Goal: Transaction & Acquisition: Purchase product/service

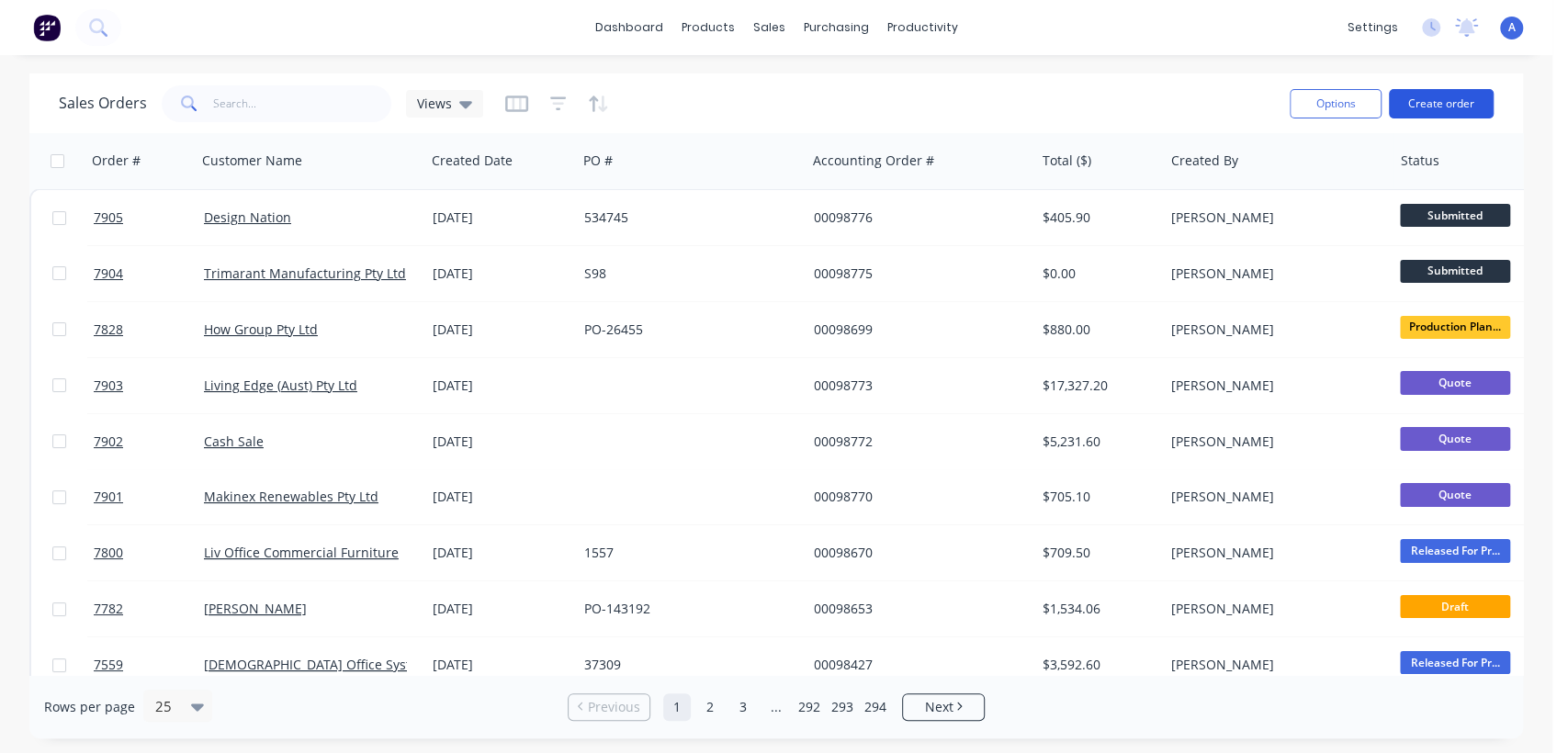
click at [1432, 98] on button "Create order" at bounding box center [1440, 103] width 104 height 29
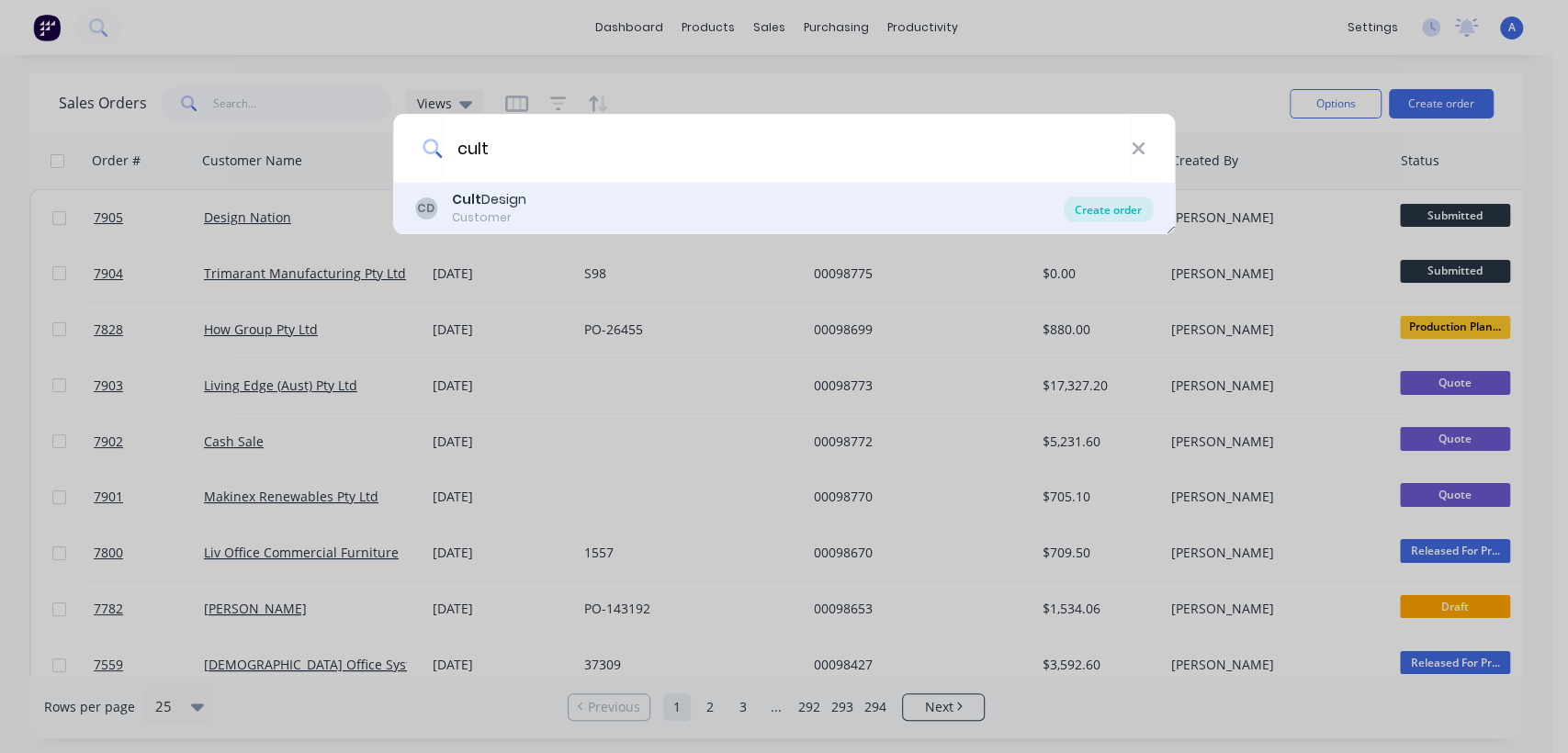
type input "cult"
click at [1106, 200] on div "Create order" at bounding box center [1108, 209] width 89 height 25
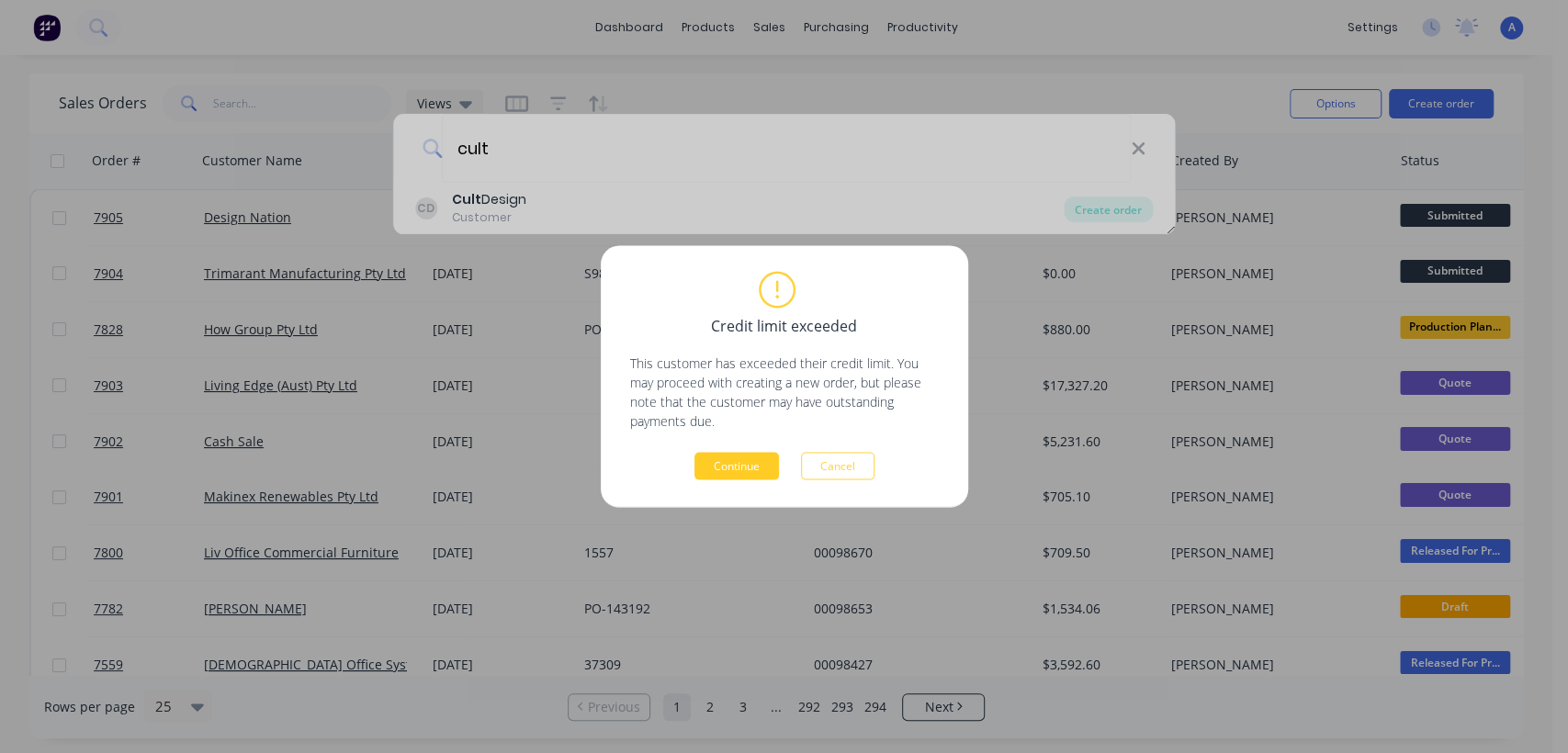
click at [763, 460] on button "Continue" at bounding box center [736, 465] width 85 height 27
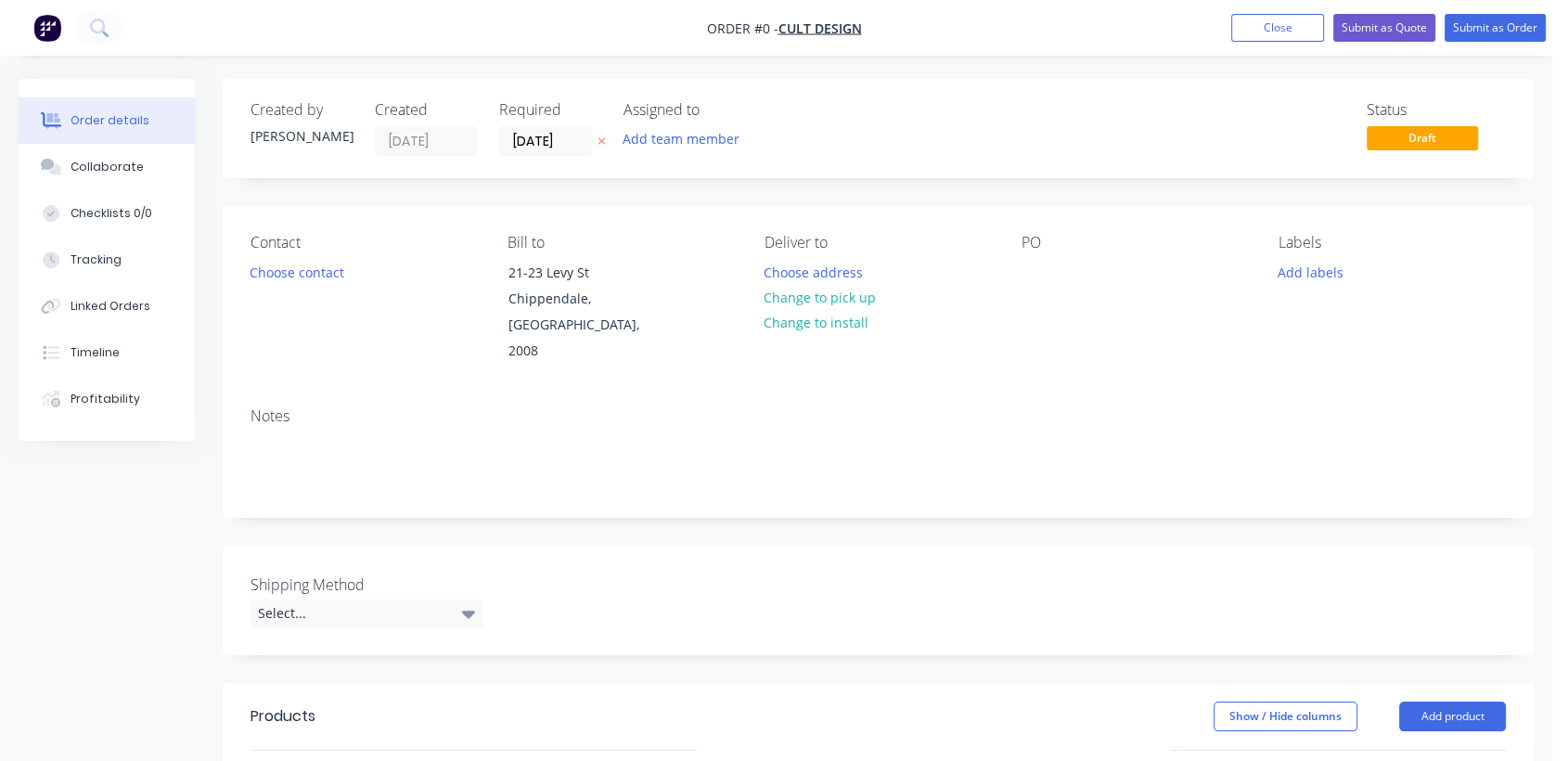
click at [572, 127] on label "[DATE]" at bounding box center [545, 141] width 93 height 29
click at [572, 127] on input "[DATE]" at bounding box center [545, 141] width 91 height 28
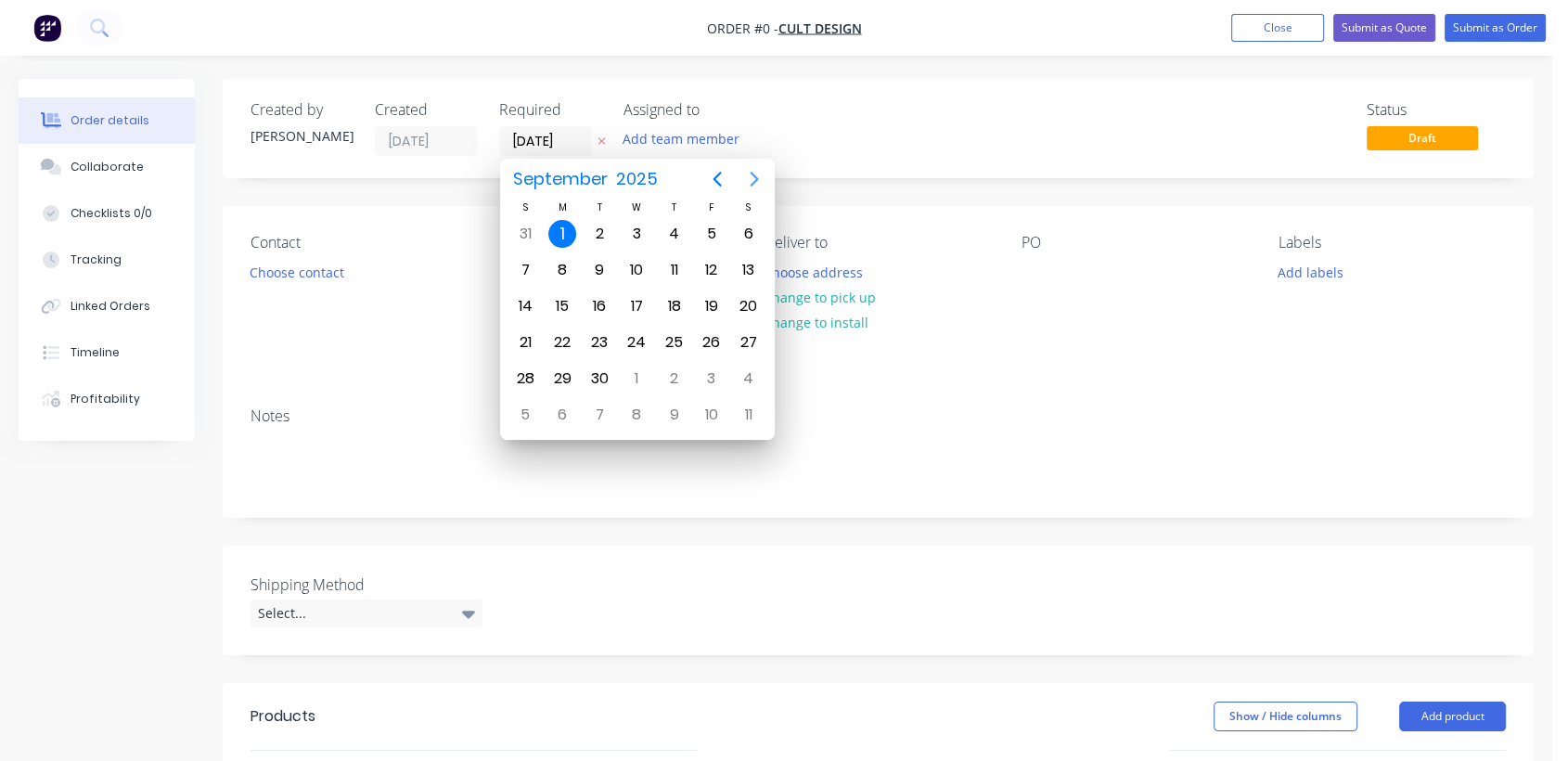
click at [752, 175] on icon "Next page" at bounding box center [754, 180] width 9 height 15
click at [646, 376] on div "31" at bounding box center [636, 378] width 28 height 28
type input "[DATE]"
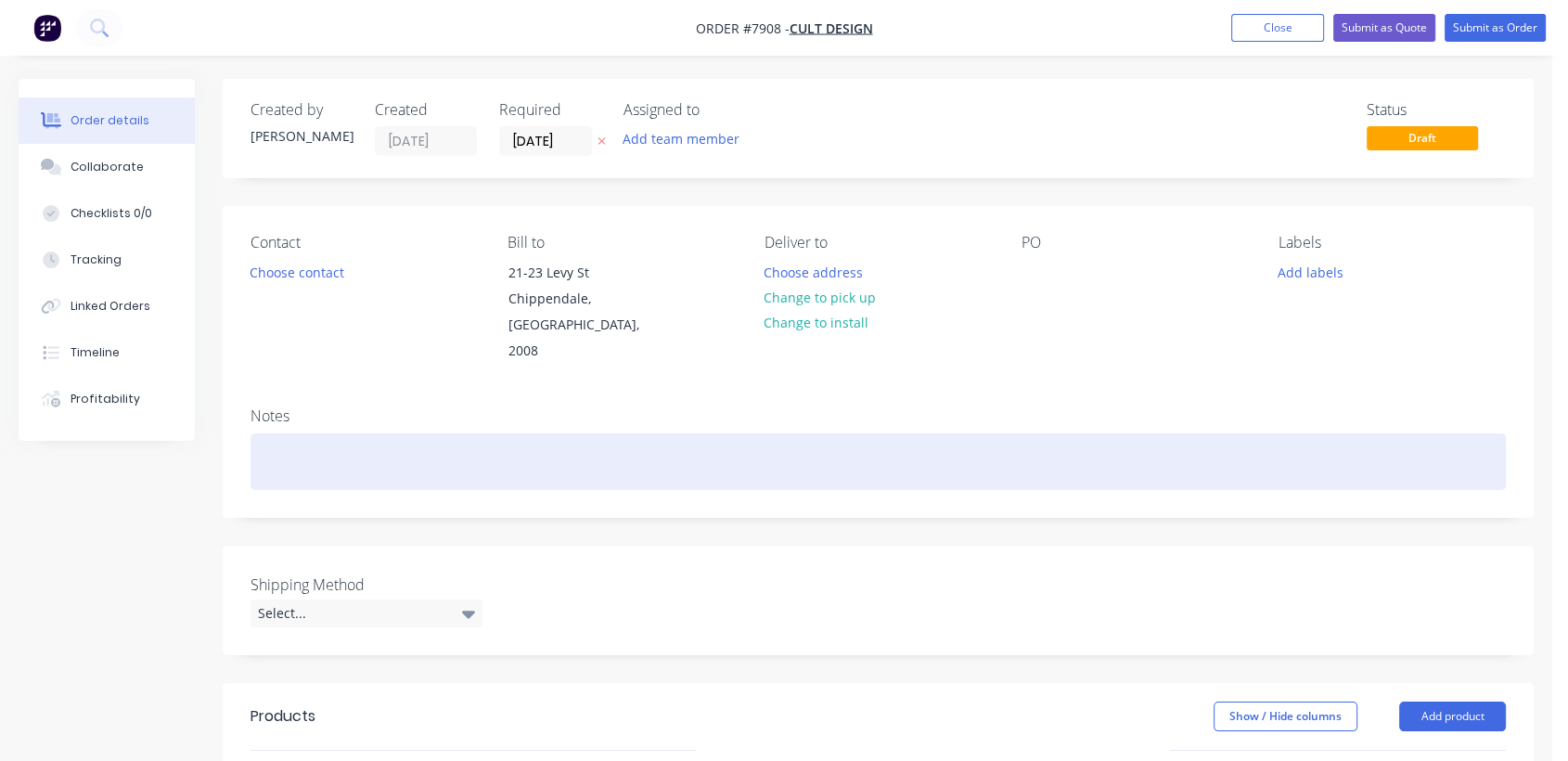
click at [280, 434] on div at bounding box center [878, 462] width 1255 height 57
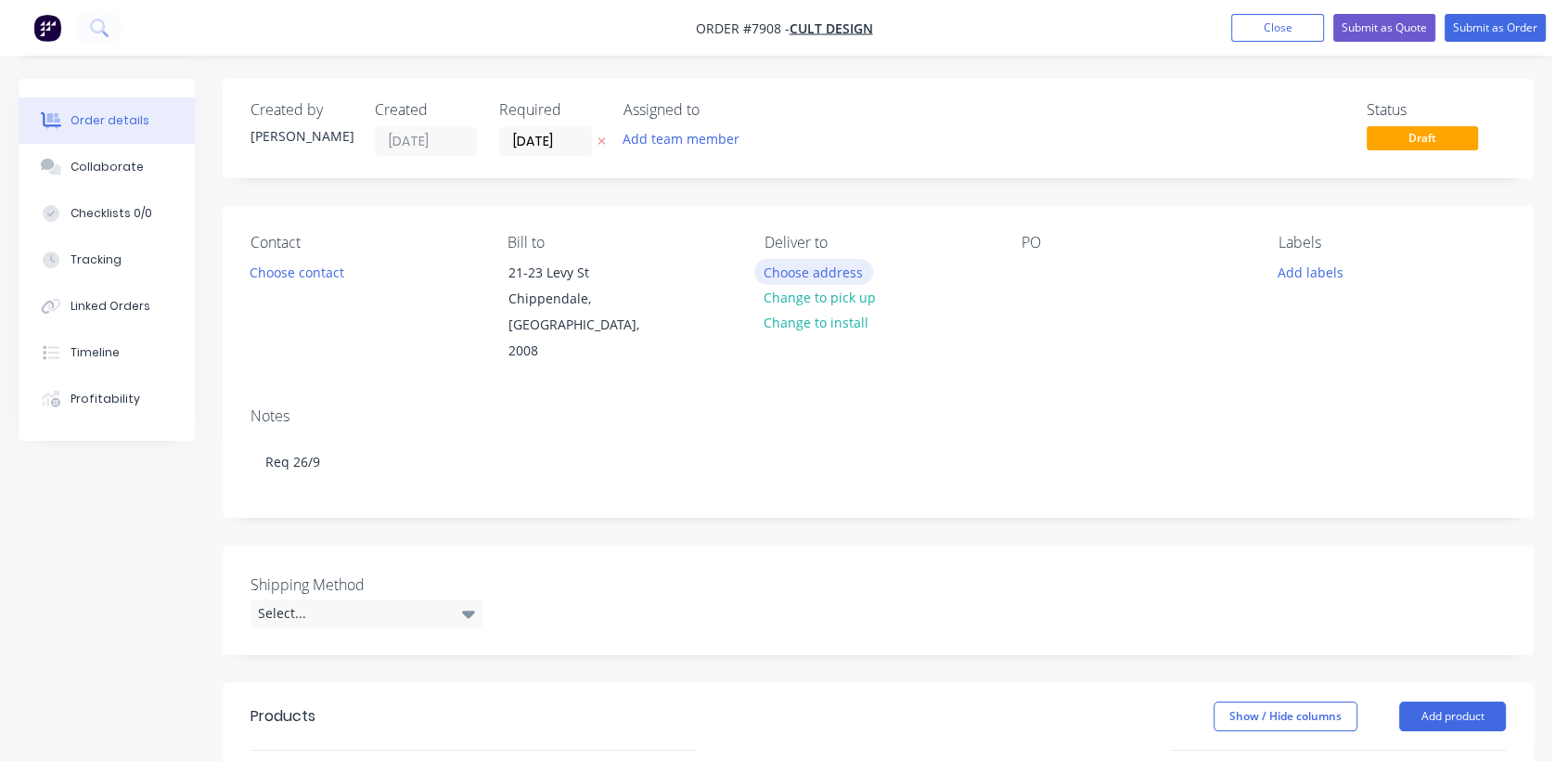
click at [851, 261] on button "Choose address" at bounding box center [813, 271] width 119 height 25
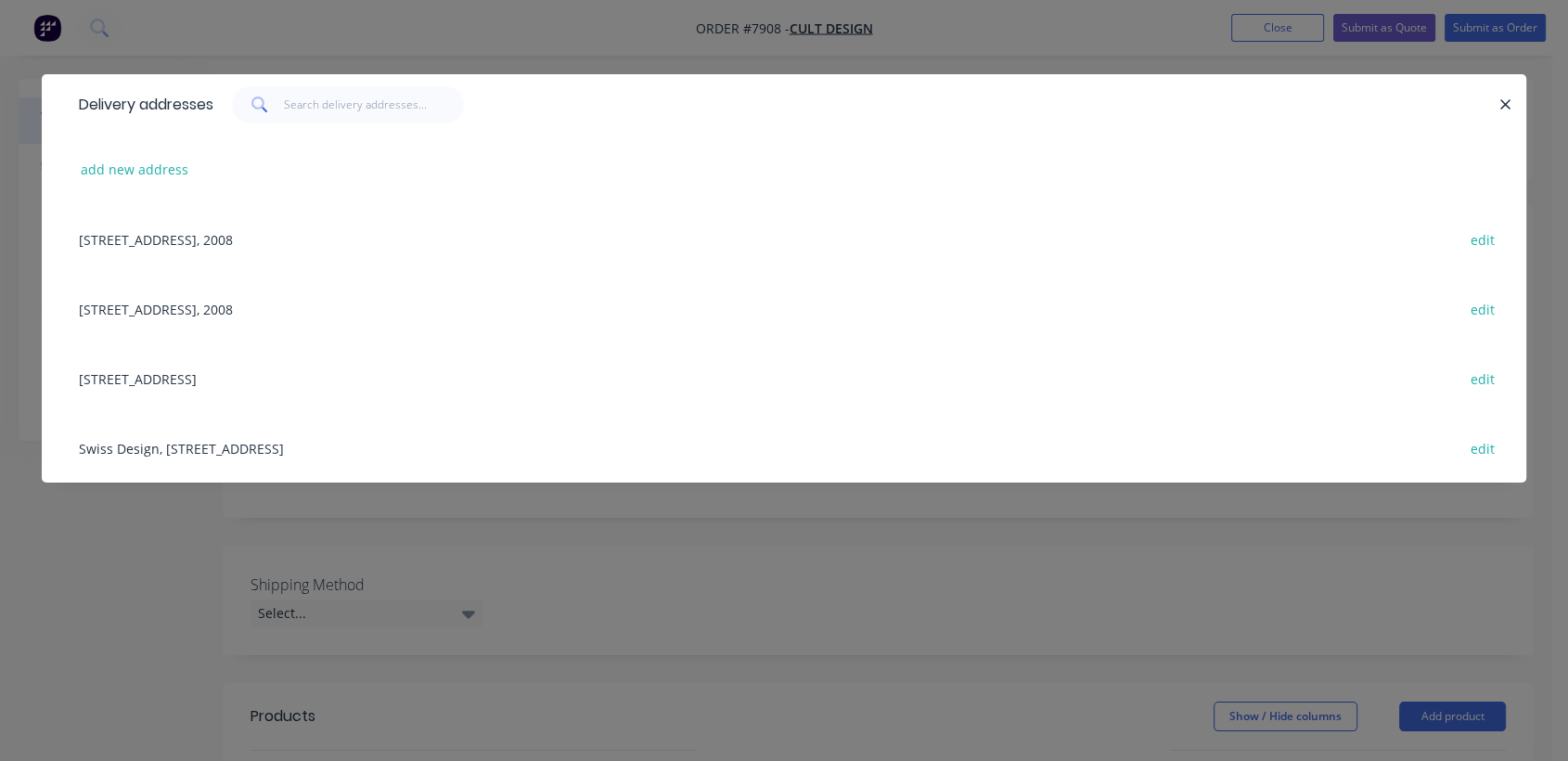
click at [171, 376] on div "[STREET_ADDRESS] edit" at bounding box center [784, 377] width 1429 height 69
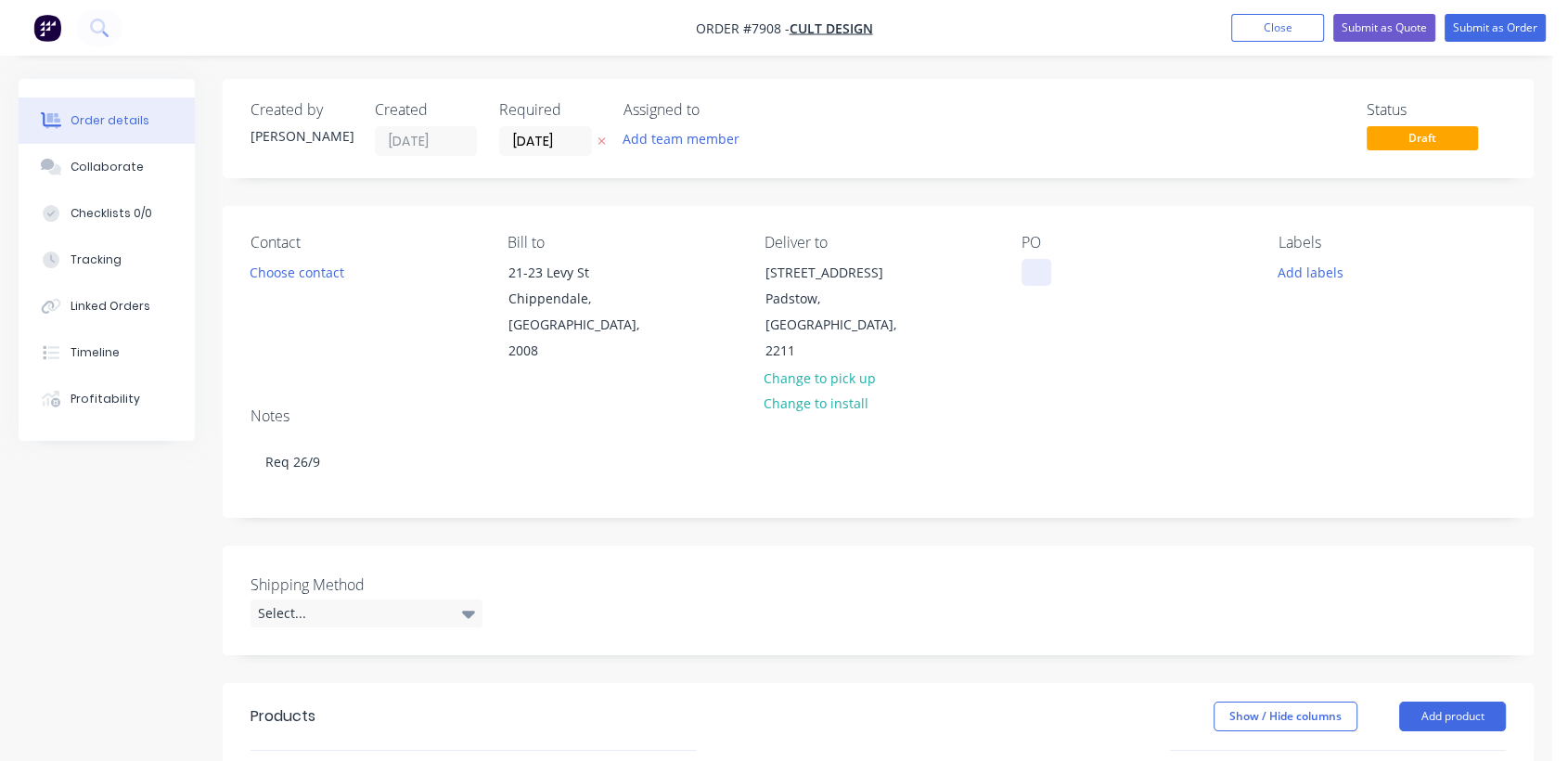
click at [1049, 269] on div at bounding box center [1036, 272] width 29 height 27
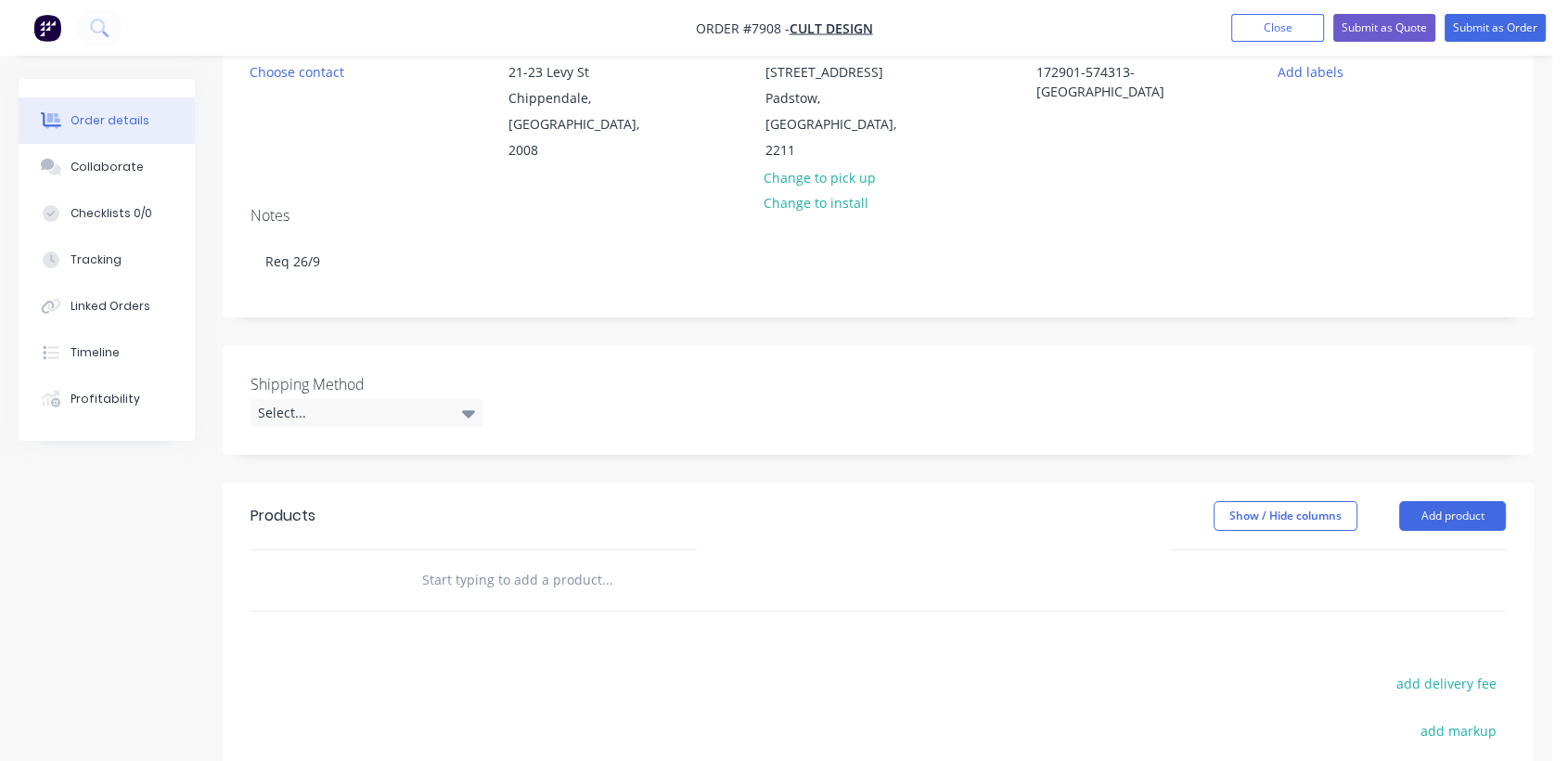
scroll to position [309, 0]
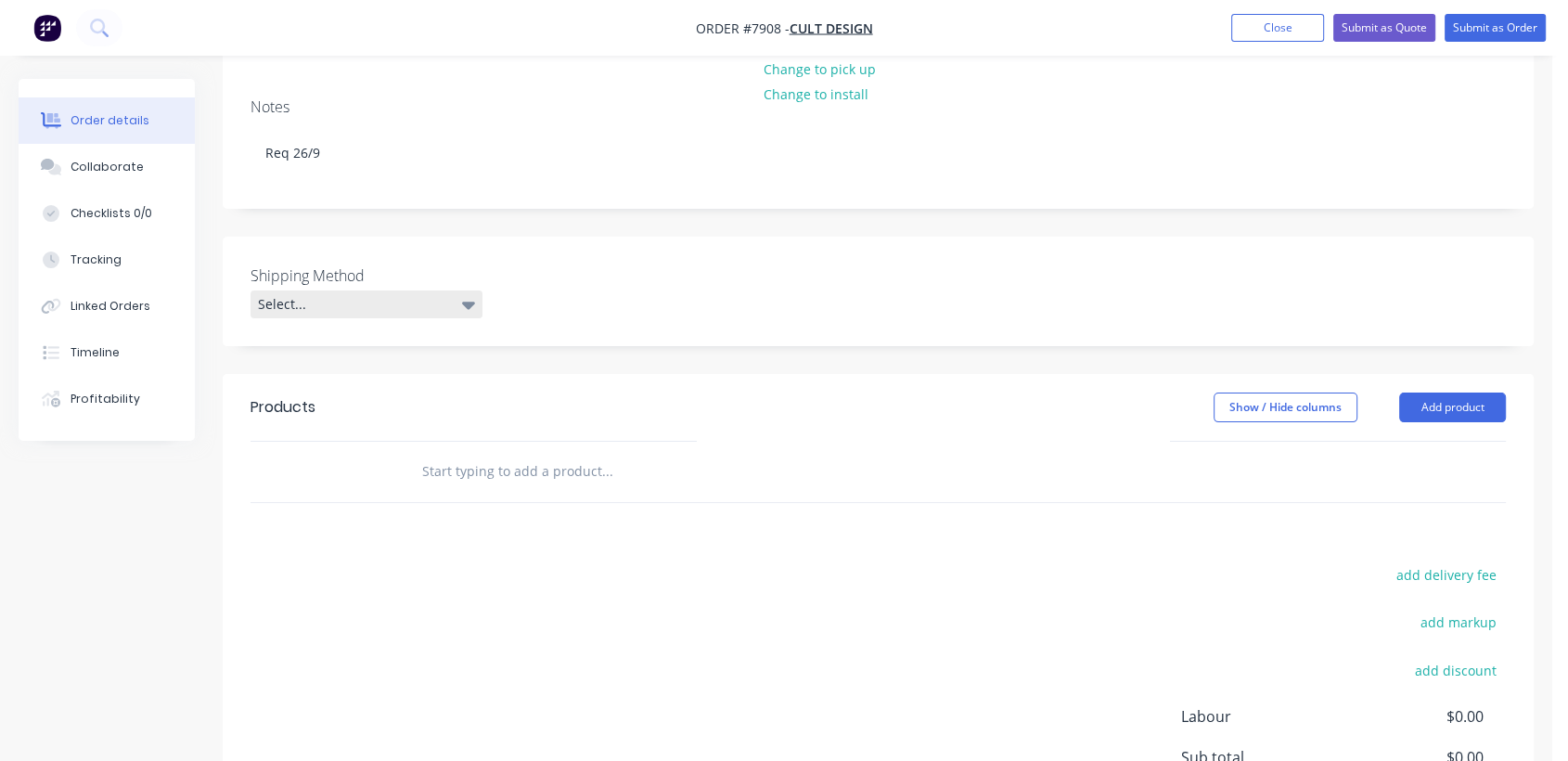
click at [346, 291] on div "Select..." at bounding box center [367, 304] width 232 height 28
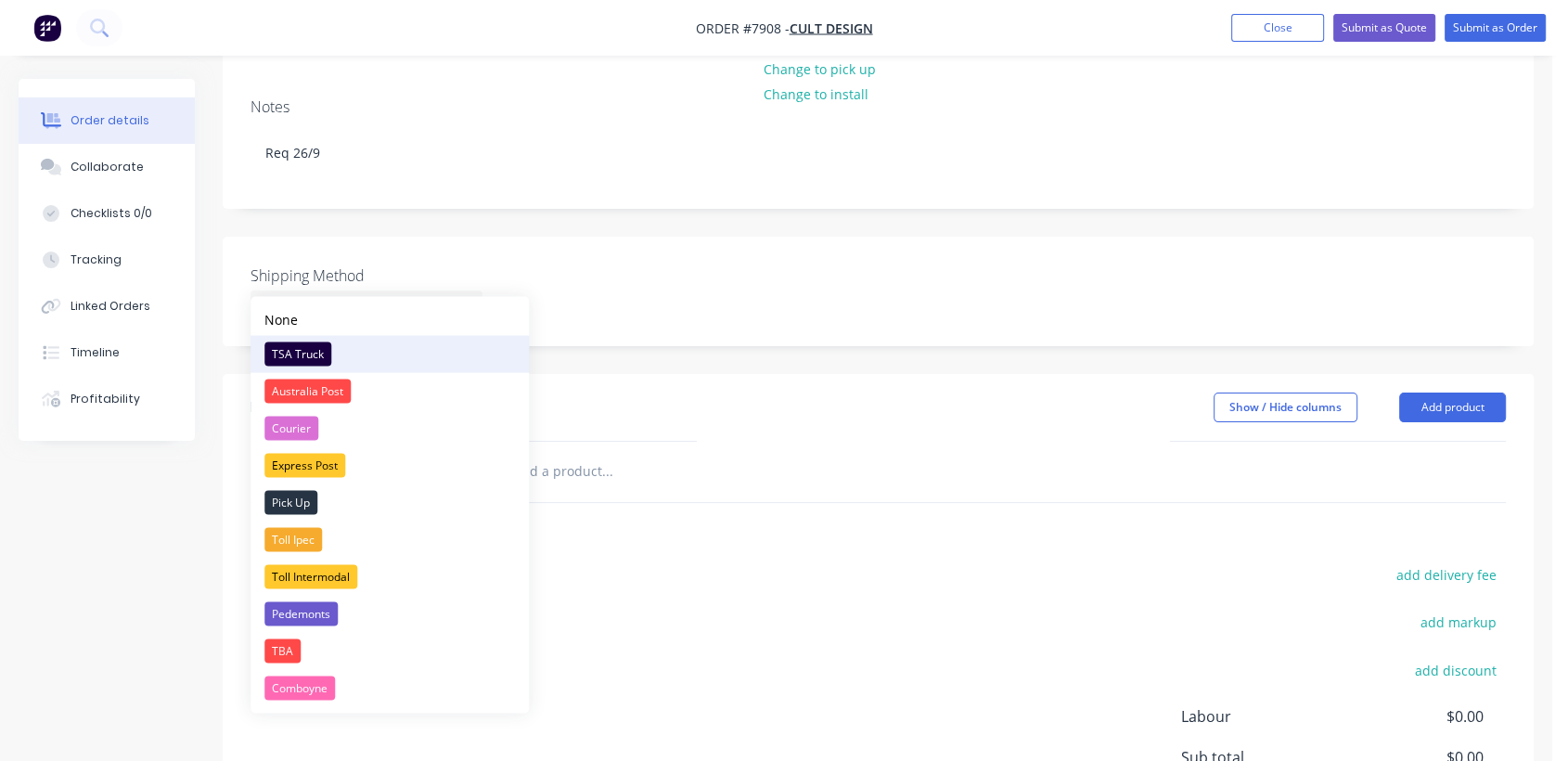
click at [318, 342] on div "TSA Truck" at bounding box center [297, 352] width 67 height 24
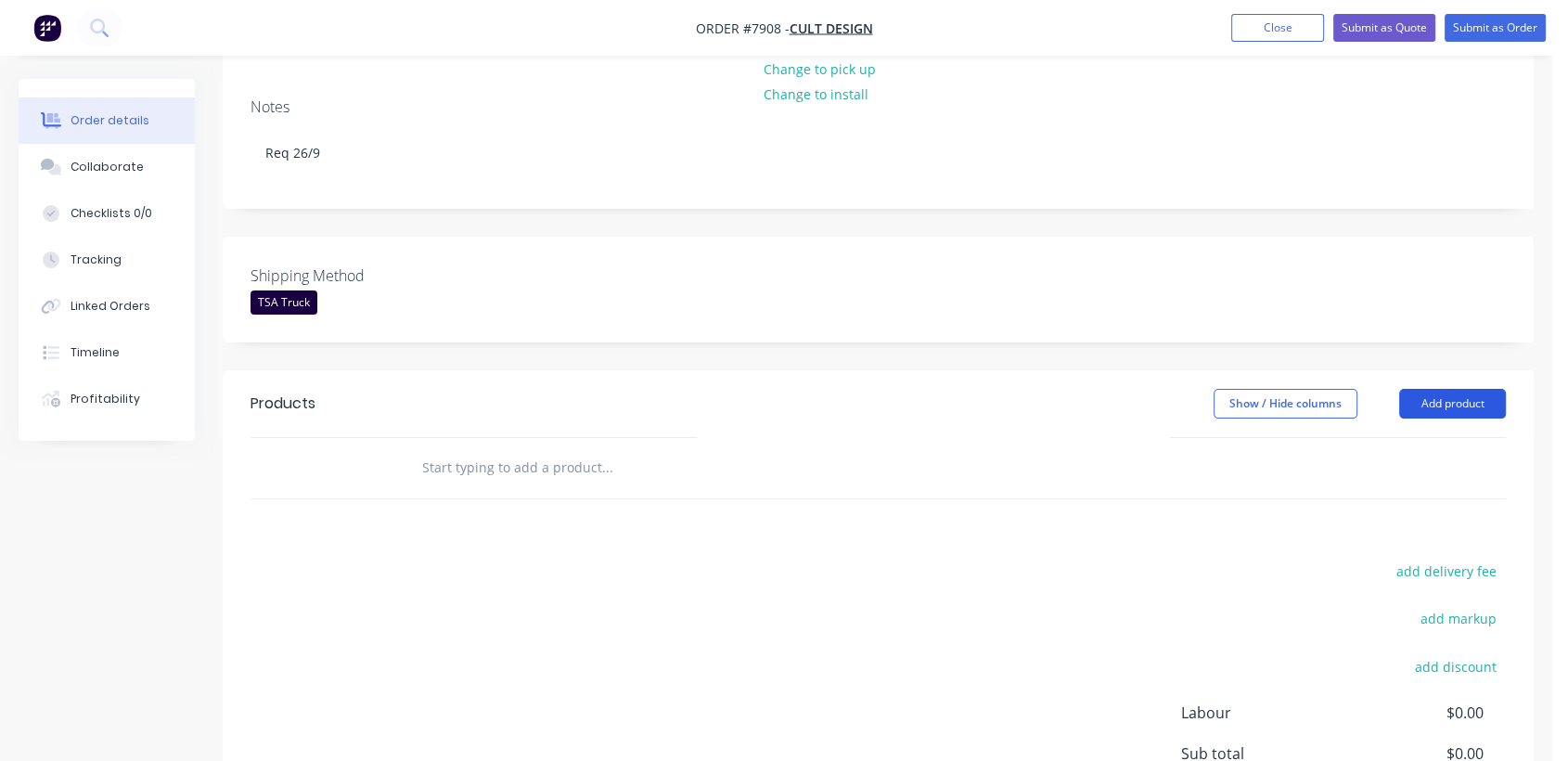
click at [1482, 389] on button "Add product" at bounding box center [1452, 403] width 106 height 29
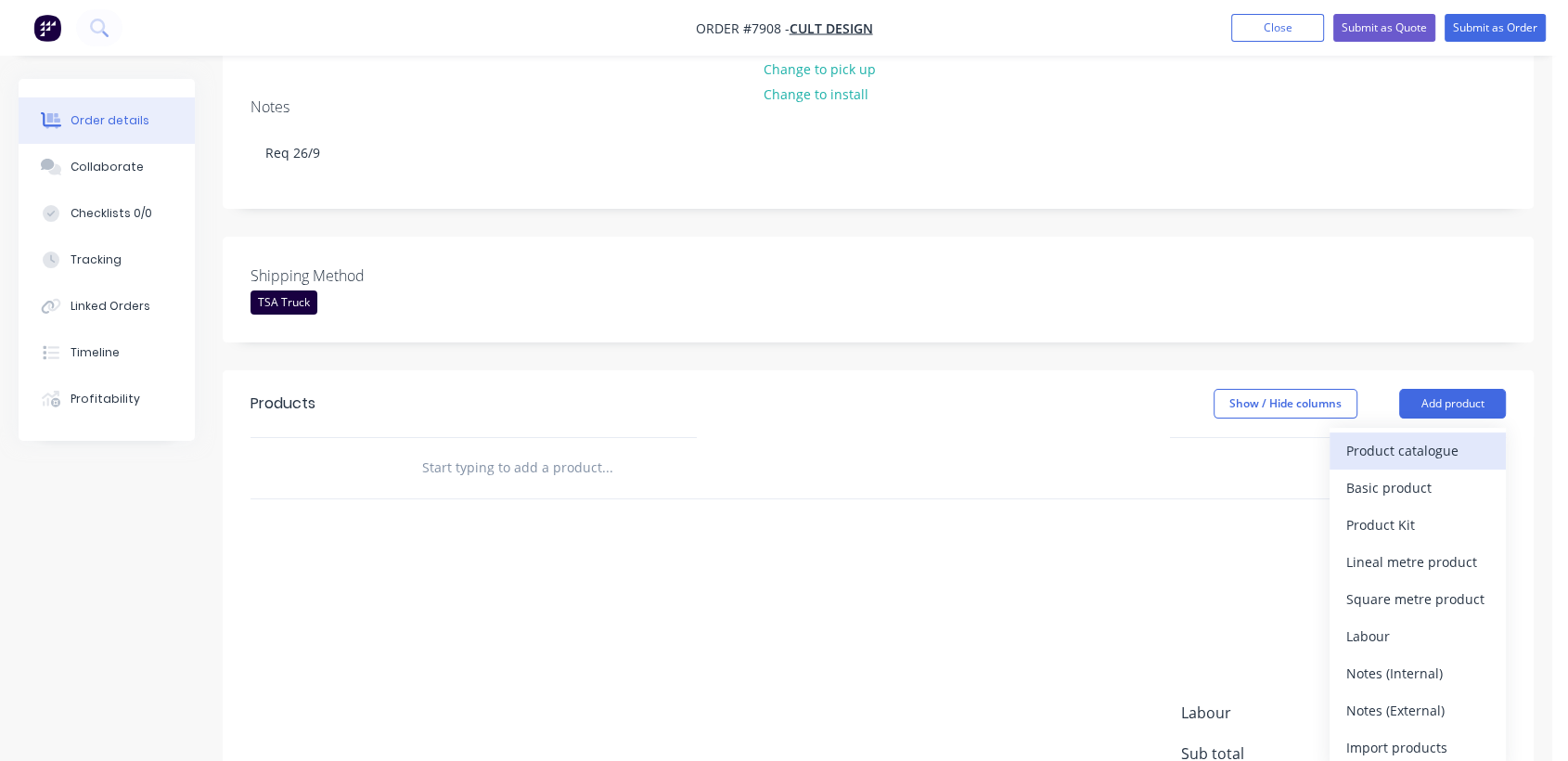
click at [1384, 437] on div "Product catalogue" at bounding box center [1418, 450] width 143 height 27
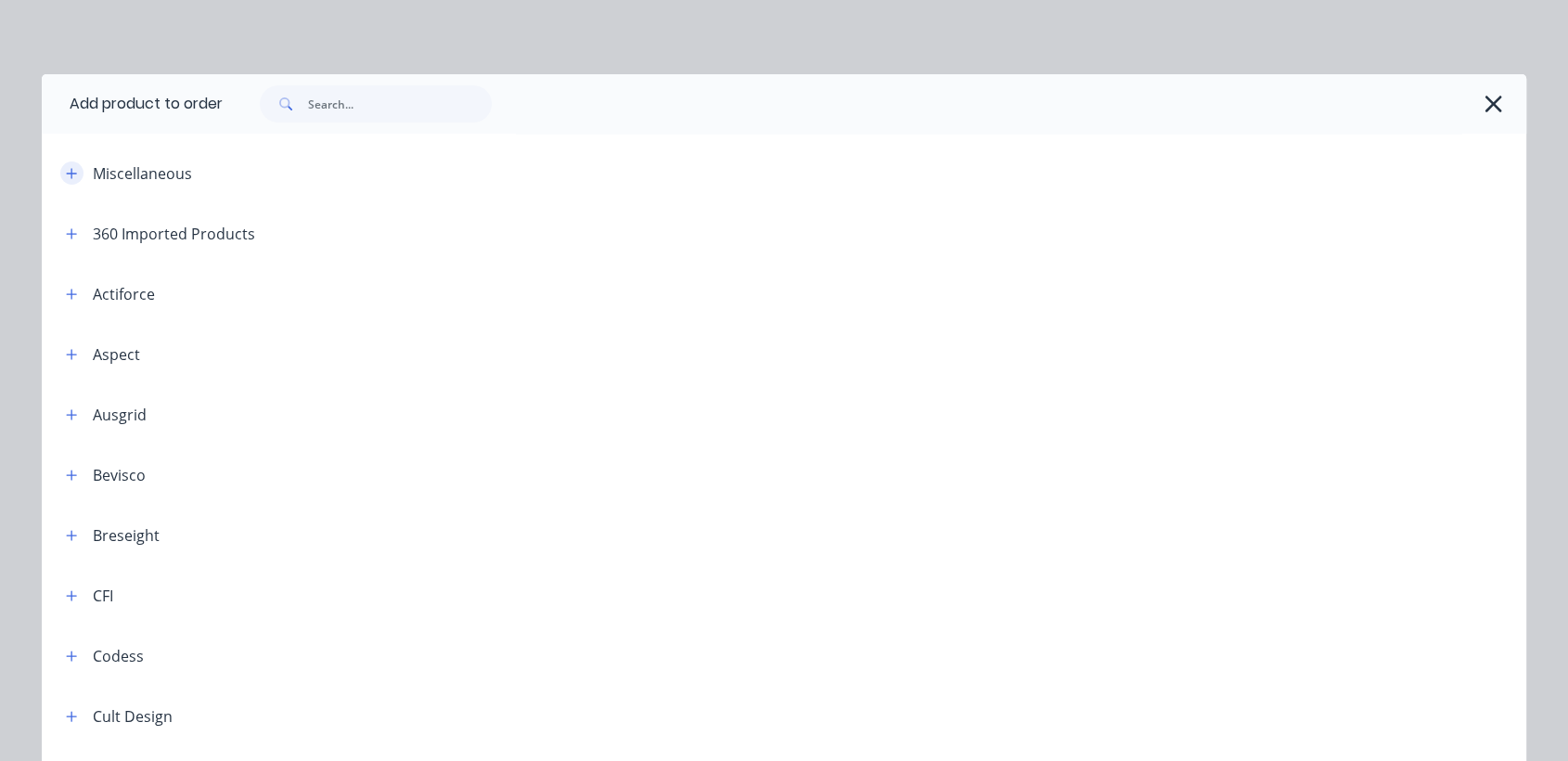
click at [66, 169] on icon "button" at bounding box center [71, 174] width 11 height 13
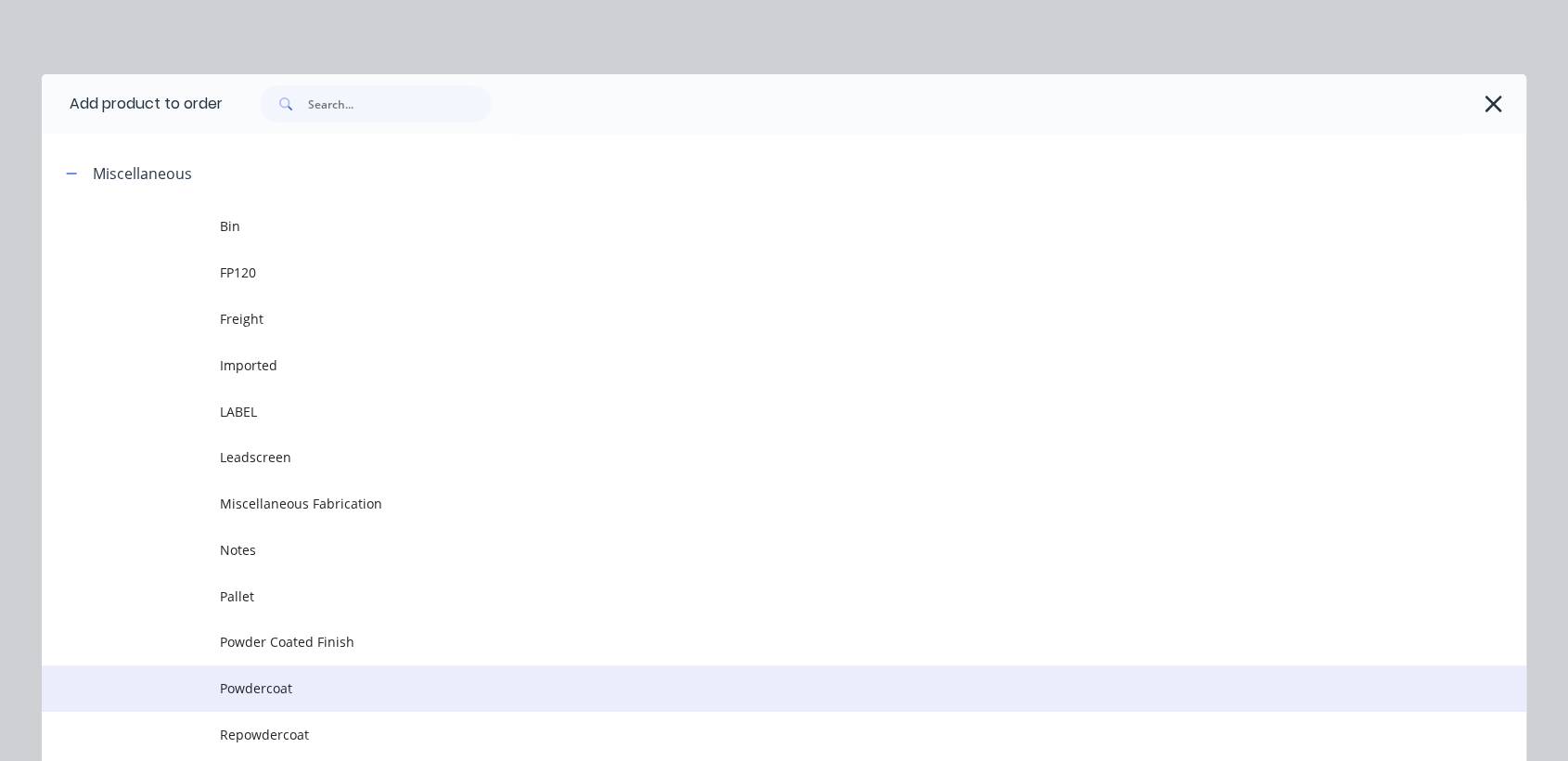
click at [264, 694] on span "Powdercoat" at bounding box center [741, 688] width 1044 height 20
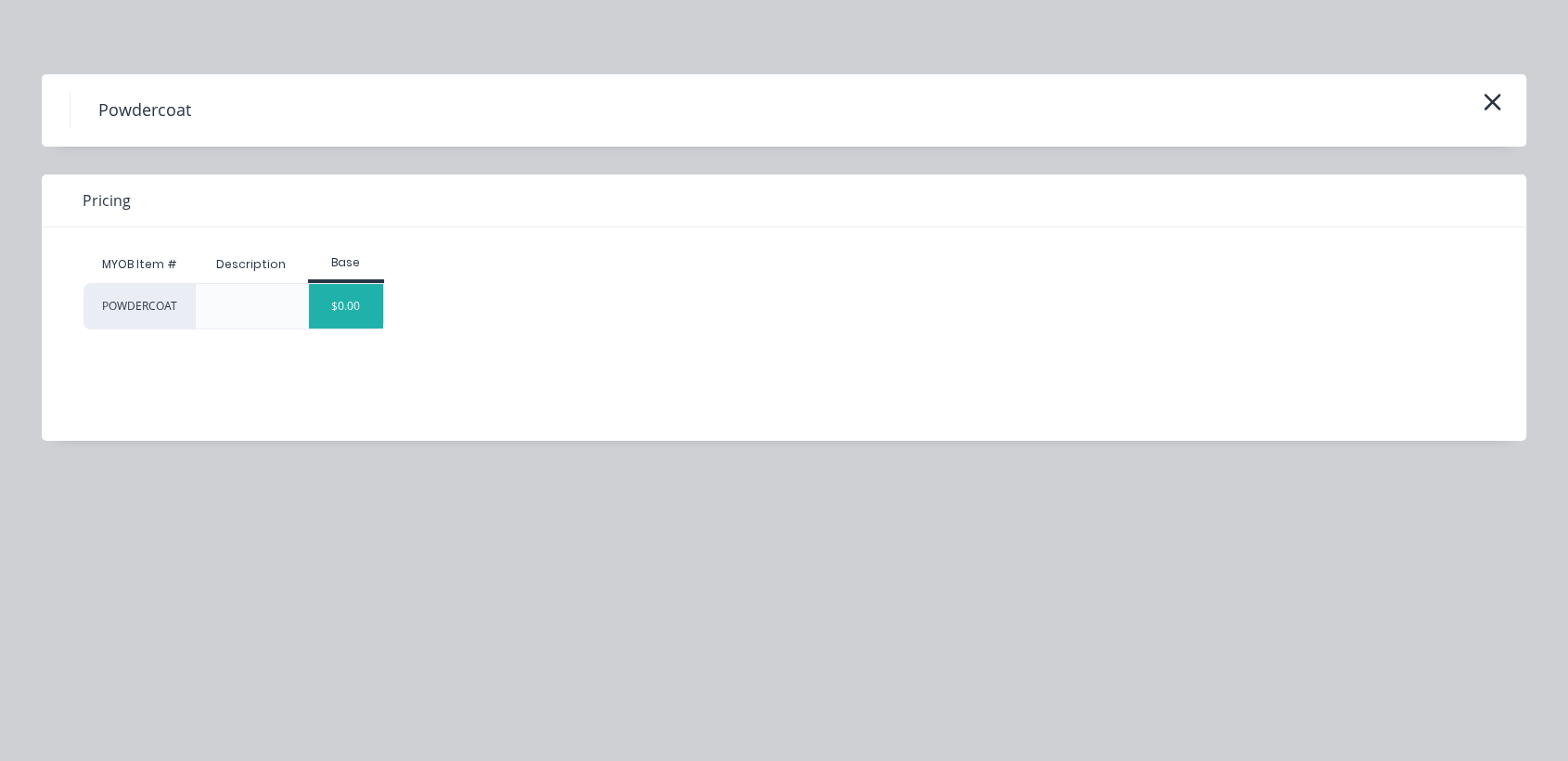
click at [338, 288] on div "$0.00" at bounding box center [346, 306] width 75 height 45
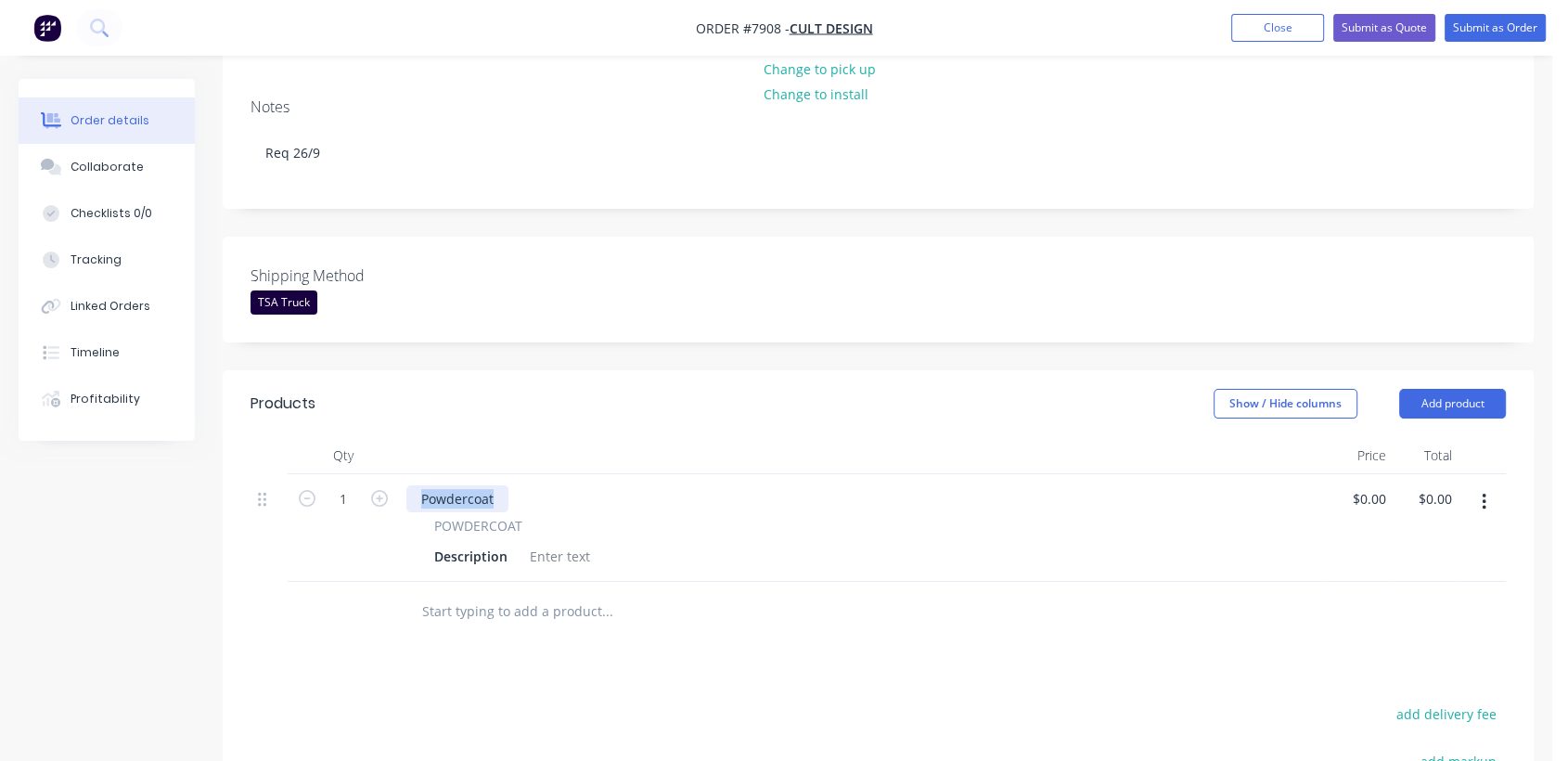
drag, startPoint x: 498, startPoint y: 466, endPoint x: 423, endPoint y: 466, distance: 75.0
click at [413, 485] on div "Powdercoat" at bounding box center [457, 499] width 102 height 27
click at [561, 542] on div at bounding box center [560, 556] width 75 height 27
paste div
click at [383, 490] on icon "button" at bounding box center [380, 499] width 17 height 17
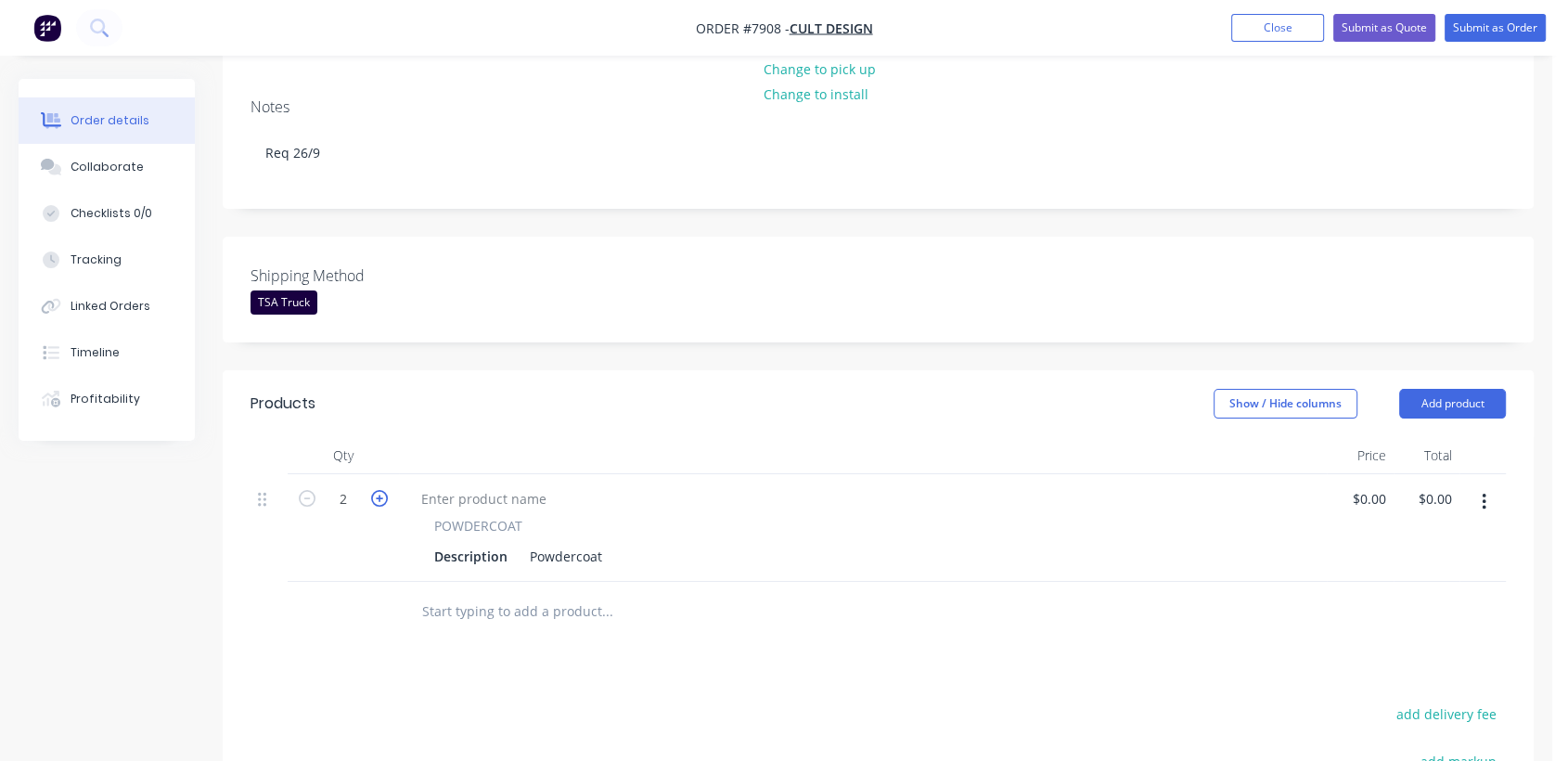
click at [383, 490] on icon "button" at bounding box center [380, 499] width 17 height 17
type input "4"
click at [601, 542] on div "Powdercoat" at bounding box center [566, 556] width 87 height 27
type input "$51.30"
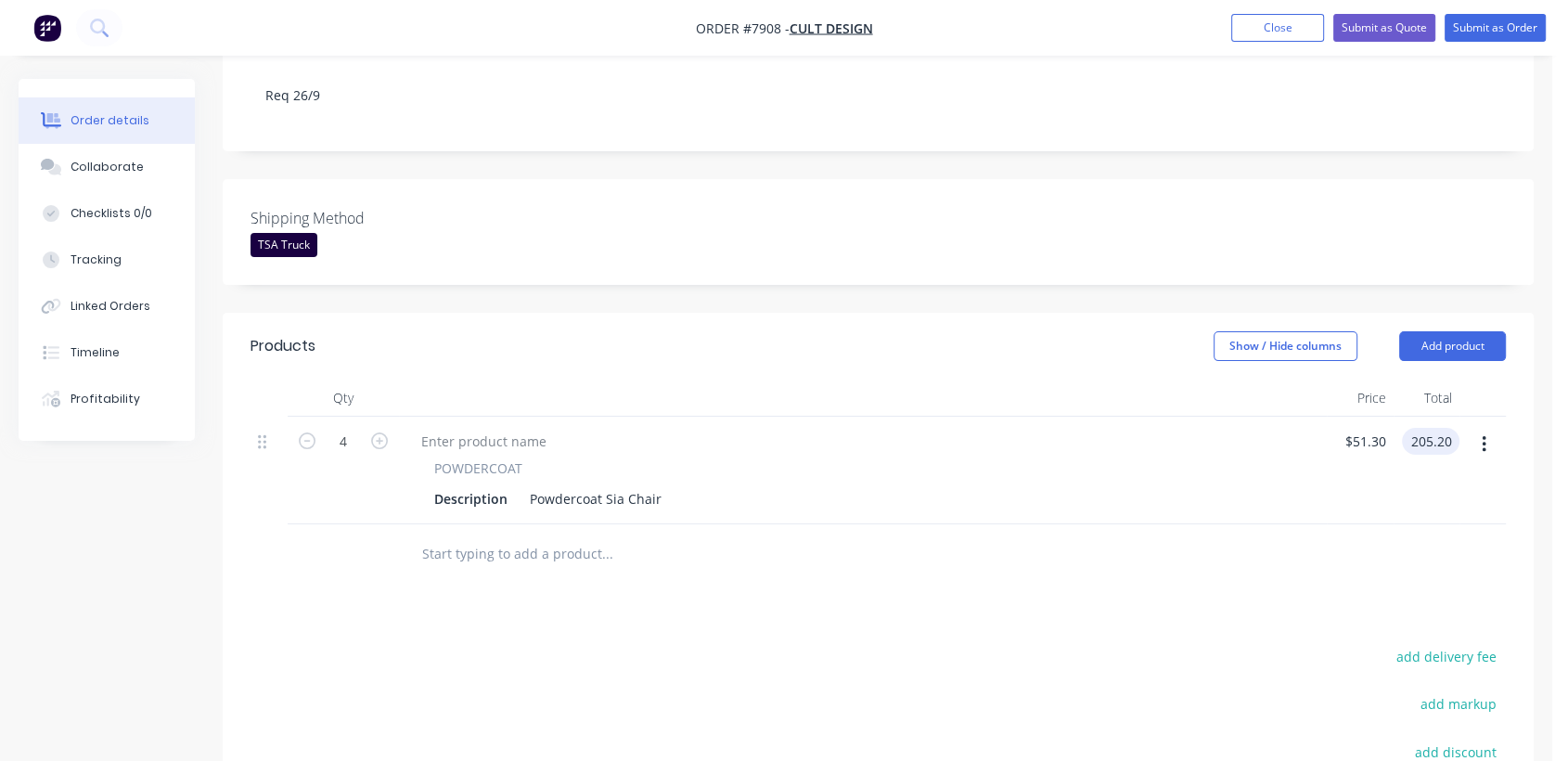
scroll to position [515, 0]
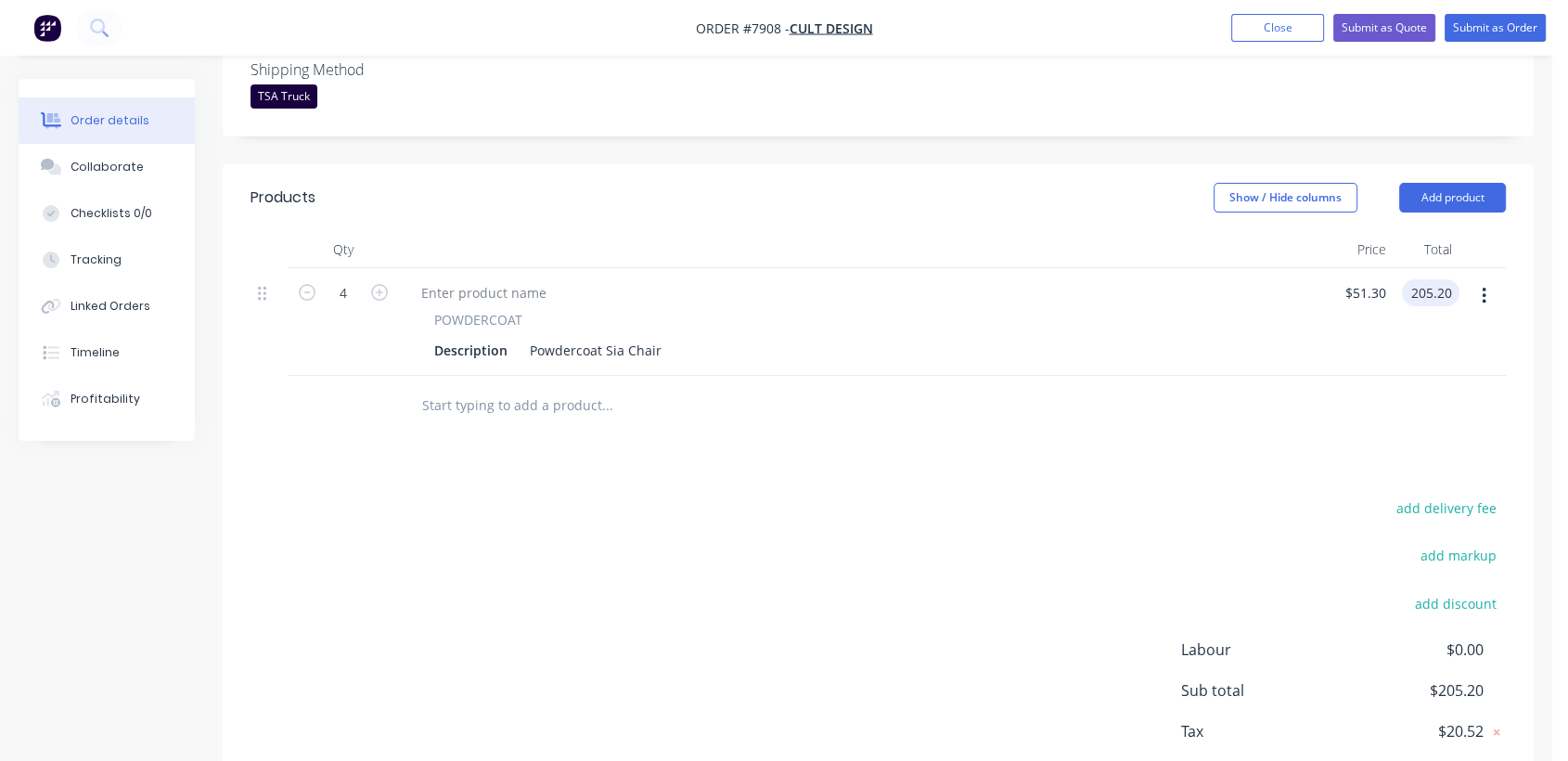
type input "$205.20"
click at [514, 375] on div at bounding box center [733, 405] width 668 height 60
click at [515, 387] on input "text" at bounding box center [606, 405] width 372 height 37
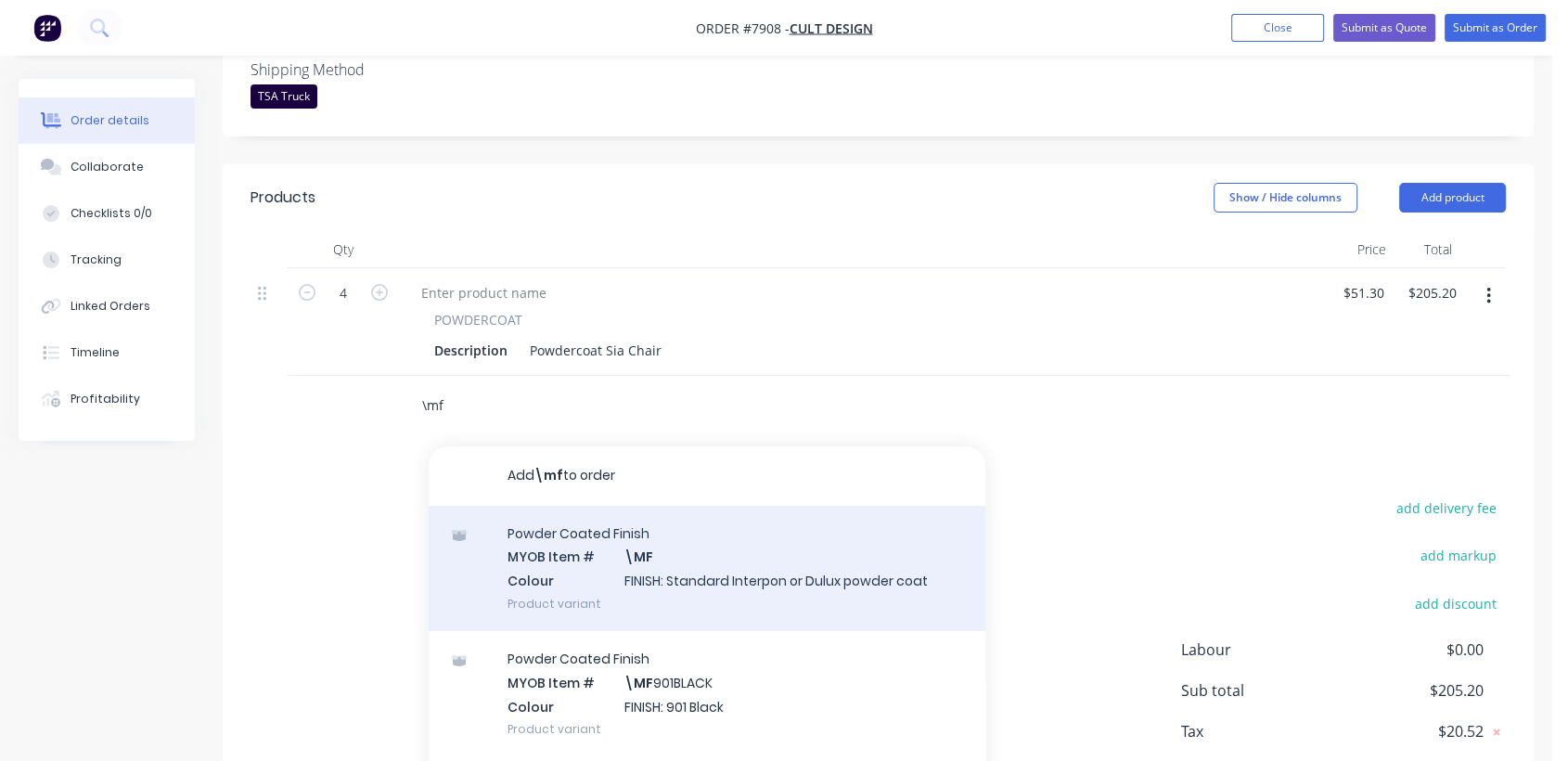
type input "\mf"
click at [679, 541] on div "Powder Coated Finish MYOB Item # \MF Colour FINISH: Standard Interpon or Dulux …" at bounding box center [707, 568] width 557 height 125
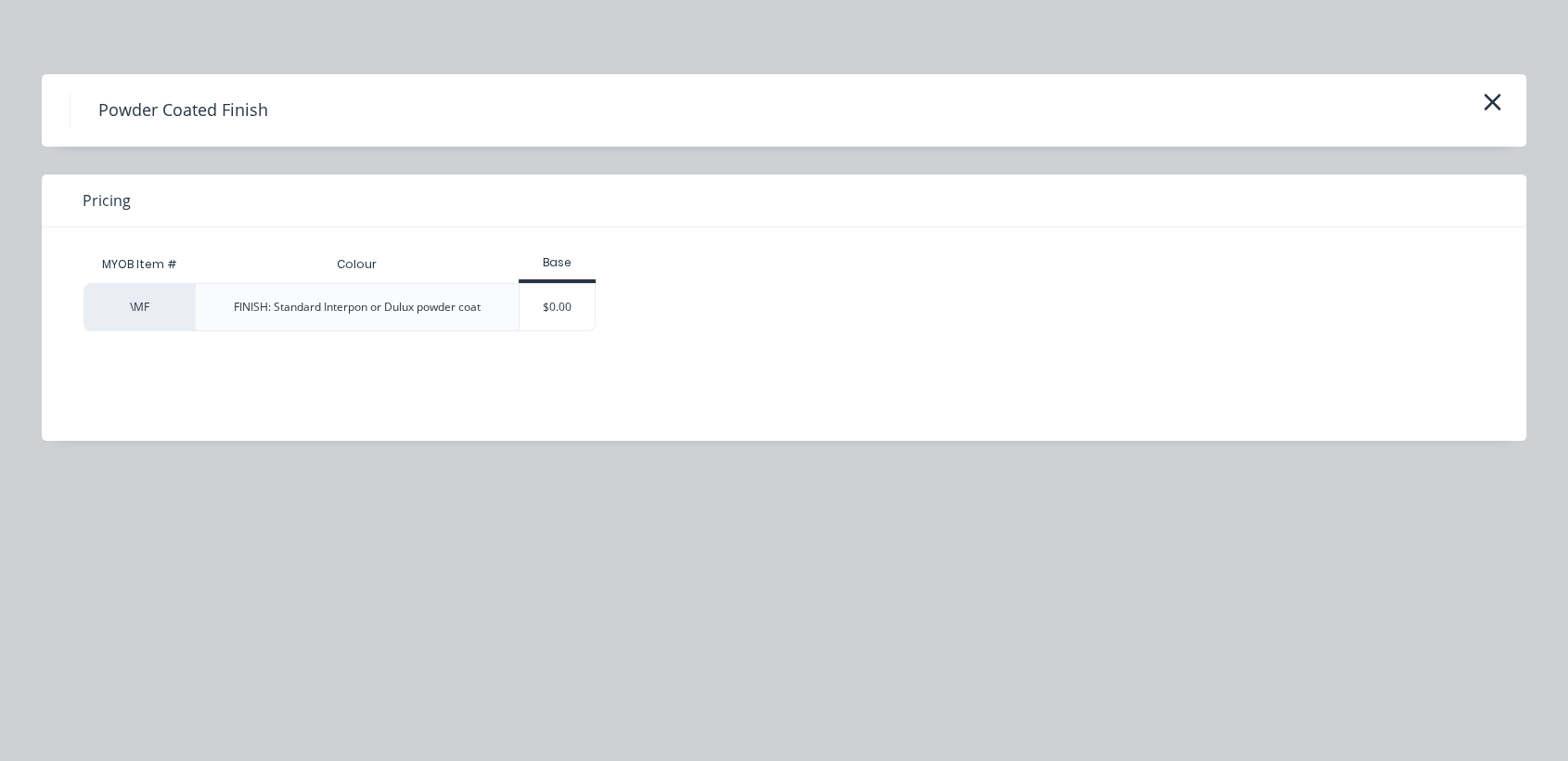
click at [573, 321] on div "$0.00" at bounding box center [557, 307] width 75 height 47
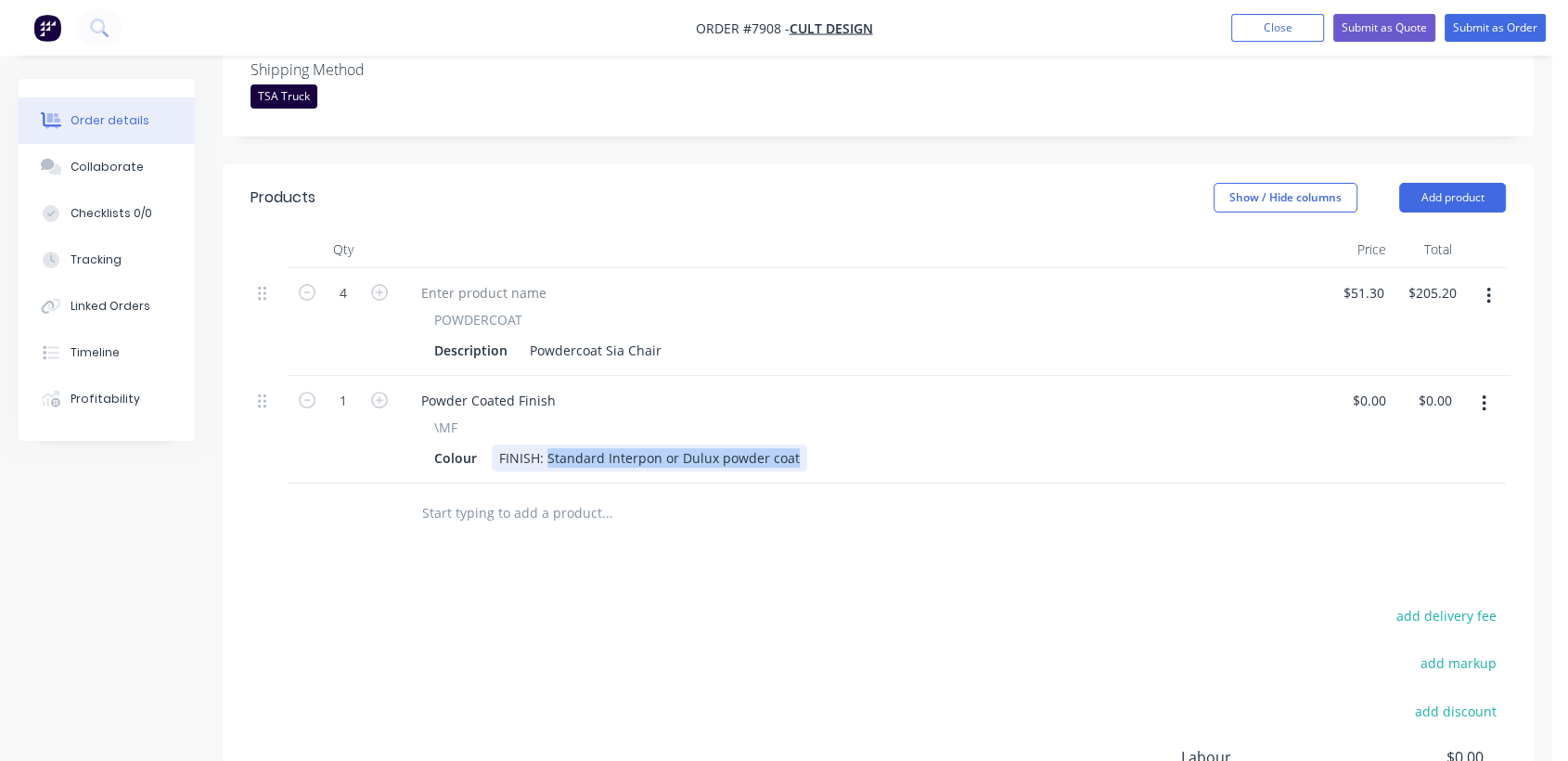
drag, startPoint x: 544, startPoint y: 432, endPoint x: 954, endPoint y: 471, distance: 411.9
click at [954, 471] on div "Qty Price Total 4 POWDERCOAT Description Powdercoat Sia Chair $51.30 $51.30 $20…" at bounding box center [878, 387] width 1311 height 313
type input "$0.00"
click at [487, 494] on input "text" at bounding box center [606, 512] width 372 height 37
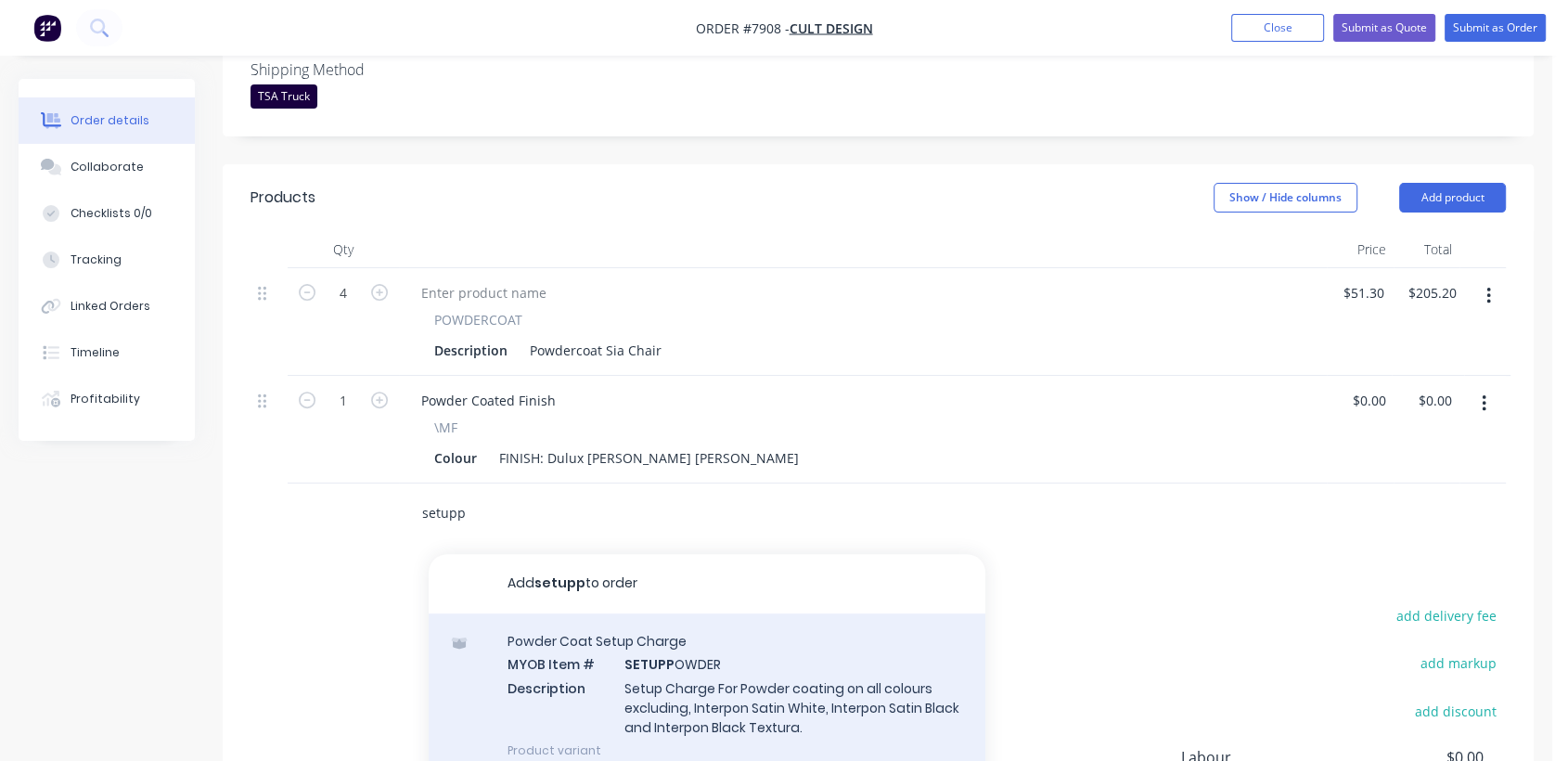
type input "setupp"
click at [691, 641] on div "Powder Coat Setup Charge MYOB Item # SETUPP OWDER Description Setup Charge For …" at bounding box center [707, 694] width 557 height 164
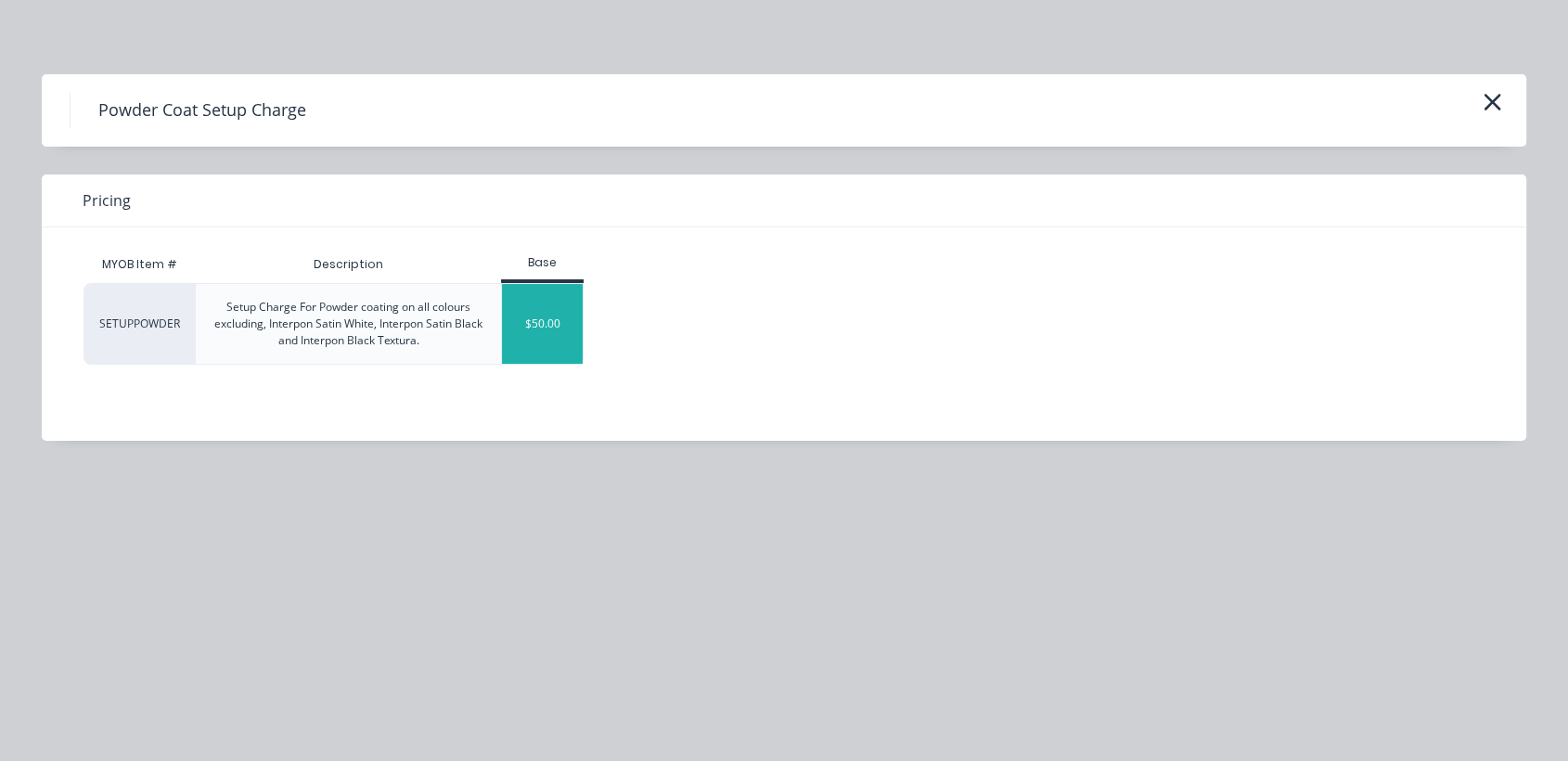
click at [535, 296] on div "$50.00" at bounding box center [542, 324] width 81 height 80
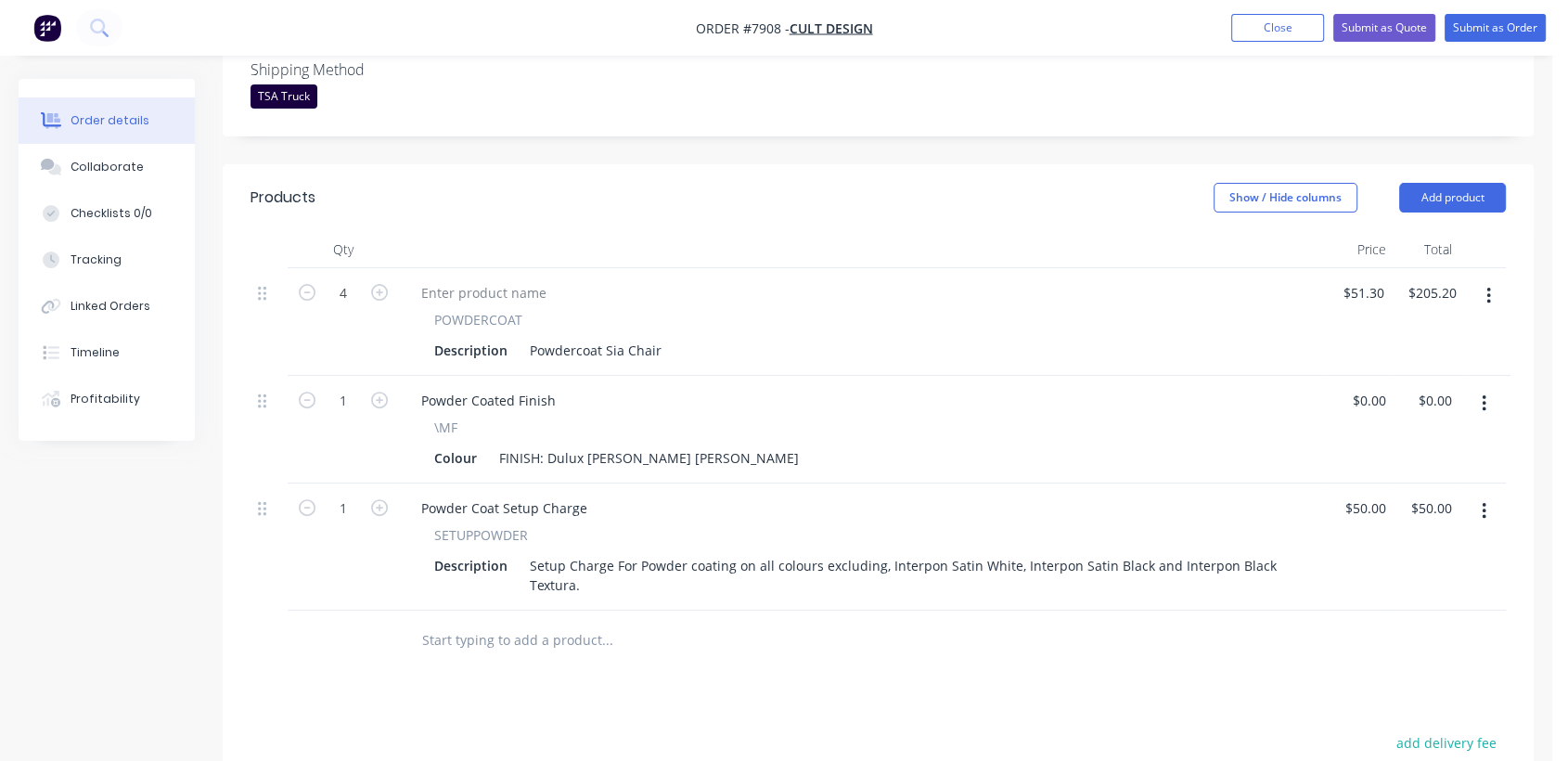
click at [545, 621] on input "text" at bounding box center [606, 639] width 372 height 37
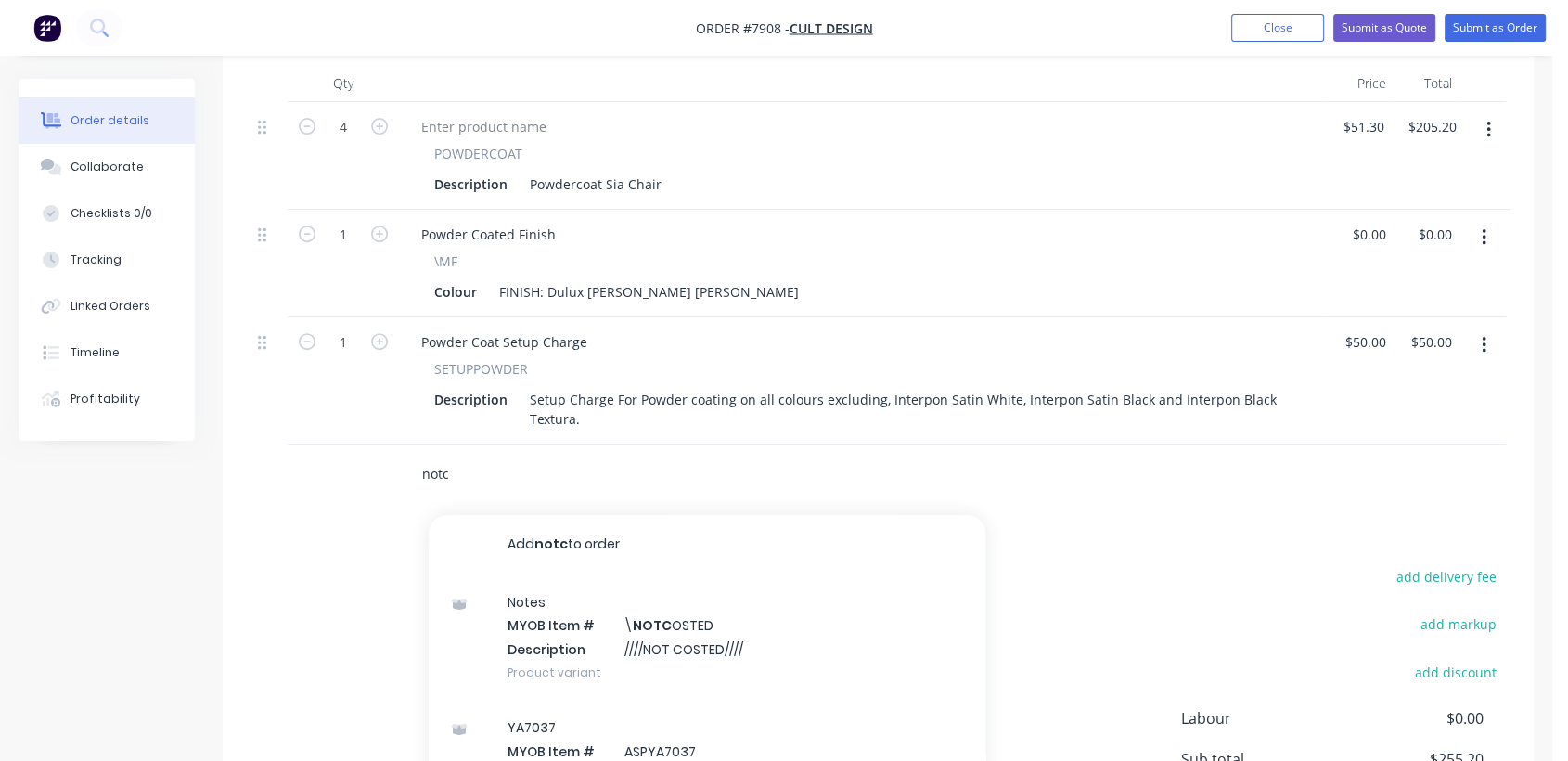
scroll to position [721, 0]
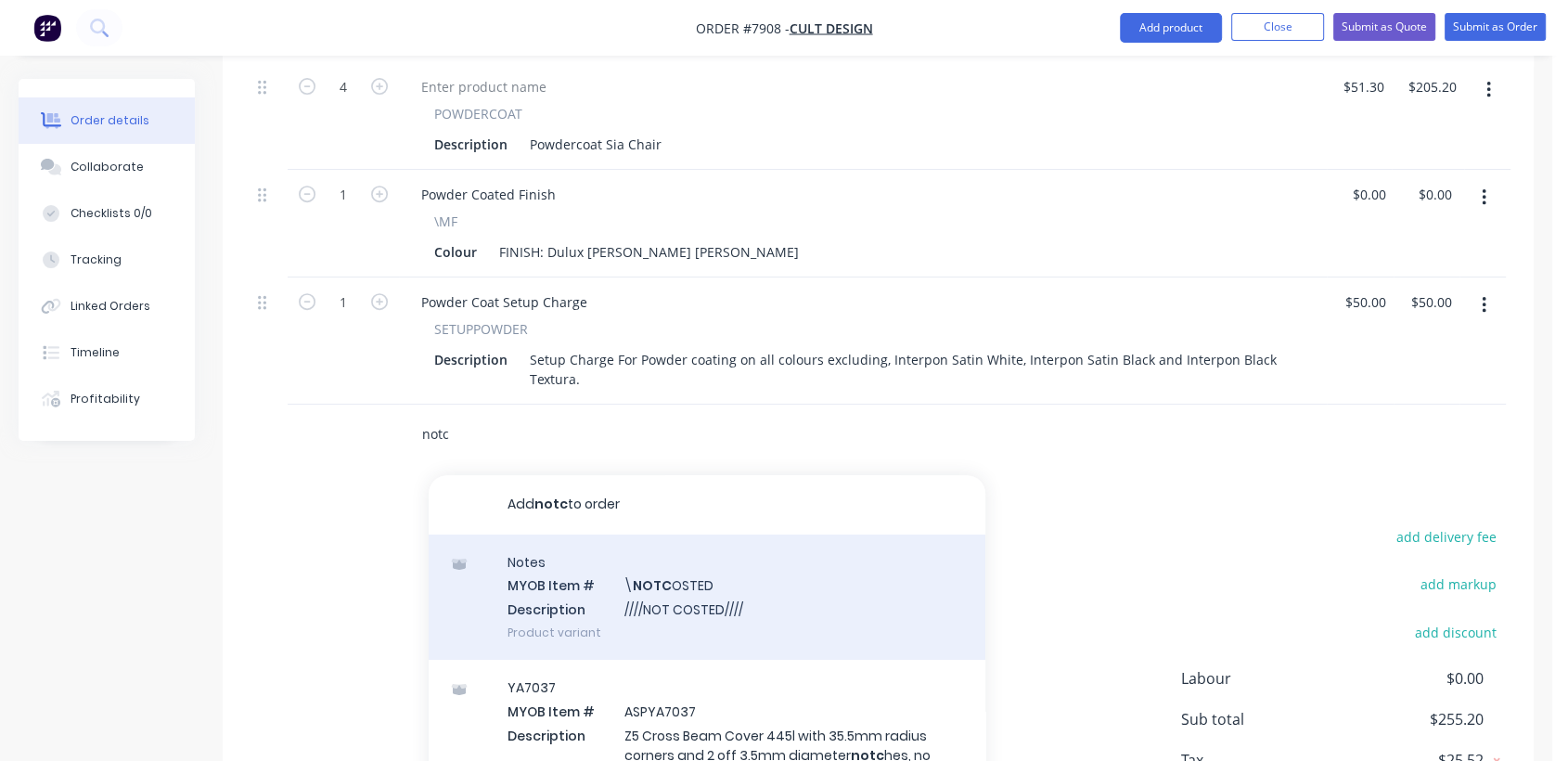
type input "notc"
click at [650, 563] on div "Notes MYOB Item # \ NOTC OSTED Description ////NOT COSTED//// Product variant" at bounding box center [707, 597] width 557 height 125
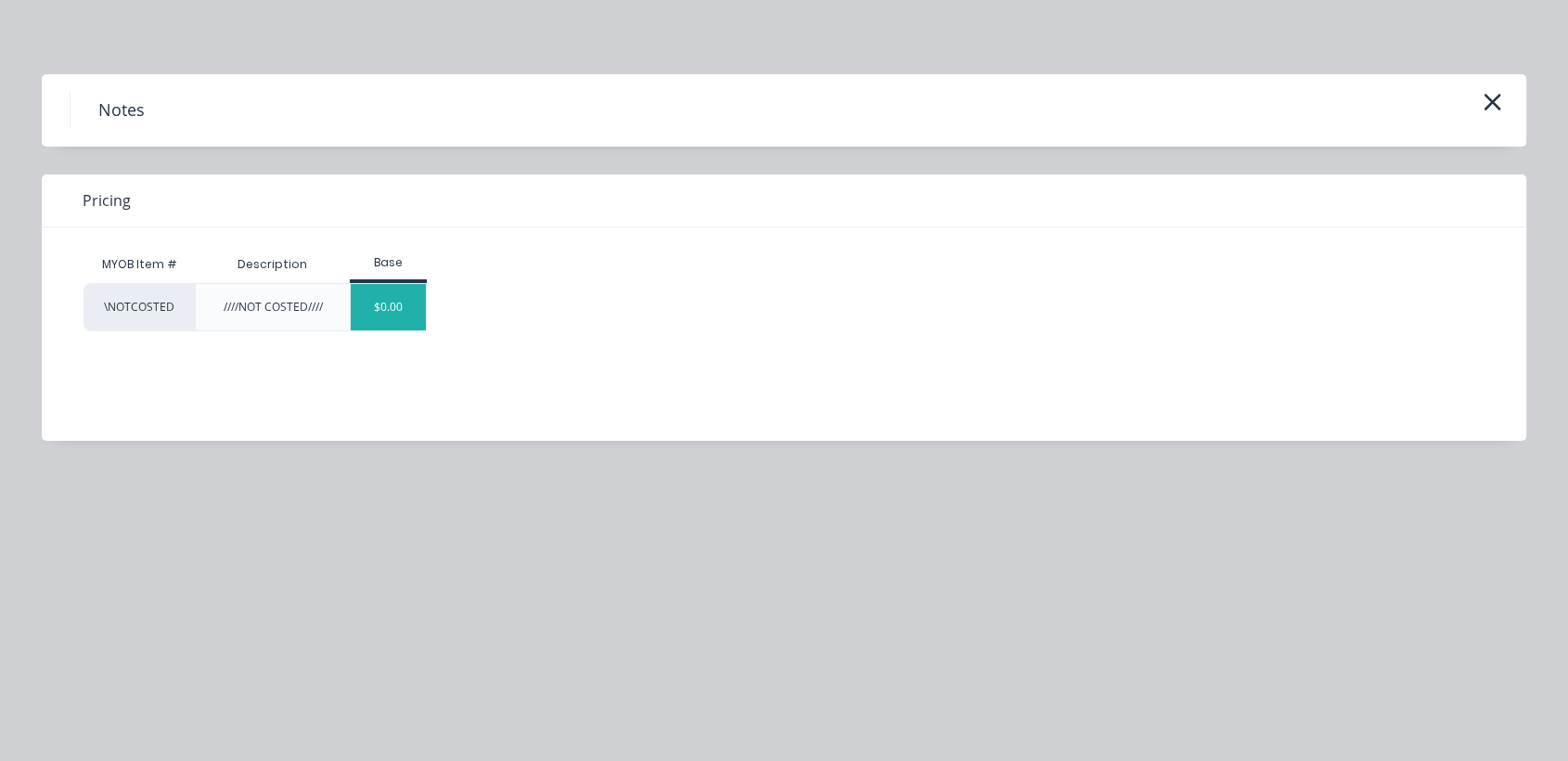
click at [415, 309] on div "$0.00" at bounding box center [388, 307] width 75 height 47
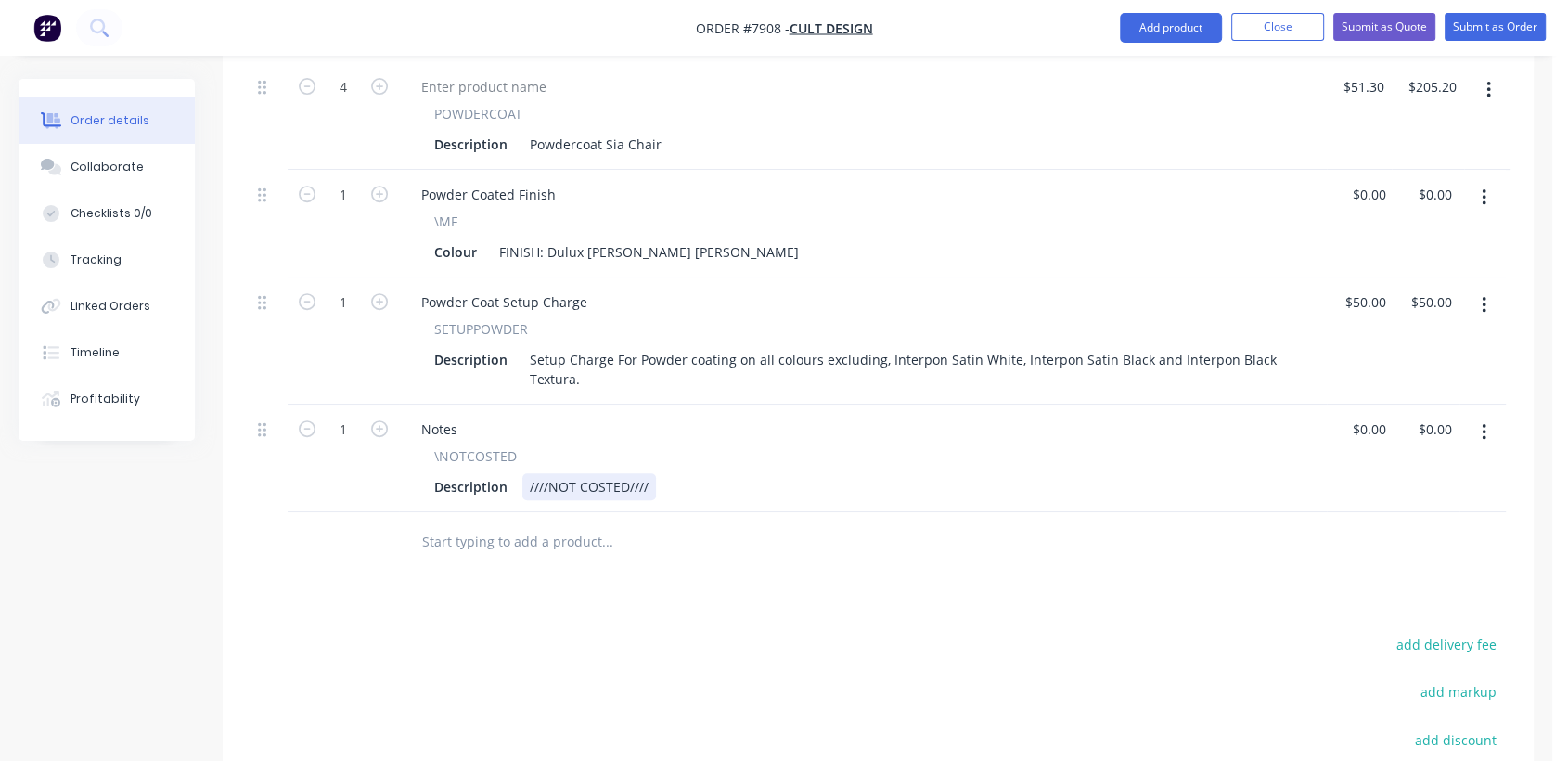
click at [653, 473] on div "////NOT COSTED////" at bounding box center [589, 486] width 134 height 27
type input "$0.00"
click at [122, 169] on div "Collaborate" at bounding box center [106, 167] width 73 height 17
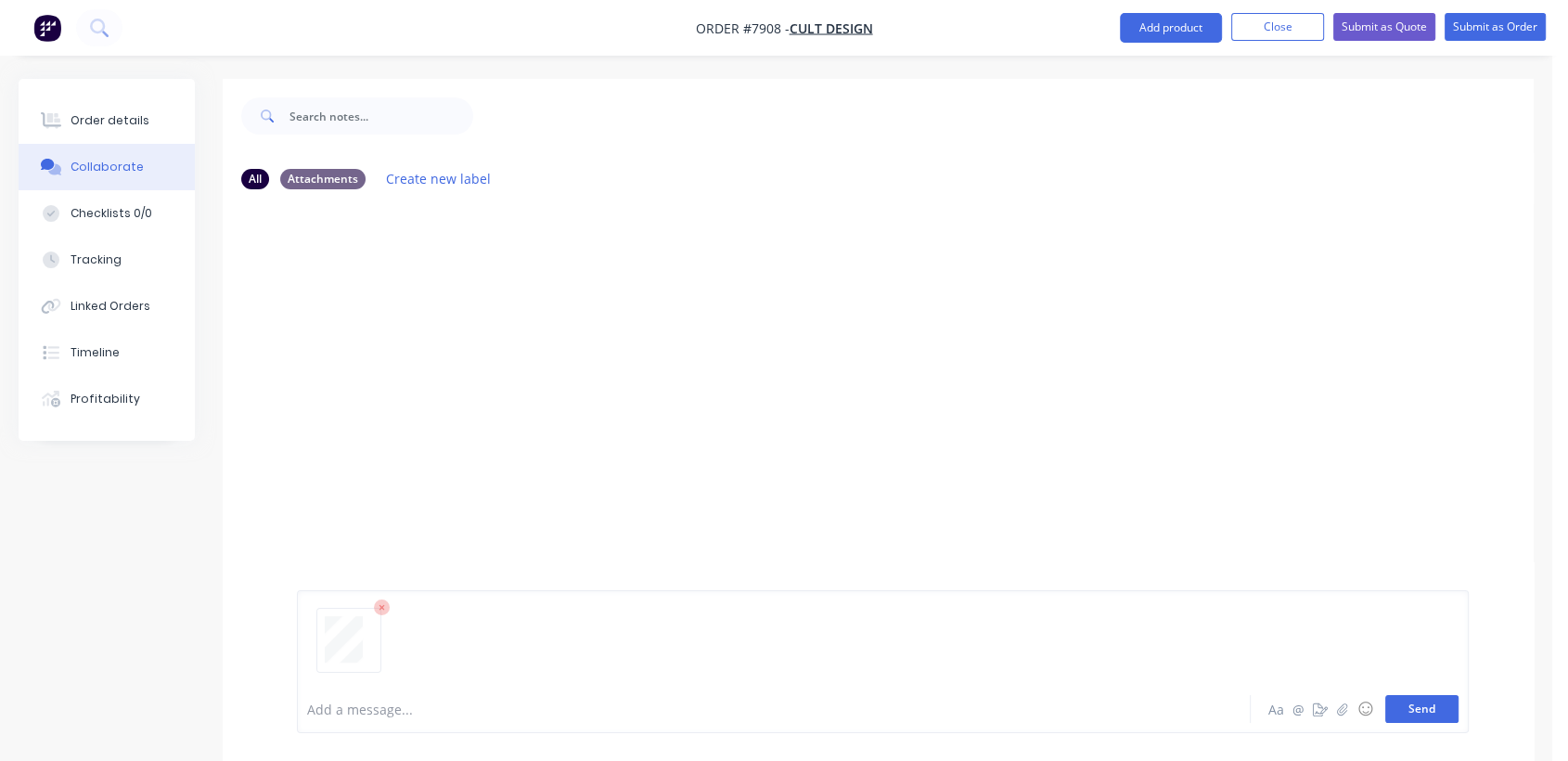
click at [1405, 710] on button "Send" at bounding box center [1422, 708] width 73 height 28
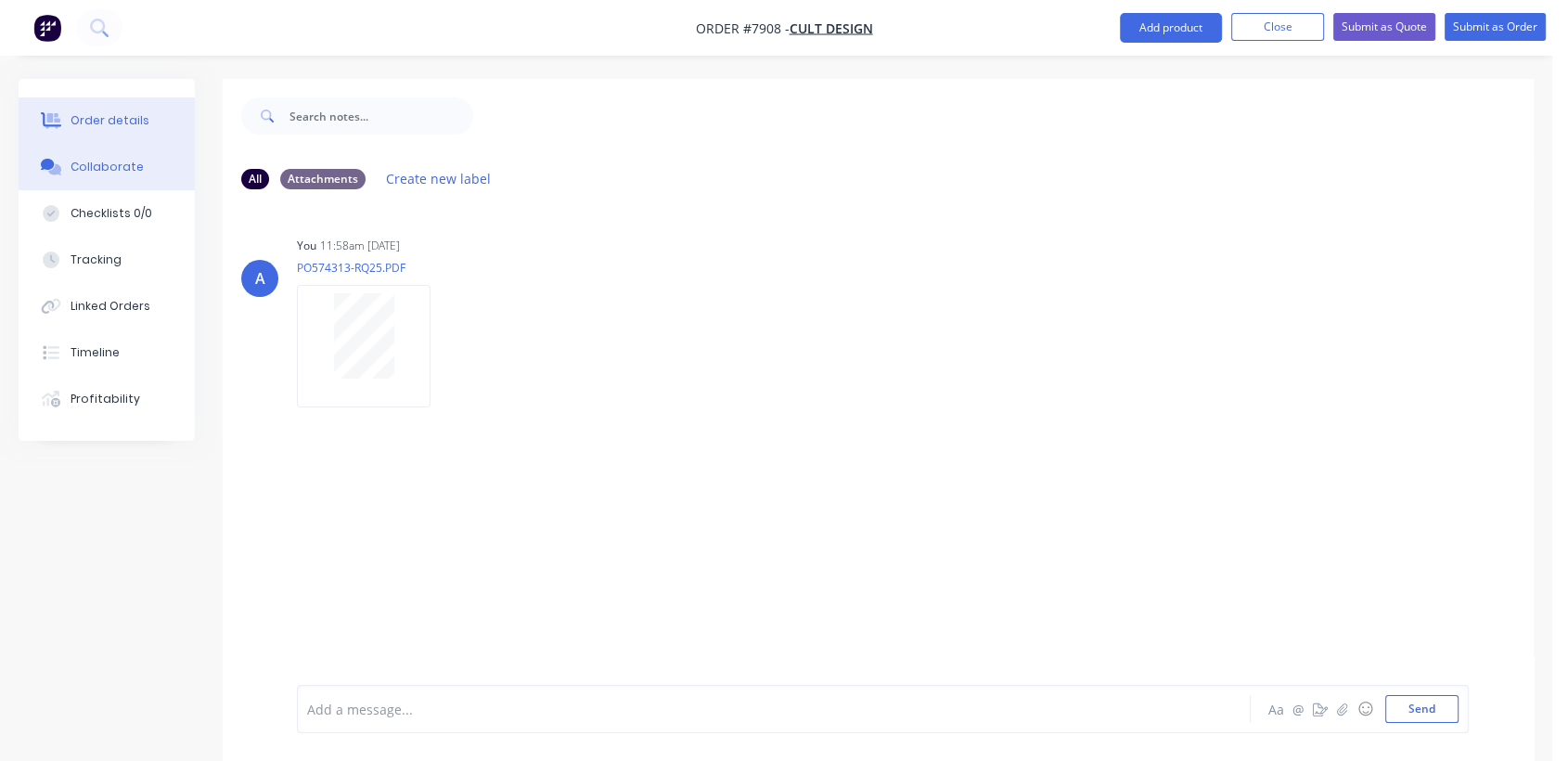
click at [113, 112] on div "Order details" at bounding box center [109, 121] width 79 height 17
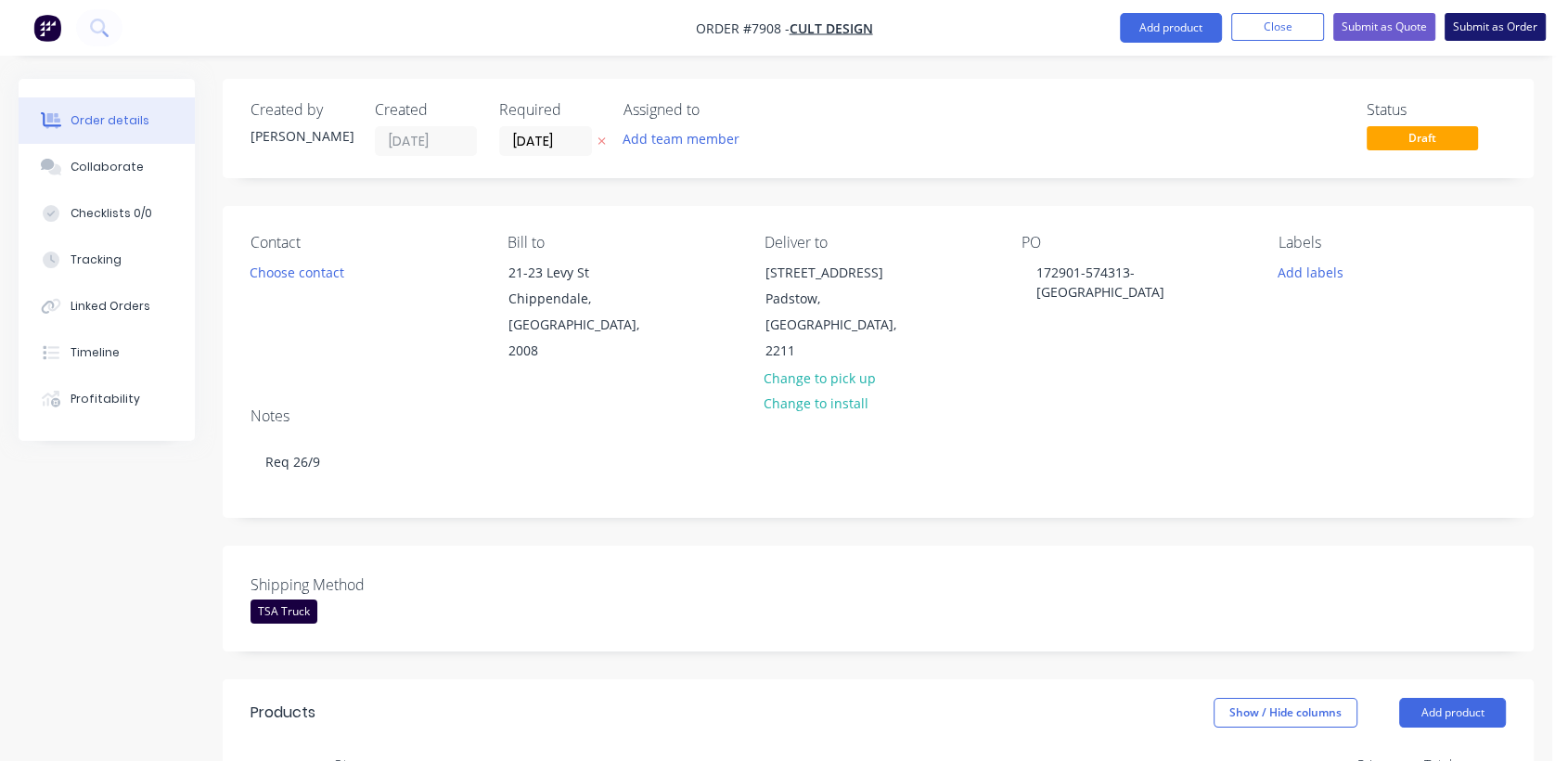
click at [1473, 26] on button "Submit as Order" at bounding box center [1495, 27] width 101 height 28
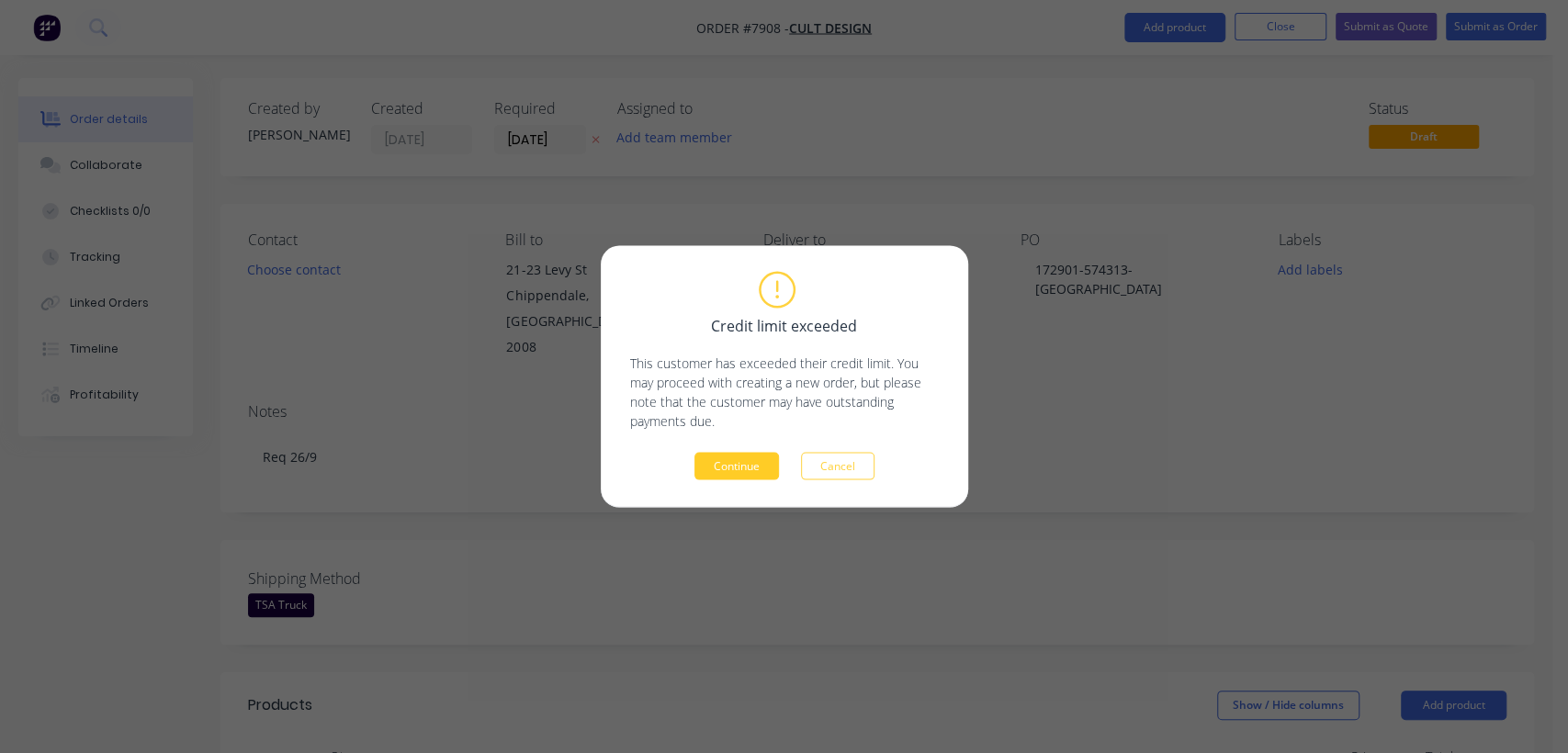
click at [756, 459] on button "Continue" at bounding box center [736, 465] width 85 height 27
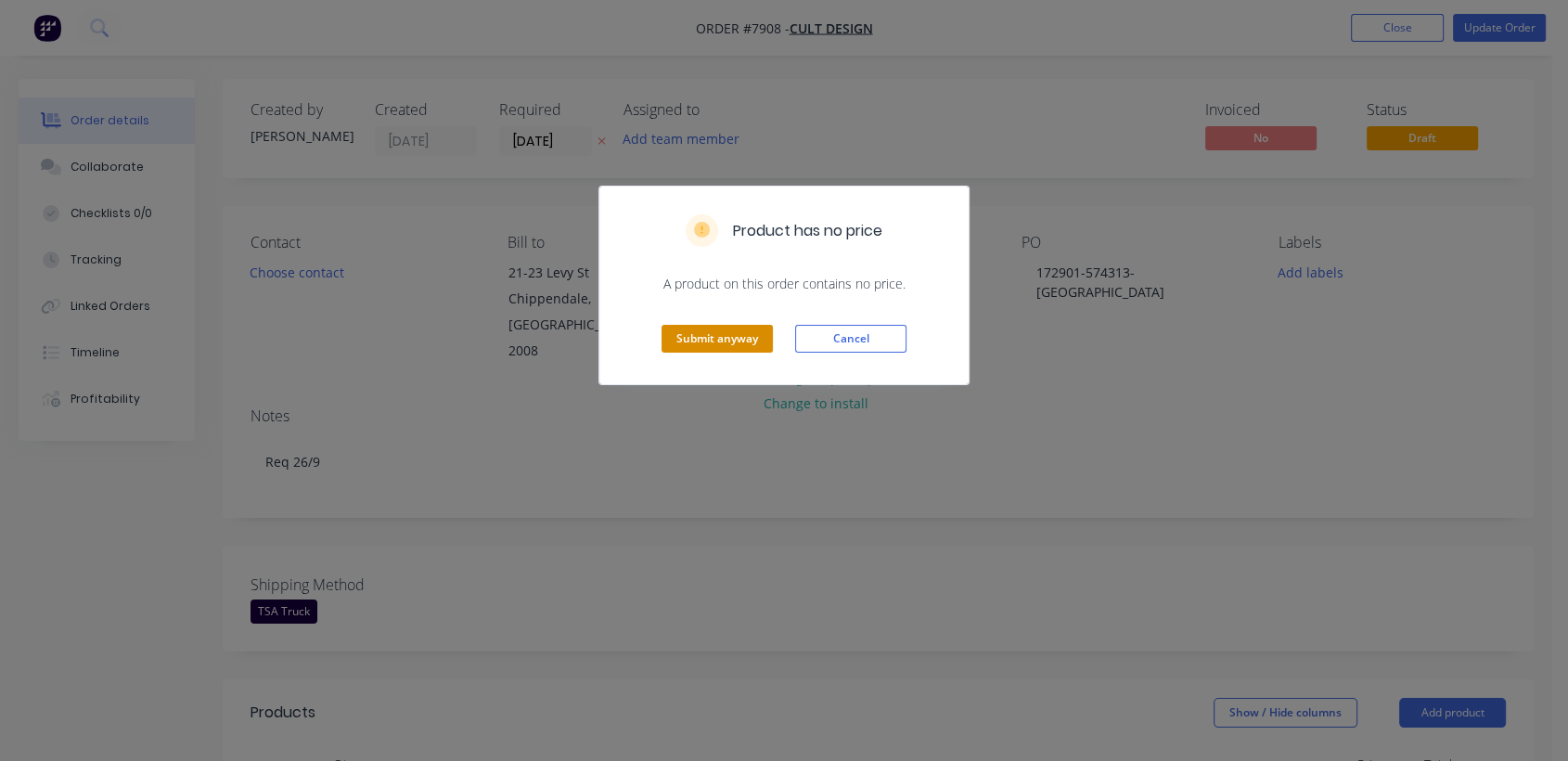
click at [728, 341] on button "Submit anyway" at bounding box center [717, 338] width 111 height 28
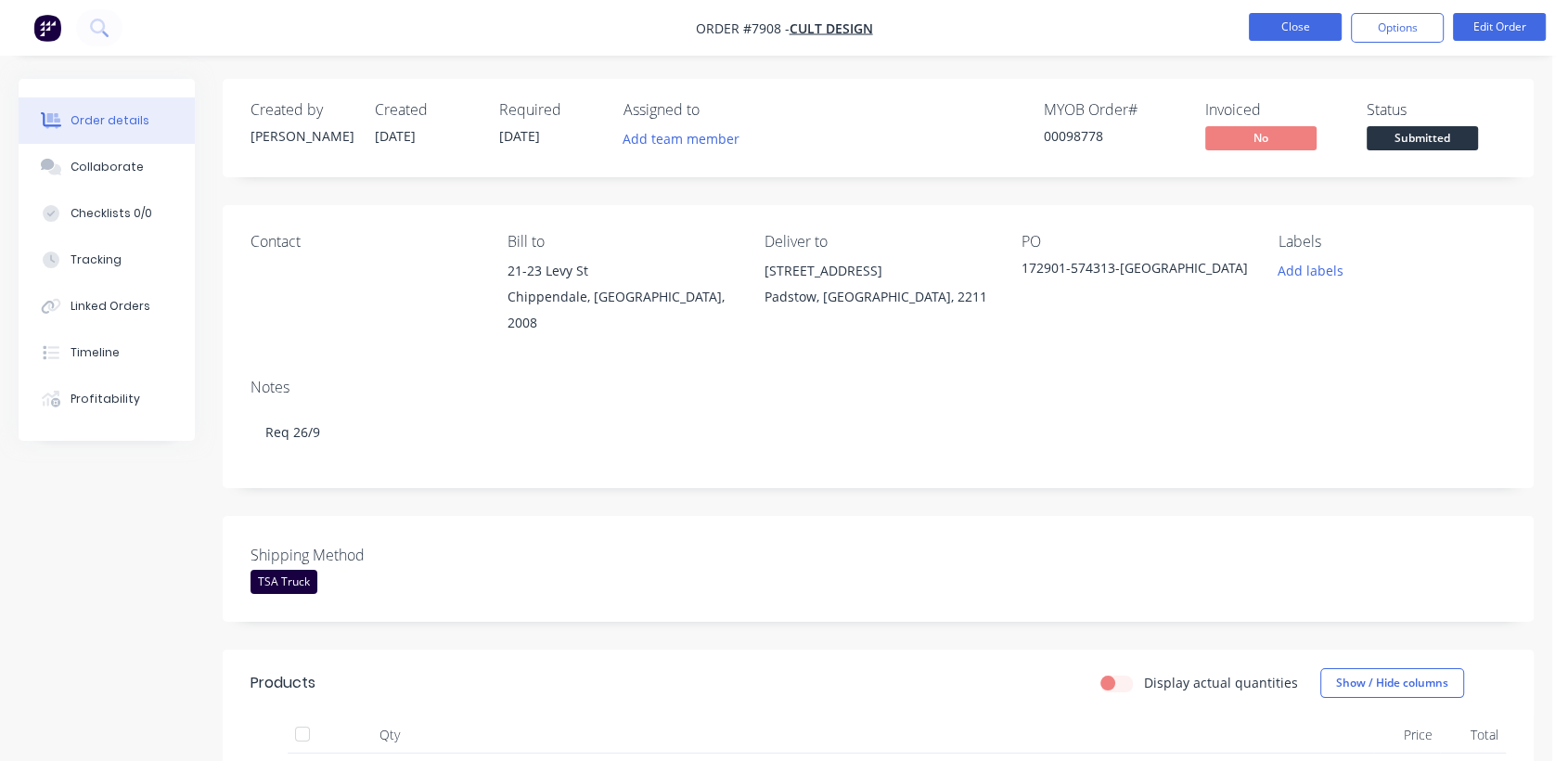
click at [1293, 20] on button "Close" at bounding box center [1295, 27] width 93 height 28
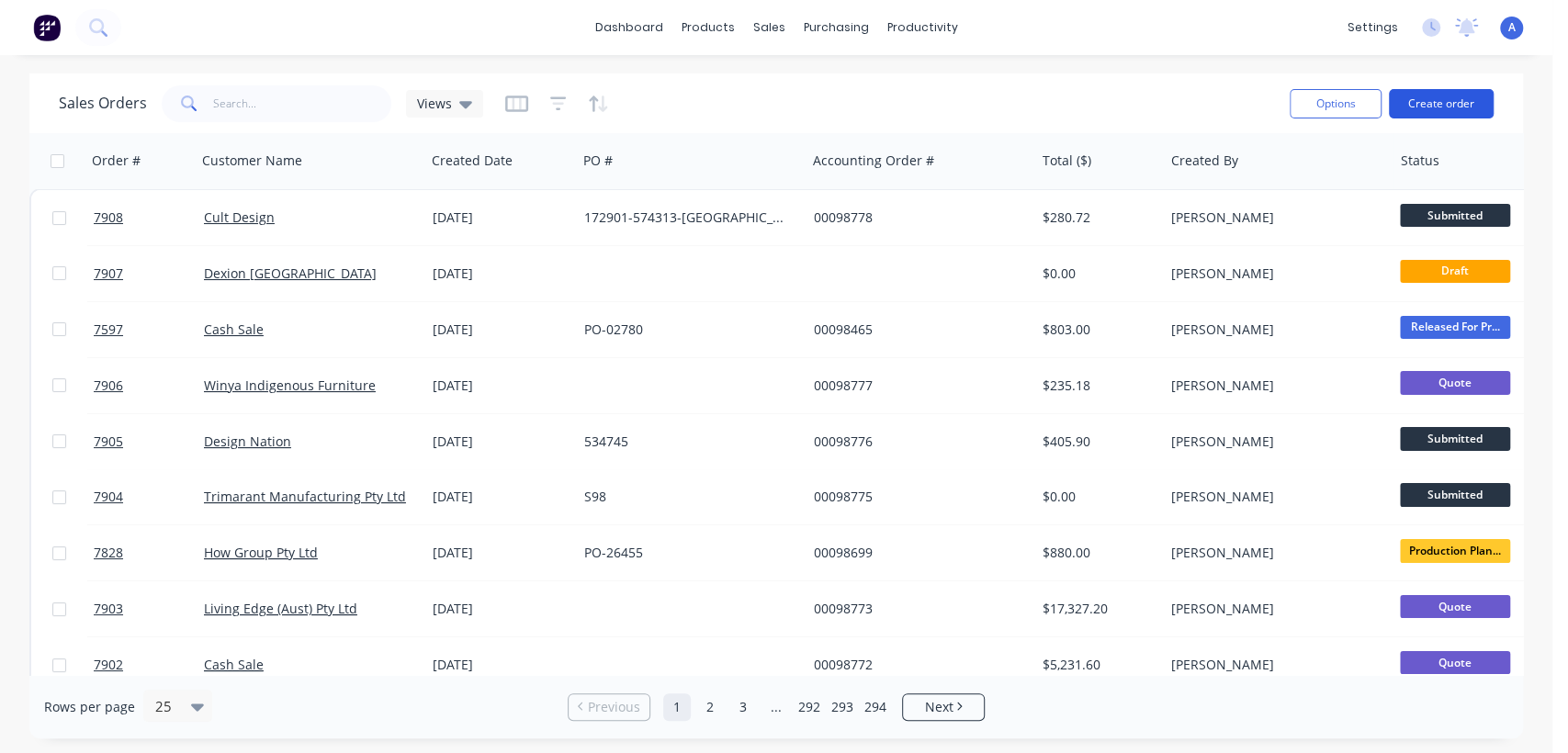
click at [1458, 97] on button "Create order" at bounding box center [1440, 103] width 104 height 29
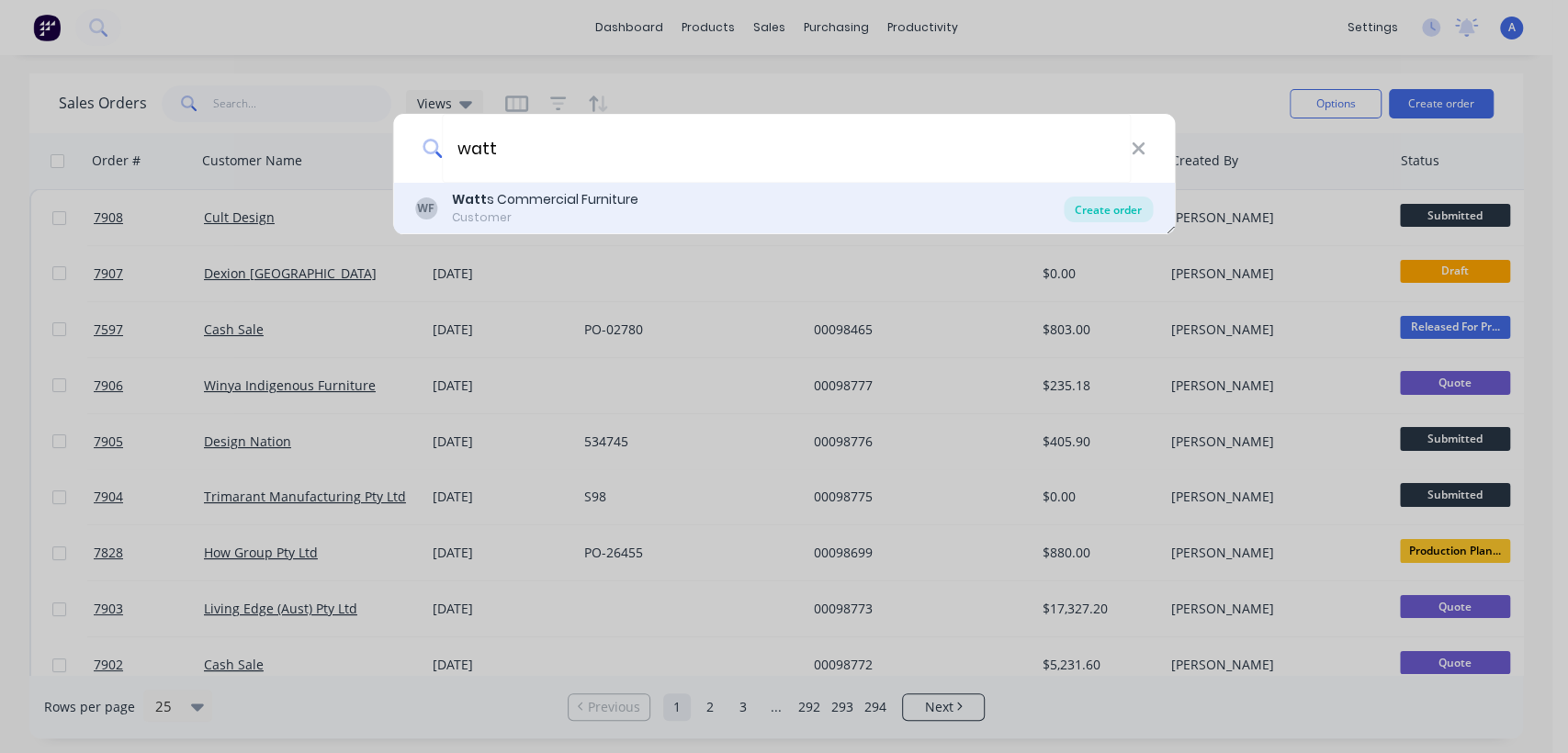
type input "watt"
click at [1091, 210] on div "Create order" at bounding box center [1108, 209] width 89 height 25
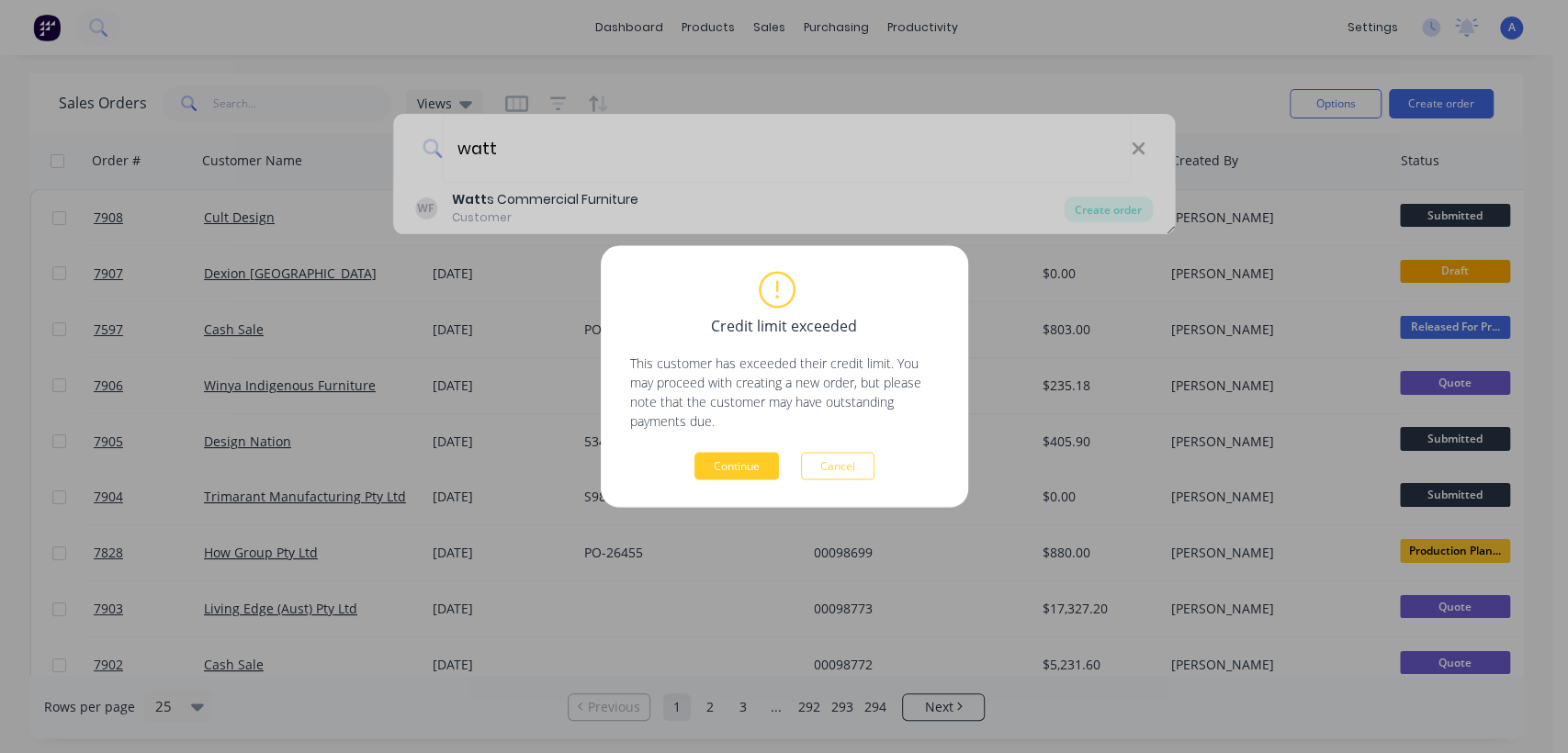
click at [748, 458] on button "Continue" at bounding box center [736, 465] width 85 height 27
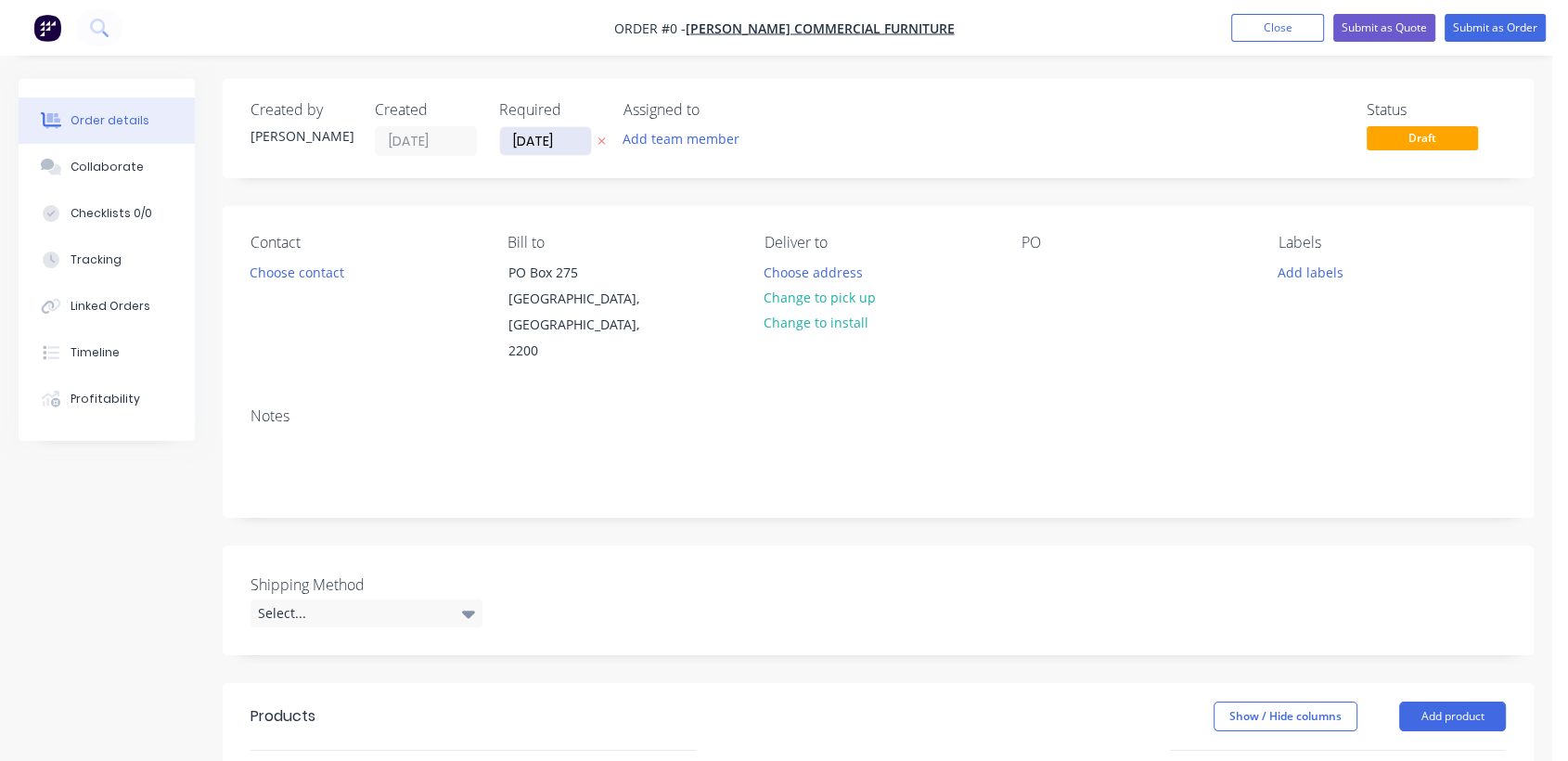
click at [573, 137] on input "[DATE]" at bounding box center [545, 141] width 91 height 28
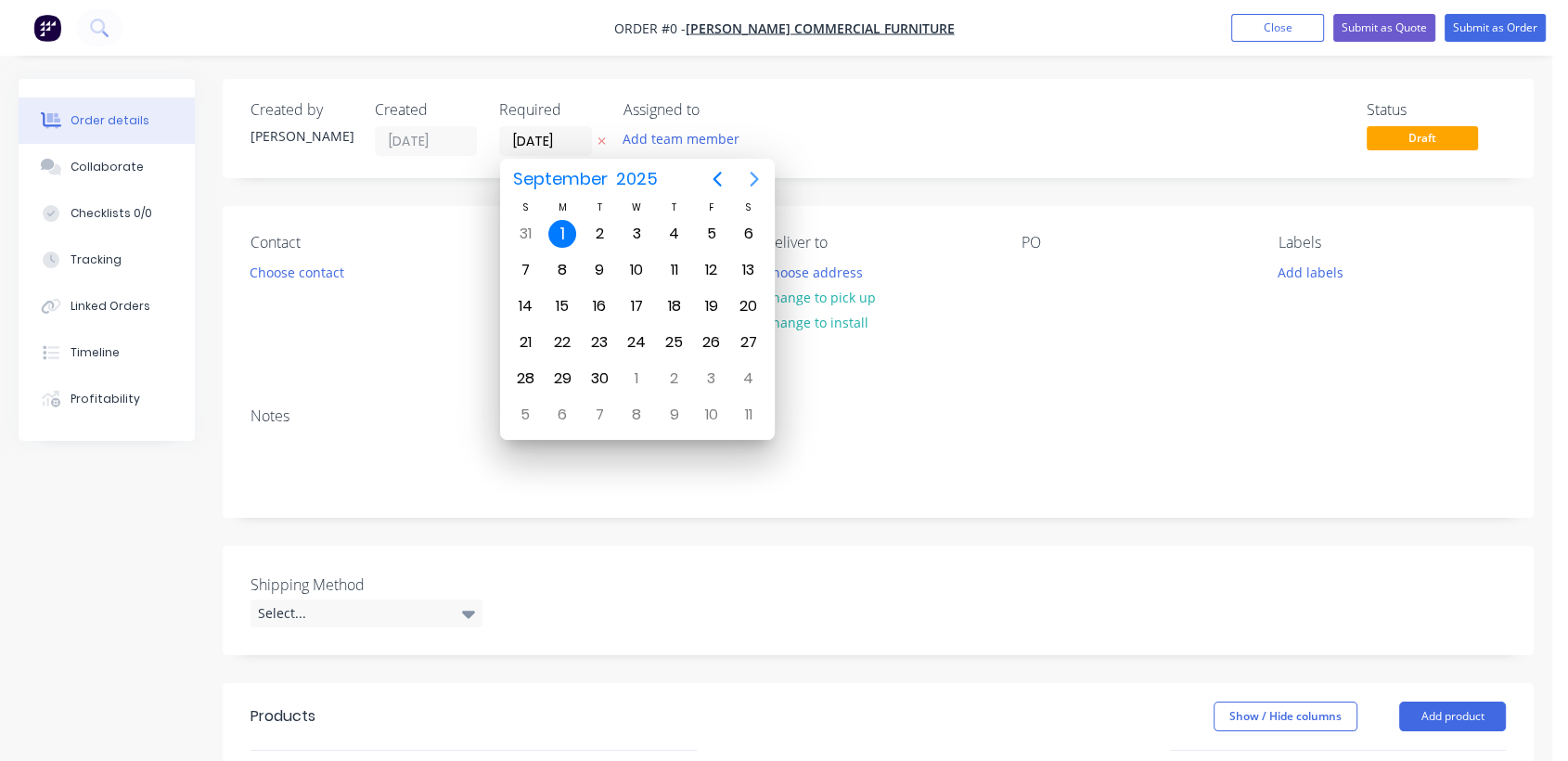
click at [754, 177] on icon "Next page" at bounding box center [754, 179] width 22 height 22
click at [712, 175] on icon "Previous page" at bounding box center [717, 179] width 22 height 22
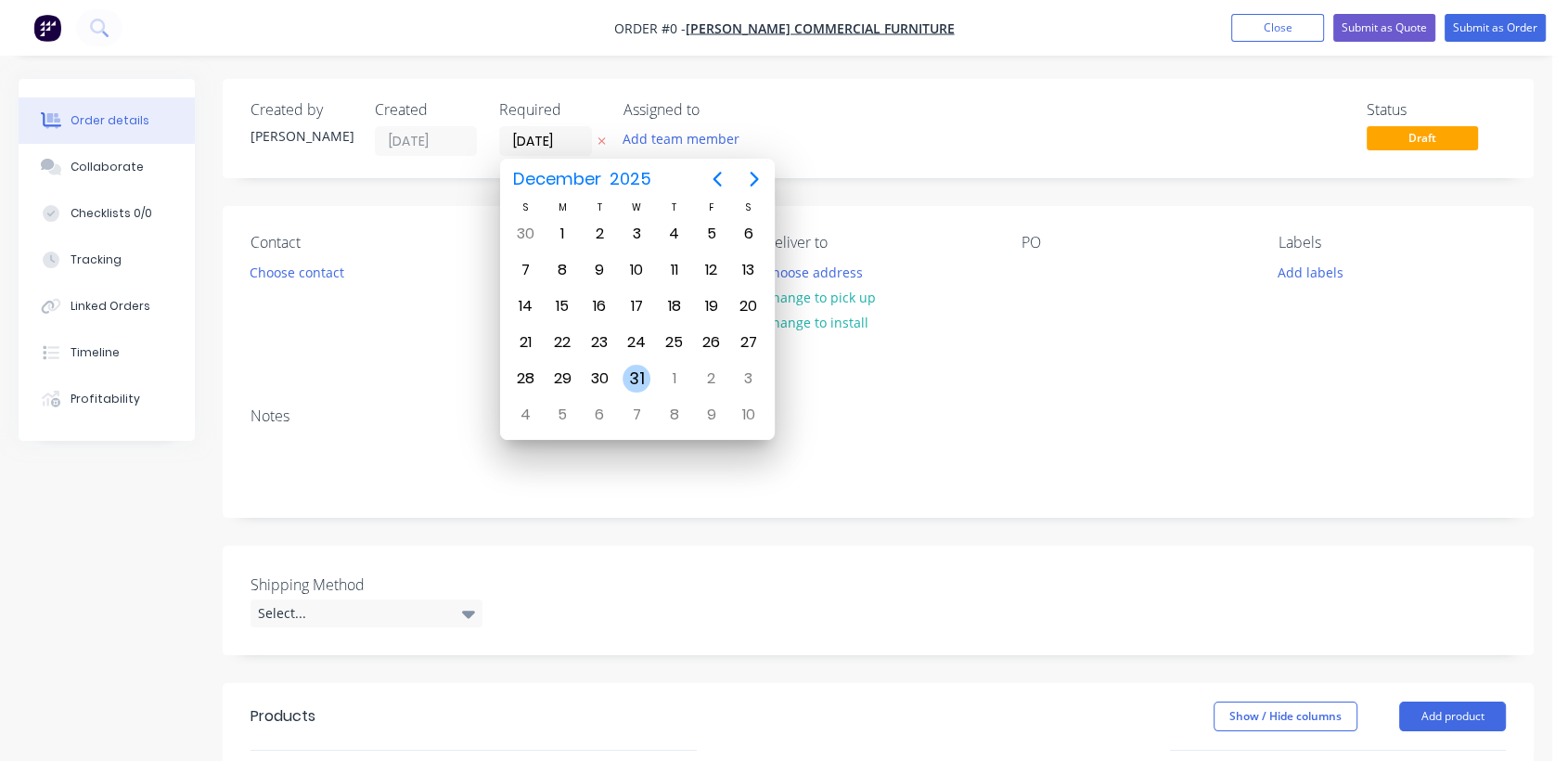
click at [635, 371] on div "31" at bounding box center [636, 378] width 28 height 28
type input "[DATE]"
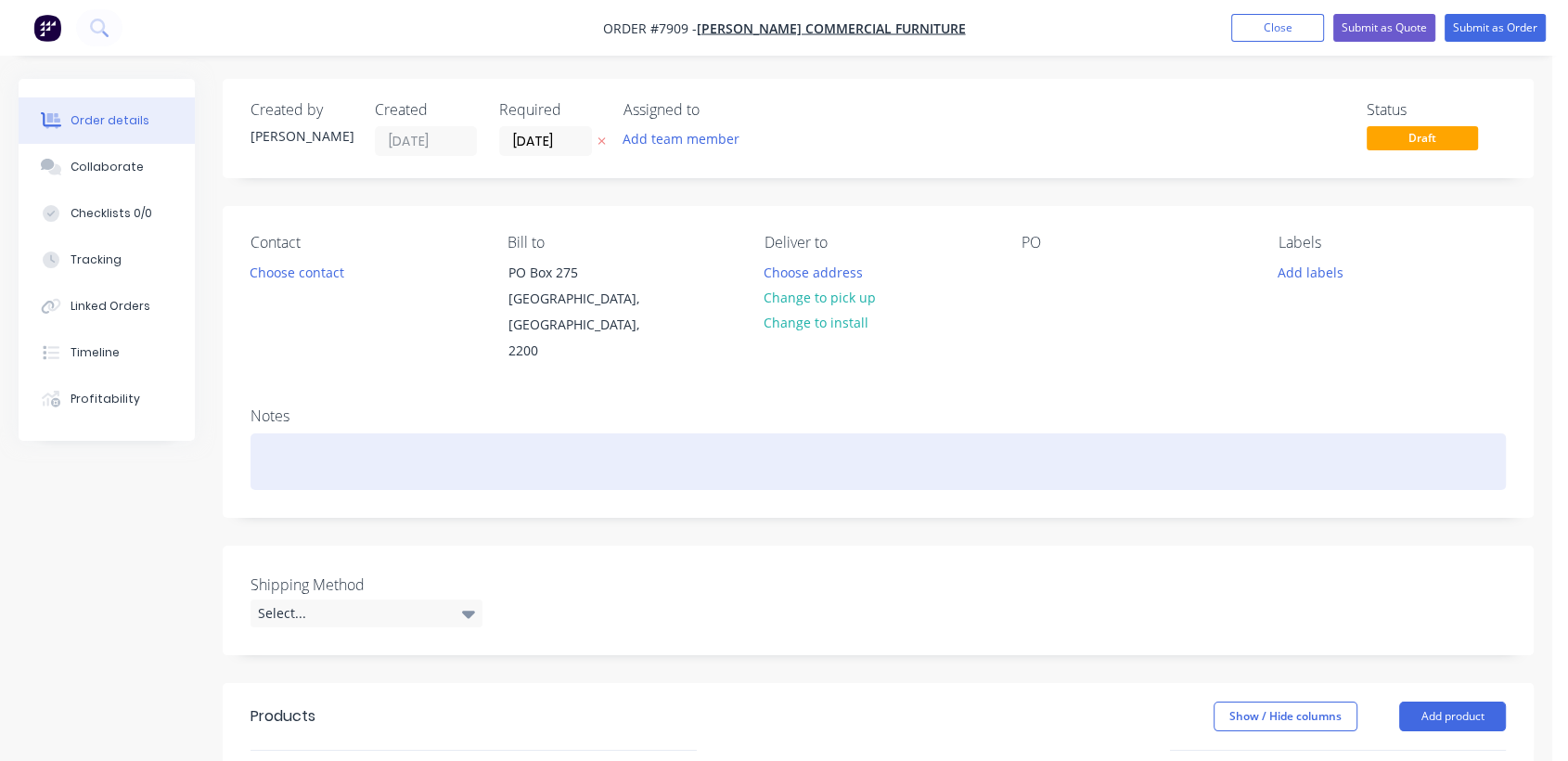
drag, startPoint x: 320, startPoint y: 428, endPoint x: 370, endPoint y: 413, distance: 52.2
click at [320, 433] on div at bounding box center [878, 462] width 1255 height 57
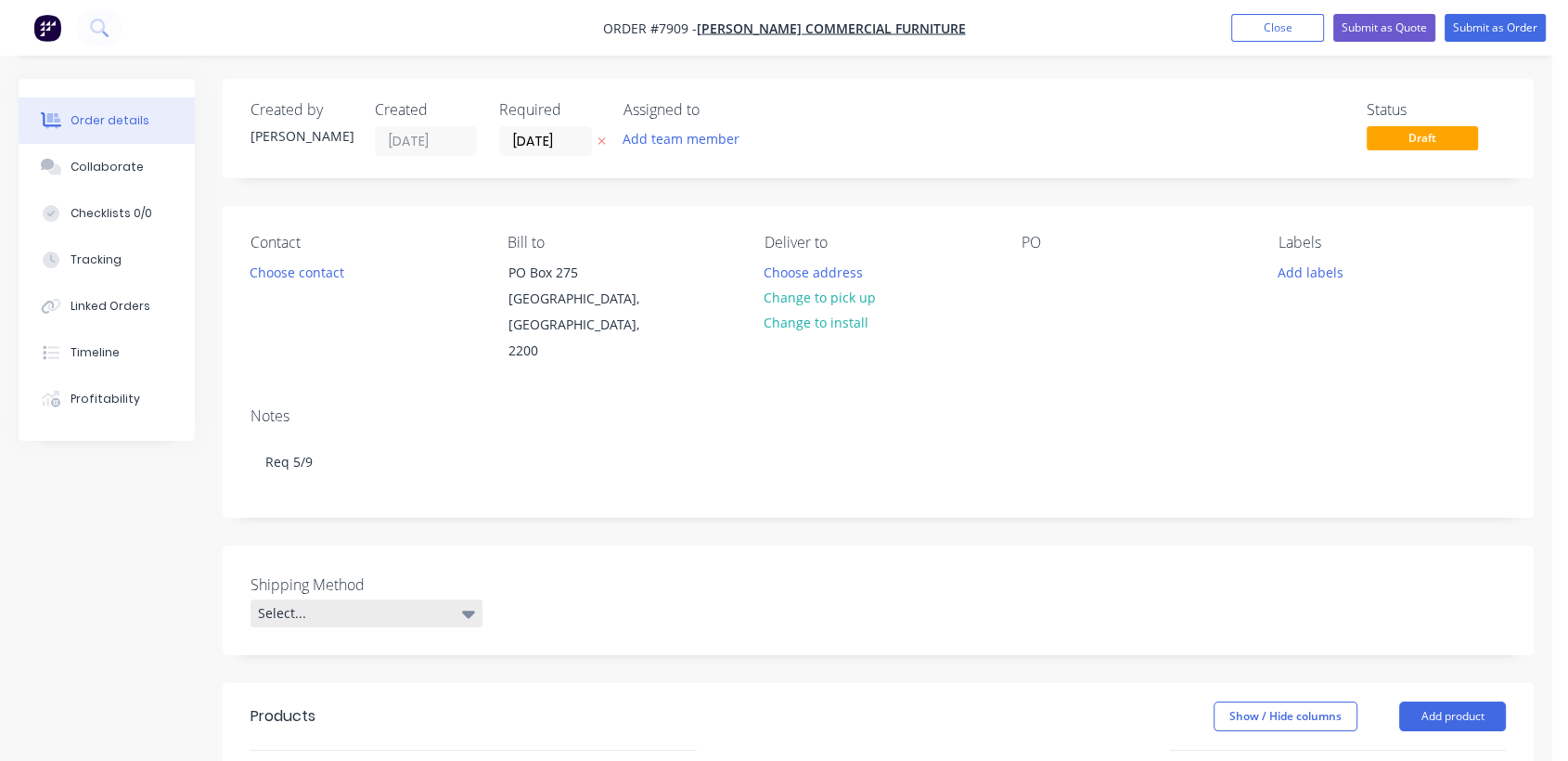
click at [427, 599] on div "Select..." at bounding box center [367, 613] width 232 height 28
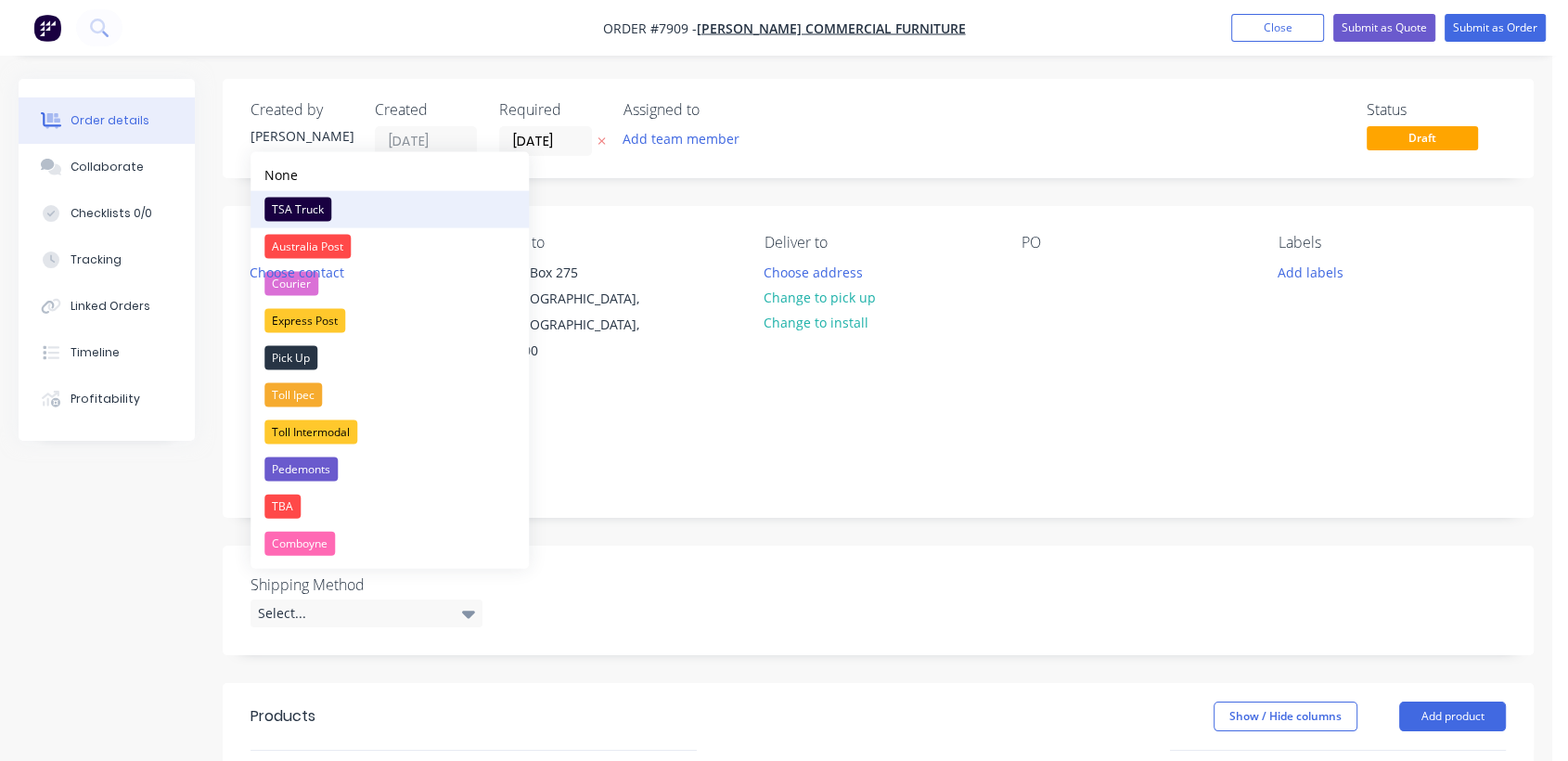
click at [311, 208] on div "TSA Truck" at bounding box center [297, 209] width 67 height 24
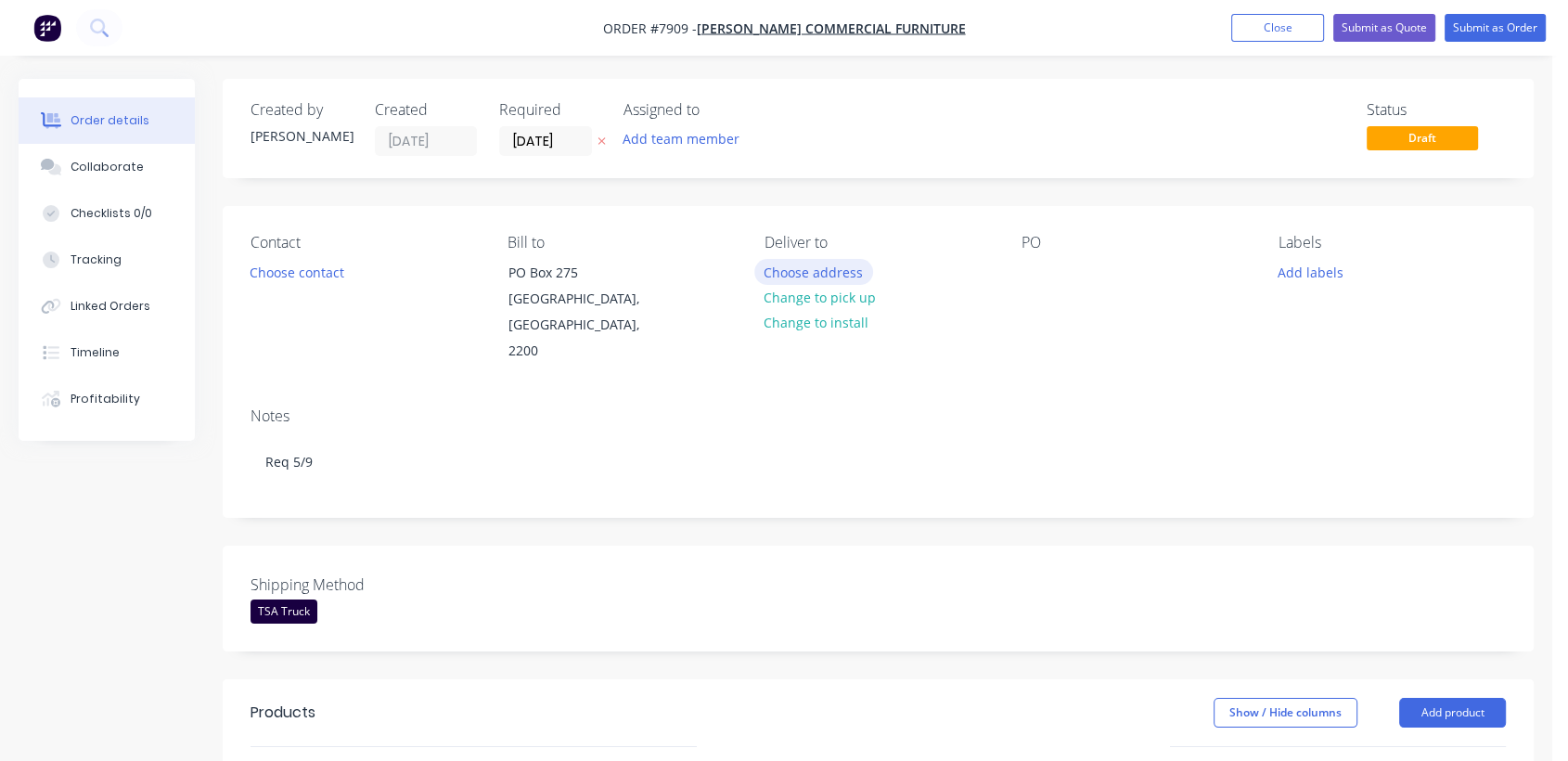
click at [792, 260] on button "Choose address" at bounding box center [813, 271] width 119 height 25
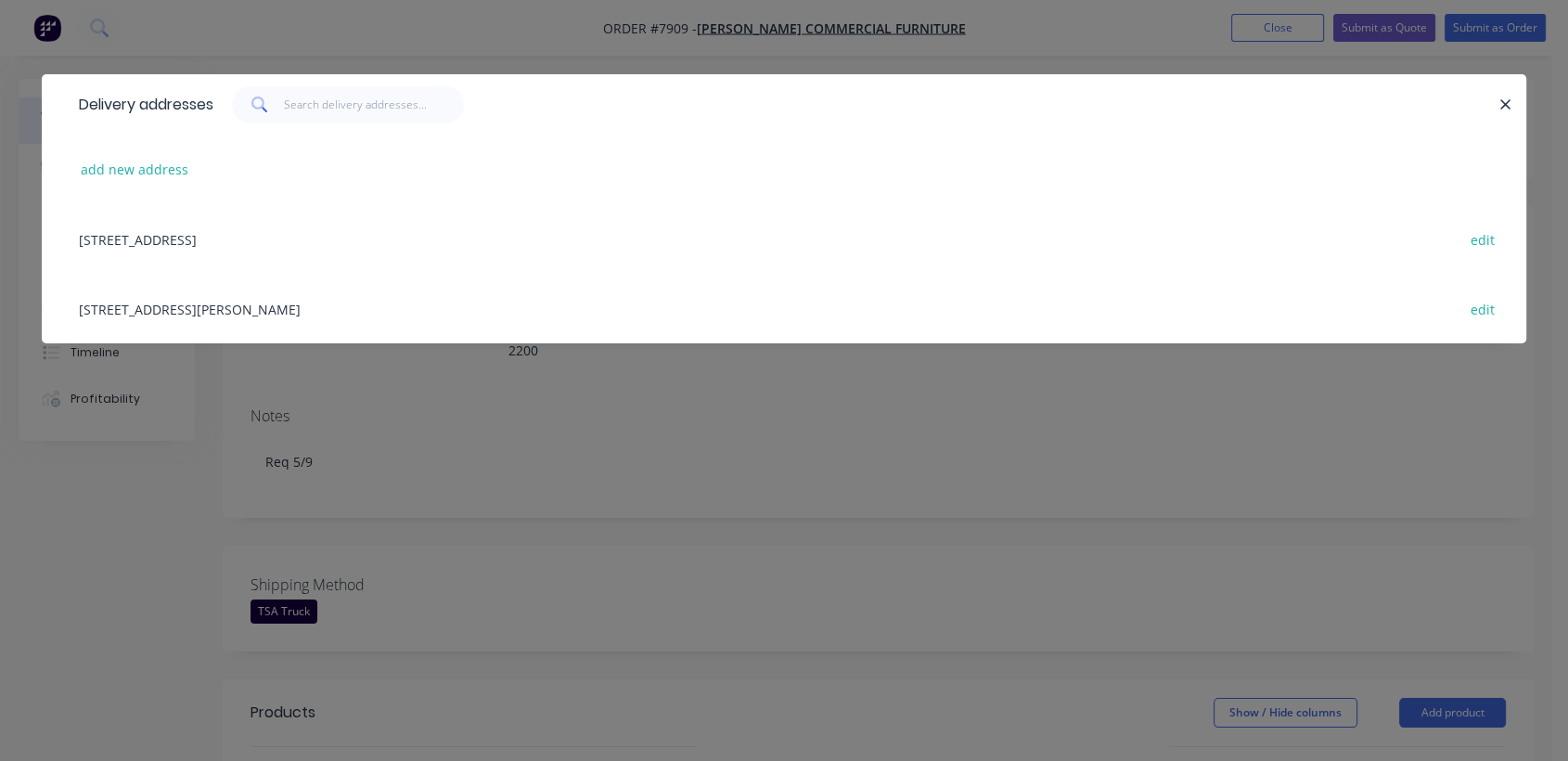
click at [192, 308] on div "[STREET_ADDRESS][PERSON_NAME] edit" at bounding box center [784, 308] width 1429 height 69
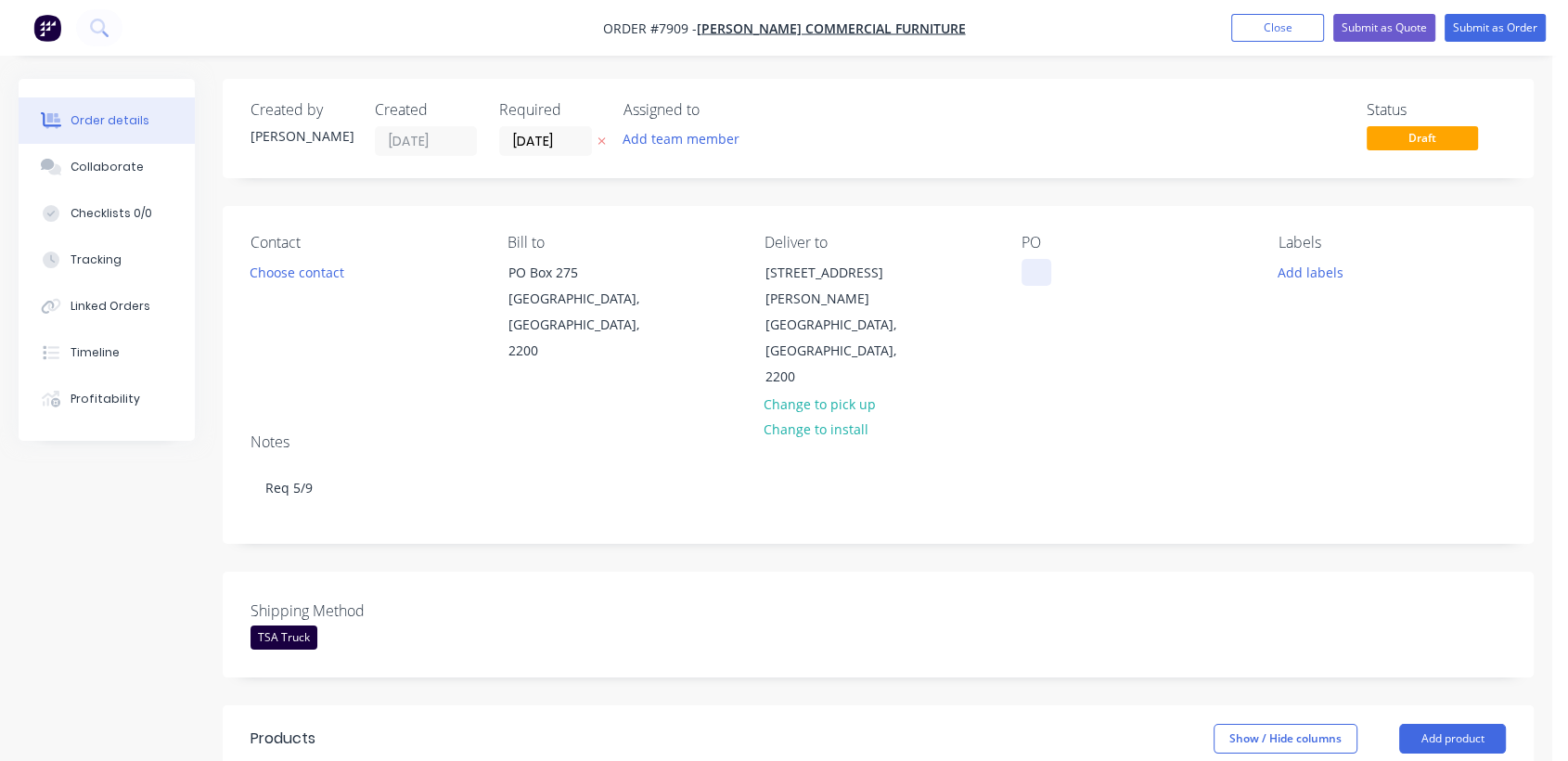
click at [1039, 271] on div at bounding box center [1036, 272] width 29 height 27
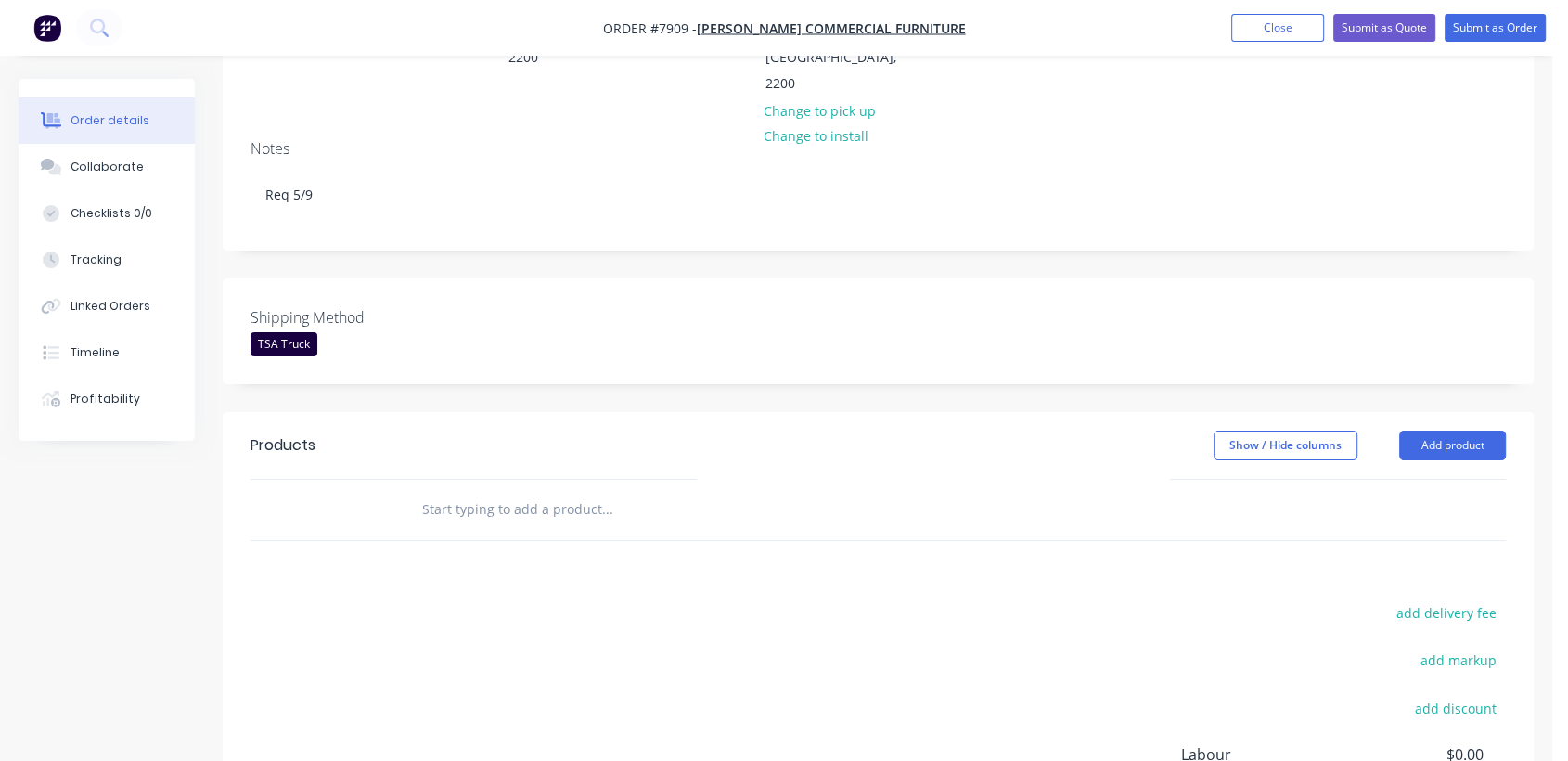
scroll to position [309, 0]
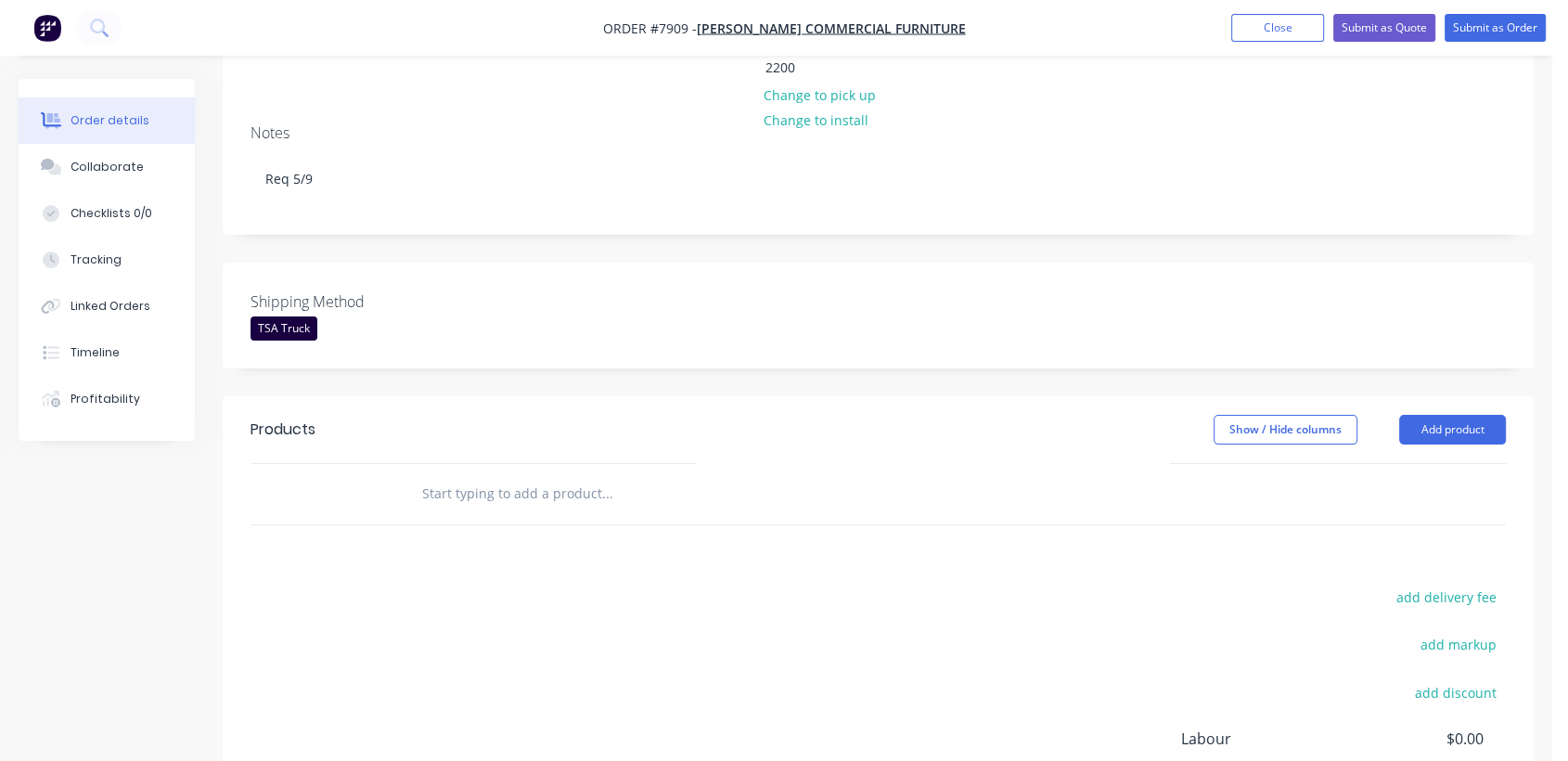
drag, startPoint x: 615, startPoint y: 429, endPoint x: 606, endPoint y: 430, distance: 9.1
click at [613, 475] on input "text" at bounding box center [606, 493] width 372 height 37
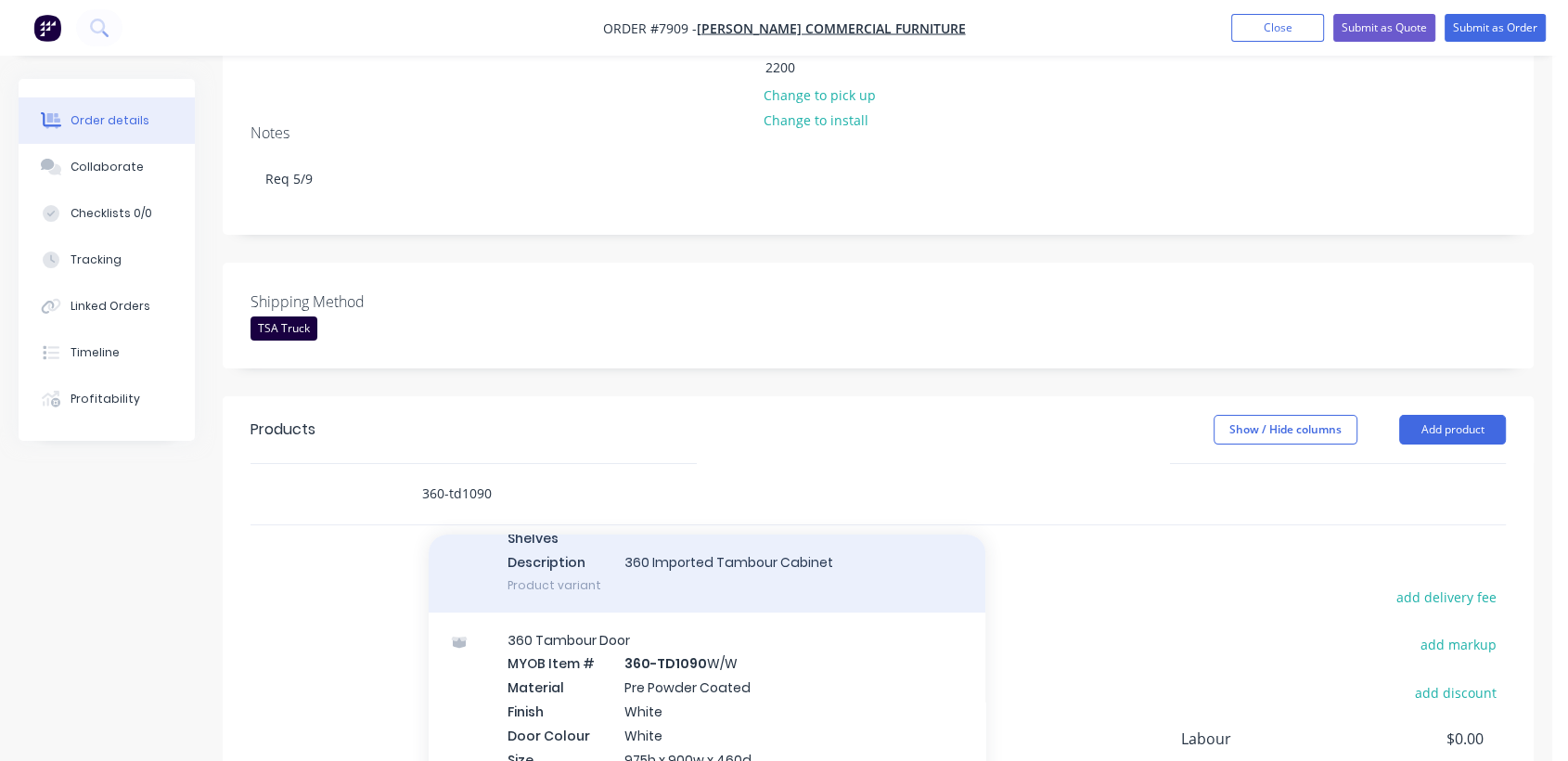
scroll to position [824, 0]
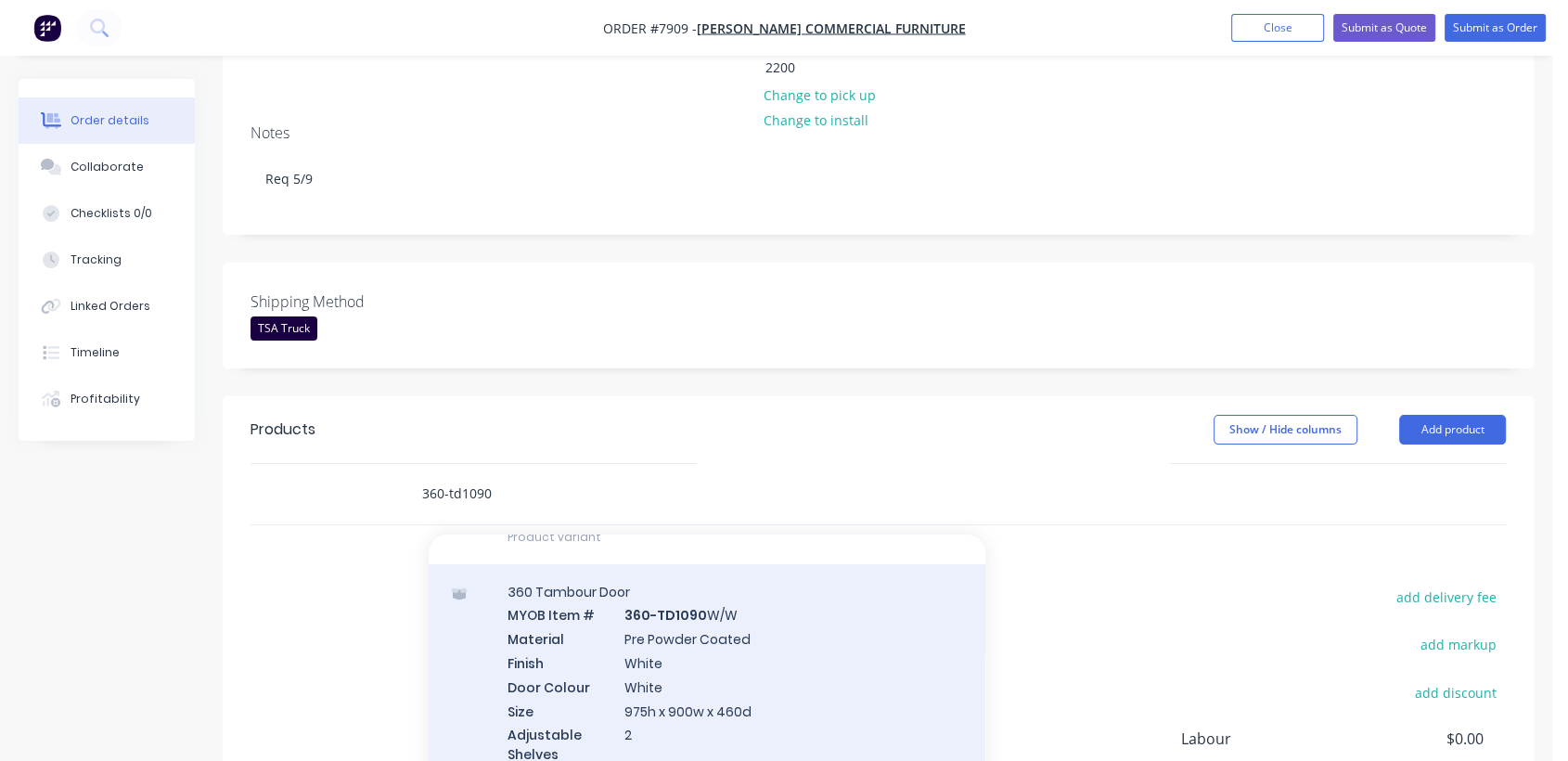
type input "360-td1090"
click at [734, 633] on div "360 Tambour Door MYOB Item # 360-TD1090 W/W Material Pre Powder Coated Finish W…" at bounding box center [707, 696] width 557 height 264
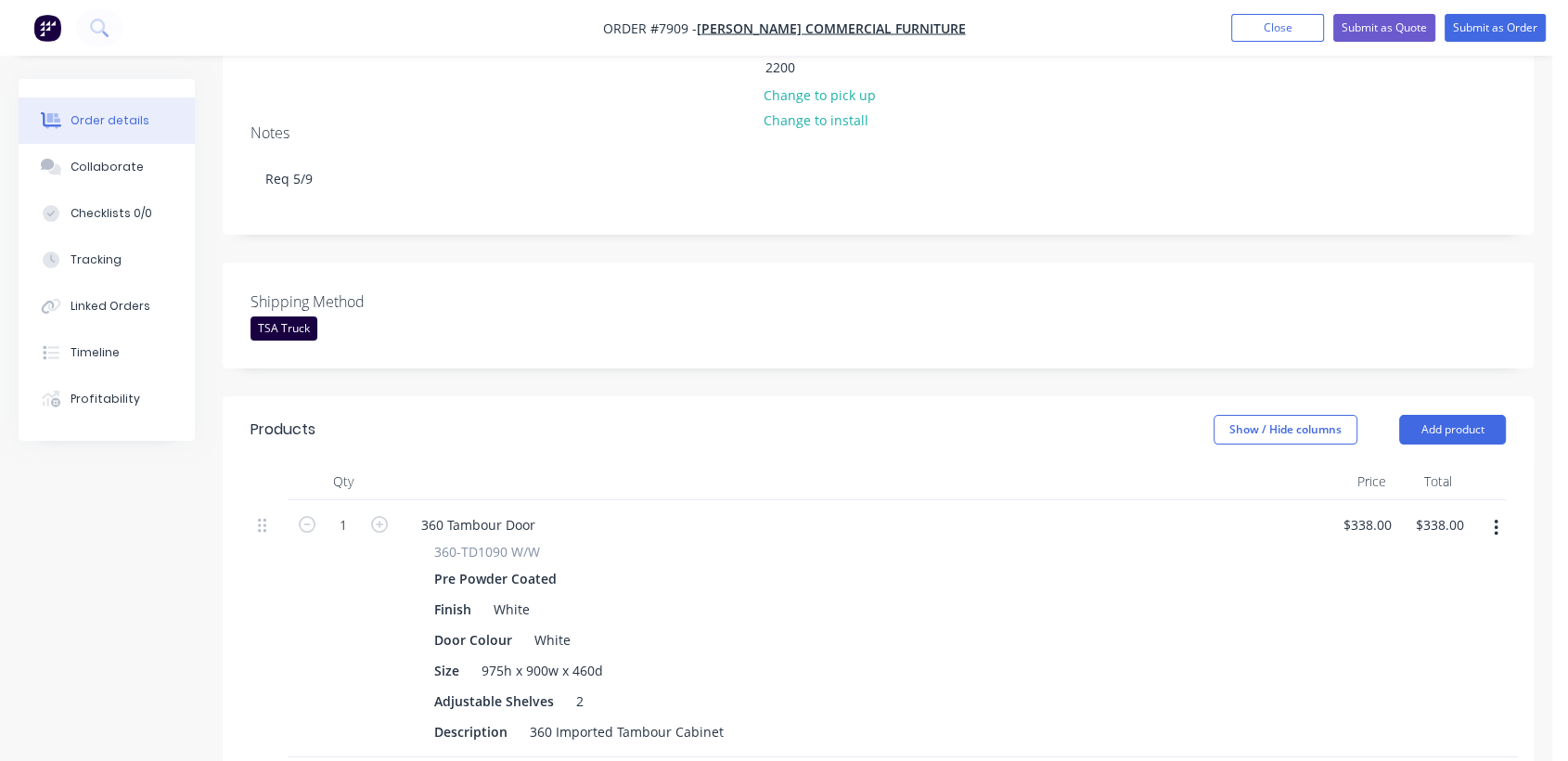
click at [1371, 500] on div "$338.00 $338.00" at bounding box center [1363, 628] width 72 height 257
click at [1370, 511] on input "338" at bounding box center [1370, 524] width 58 height 27
type input "$379.00"
click at [148, 155] on button "Collaborate" at bounding box center [107, 166] width 177 height 47
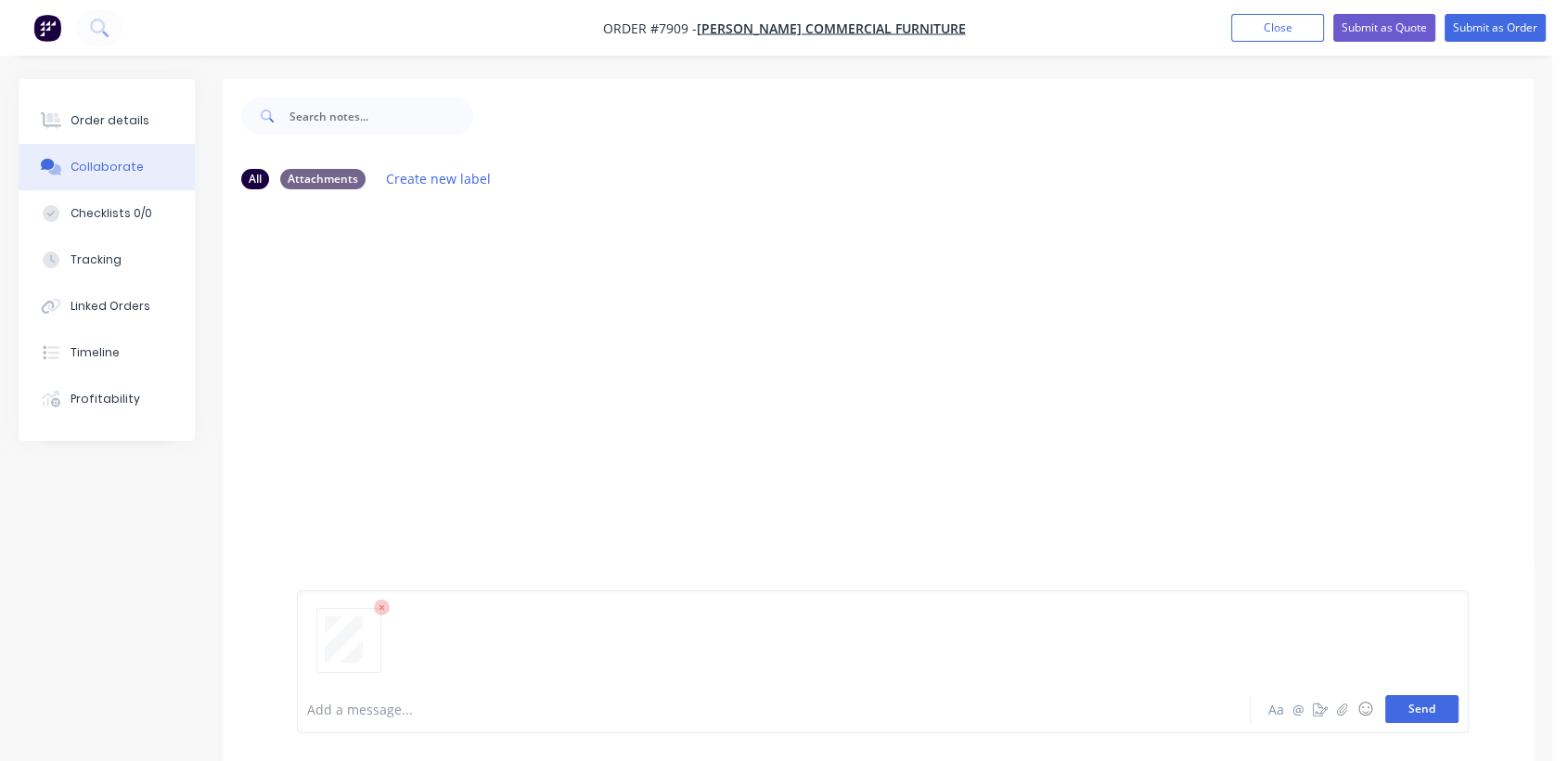
click at [1426, 715] on button "Send" at bounding box center [1422, 708] width 73 height 28
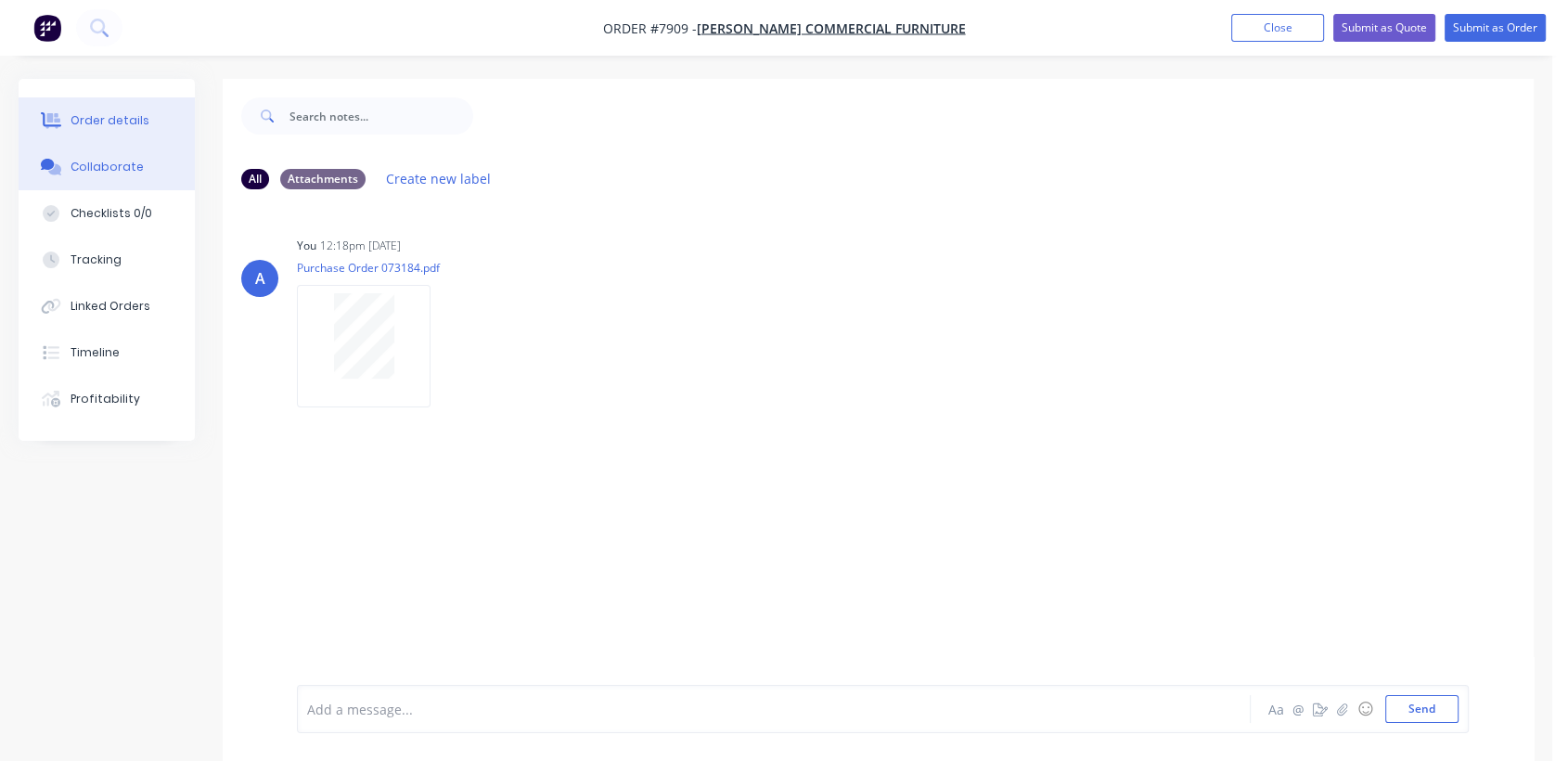
click at [128, 113] on div "Order details" at bounding box center [109, 121] width 79 height 17
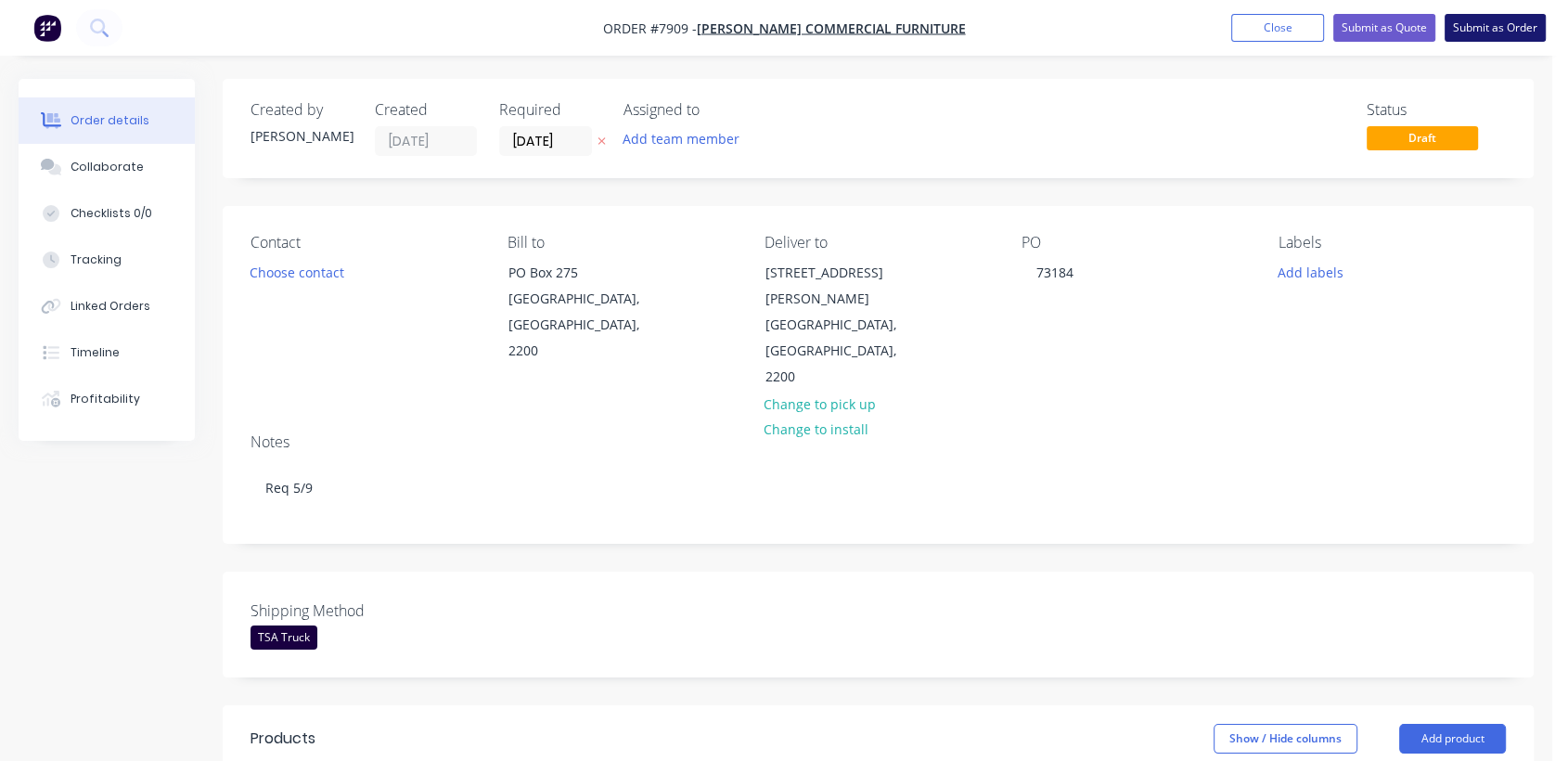
click at [1474, 35] on button "Submit as Order" at bounding box center [1495, 28] width 101 height 28
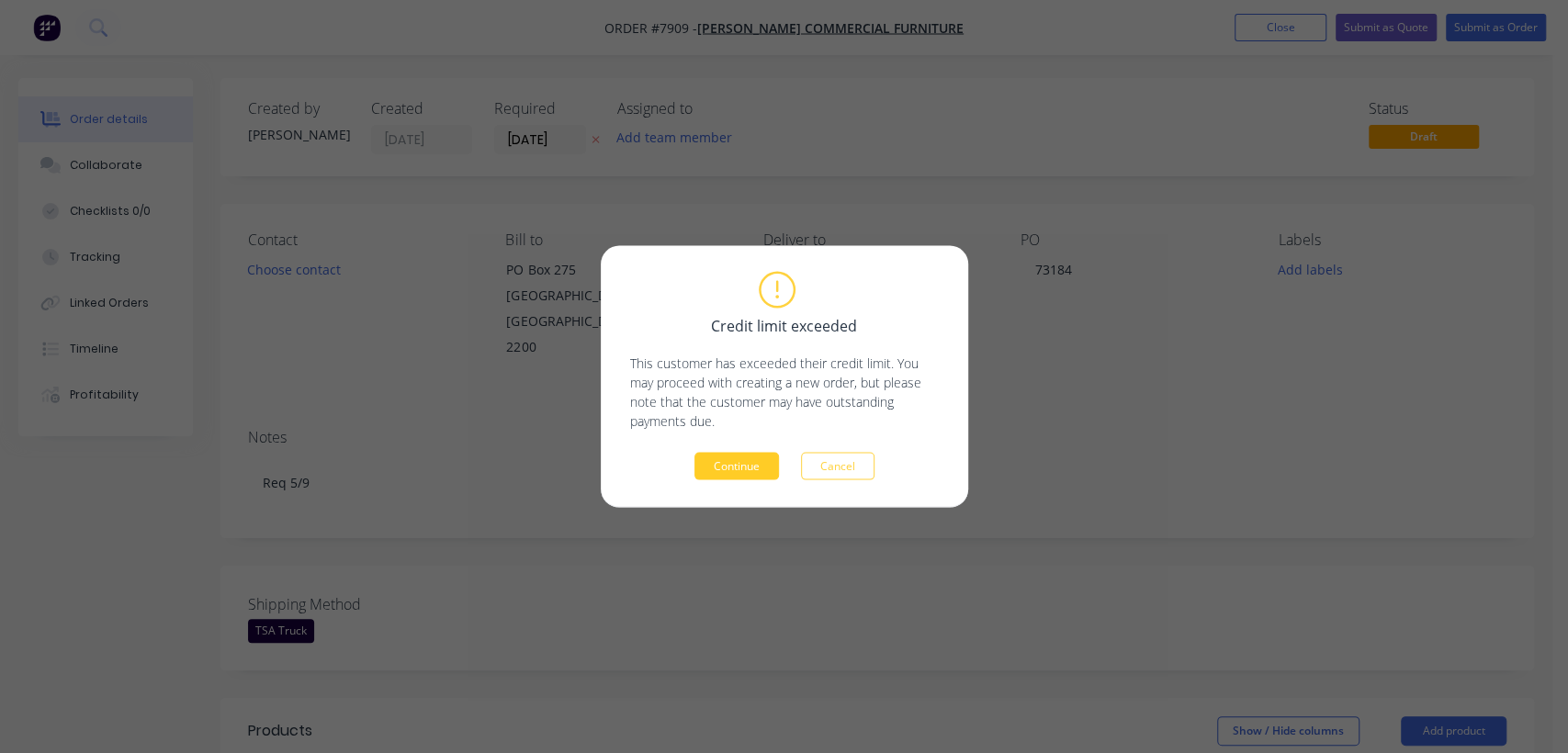
click at [739, 467] on button "Continue" at bounding box center [736, 465] width 85 height 27
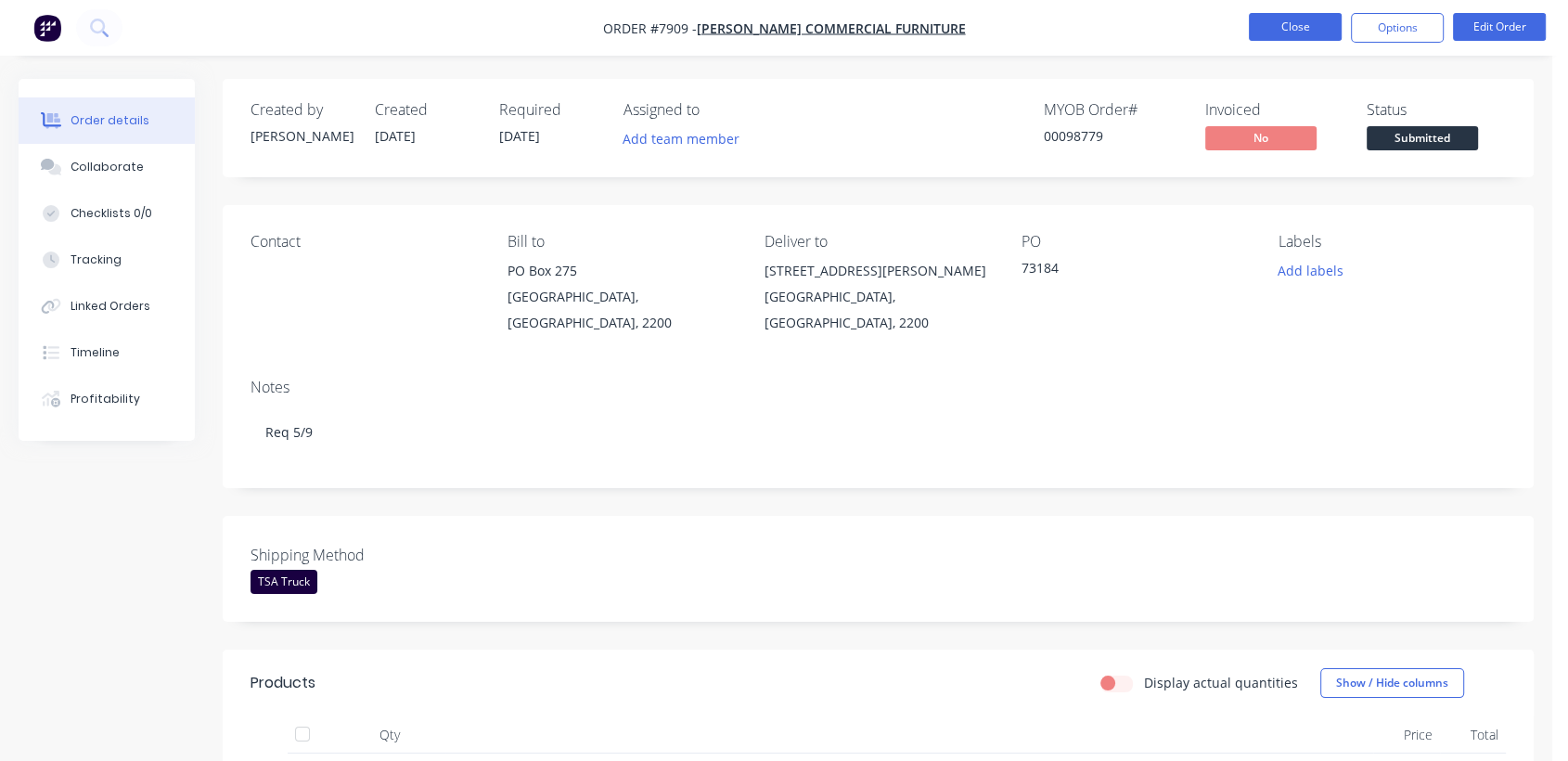
click at [1273, 24] on button "Close" at bounding box center [1295, 27] width 93 height 28
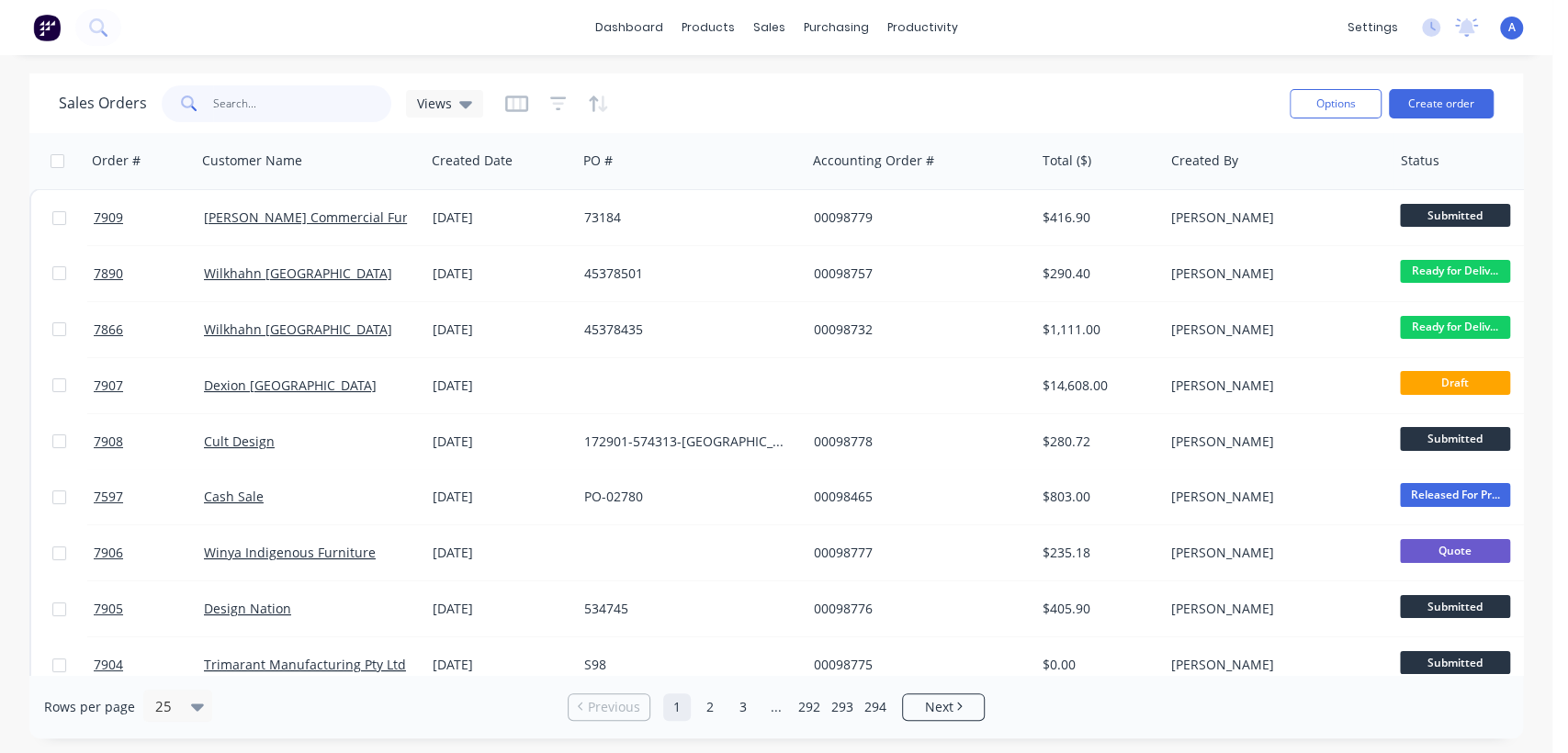
click at [279, 107] on input "text" at bounding box center [303, 103] width 179 height 37
type input "7773"
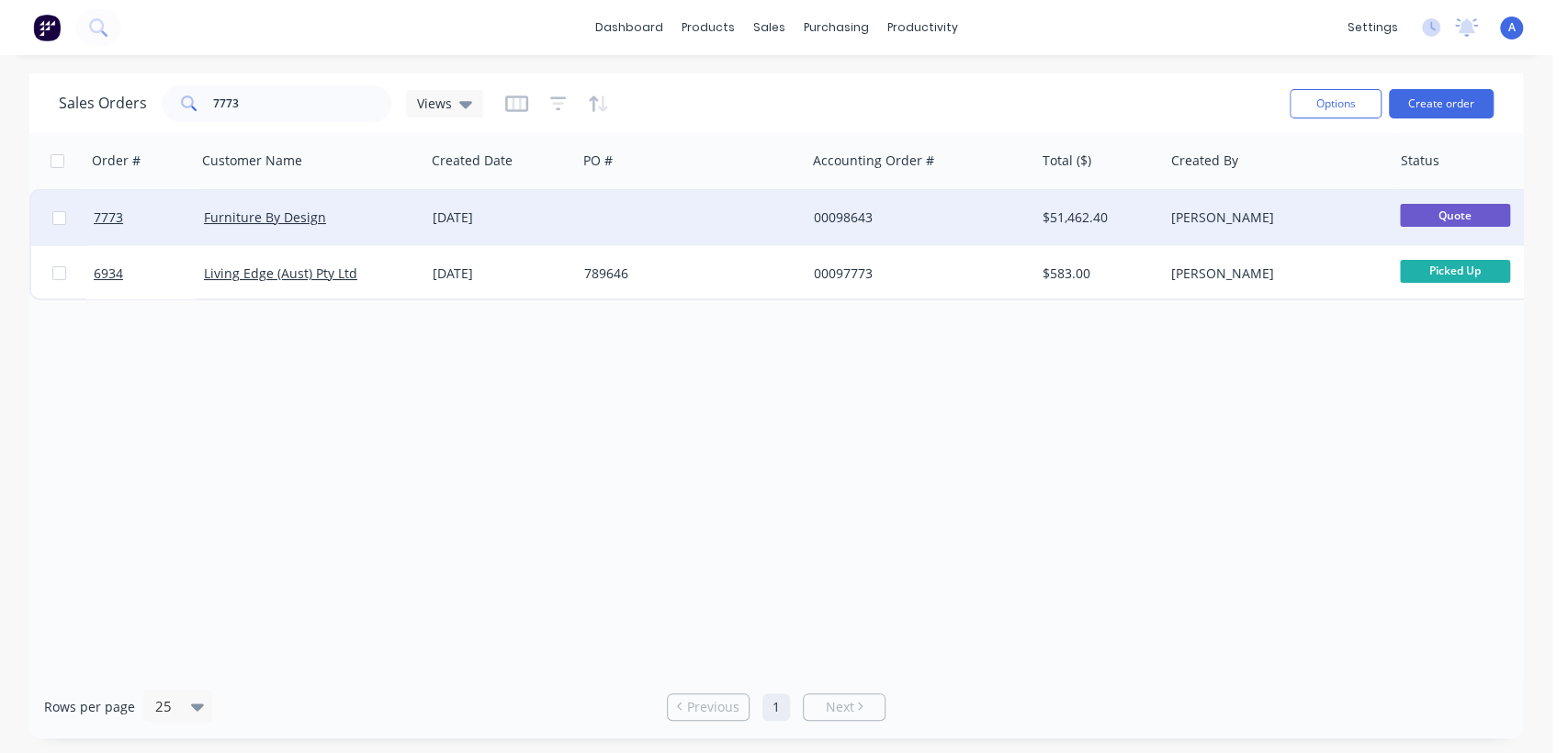
click at [574, 212] on div "[DATE]" at bounding box center [500, 217] width 151 height 55
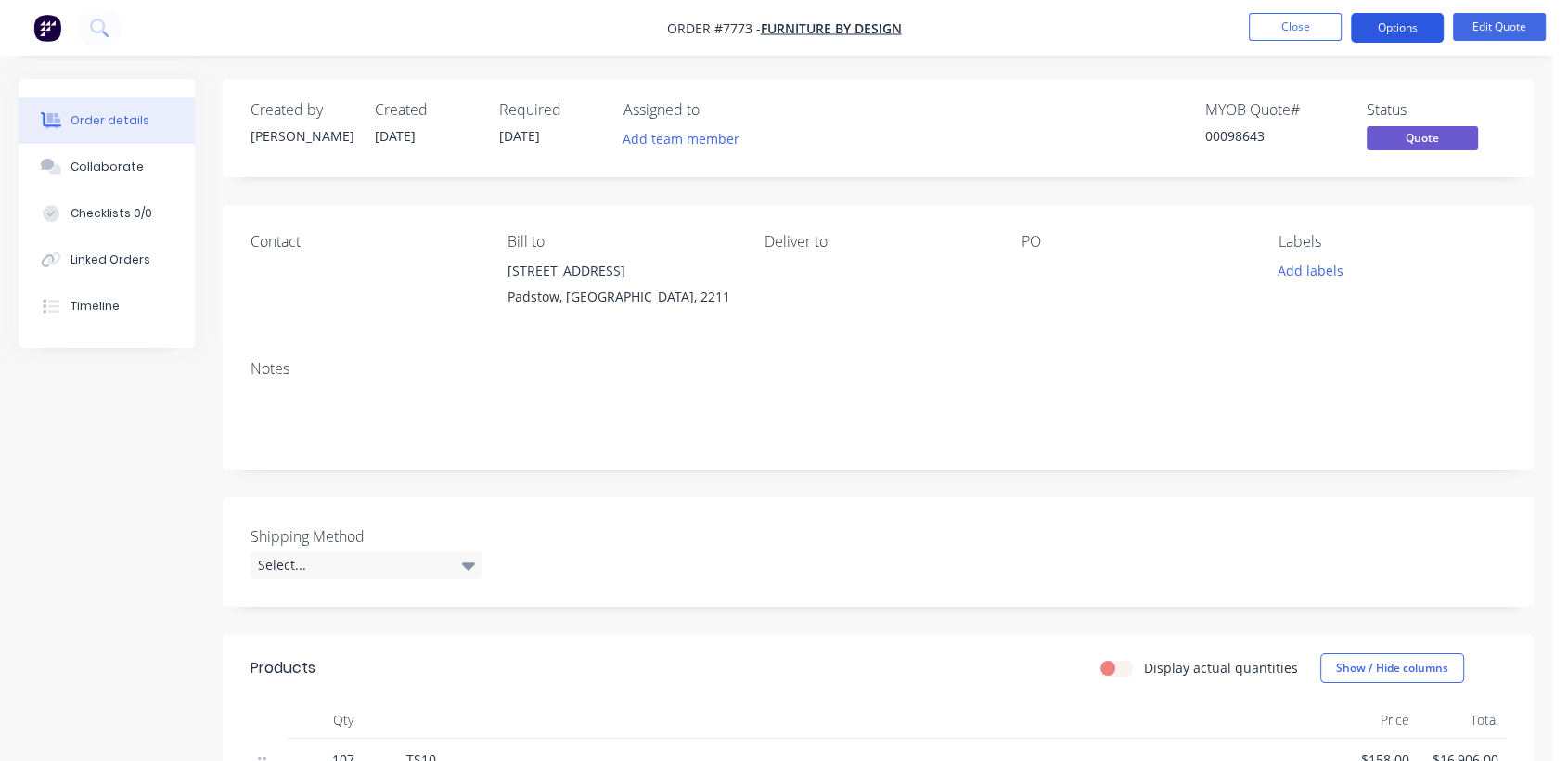
click at [1408, 20] on button "Options" at bounding box center [1398, 28] width 93 height 29
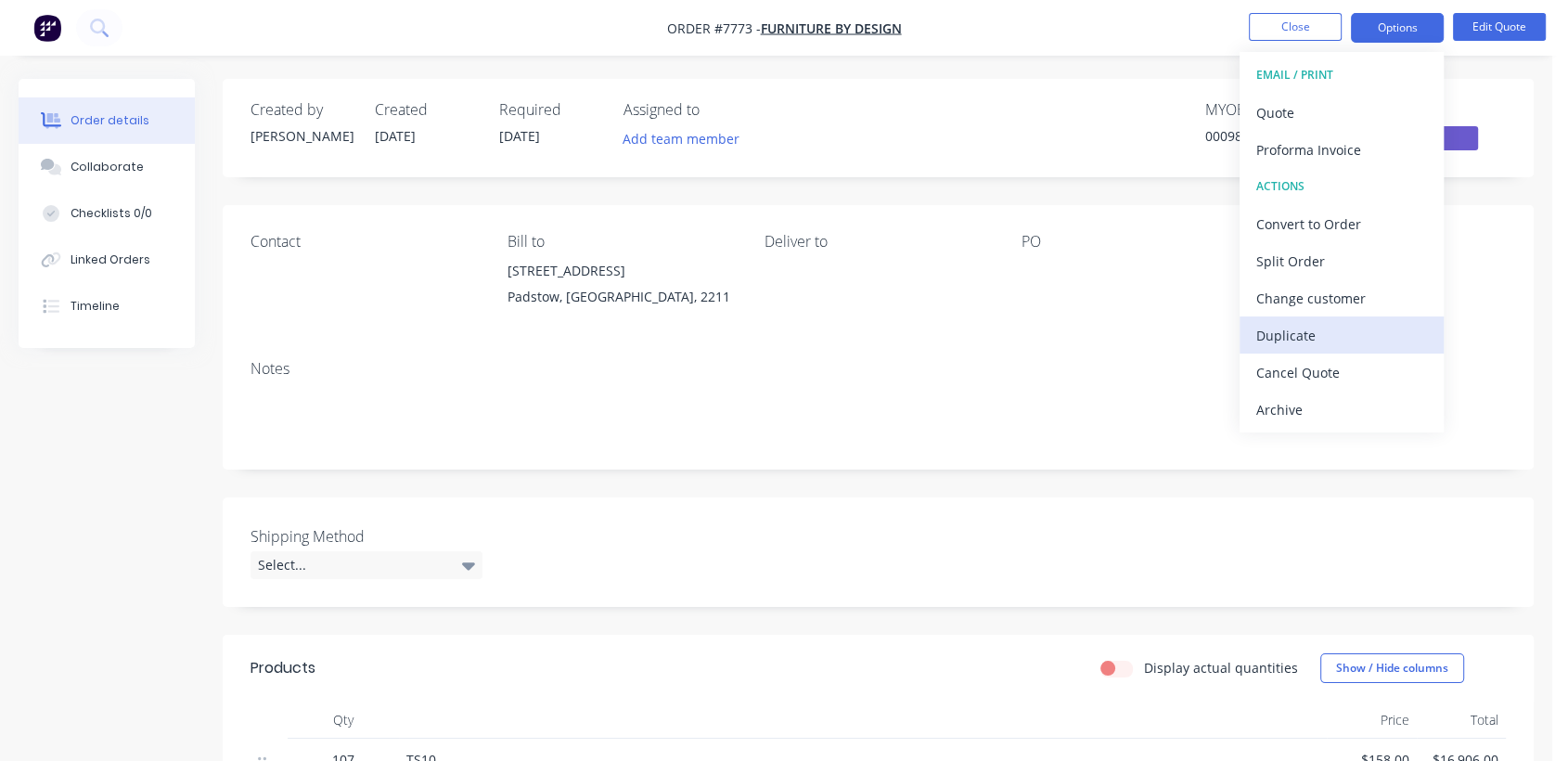
click at [1297, 332] on div "Duplicate" at bounding box center [1342, 335] width 171 height 27
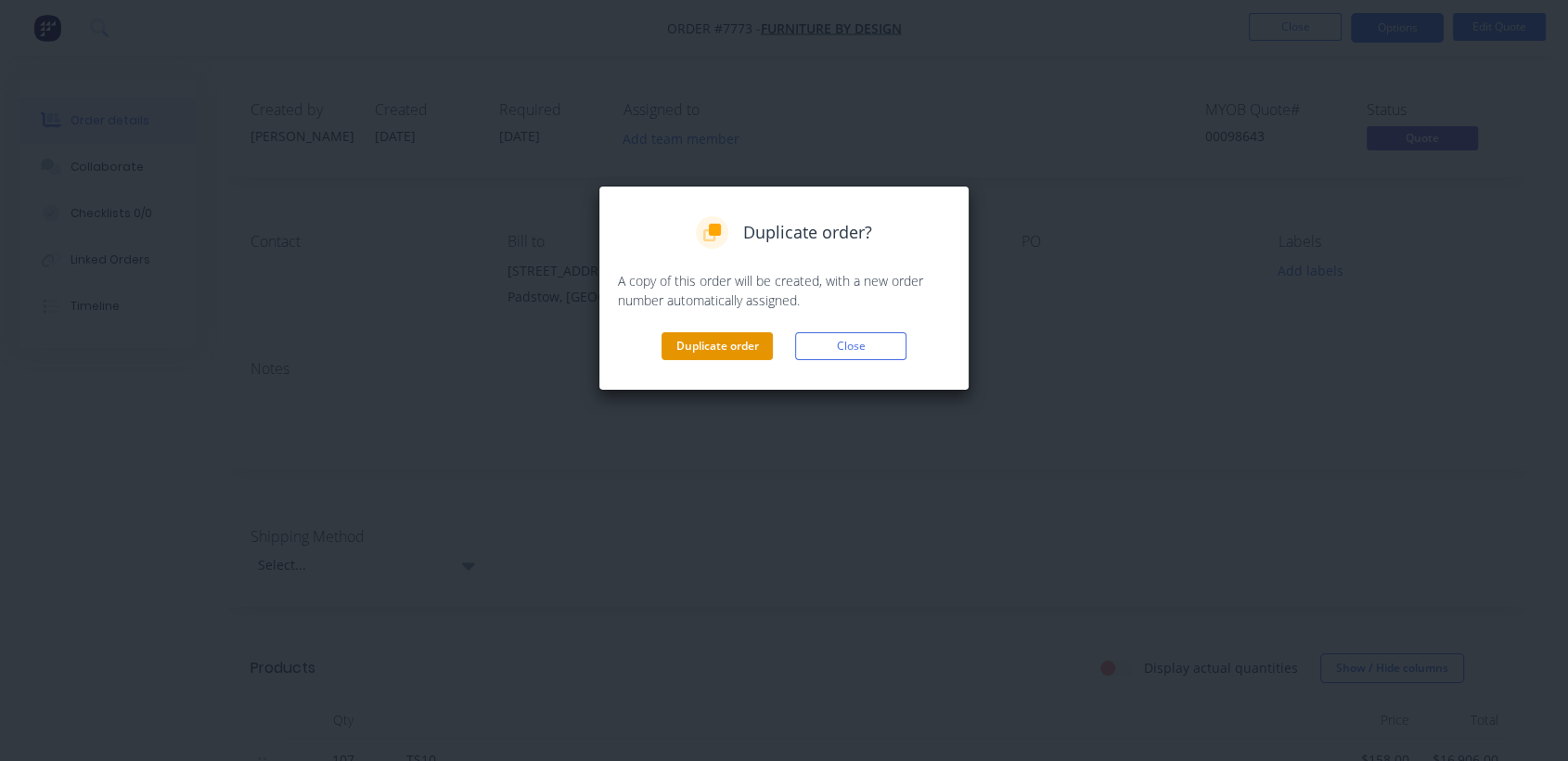
click at [707, 341] on button "Duplicate order" at bounding box center [717, 346] width 111 height 28
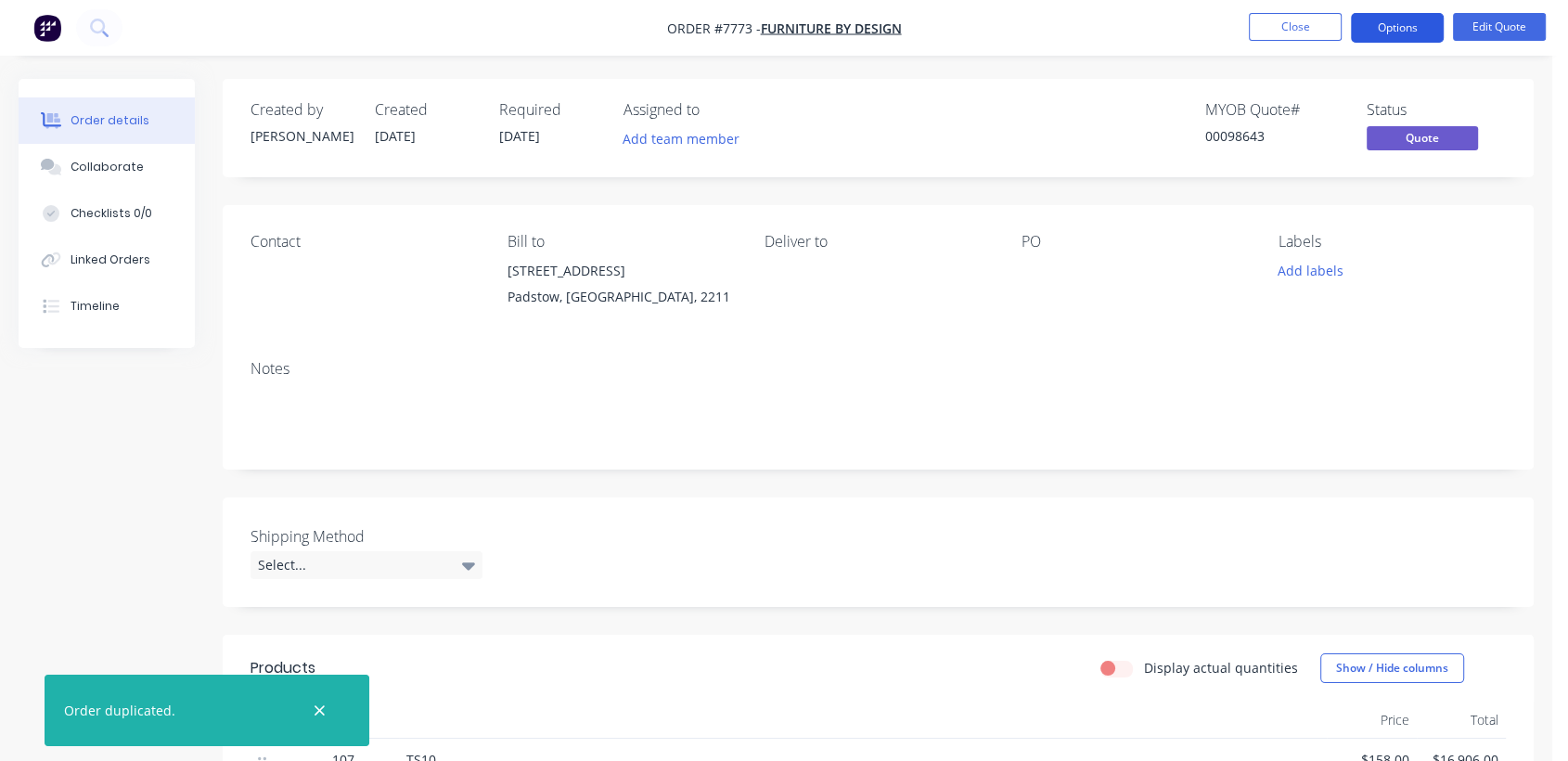
click at [1398, 24] on button "Options" at bounding box center [1398, 28] width 93 height 29
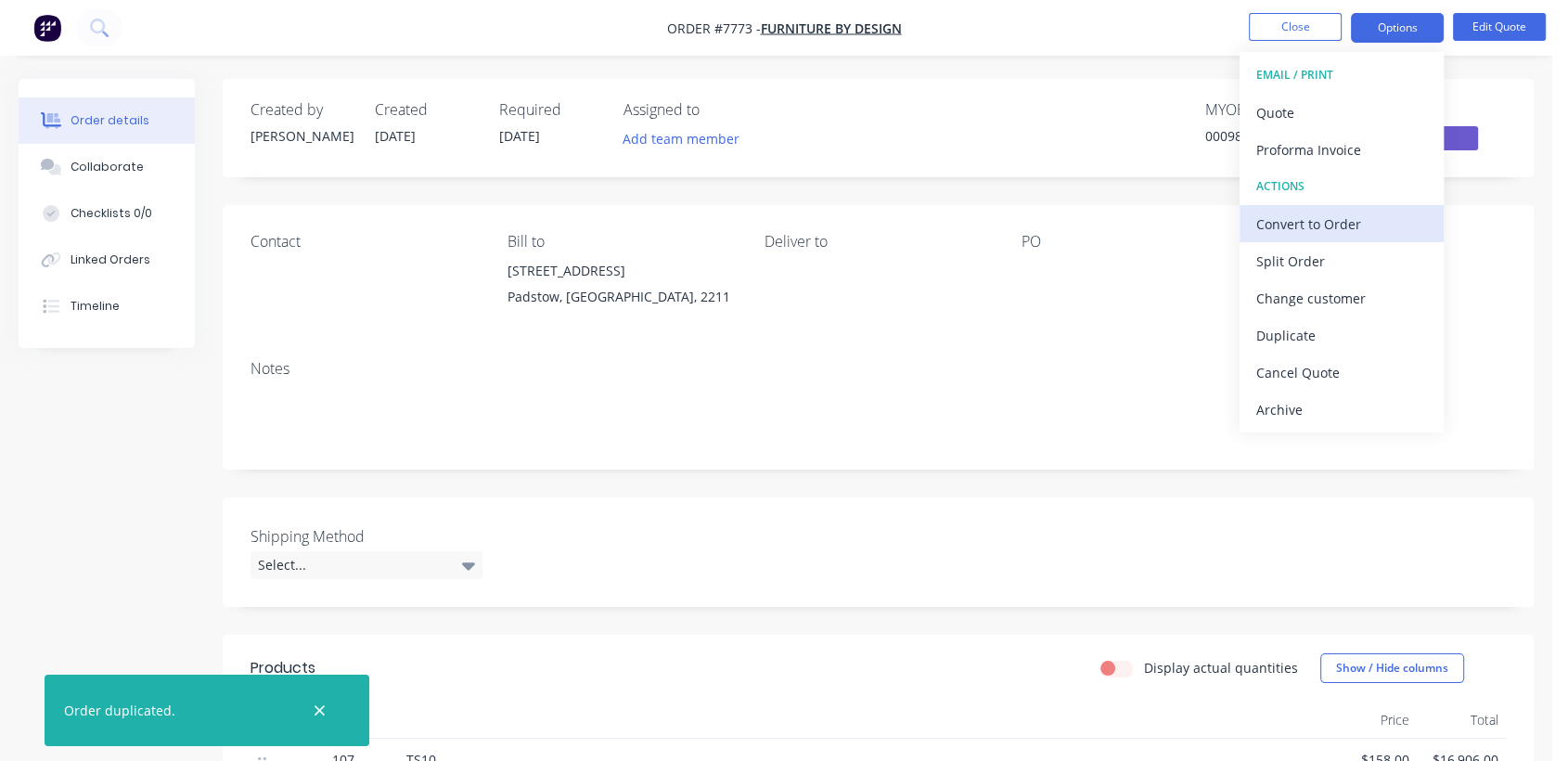
click at [1334, 221] on div "Convert to Order" at bounding box center [1342, 224] width 171 height 27
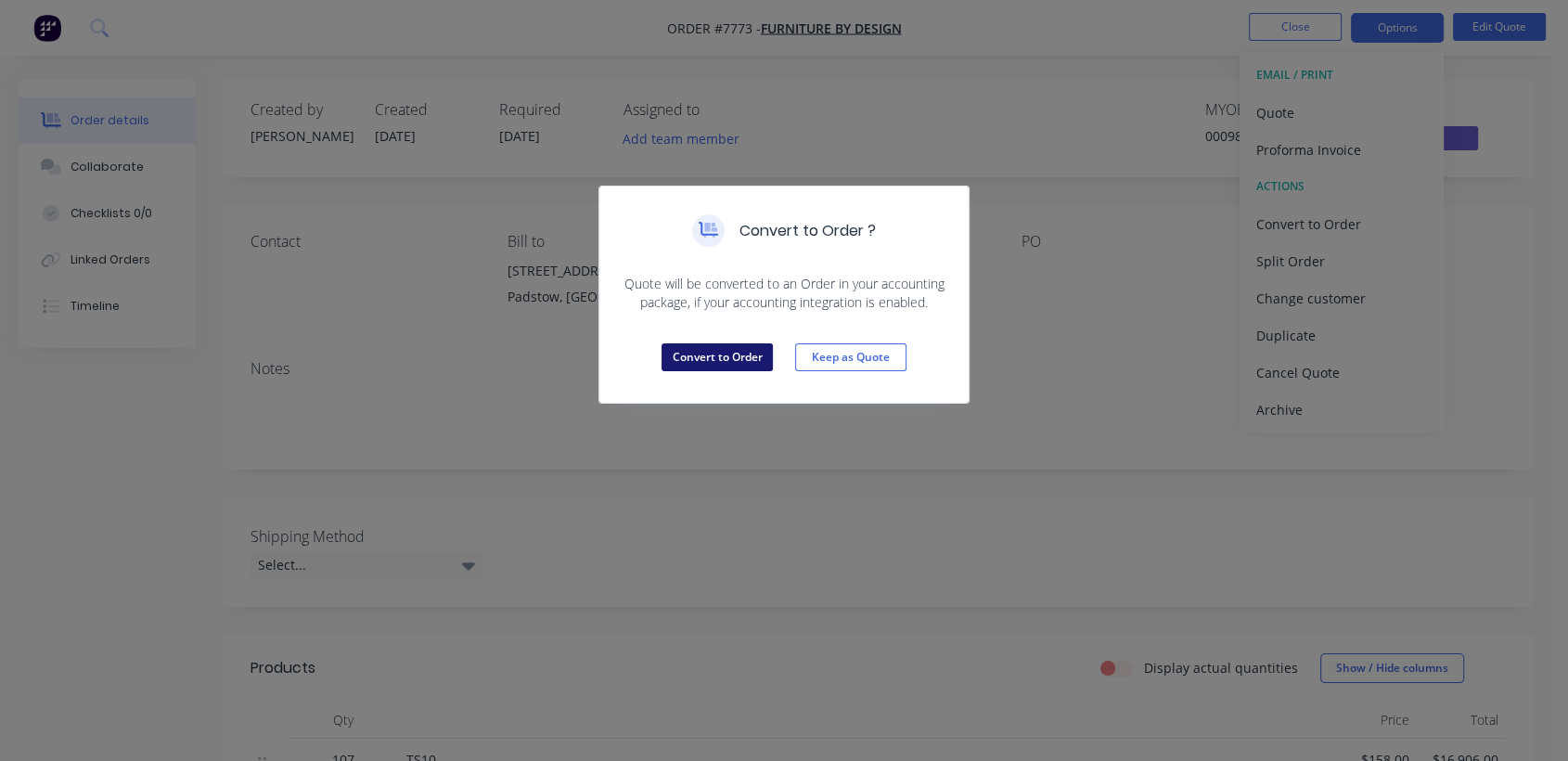
click at [706, 352] on button "Convert to Order" at bounding box center [717, 356] width 111 height 28
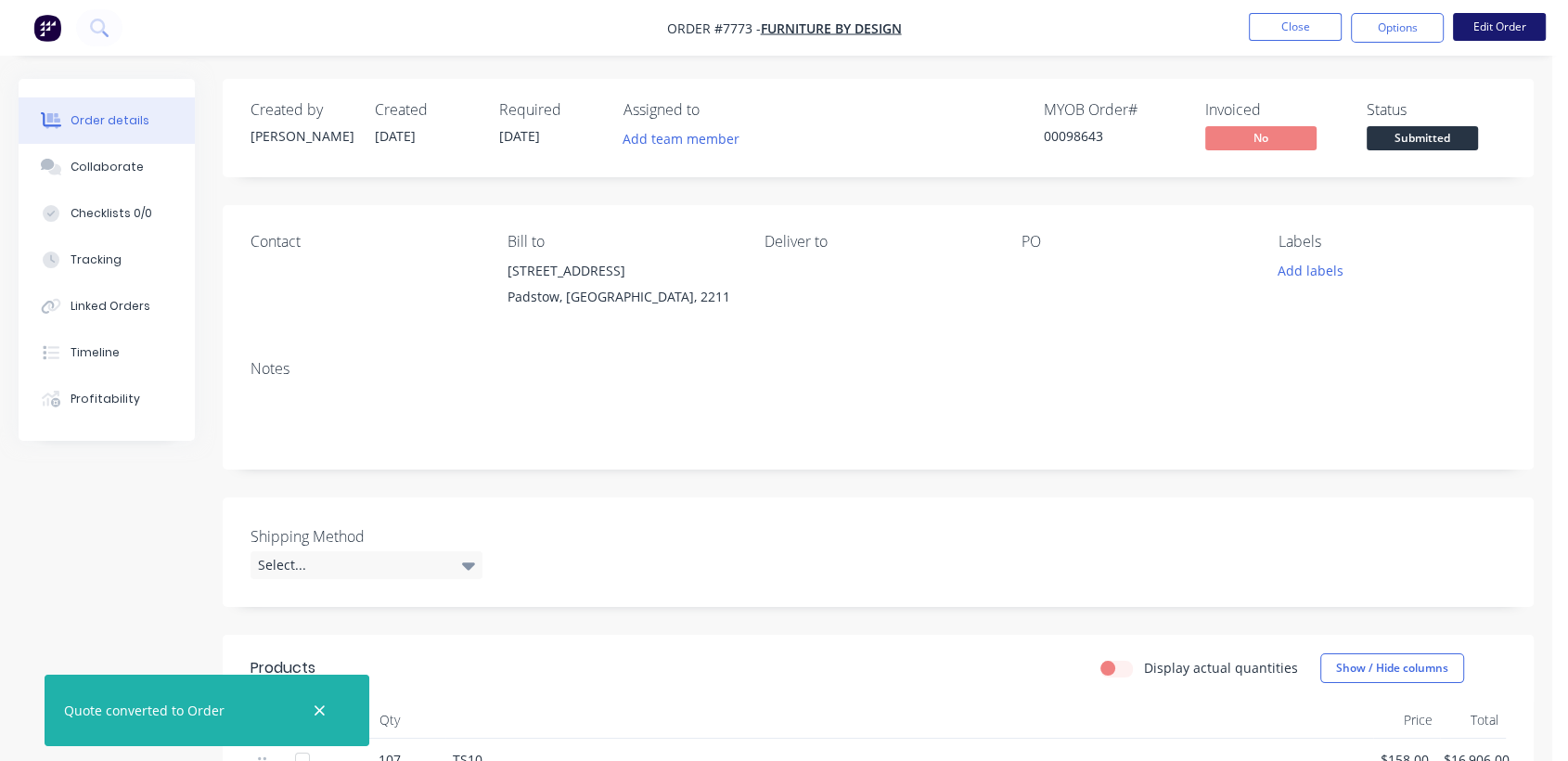
click at [1504, 29] on button "Edit Order" at bounding box center [1500, 27] width 93 height 28
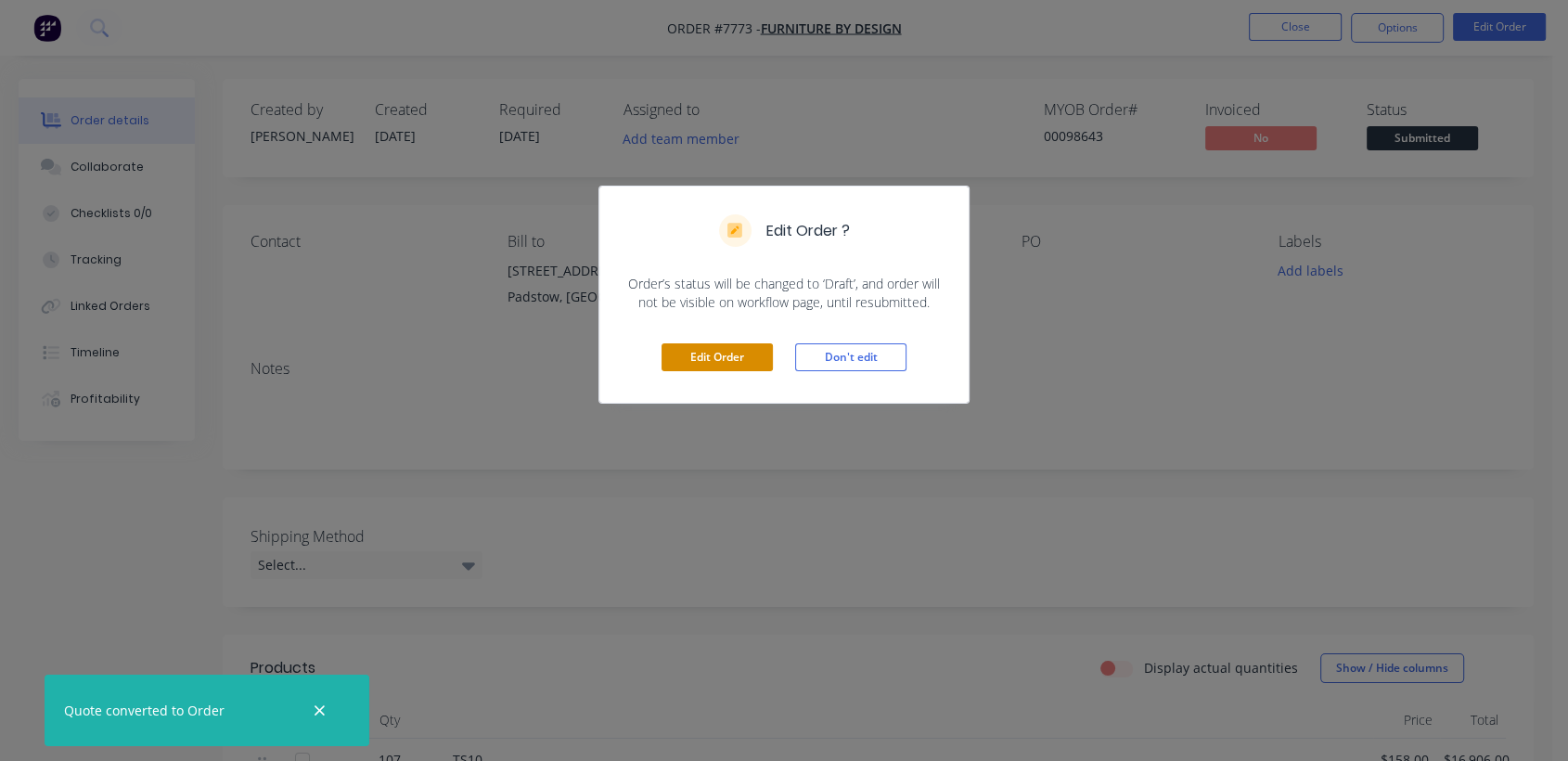
click at [742, 355] on button "Edit Order" at bounding box center [717, 356] width 111 height 28
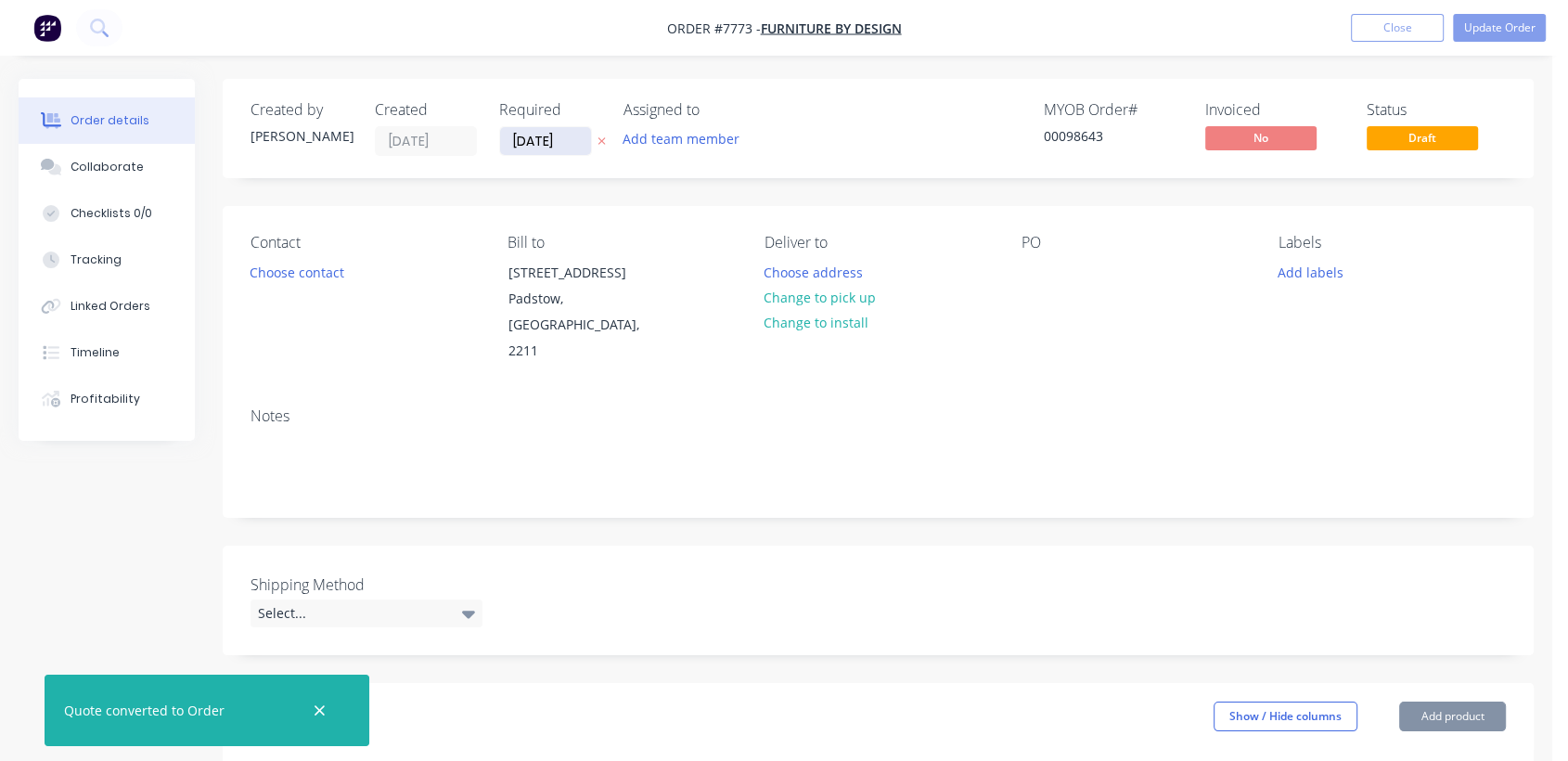
click at [572, 136] on input "[DATE]" at bounding box center [545, 141] width 91 height 28
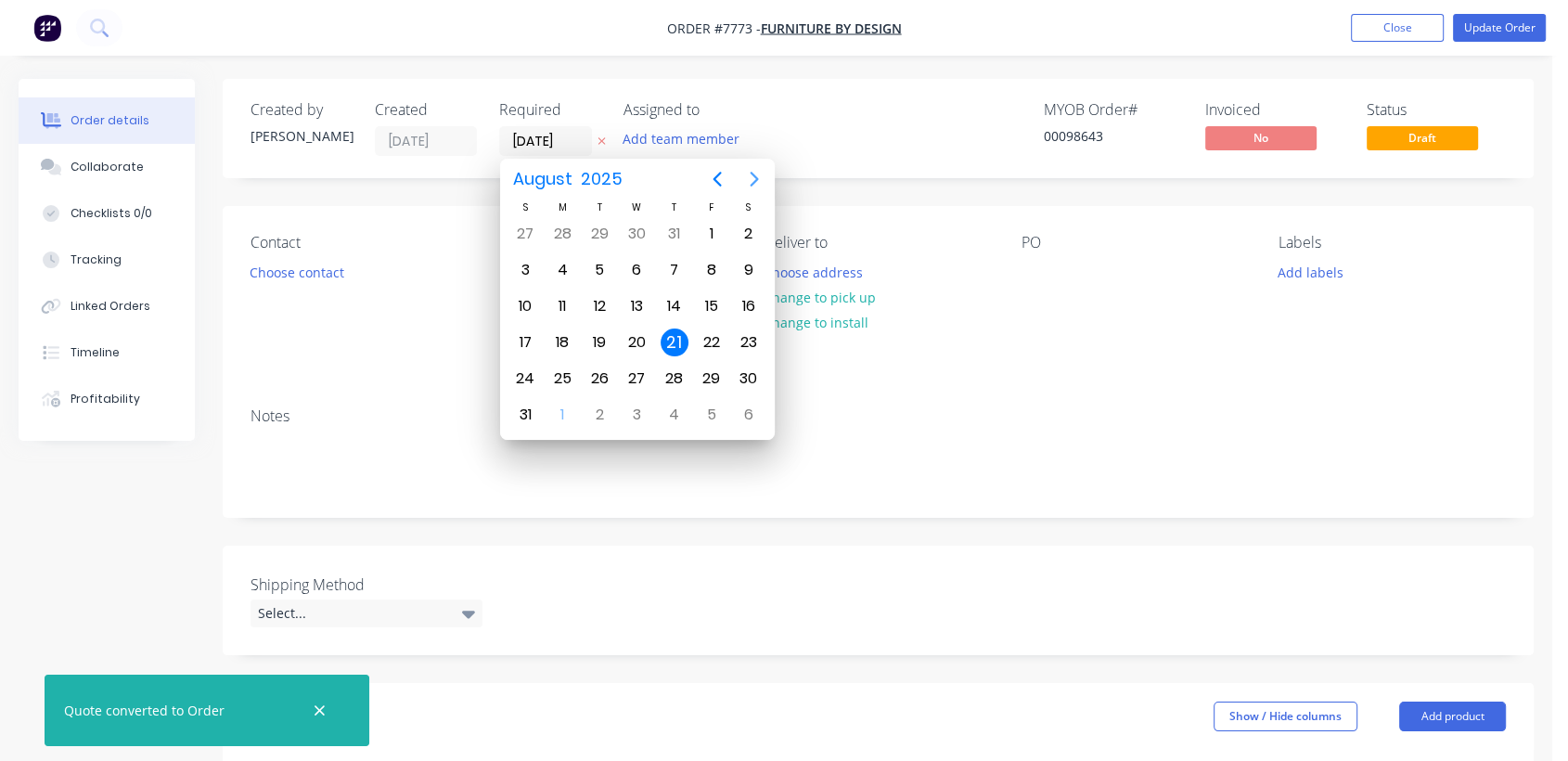
click at [755, 168] on icon "Next page" at bounding box center [754, 179] width 22 height 22
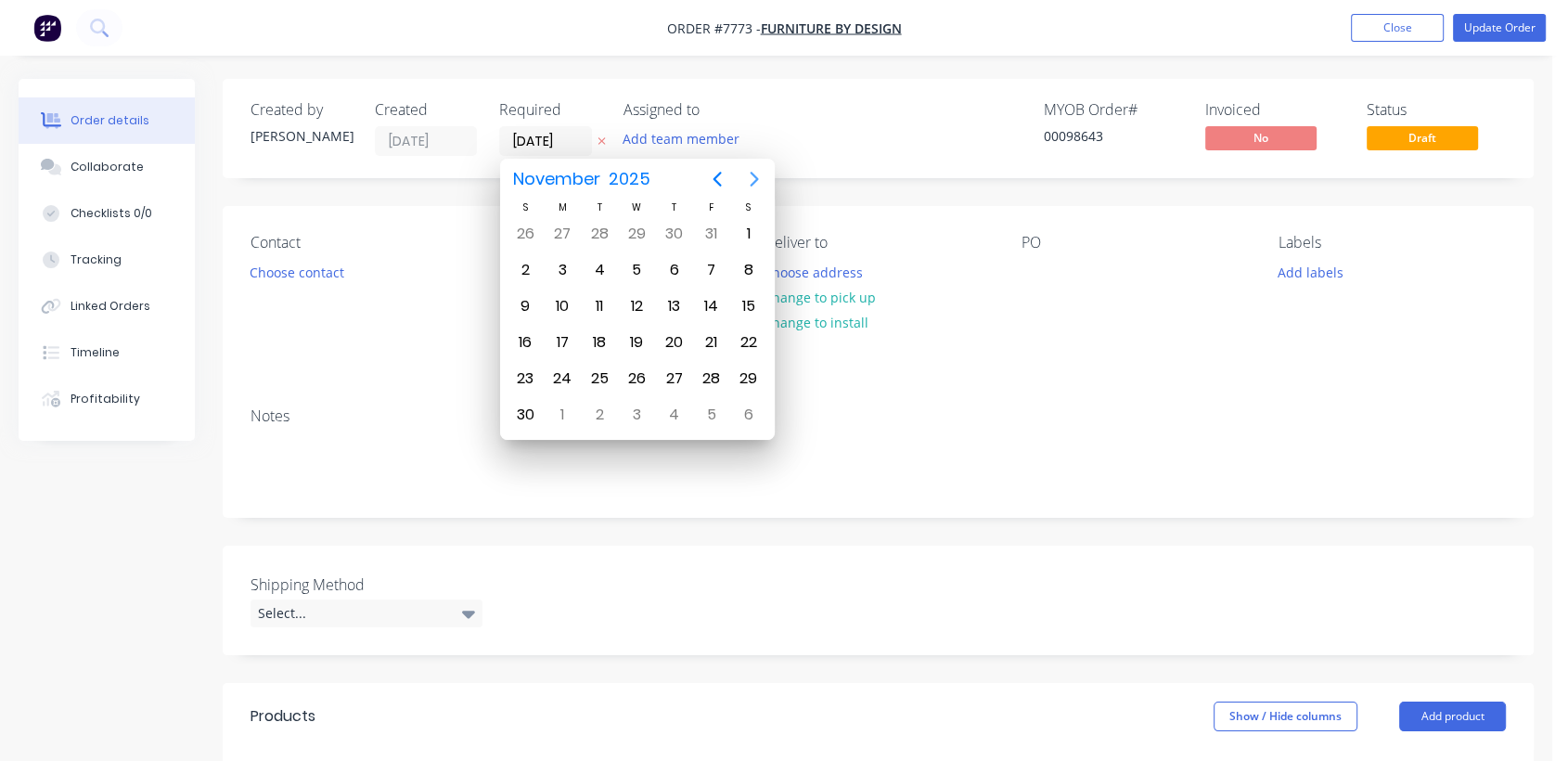
click at [755, 168] on icon "Next page" at bounding box center [754, 179] width 22 height 22
click at [630, 374] on div "31" at bounding box center [636, 378] width 28 height 28
type input "[DATE]"
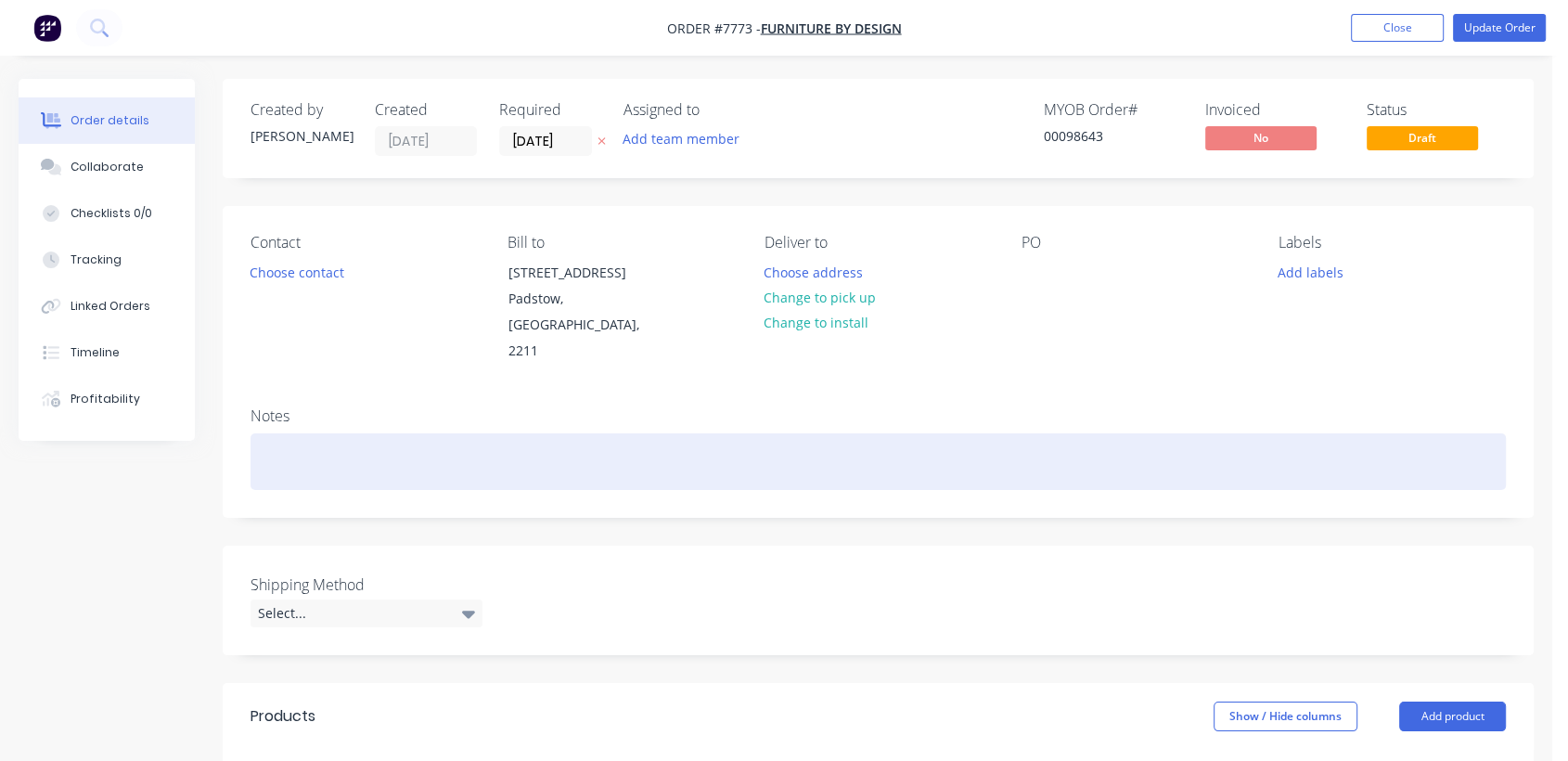
click at [322, 433] on div at bounding box center [878, 462] width 1255 height 57
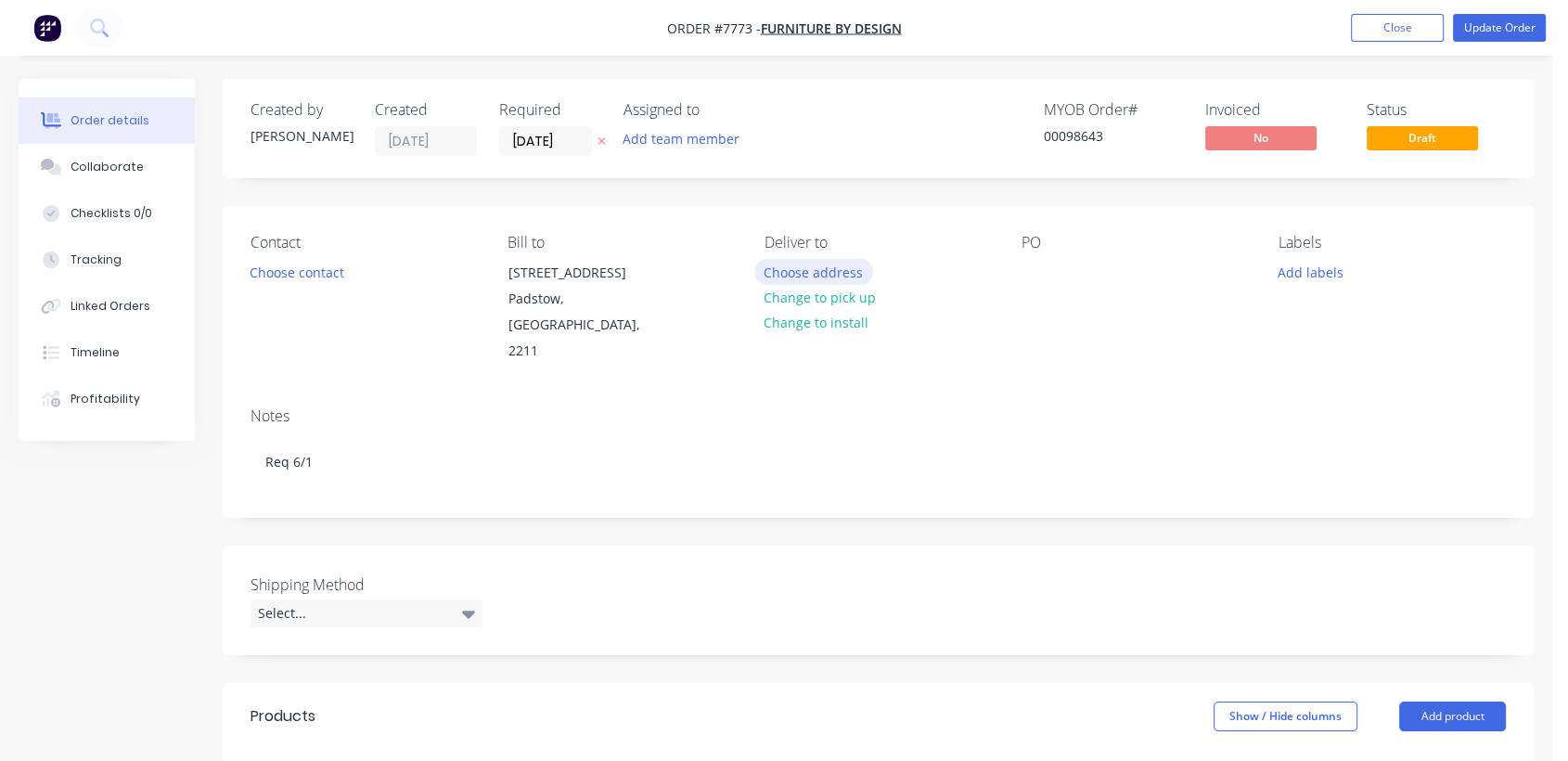
click at [813, 261] on button "Choose address" at bounding box center [813, 271] width 119 height 25
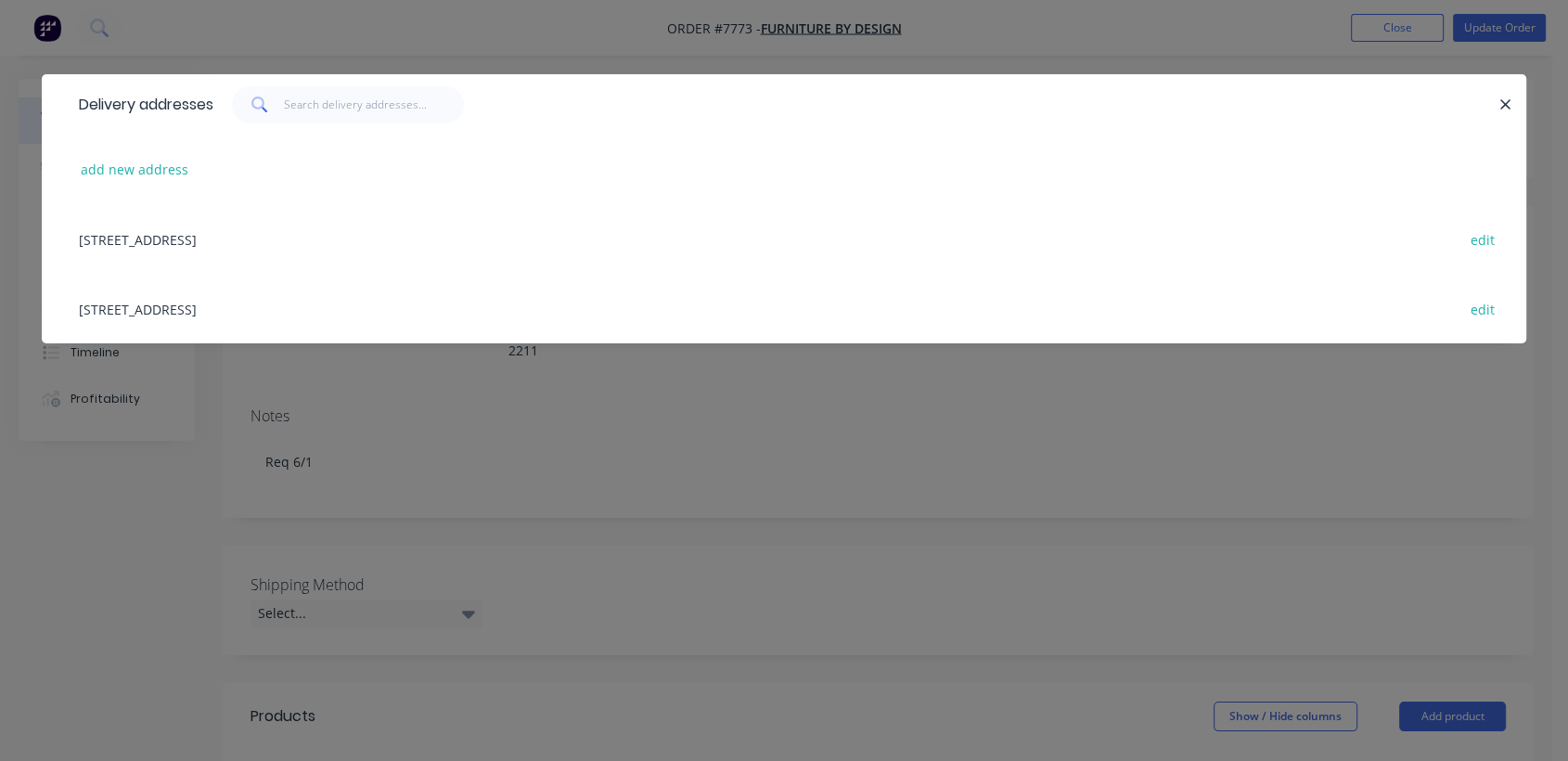
click at [261, 306] on div "[STREET_ADDRESS] edit" at bounding box center [784, 308] width 1429 height 69
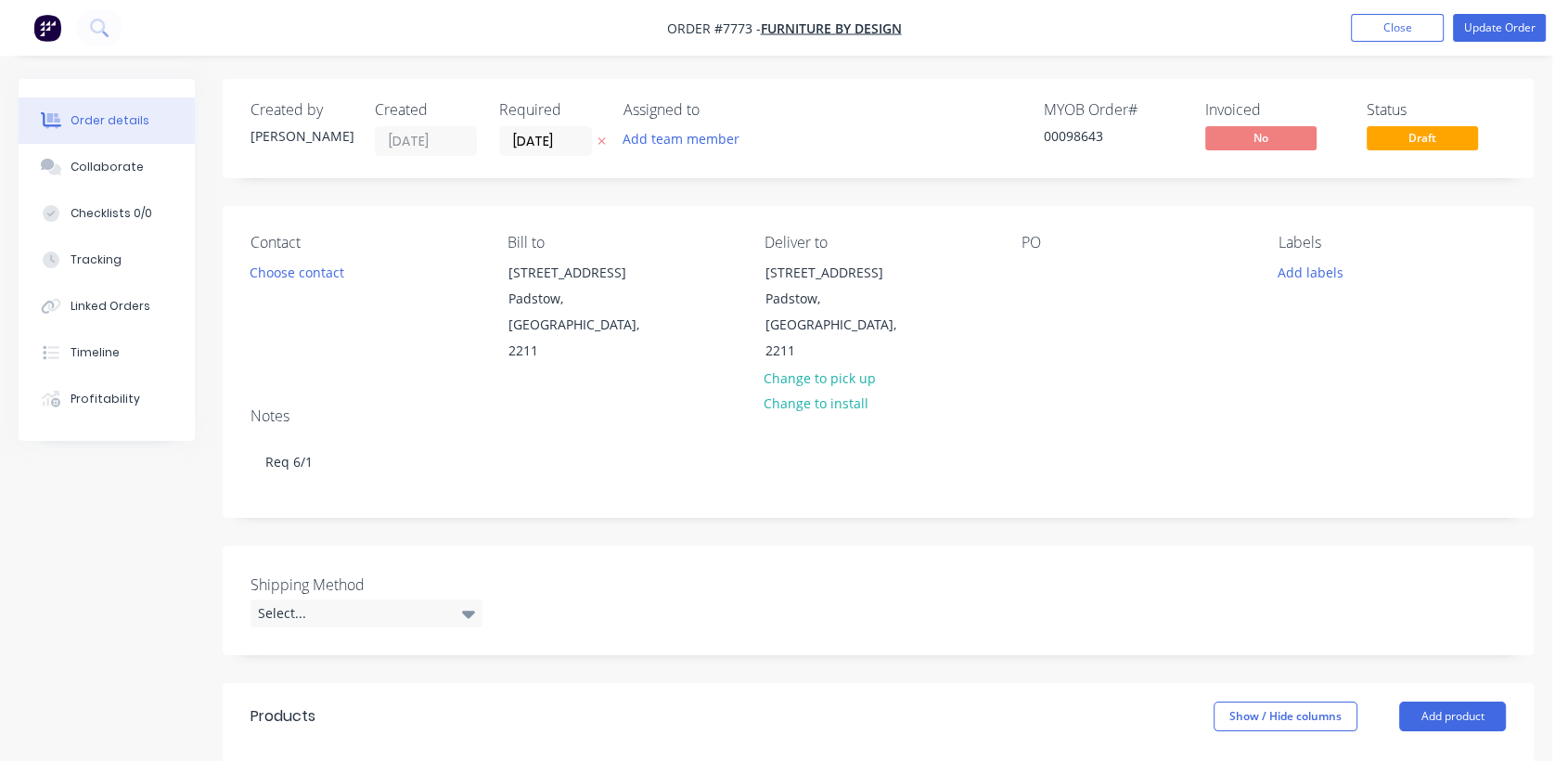
click at [1029, 256] on div "PO" at bounding box center [1135, 299] width 227 height 131
click at [1025, 281] on div at bounding box center [1036, 272] width 29 height 27
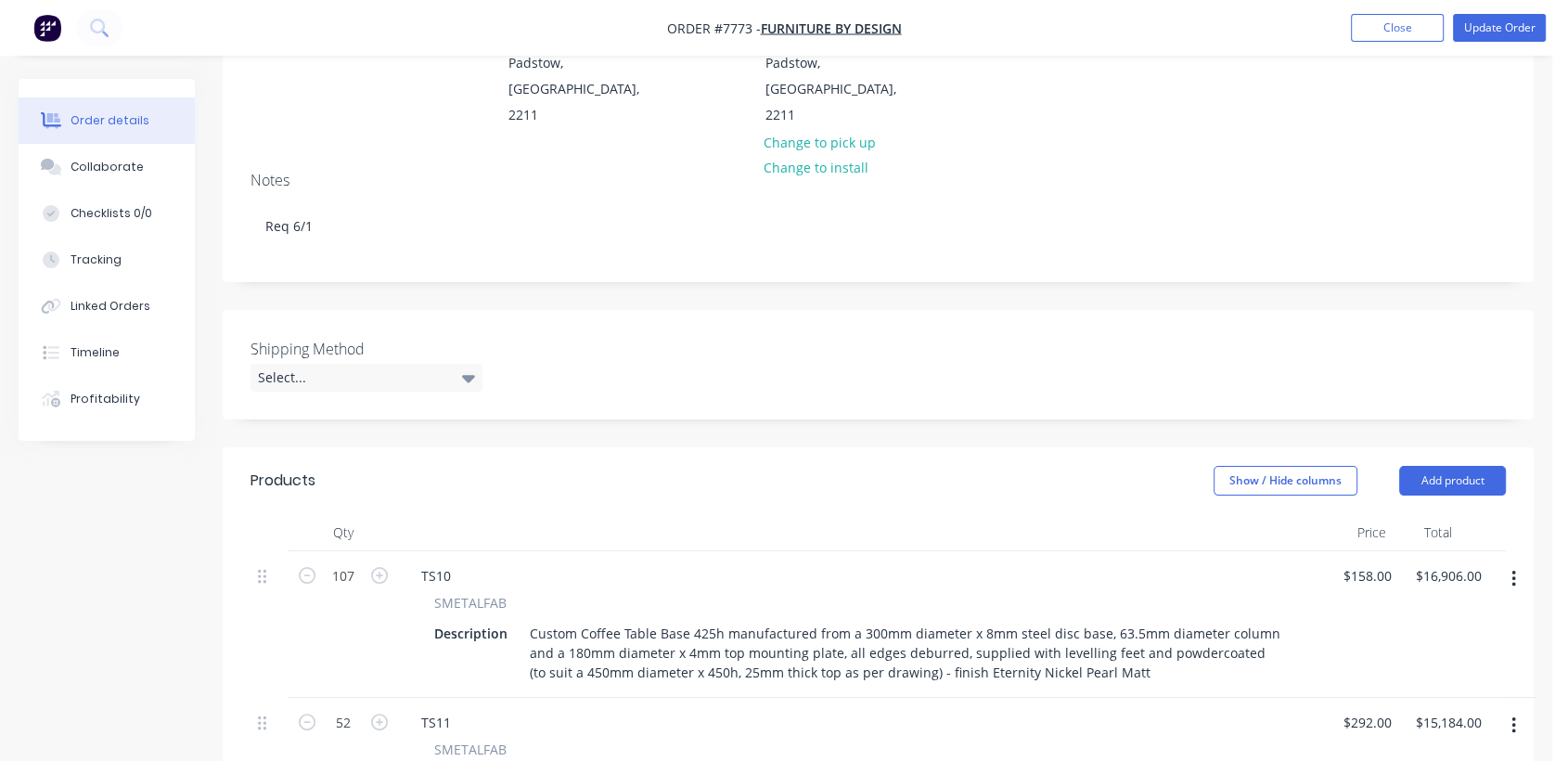
scroll to position [309, 0]
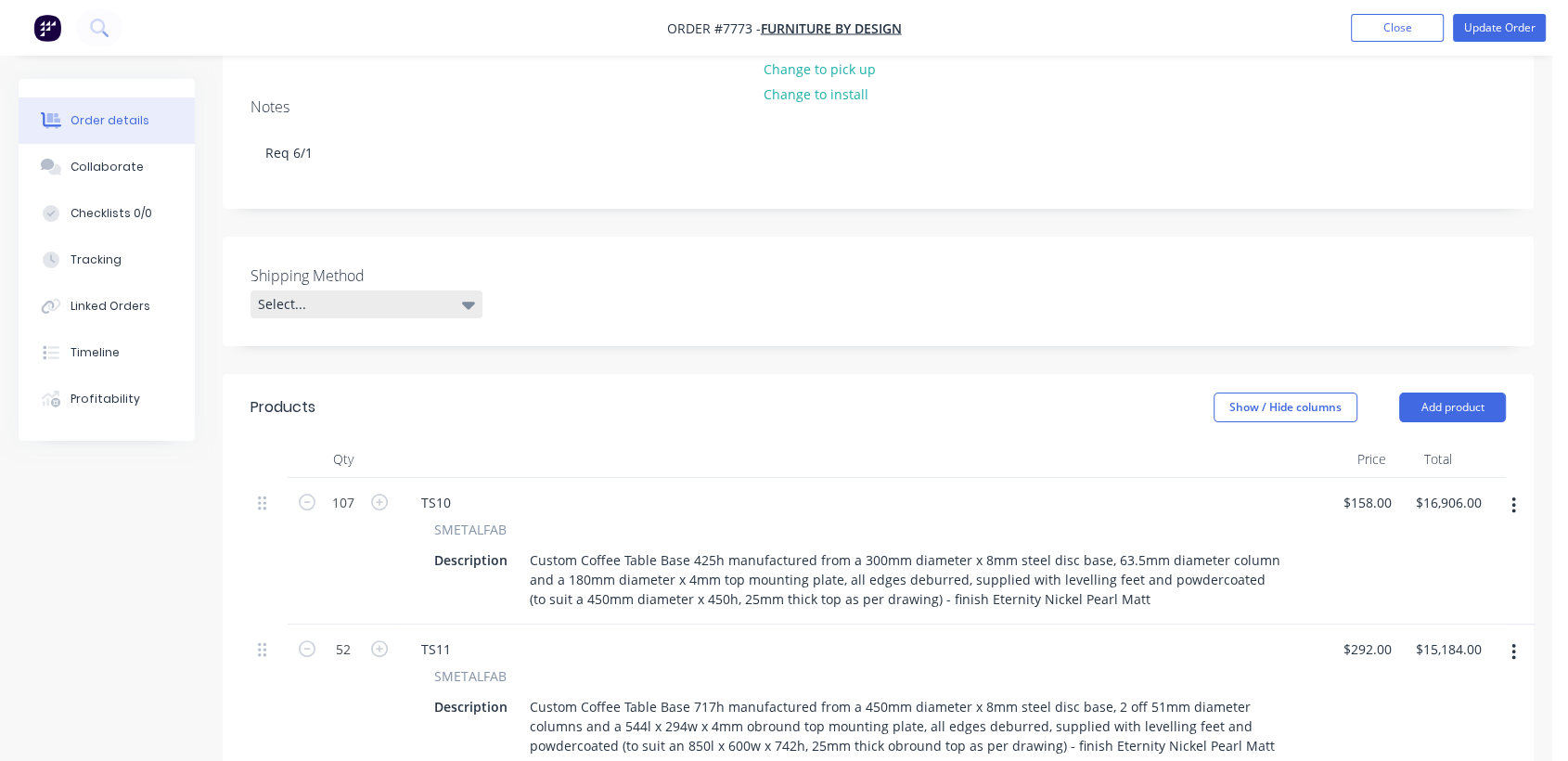
click at [364, 291] on div "Select..." at bounding box center [367, 304] width 232 height 28
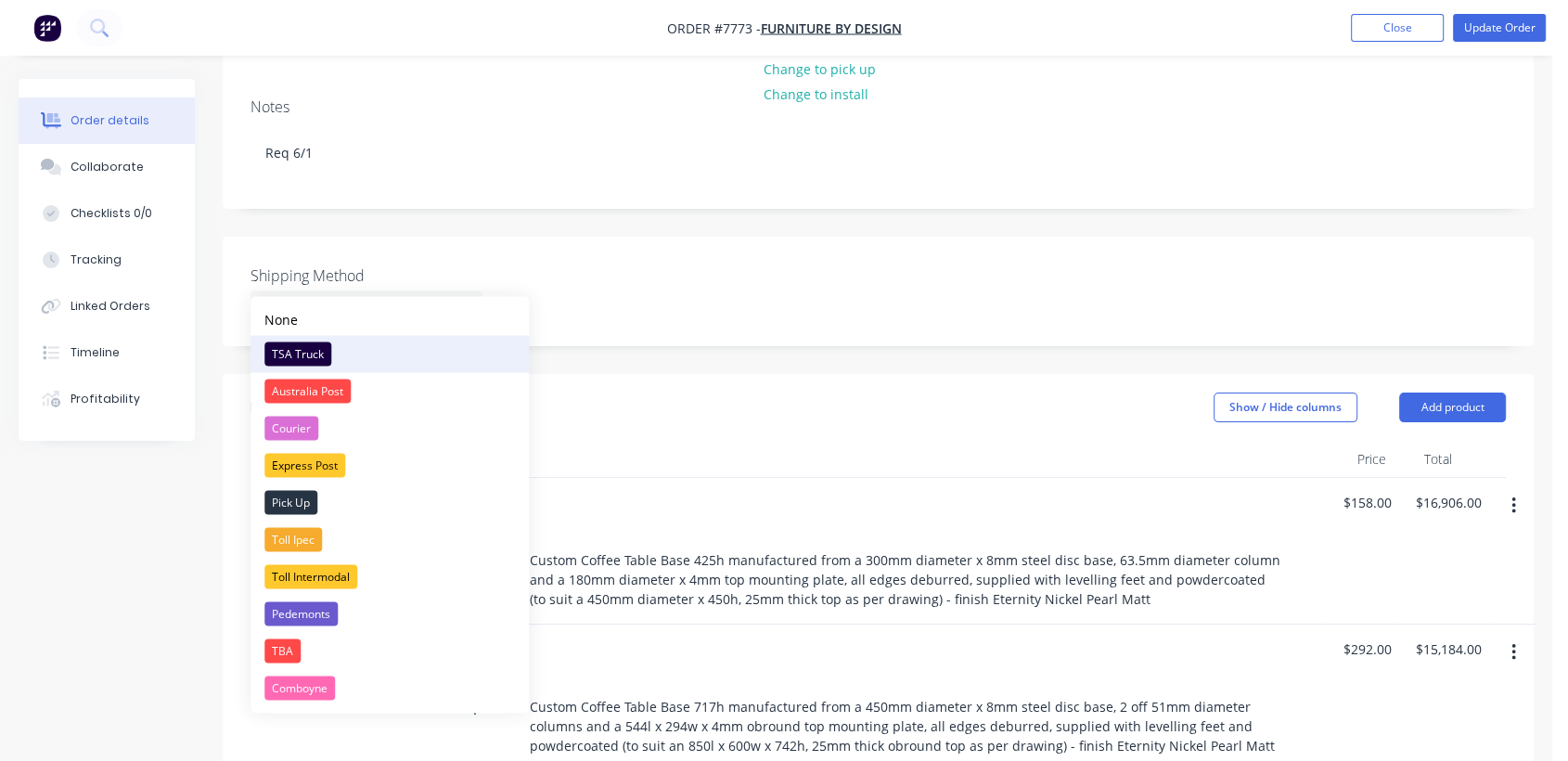
click at [317, 352] on div "TSA Truck" at bounding box center [297, 352] width 67 height 24
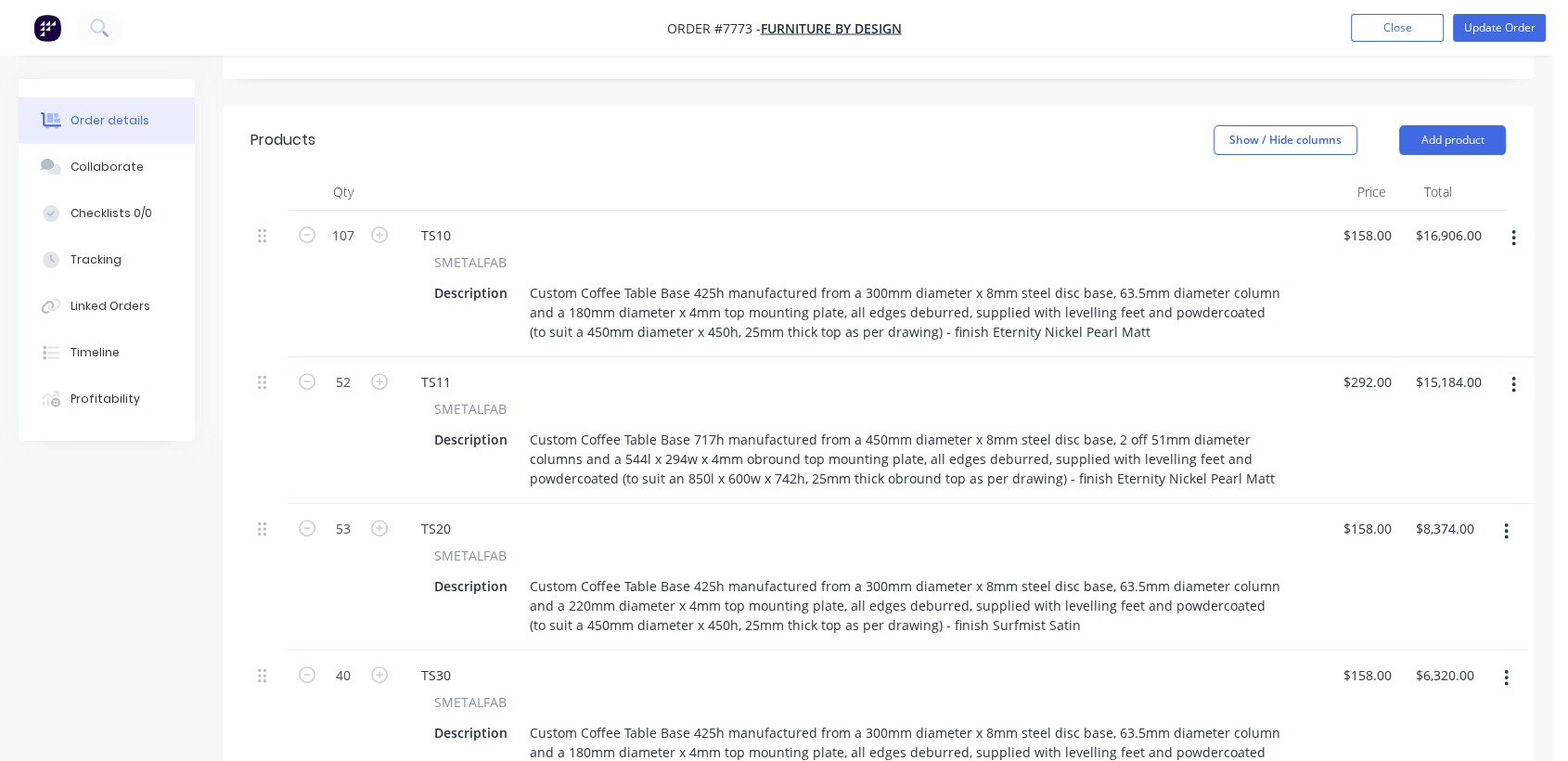
scroll to position [618, 0]
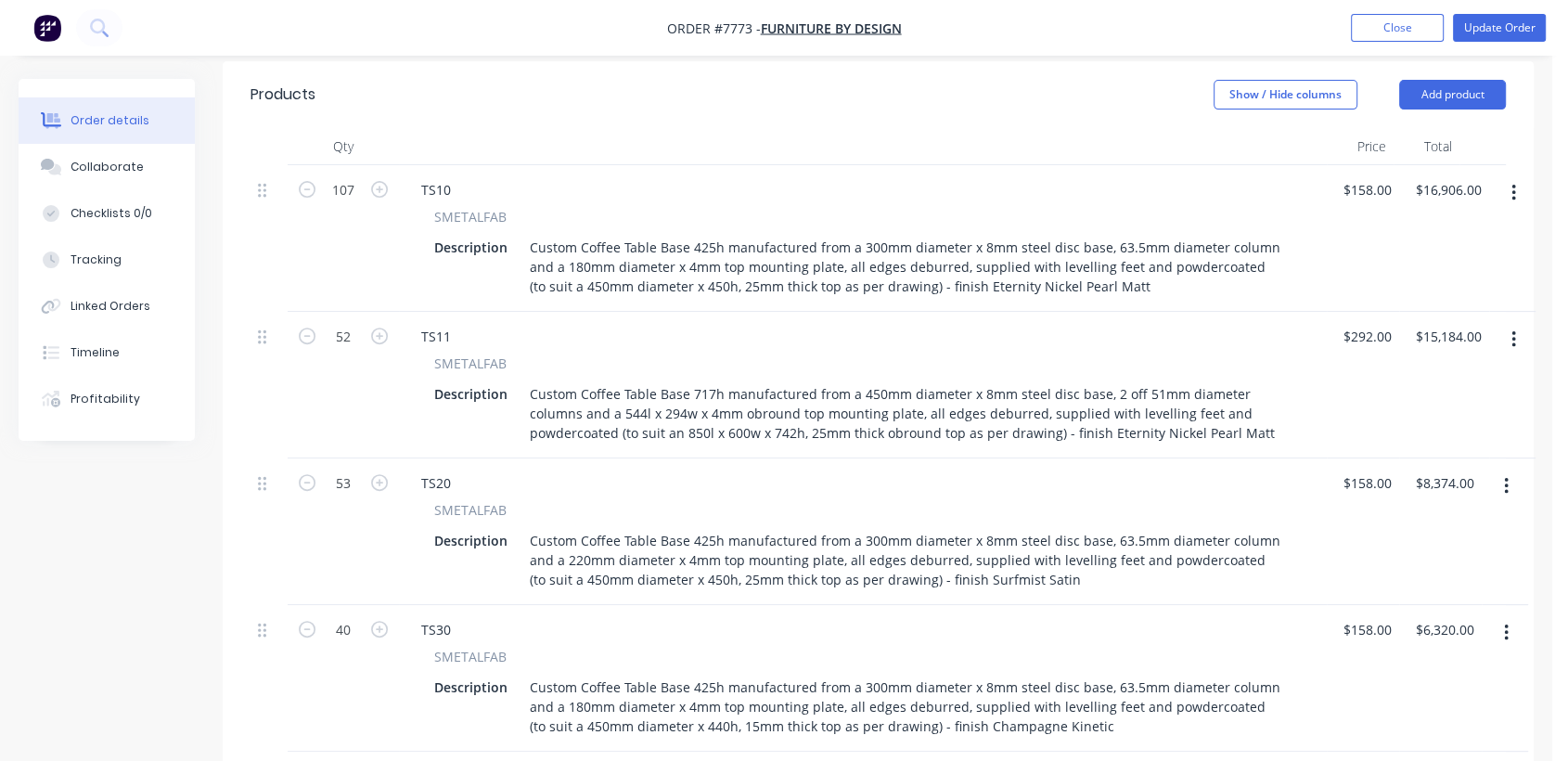
click at [1515, 182] on icon "button" at bounding box center [1513, 192] width 5 height 20
click at [1410, 339] on div "Delete" at bounding box center [1447, 352] width 143 height 27
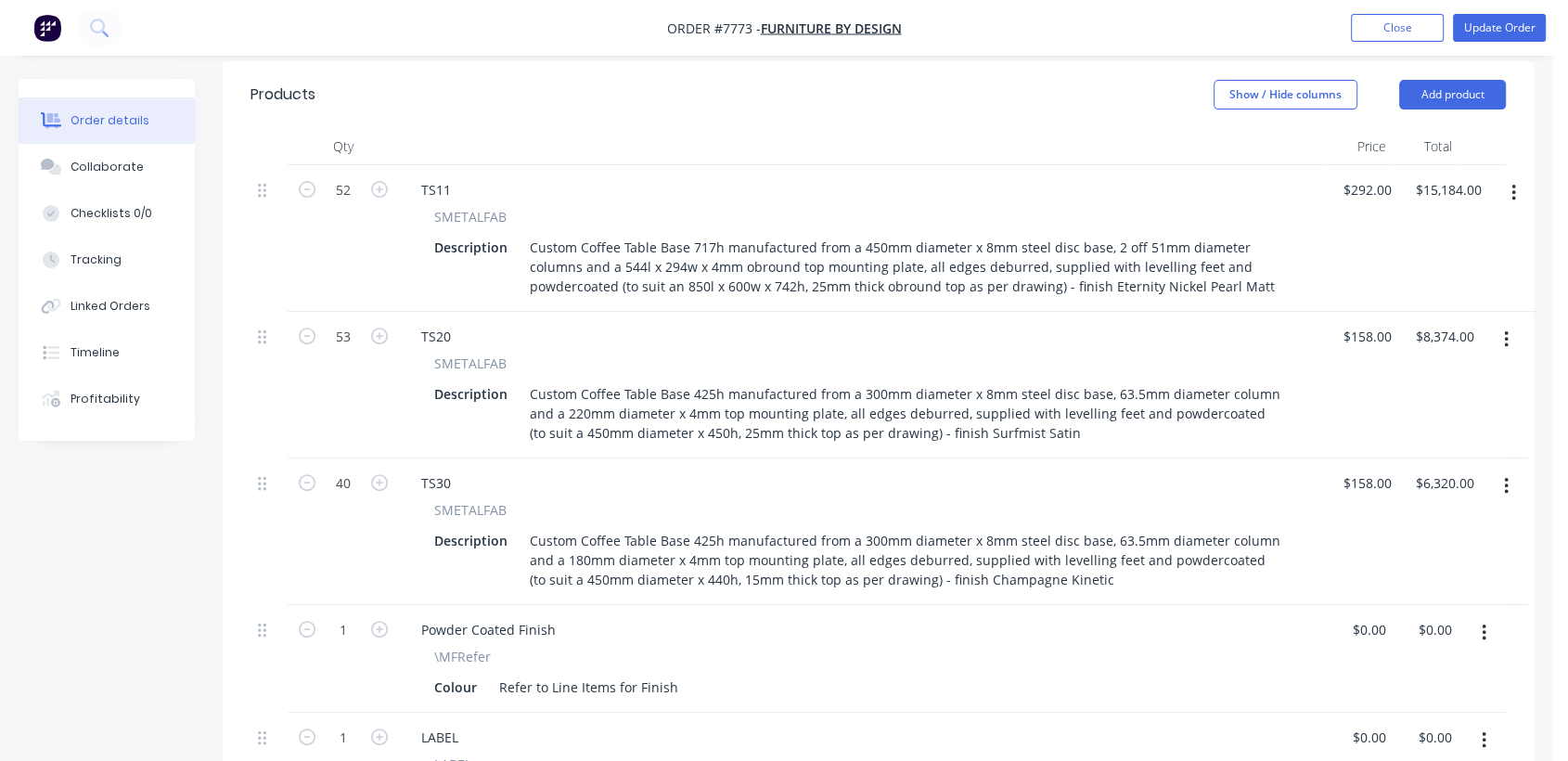
click at [1511, 182] on icon "button" at bounding box center [1513, 192] width 5 height 20
click at [1423, 339] on div "Delete" at bounding box center [1447, 352] width 143 height 27
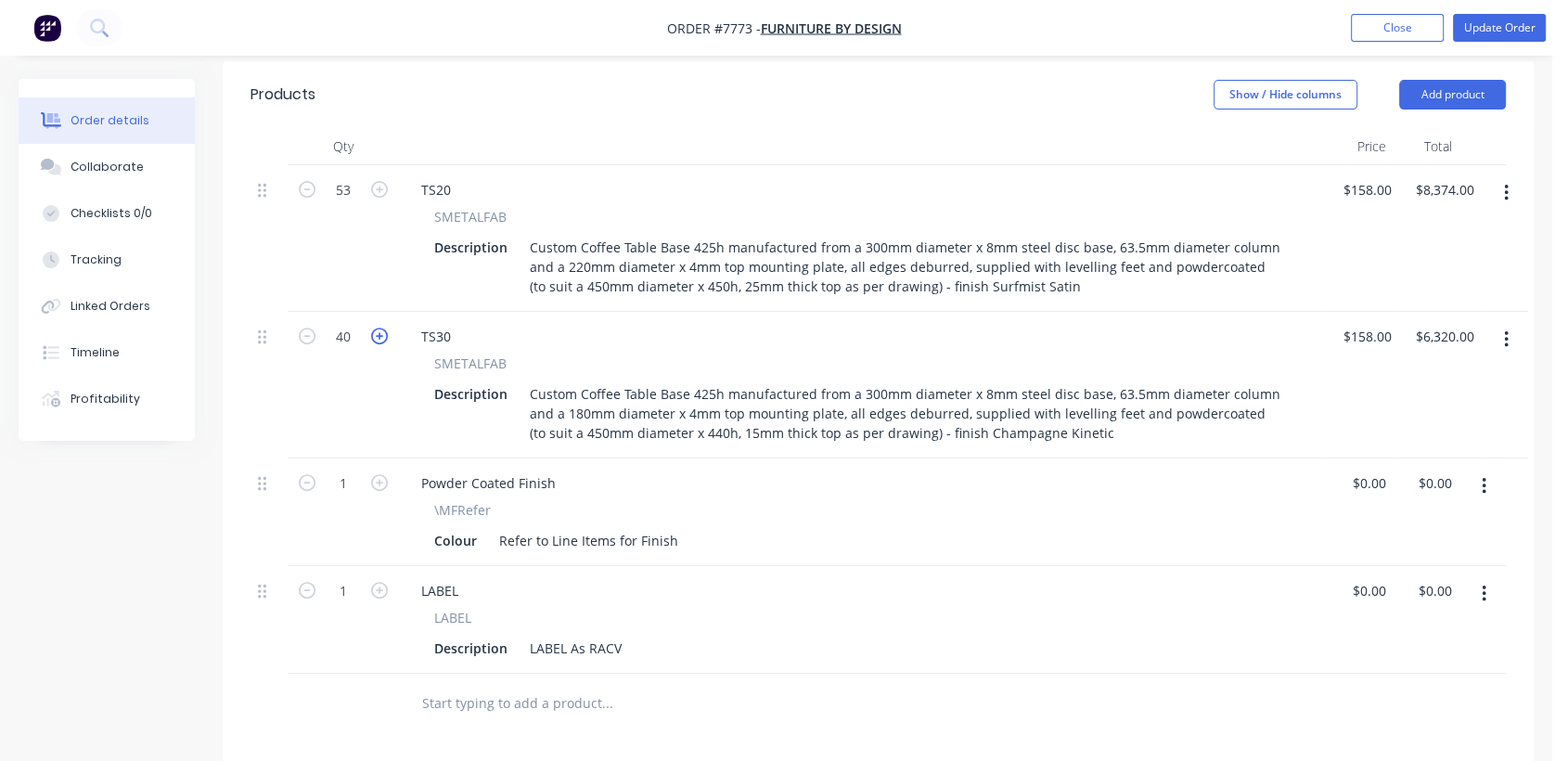
click at [385, 328] on icon "button" at bounding box center [380, 336] width 17 height 17
type input "41"
type input "$6,478.00"
click at [385, 328] on icon "button" at bounding box center [380, 336] width 17 height 17
type input "42"
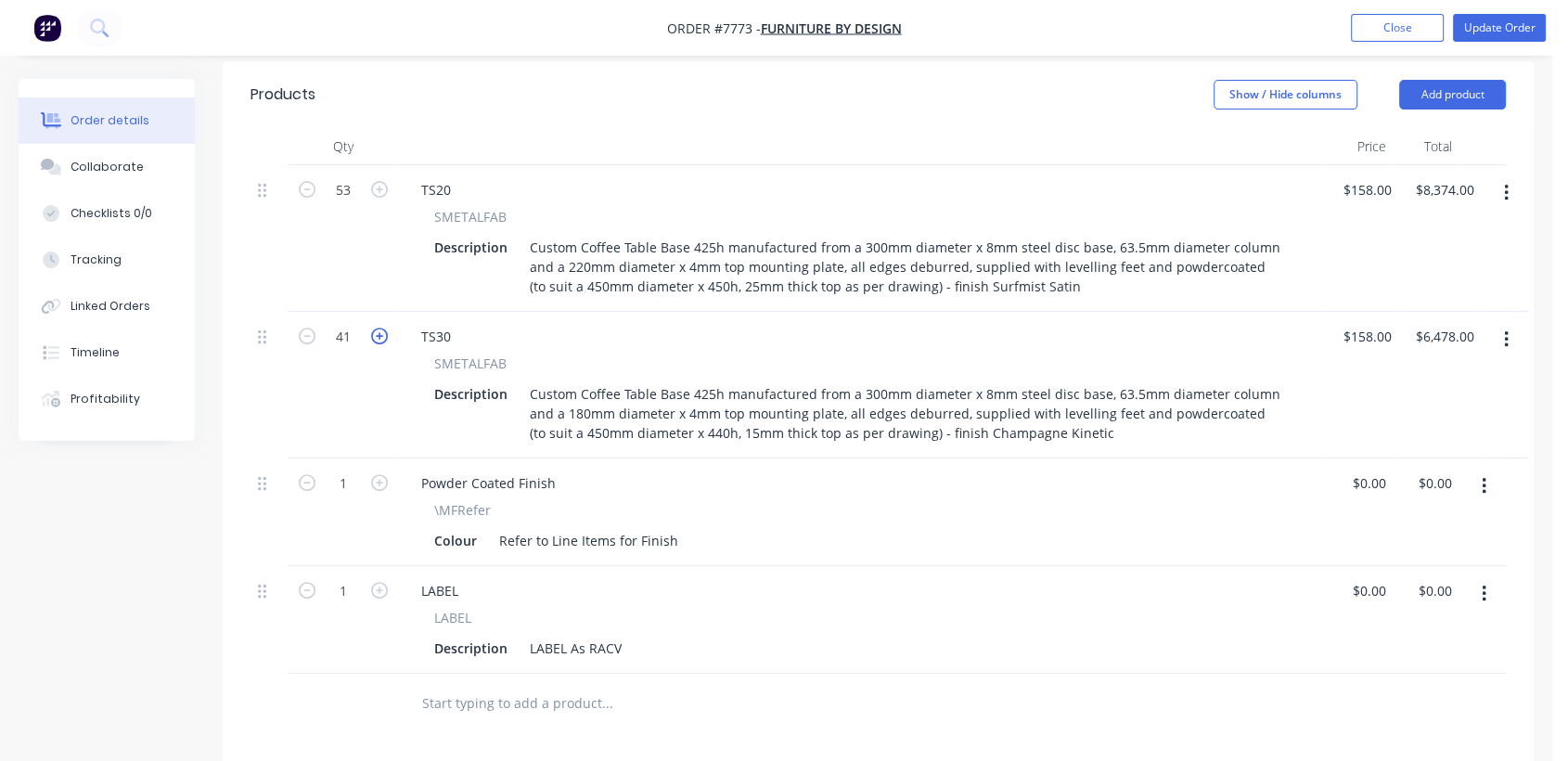
type input "$6,636.00"
click at [385, 328] on icon "button" at bounding box center [380, 336] width 17 height 17
type input "43"
type input "$6,794.00"
click at [385, 328] on icon "button" at bounding box center [380, 336] width 17 height 17
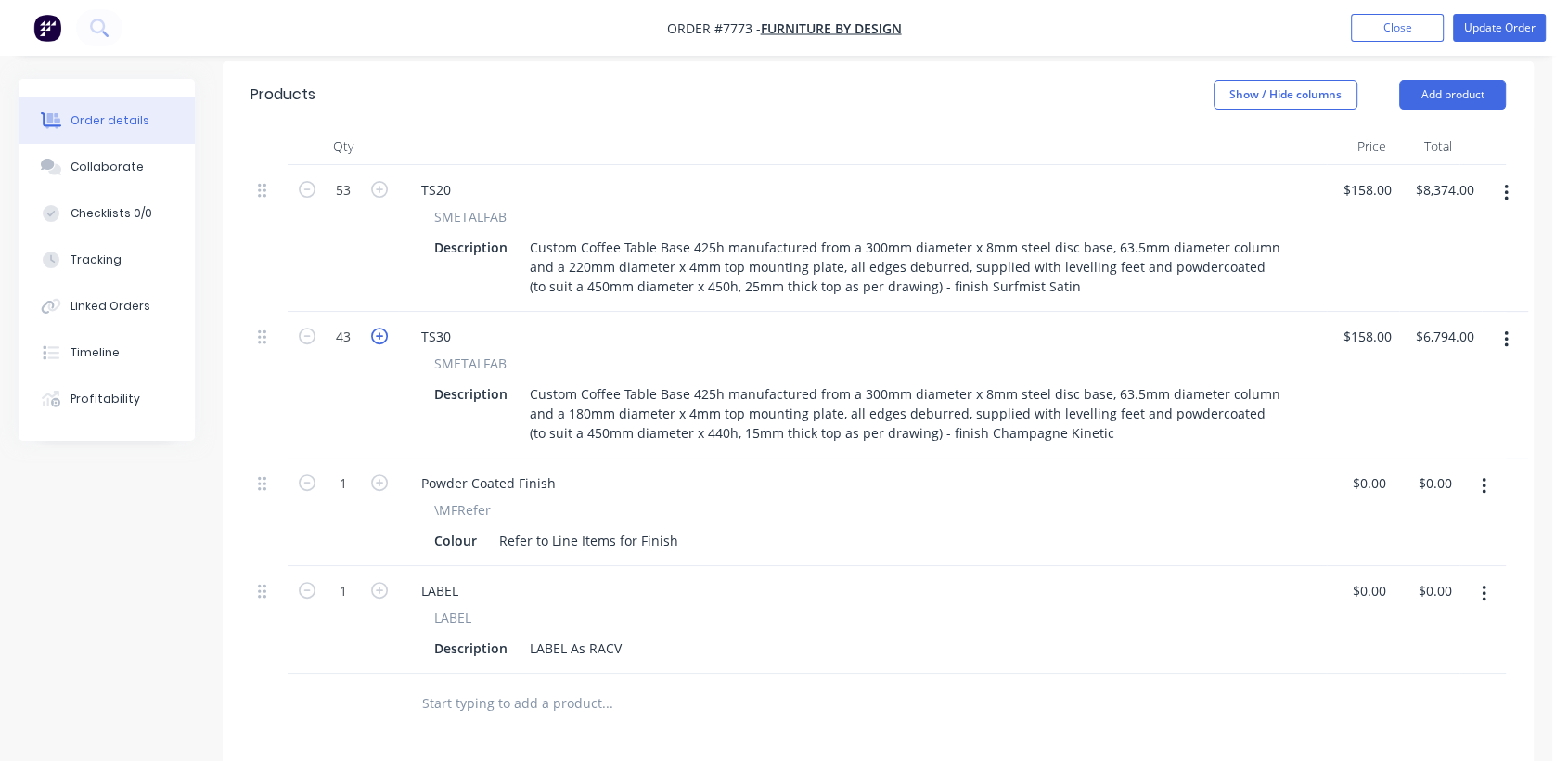
type input "44"
type input "$6,952.00"
click at [621, 635] on div "LABEL As RACV" at bounding box center [576, 648] width 106 height 27
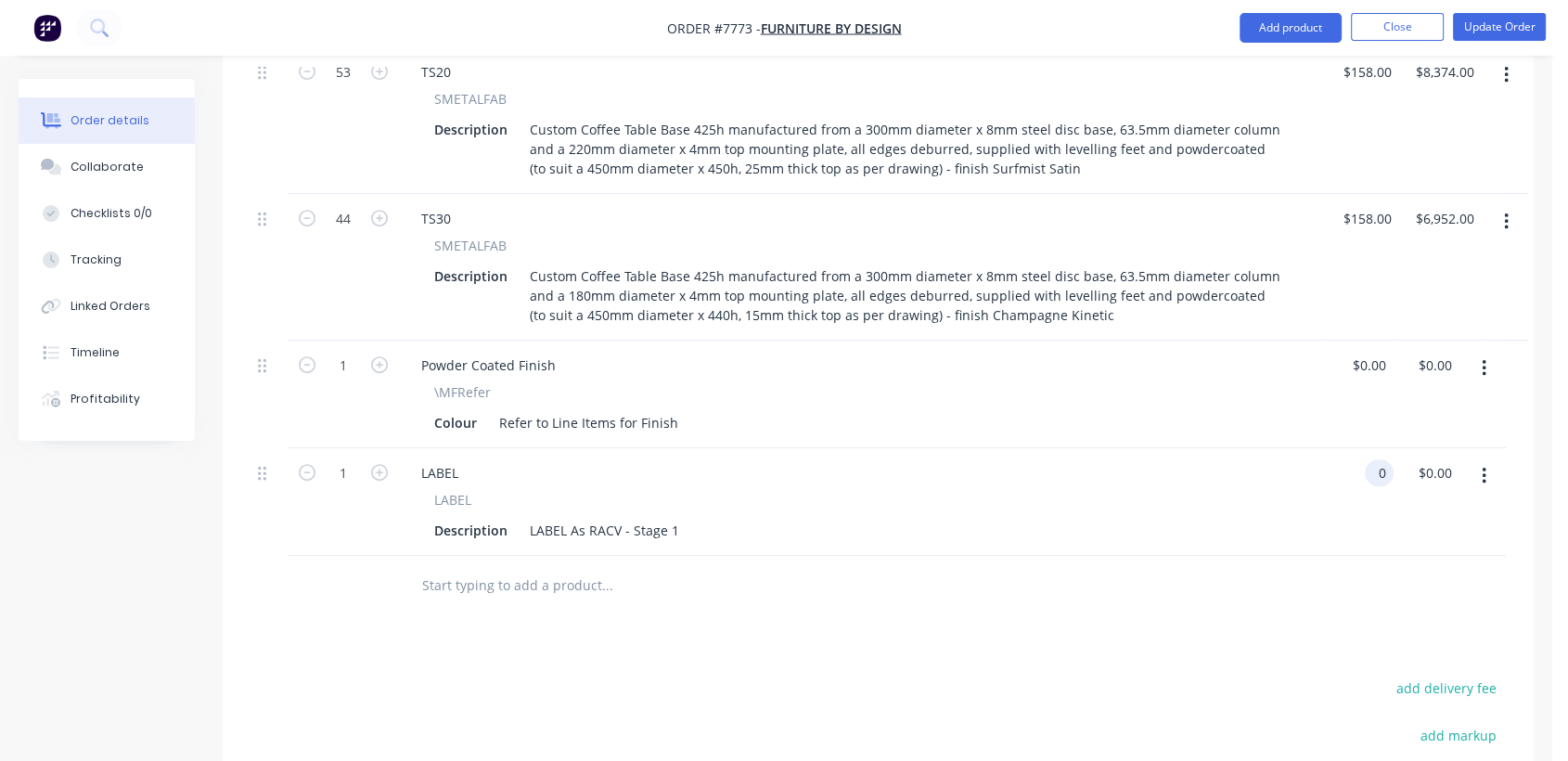
scroll to position [824, 0]
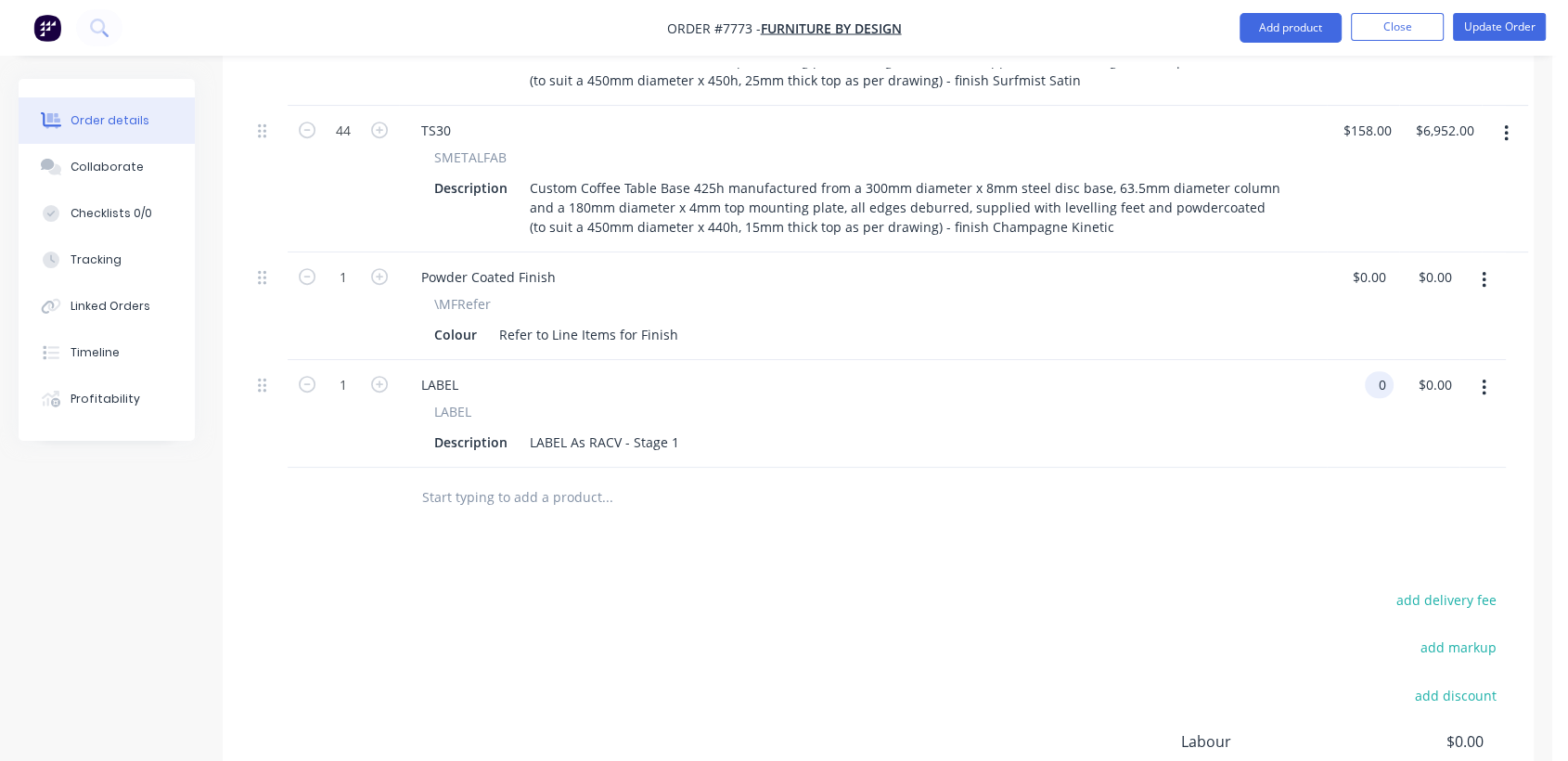
type input "$0.00"
click at [488, 479] on input "text" at bounding box center [606, 497] width 372 height 37
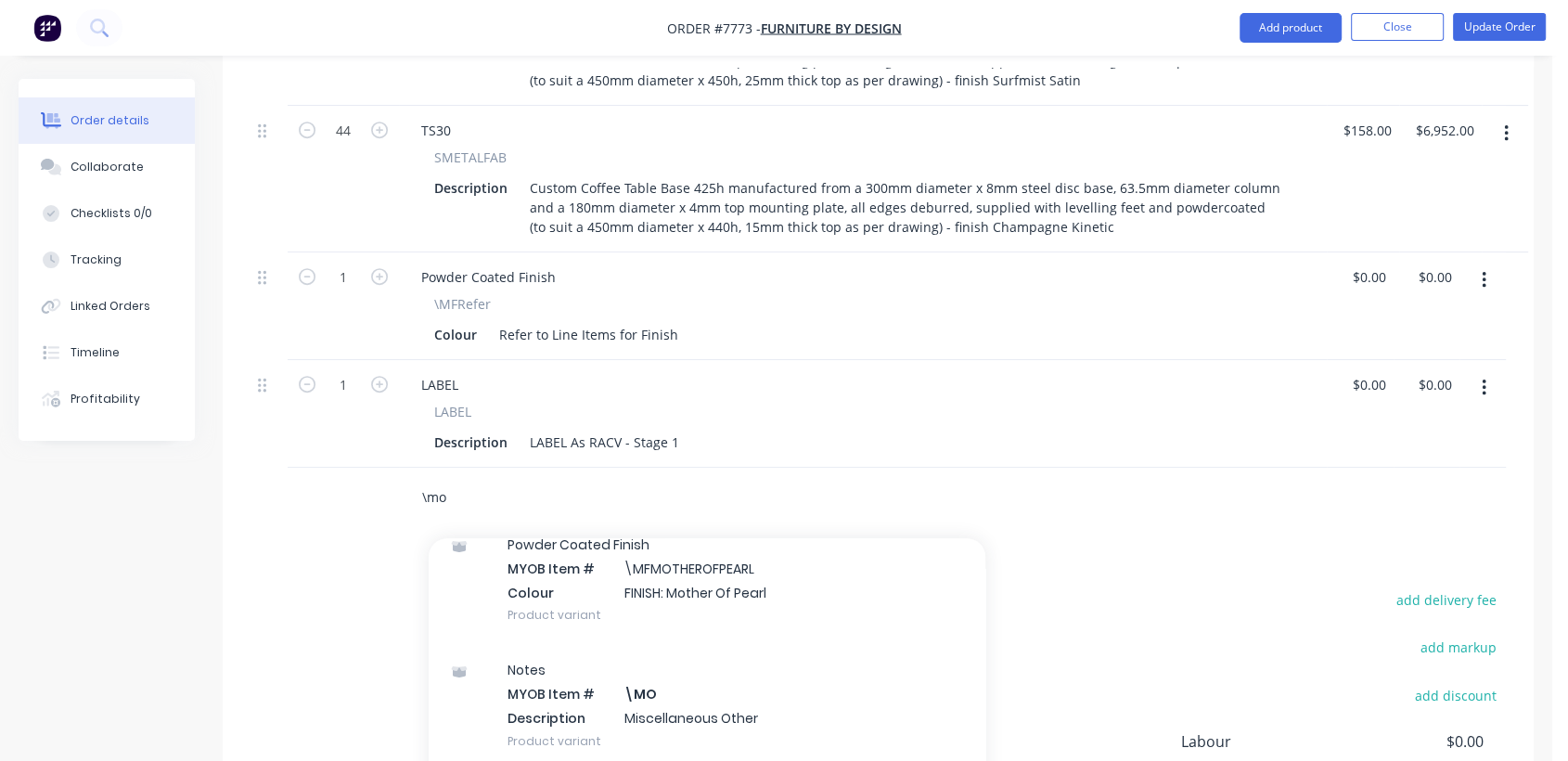
scroll to position [309, 0]
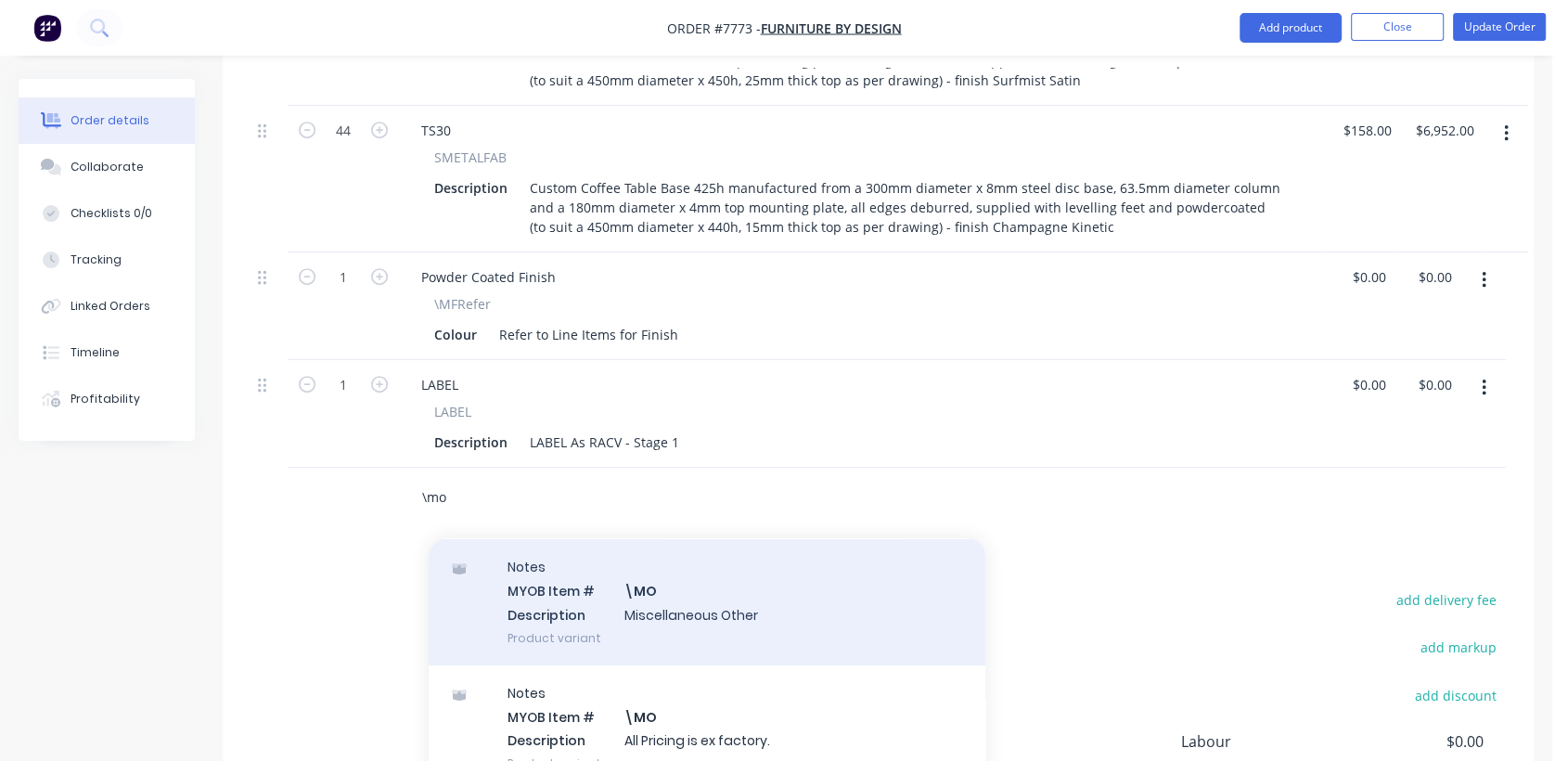
type input "\mo"
click at [649, 580] on div "Notes MYOB Item # \MO Description Miscellaneous Other Product variant" at bounding box center [707, 601] width 557 height 125
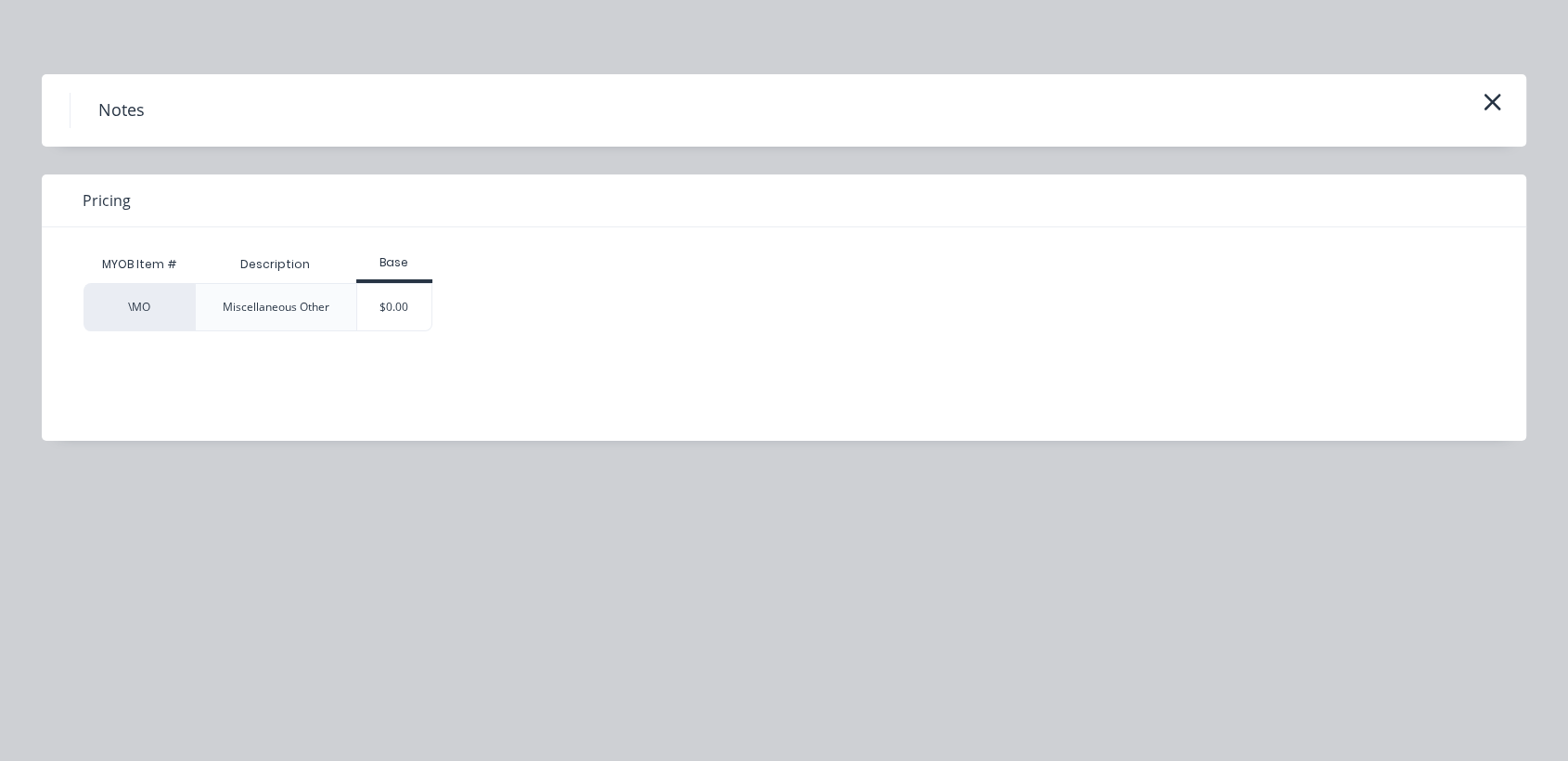
drag, startPoint x: 409, startPoint y: 314, endPoint x: 434, endPoint y: 382, distance: 72.4
click at [409, 314] on div "$0.00" at bounding box center [394, 307] width 75 height 47
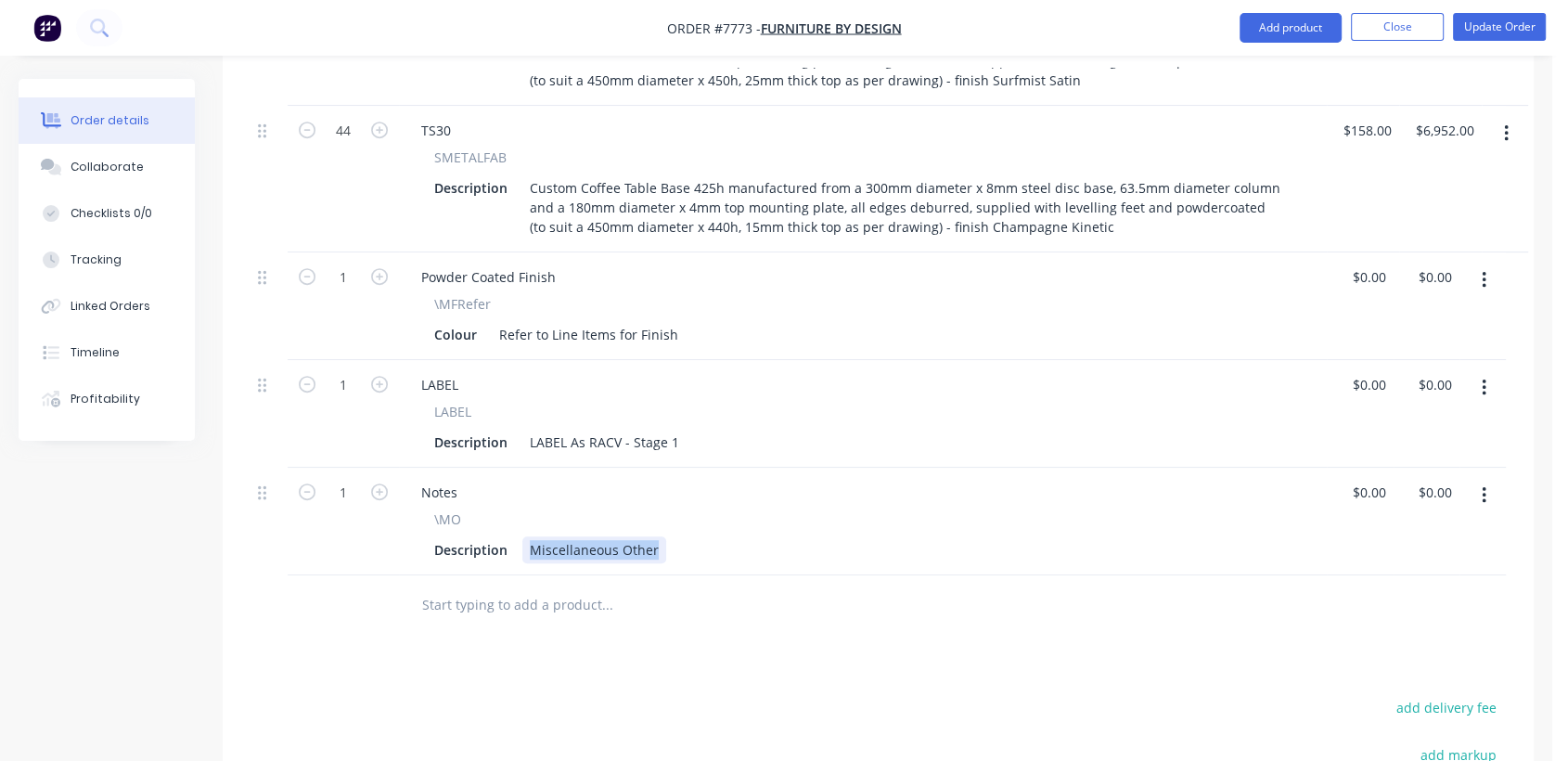
drag, startPoint x: 526, startPoint y: 515, endPoint x: 720, endPoint y: 514, distance: 194.0
click at [720, 536] on div "Description Miscellaneous Other" at bounding box center [859, 549] width 865 height 27
type input "0"
click at [157, 165] on button "Collaborate" at bounding box center [107, 166] width 177 height 47
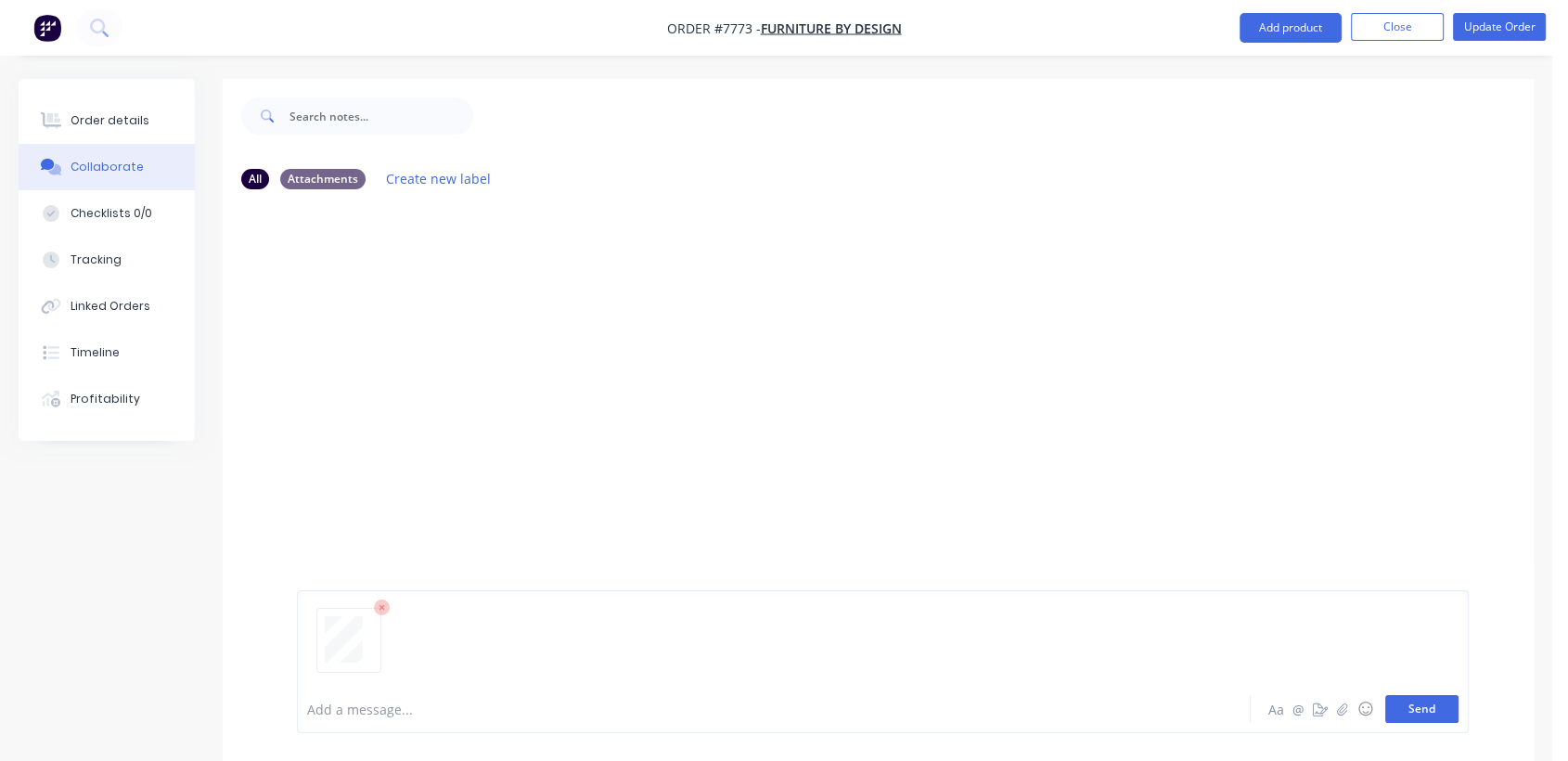
click at [1406, 701] on button "Send" at bounding box center [1422, 708] width 73 height 28
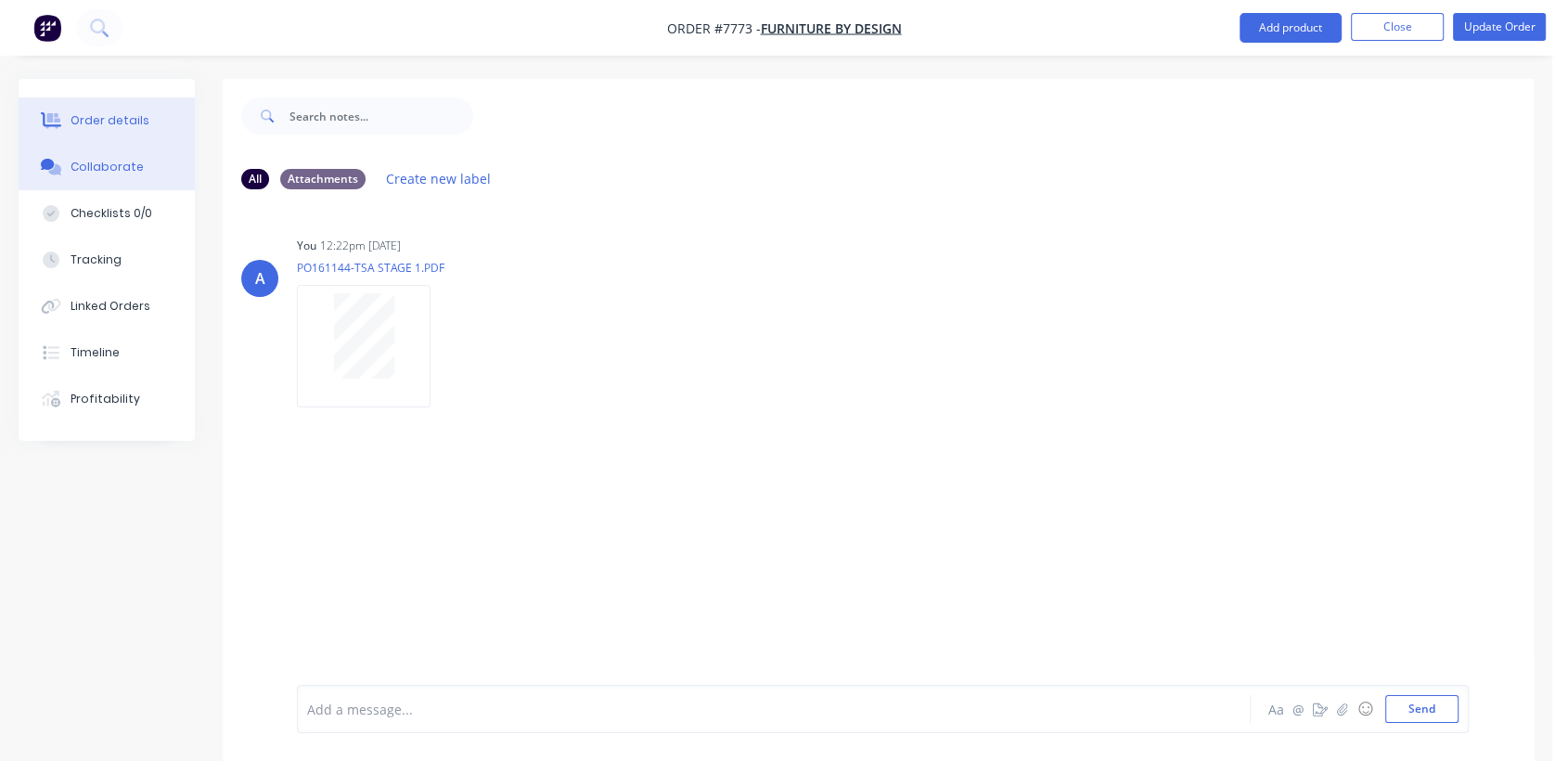
click at [130, 122] on div "Order details" at bounding box center [109, 121] width 79 height 17
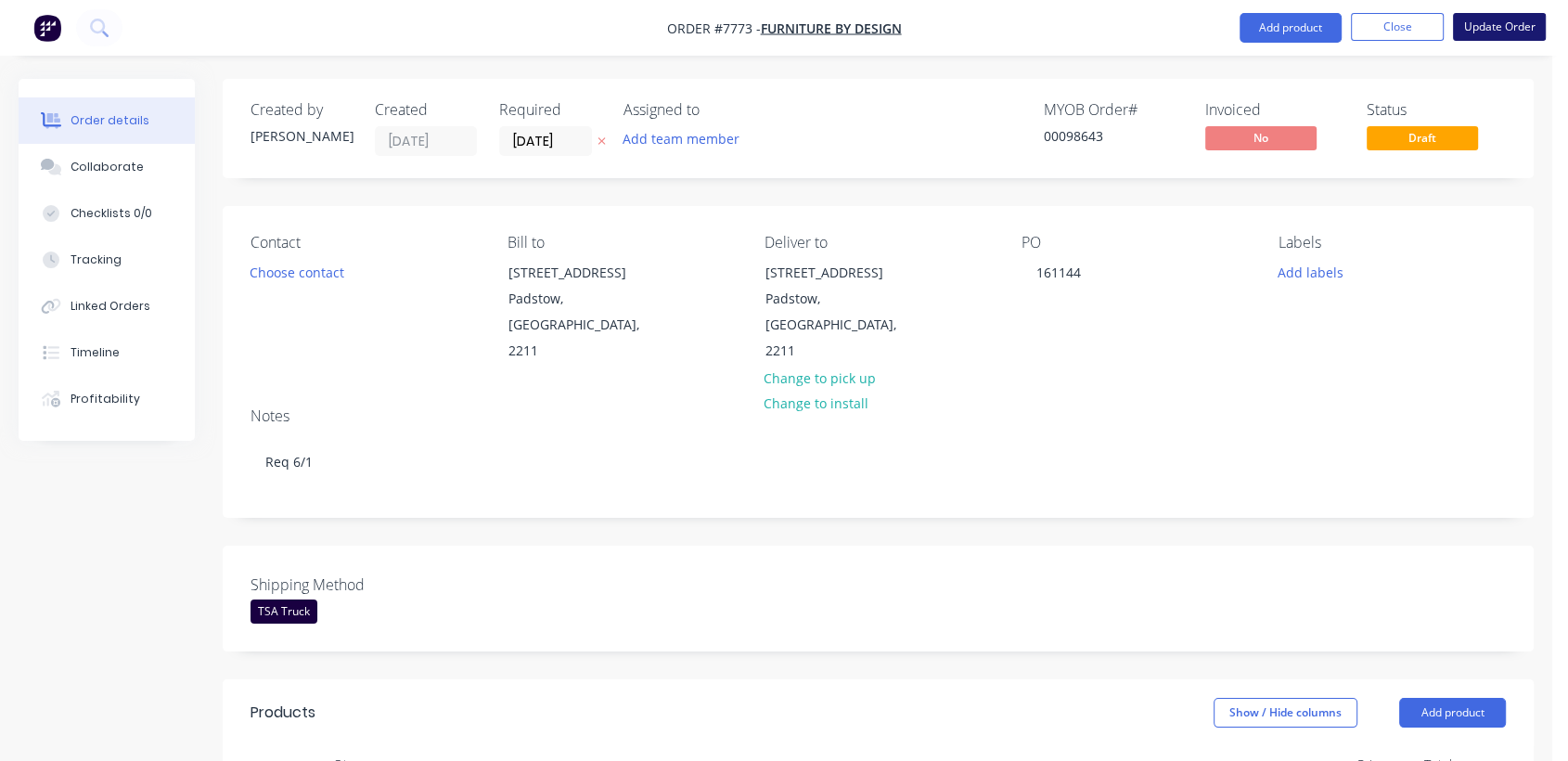
click at [1490, 24] on button "Update Order" at bounding box center [1500, 27] width 93 height 28
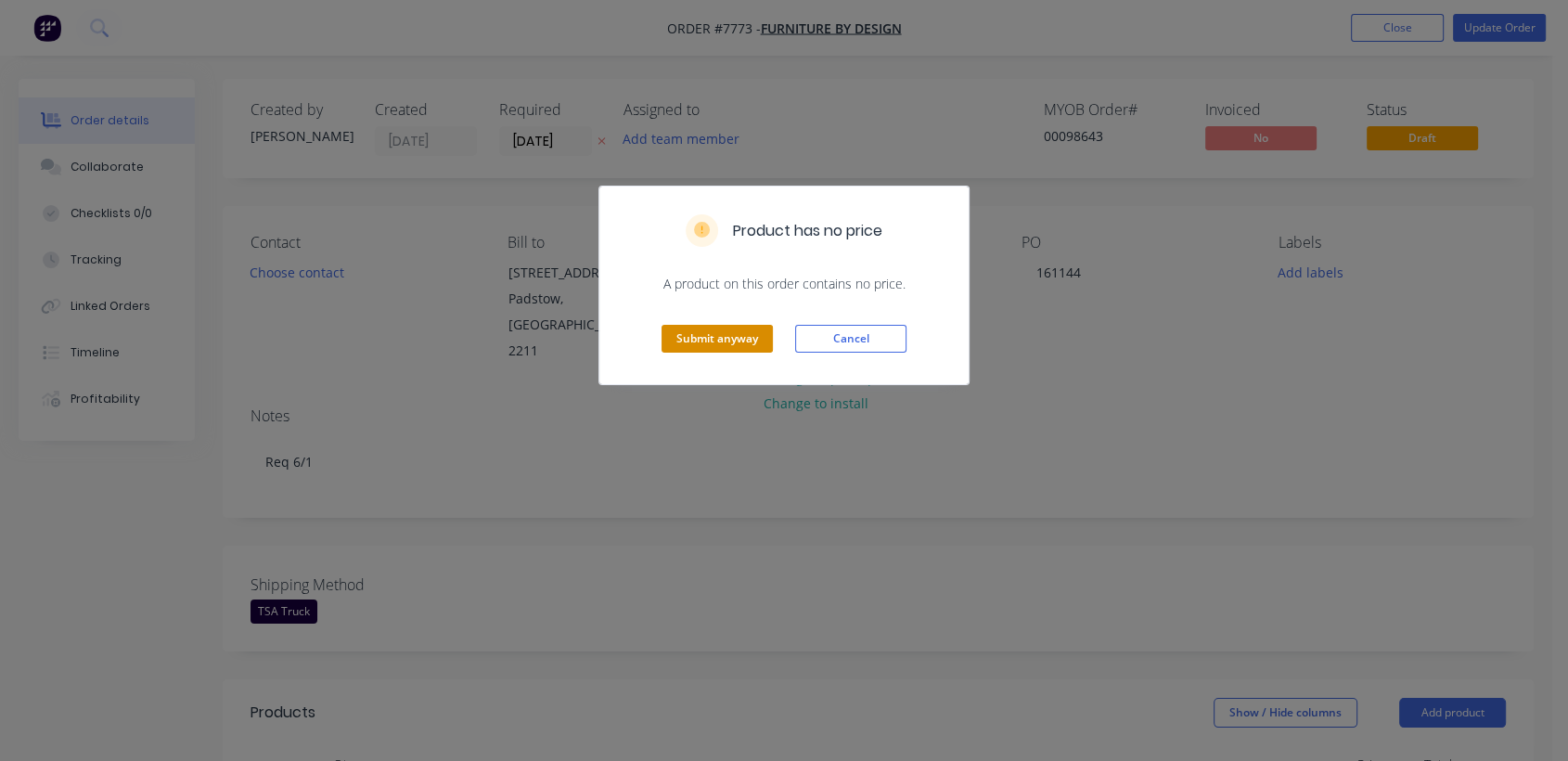
click at [725, 332] on button "Submit anyway" at bounding box center [717, 338] width 111 height 28
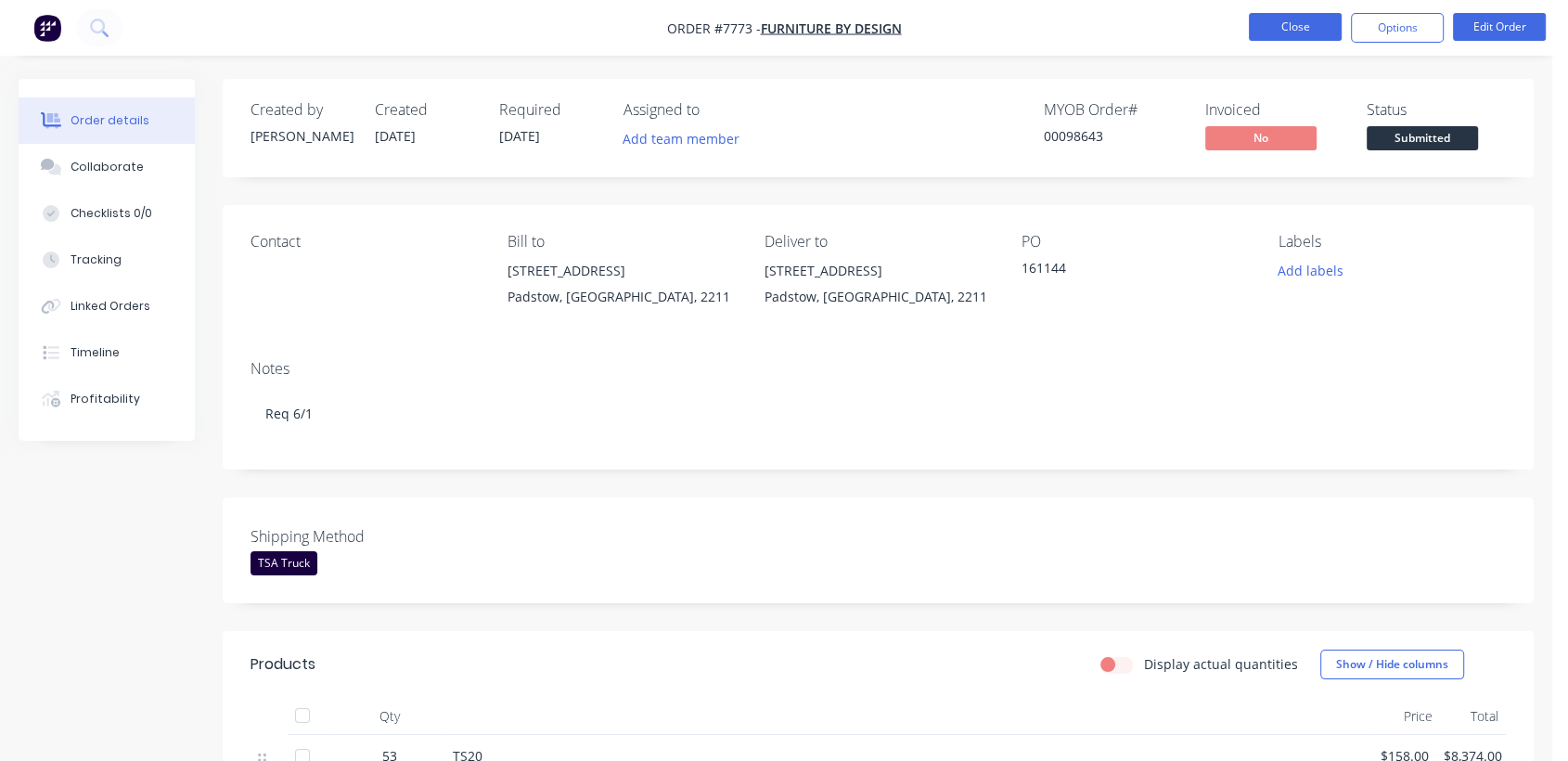
click at [1289, 27] on button "Close" at bounding box center [1295, 27] width 93 height 28
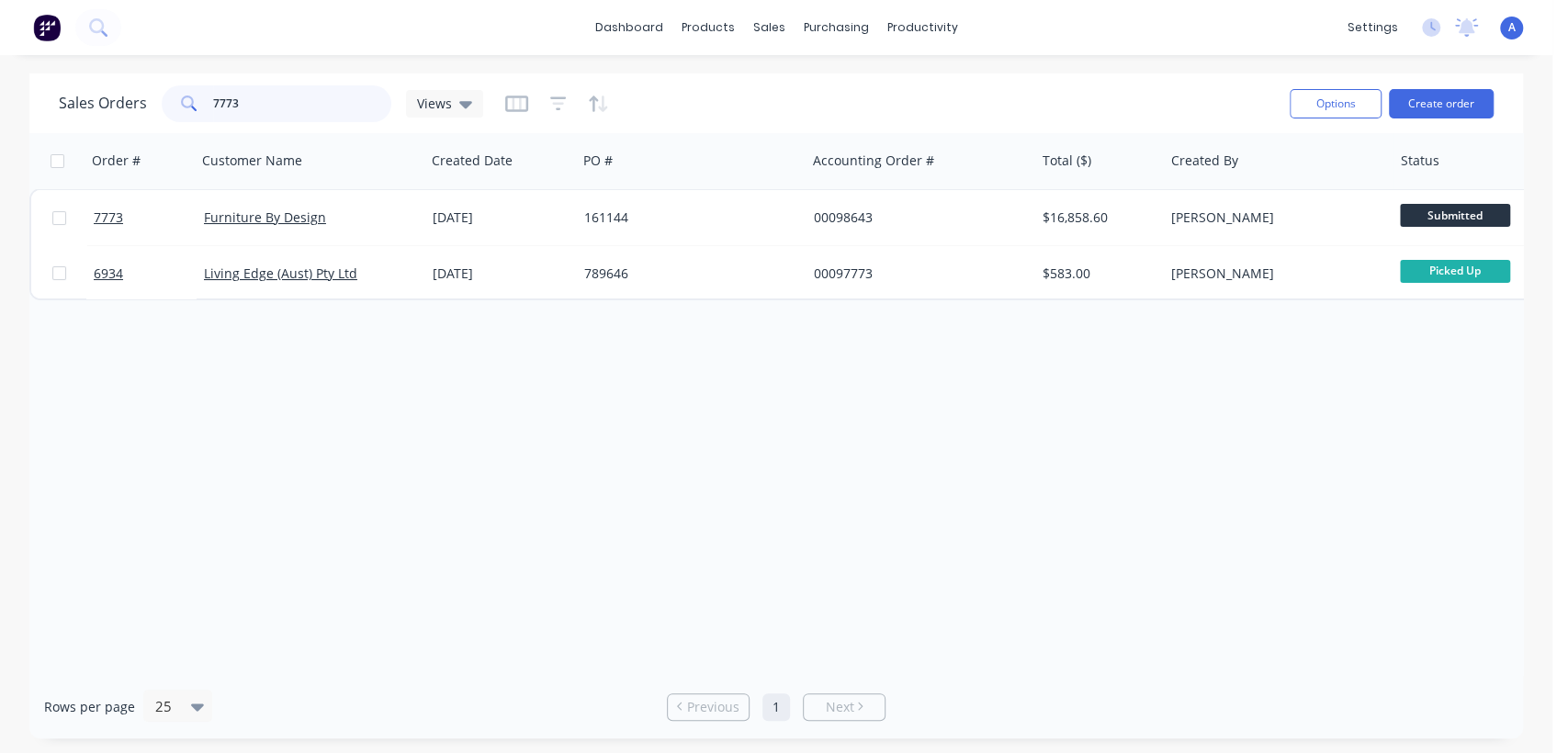
drag, startPoint x: 250, startPoint y: 101, endPoint x: 189, endPoint y: 103, distance: 61.0
click at [198, 97] on div "7773" at bounding box center [277, 103] width 230 height 37
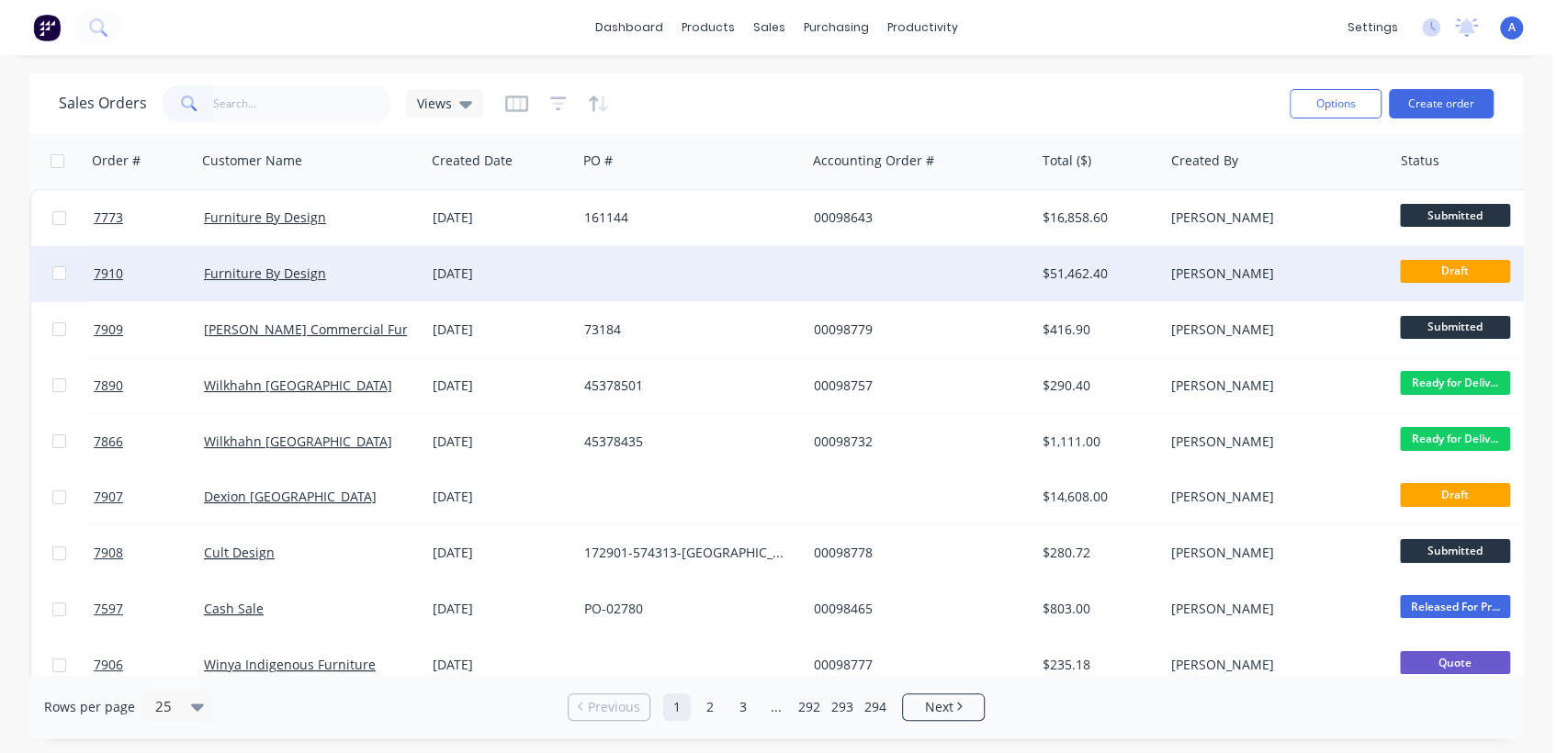
click at [558, 262] on div "[DATE]" at bounding box center [500, 274] width 151 height 55
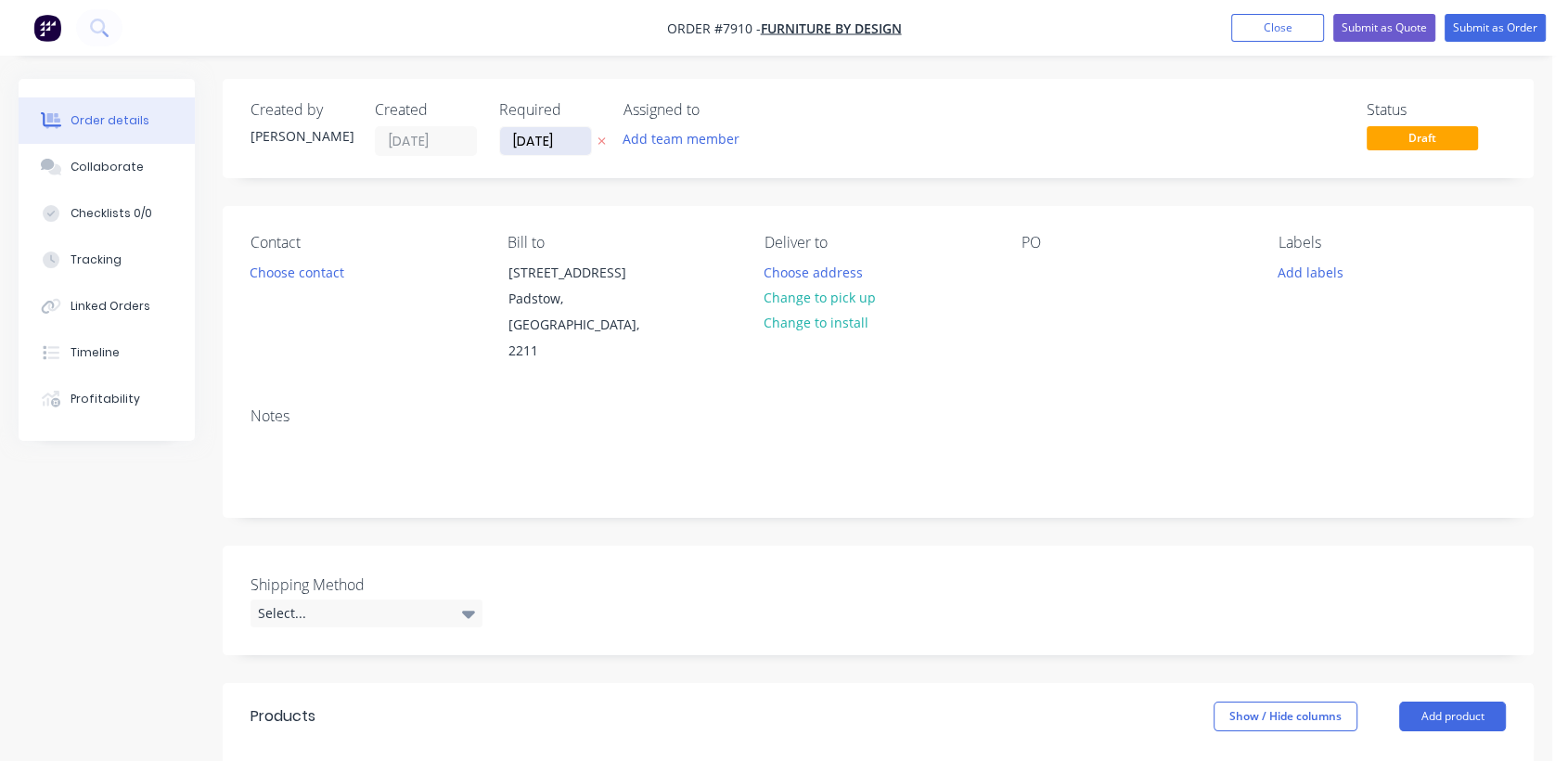
click at [574, 140] on input "[DATE]" at bounding box center [545, 141] width 91 height 28
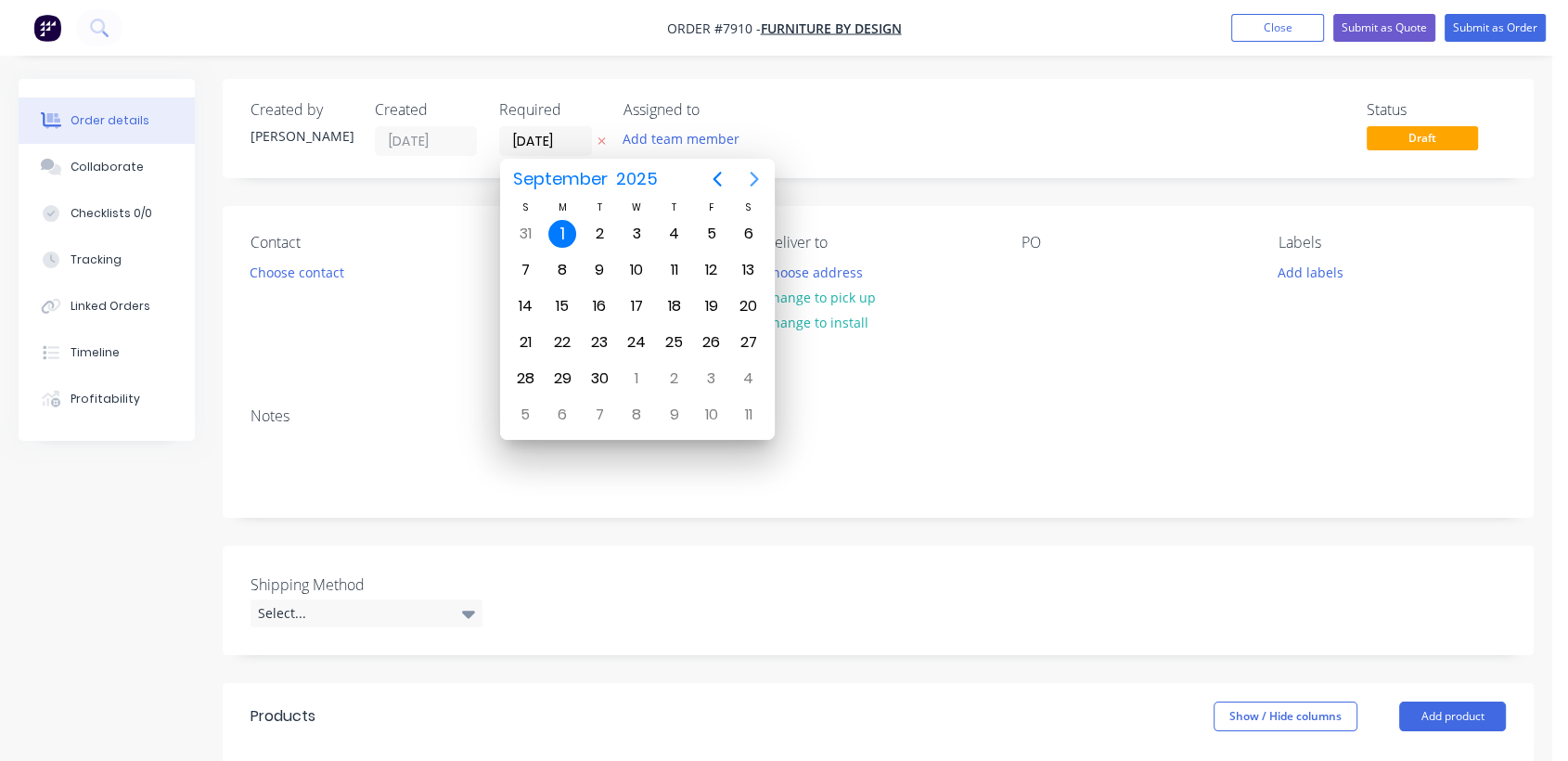
click at [754, 175] on icon "Next page" at bounding box center [754, 180] width 9 height 15
click at [641, 374] on div "31" at bounding box center [636, 378] width 28 height 28
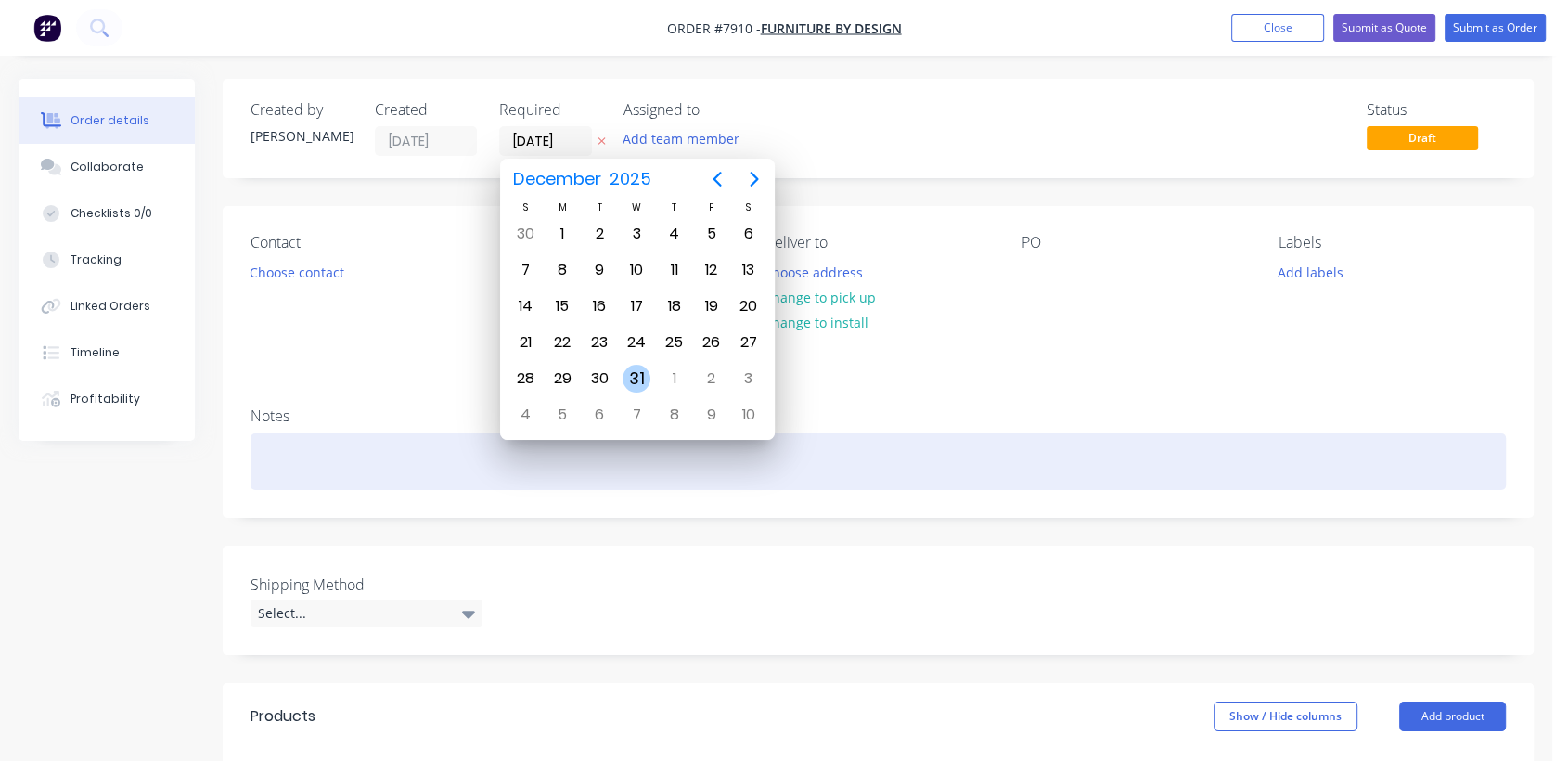
type input "[DATE]"
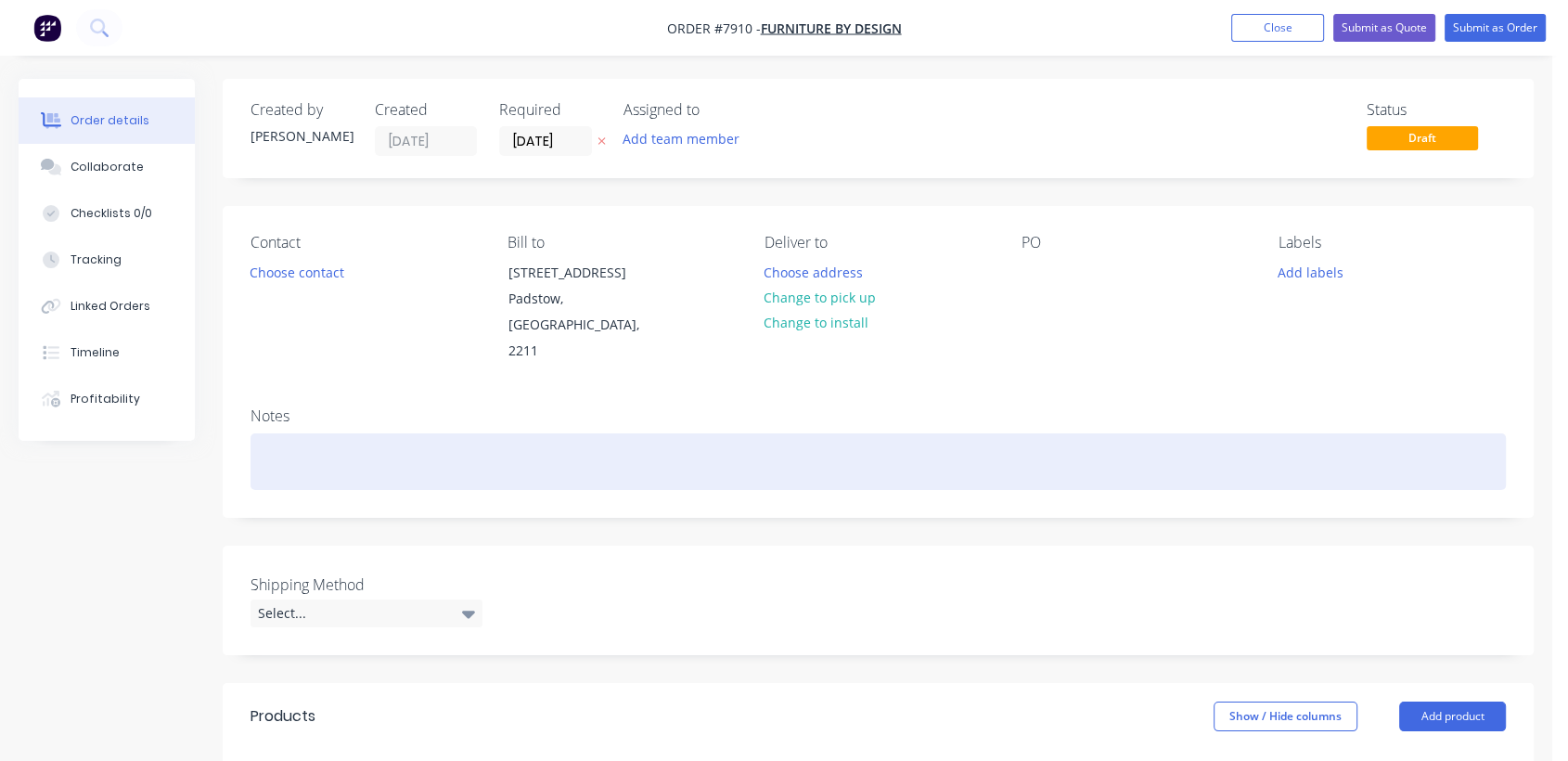
click at [316, 435] on div at bounding box center [878, 462] width 1255 height 57
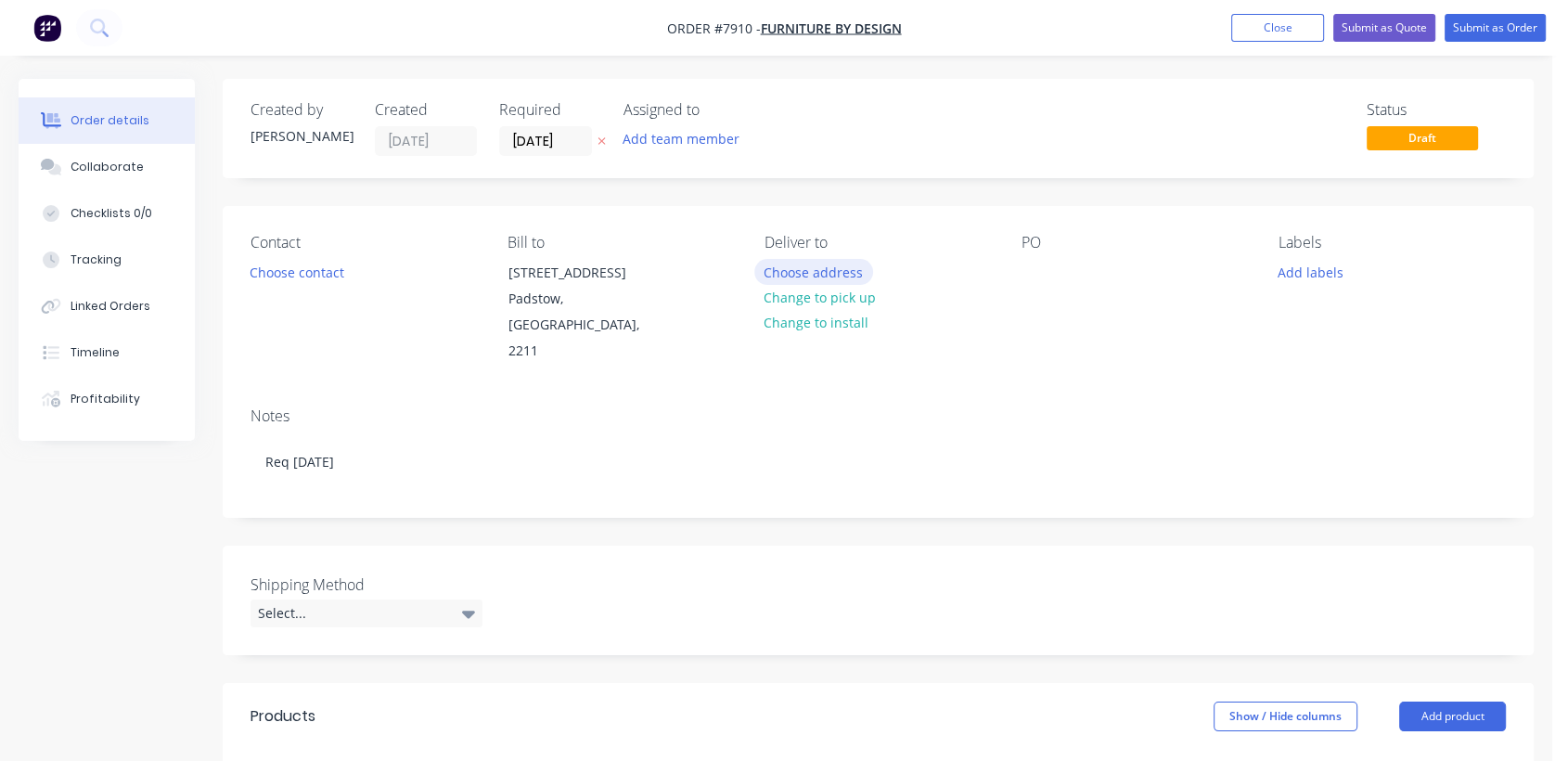
click at [851, 258] on button "Choose address" at bounding box center [813, 271] width 119 height 25
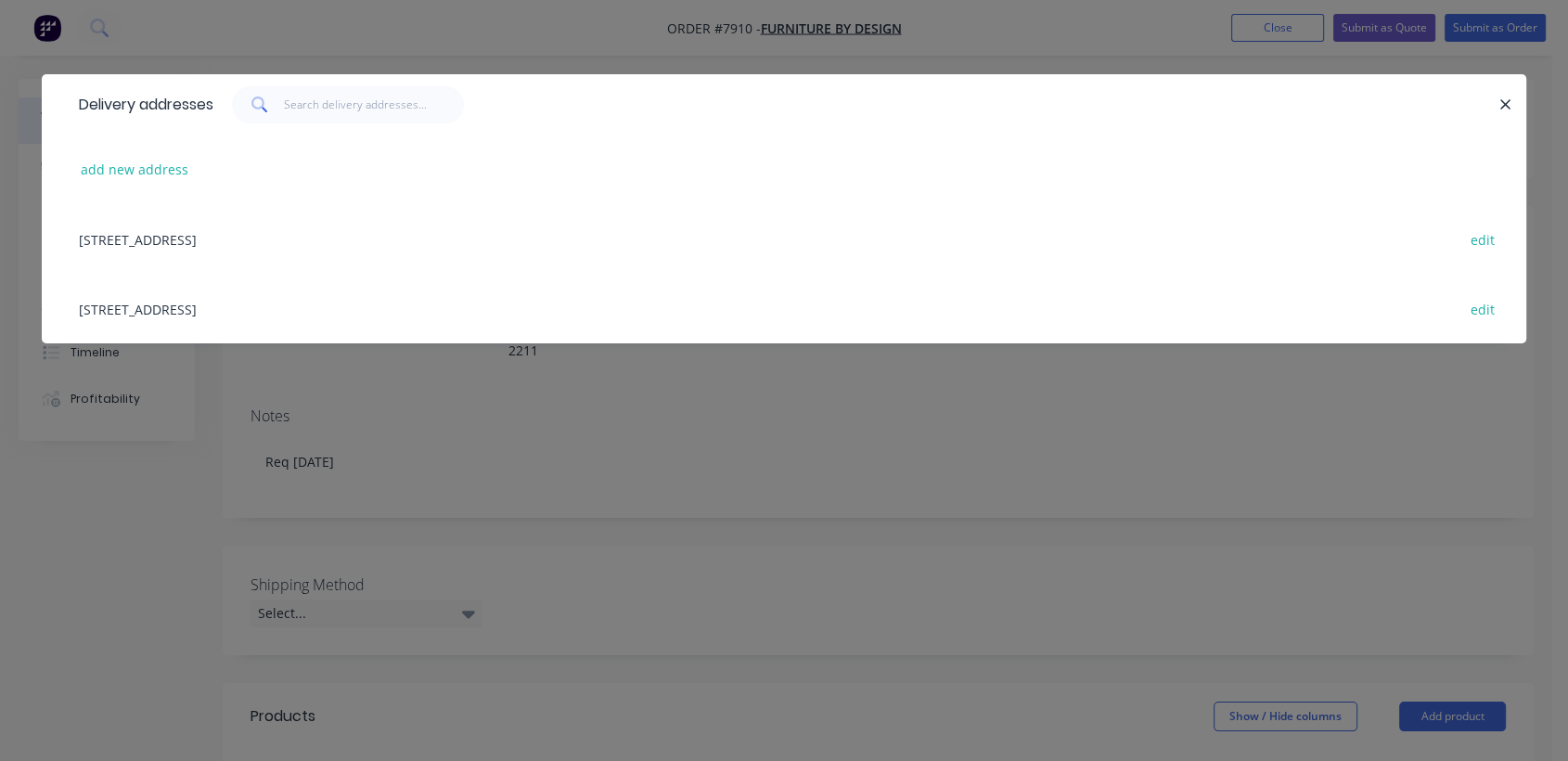
click at [288, 308] on div "[STREET_ADDRESS] edit" at bounding box center [784, 308] width 1429 height 69
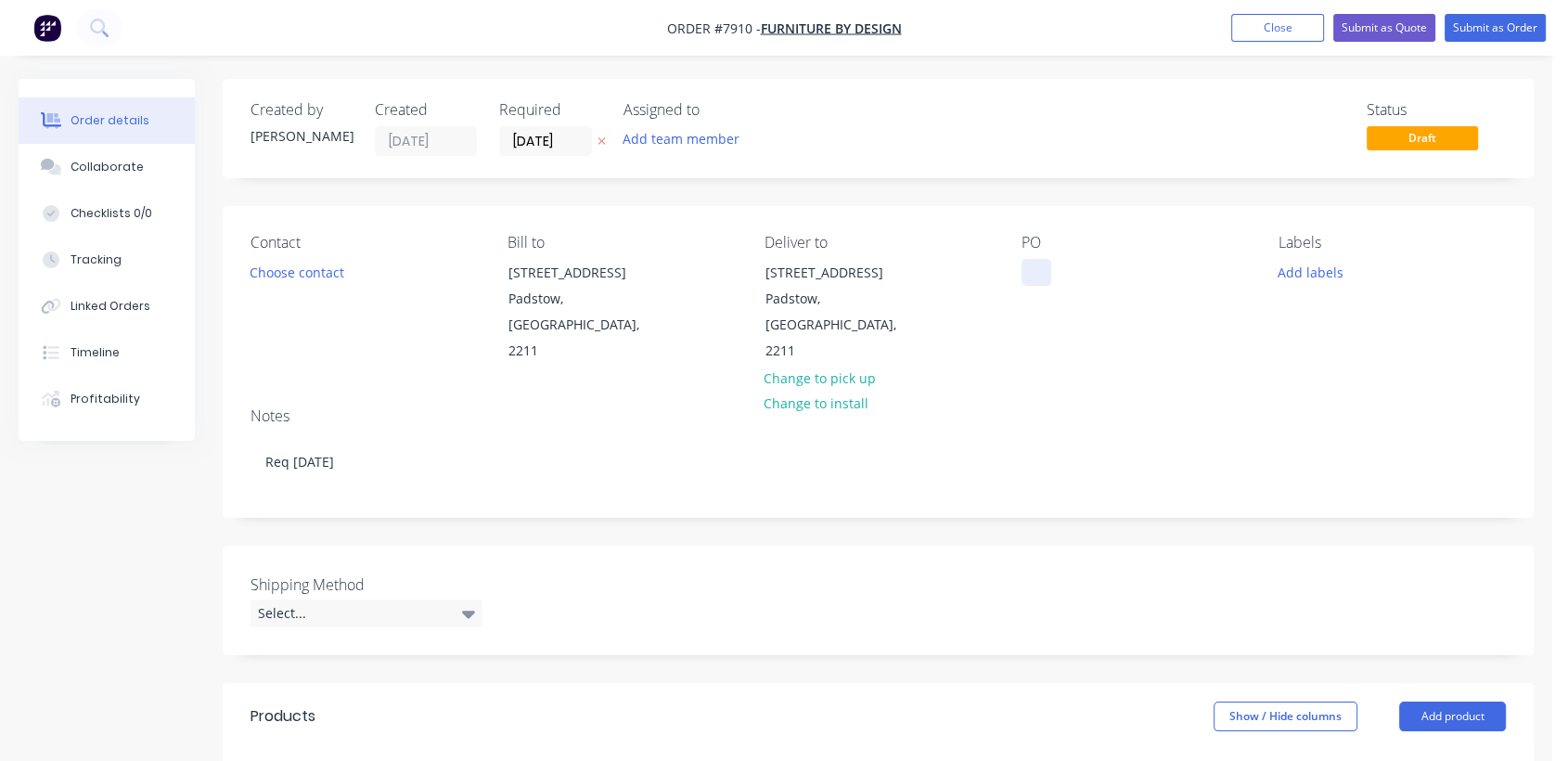
click at [1033, 267] on div at bounding box center [1036, 272] width 29 height 27
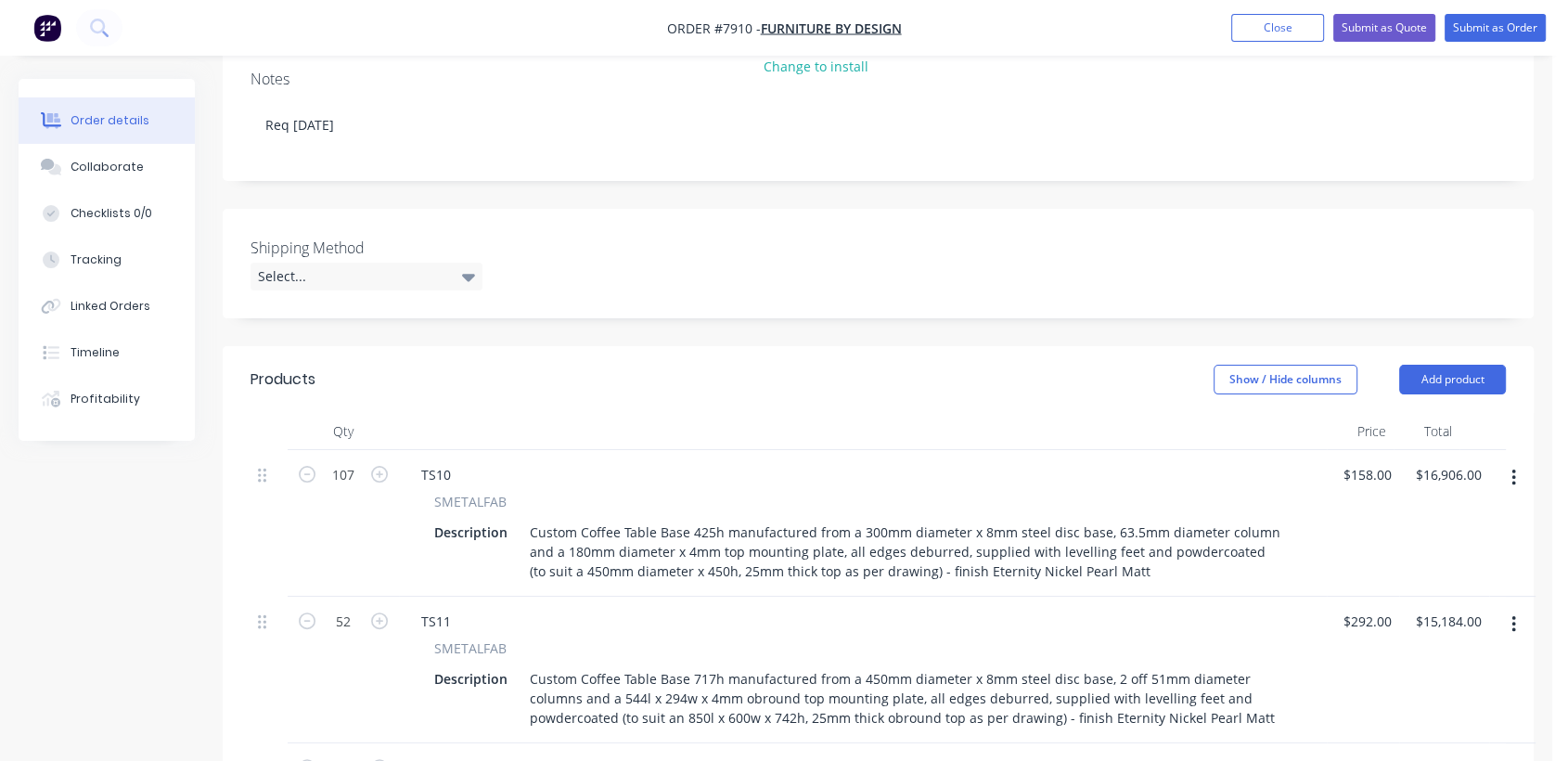
scroll to position [411, 0]
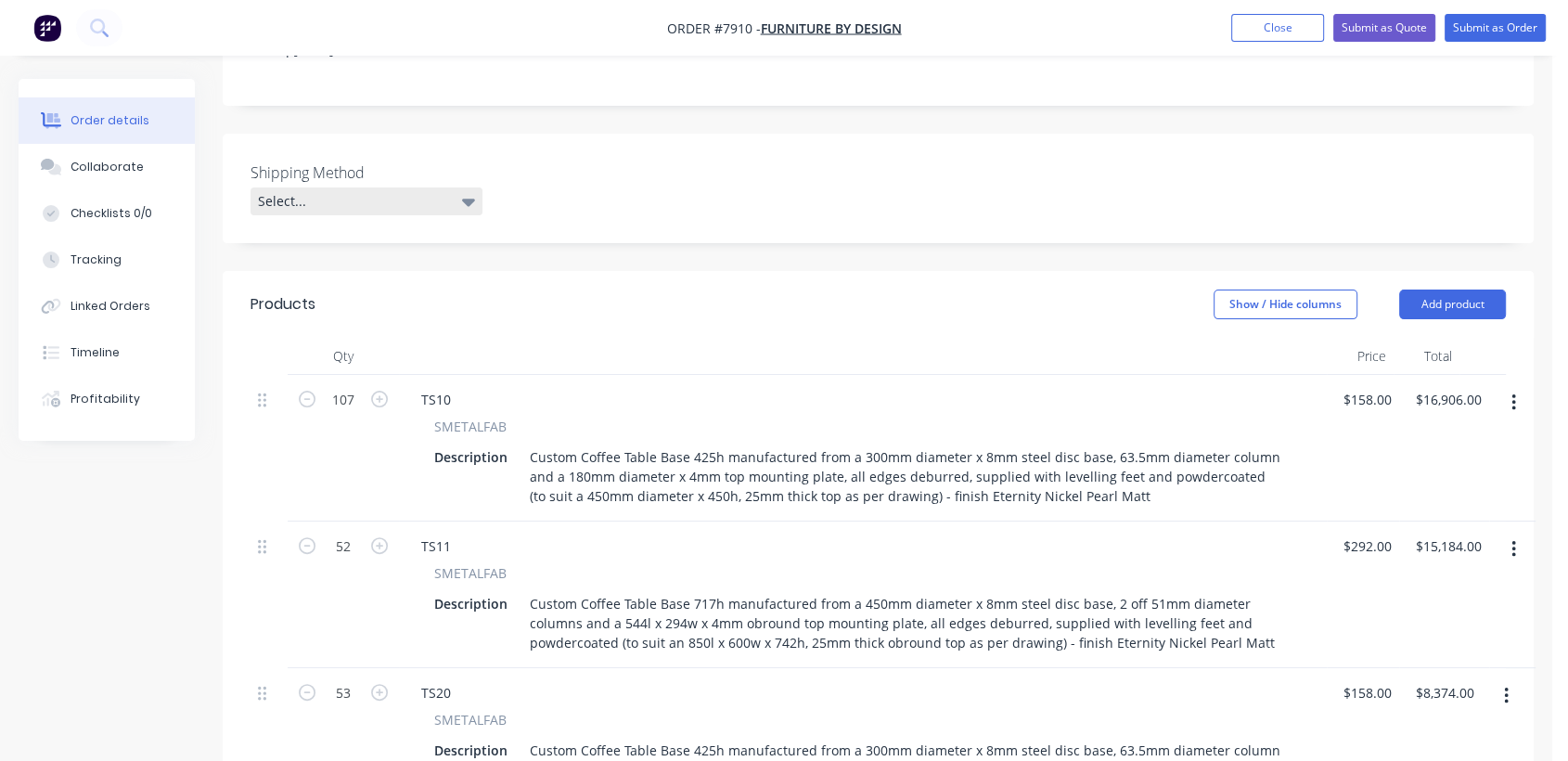
click at [386, 187] on div "Select..." at bounding box center [367, 200] width 232 height 28
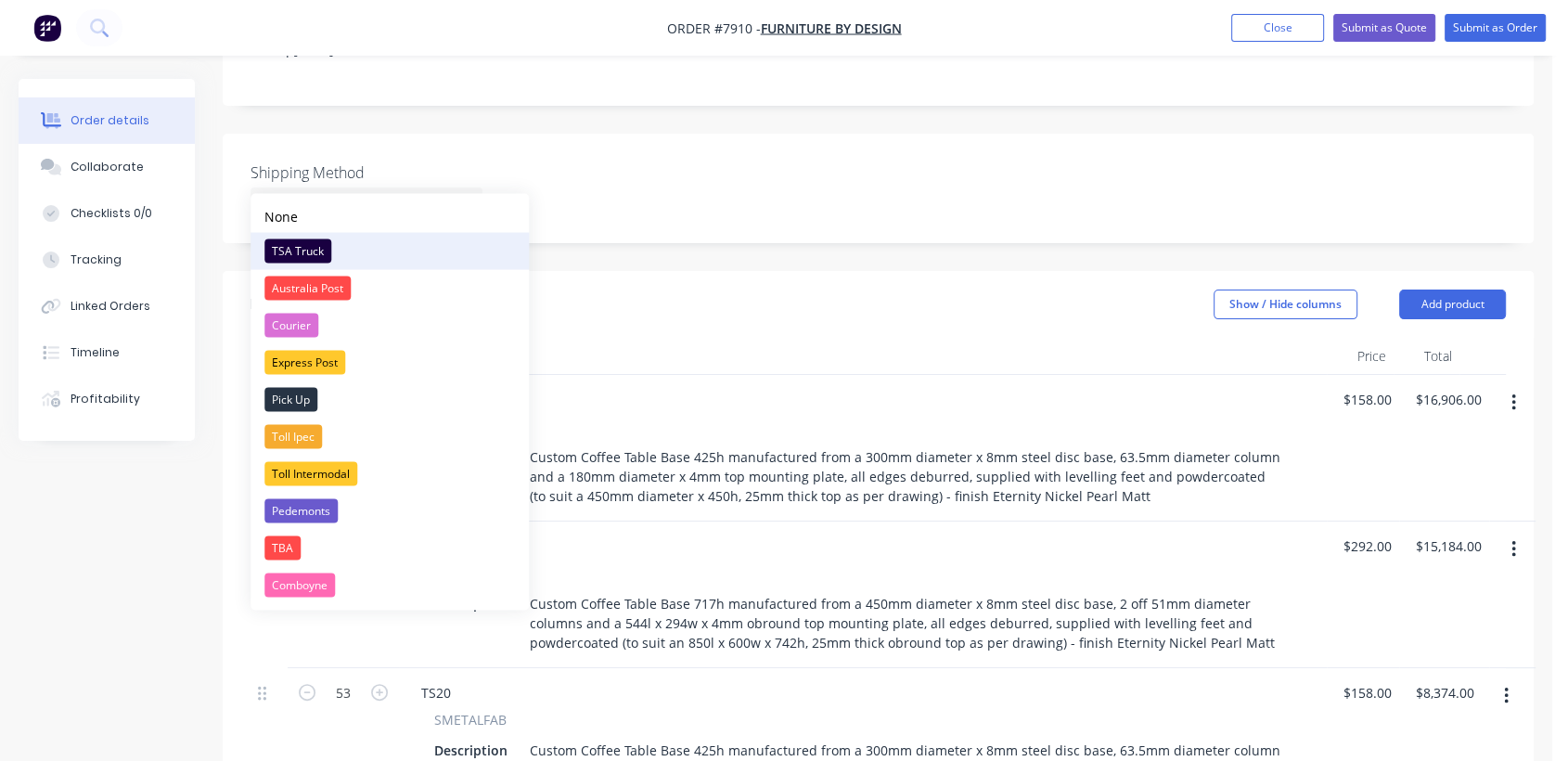
click at [326, 244] on div "TSA Truck" at bounding box center [297, 250] width 67 height 24
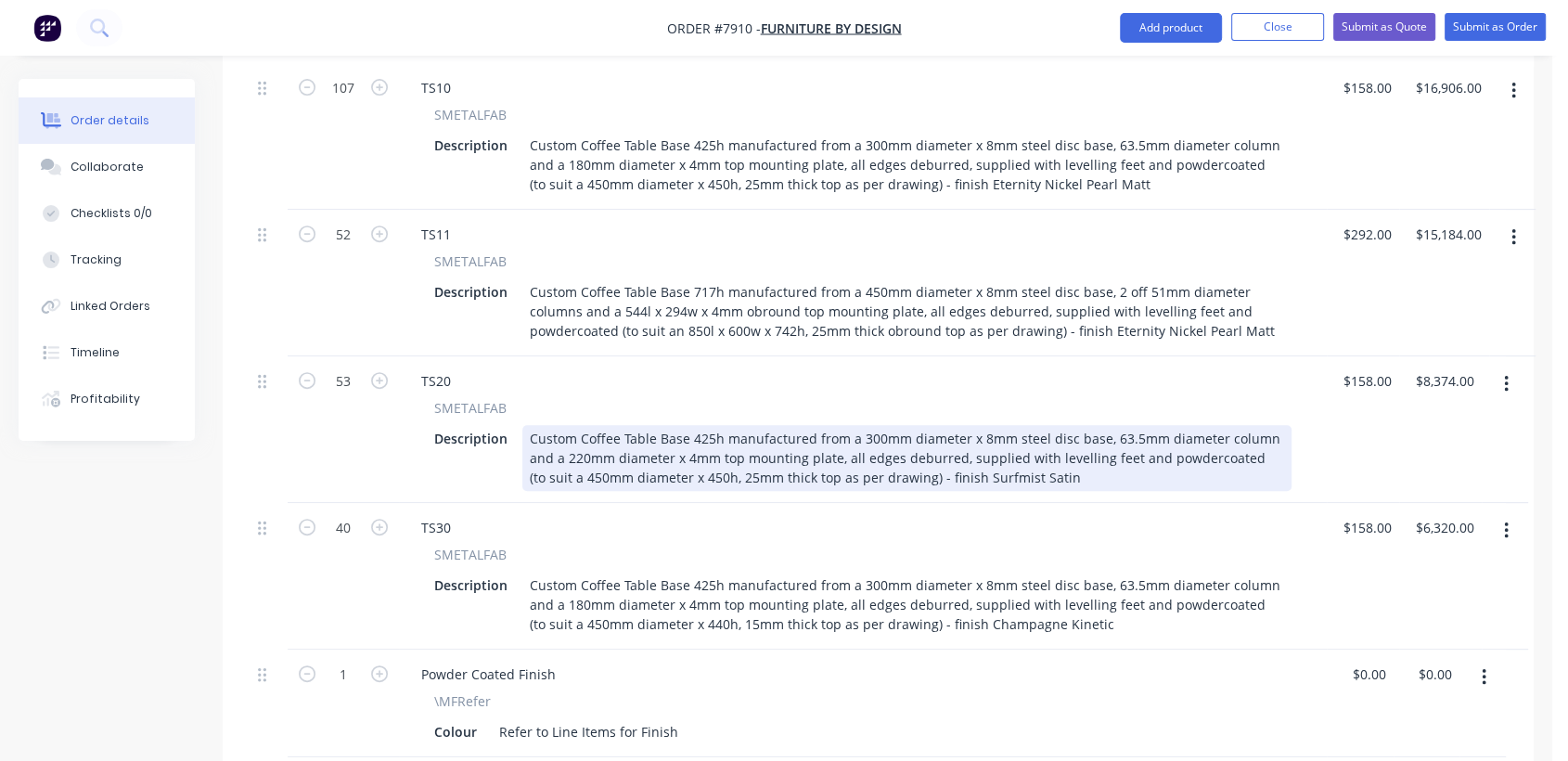
scroll to position [721, 0]
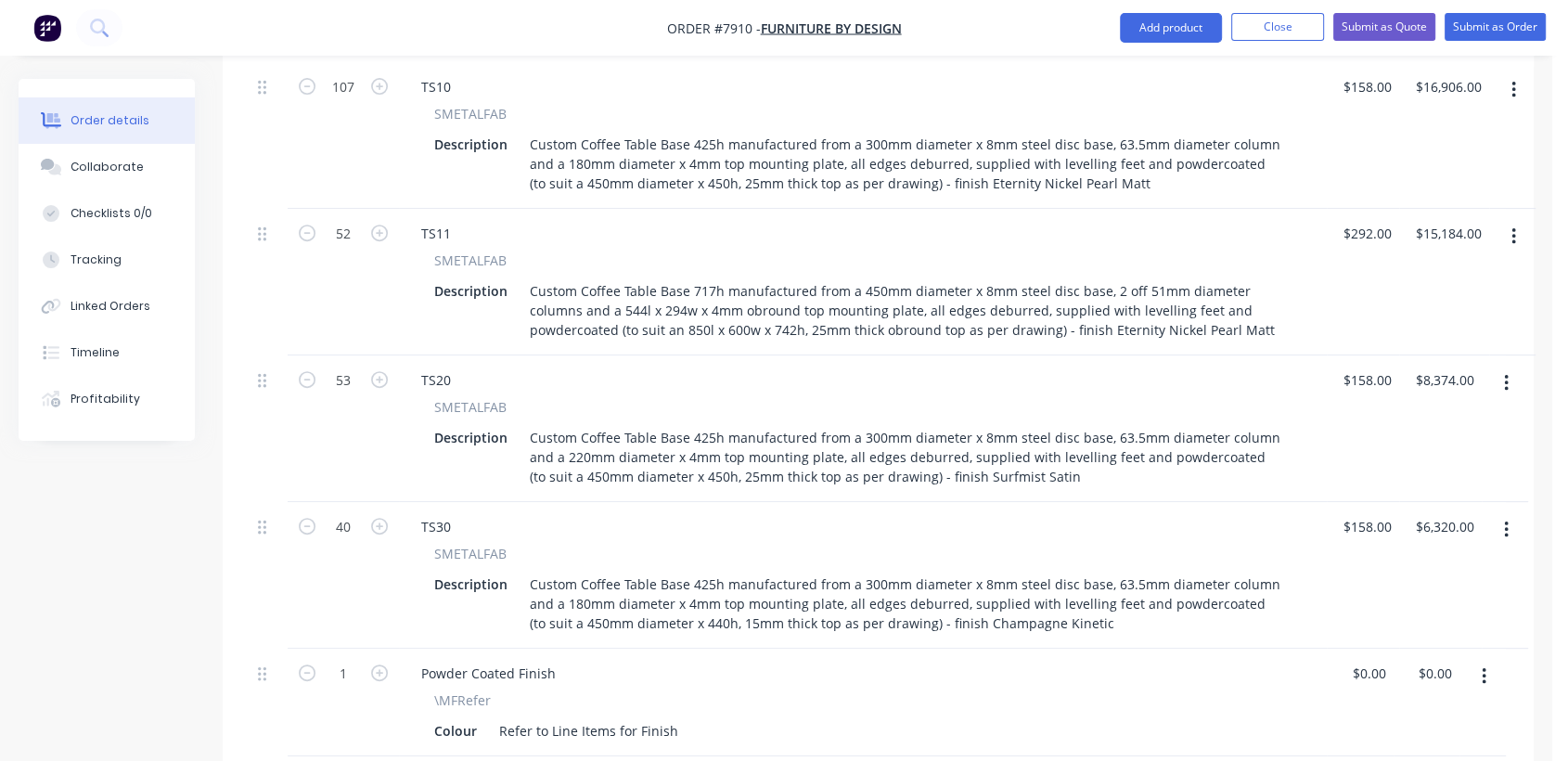
click at [1501, 367] on button "button" at bounding box center [1506, 383] width 44 height 33
click at [1420, 529] on div "Delete" at bounding box center [1440, 542] width 143 height 27
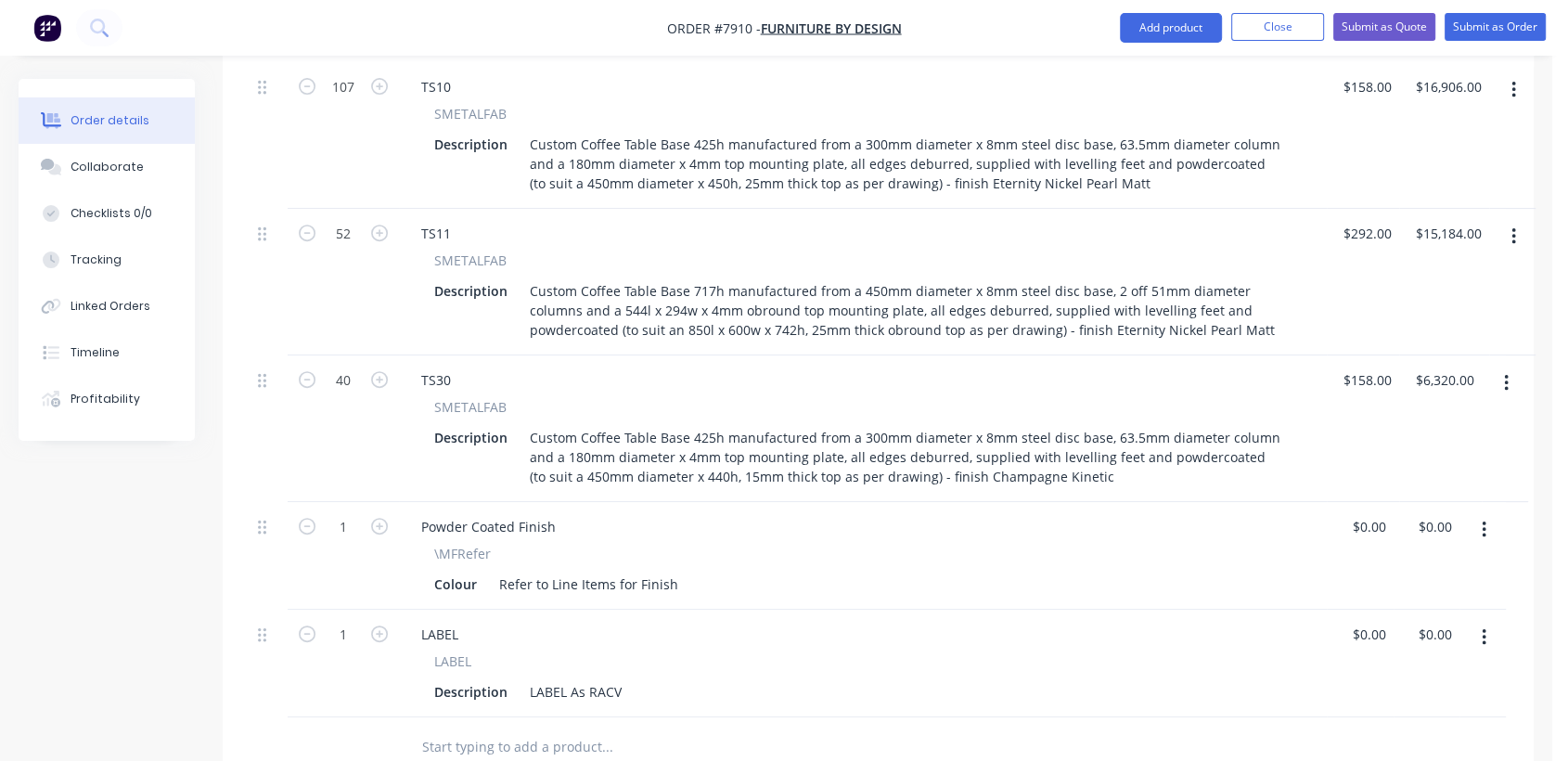
click at [1501, 367] on button "button" at bounding box center [1506, 383] width 44 height 33
click at [1420, 529] on div "Delete" at bounding box center [1440, 542] width 143 height 27
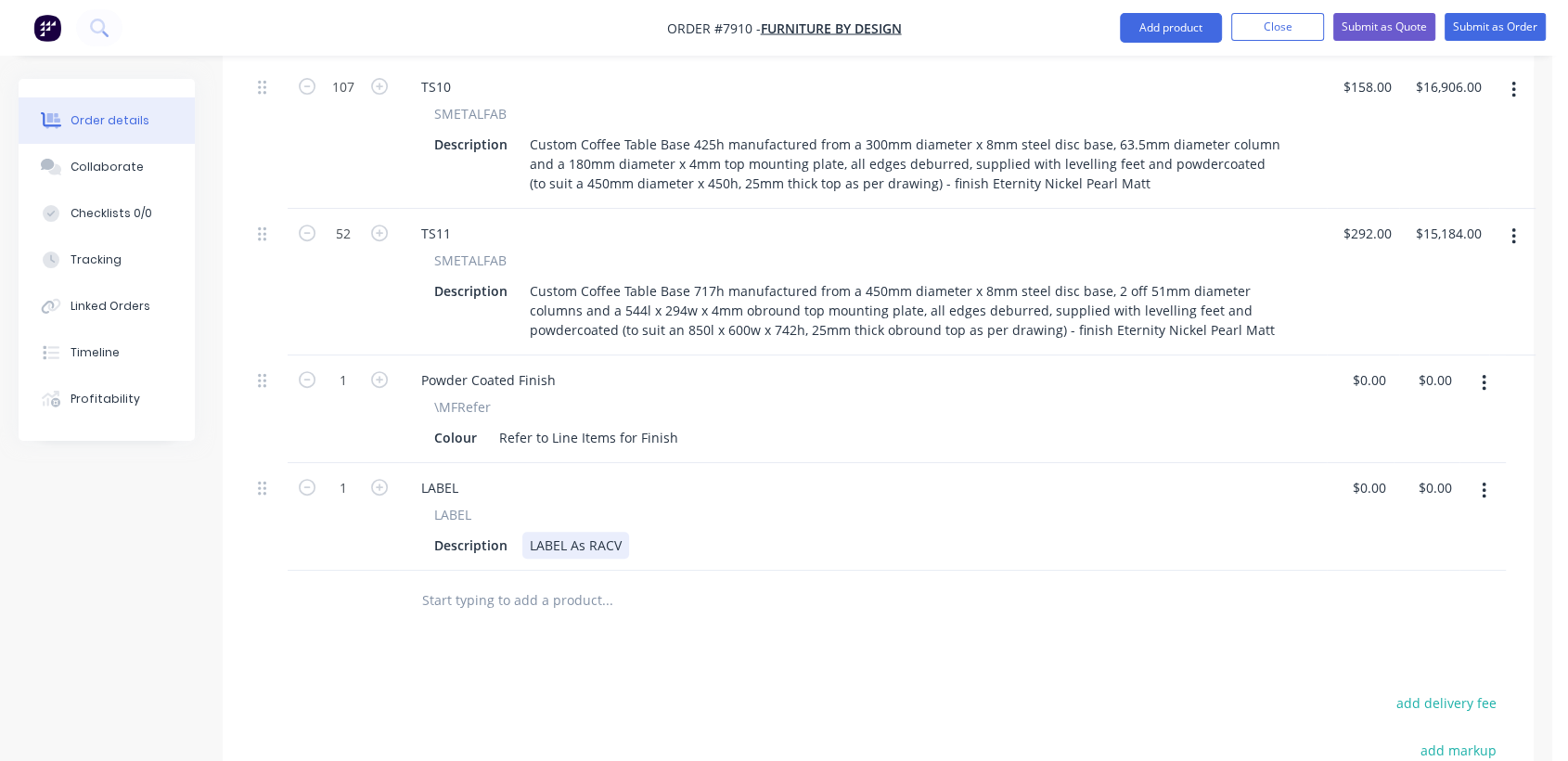
click at [633, 531] on div "Description LABEL As RACV" at bounding box center [859, 544] width 865 height 27
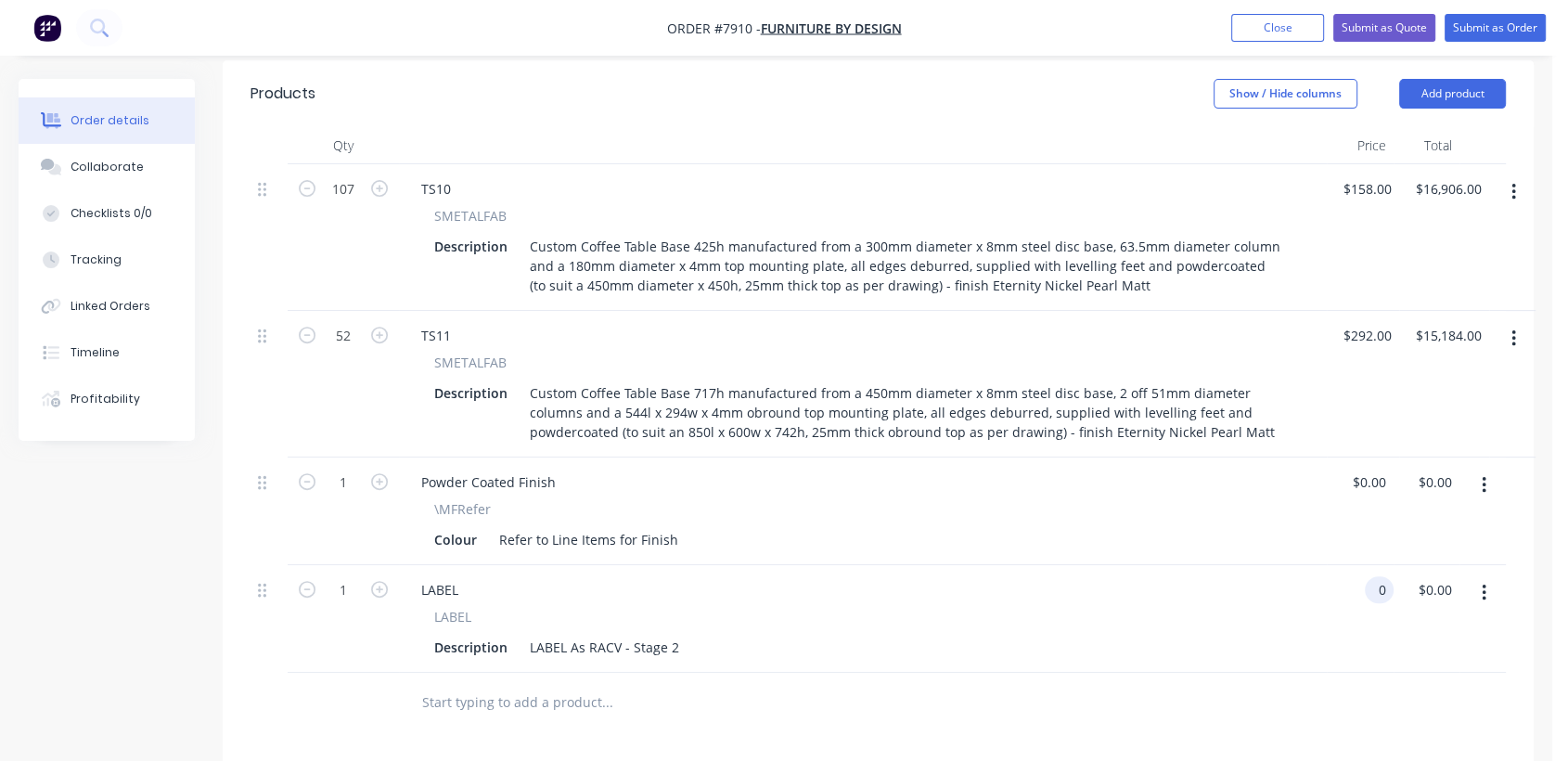
scroll to position [618, 0]
type input "$0.00"
click at [1490, 469] on button "button" at bounding box center [1484, 485] width 44 height 33
click at [1382, 522] on div "Edit" at bounding box center [1418, 535] width 143 height 27
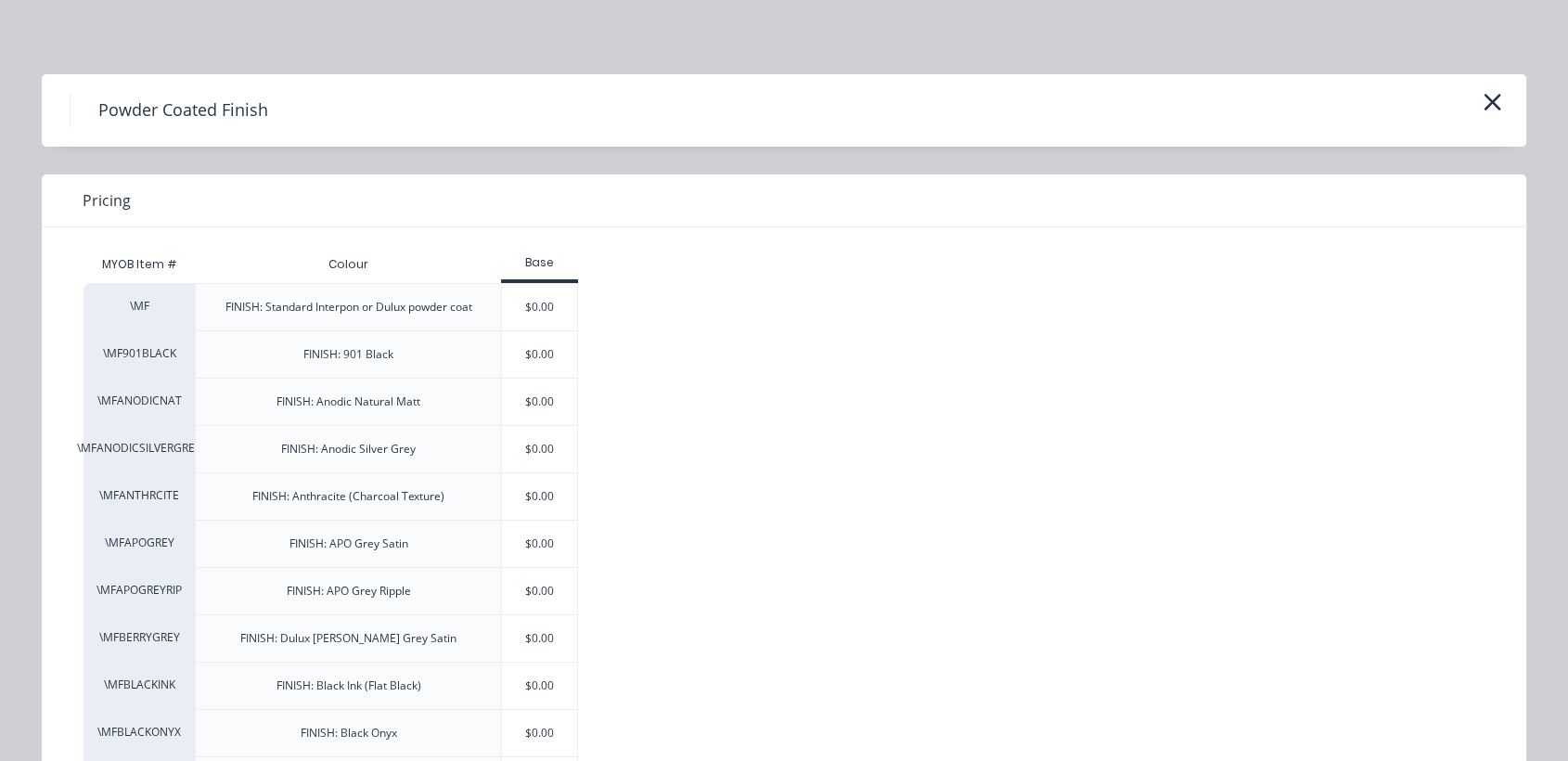
click at [549, 301] on div "$0.00" at bounding box center [539, 307] width 75 height 47
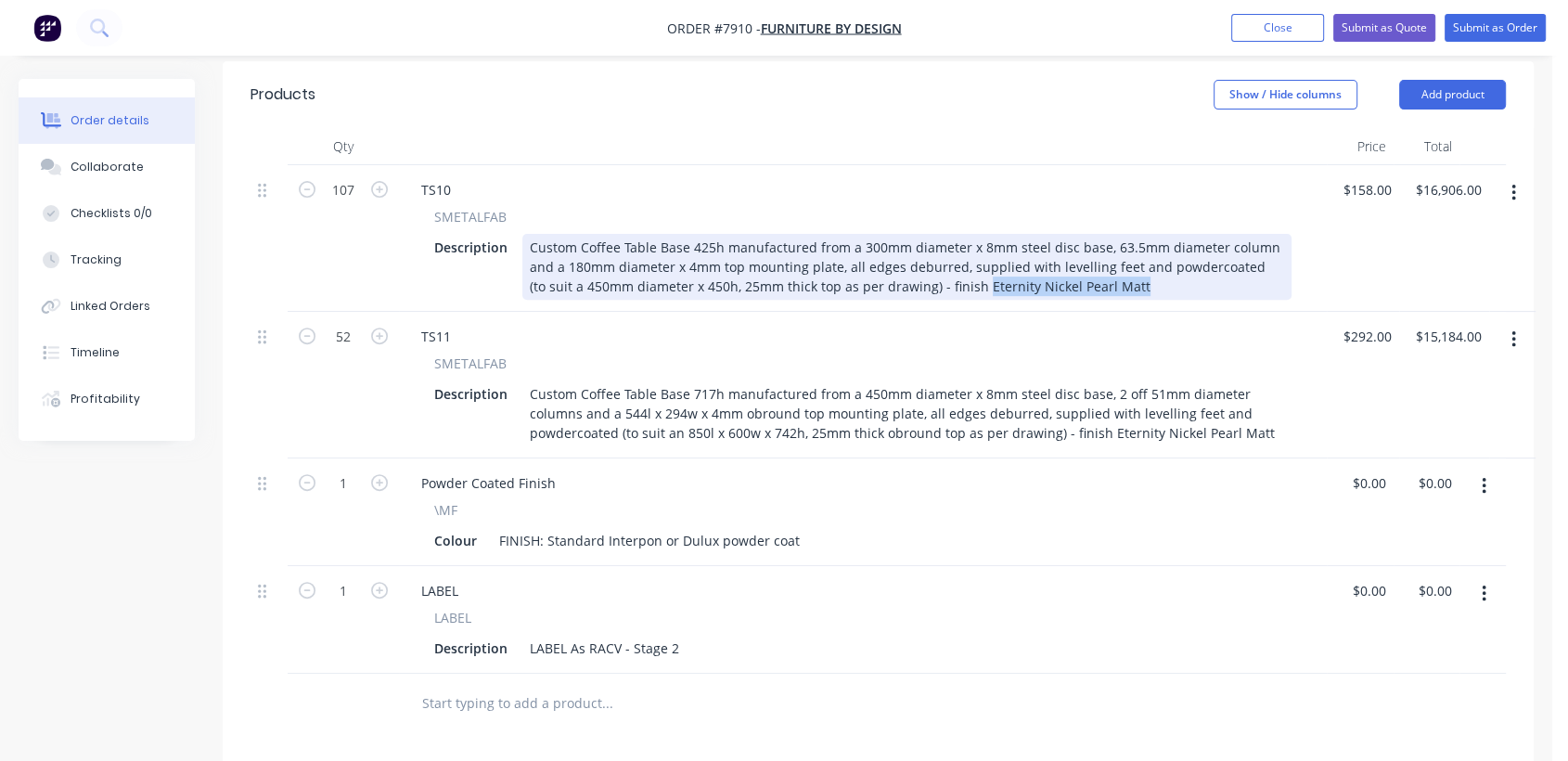
drag, startPoint x: 1123, startPoint y: 258, endPoint x: 961, endPoint y: 259, distance: 162.0
click at [961, 259] on div "Custom Coffee Table Base 425h manufactured from a 300mm diameter x 8mm steel di…" at bounding box center [907, 266] width 769 height 66
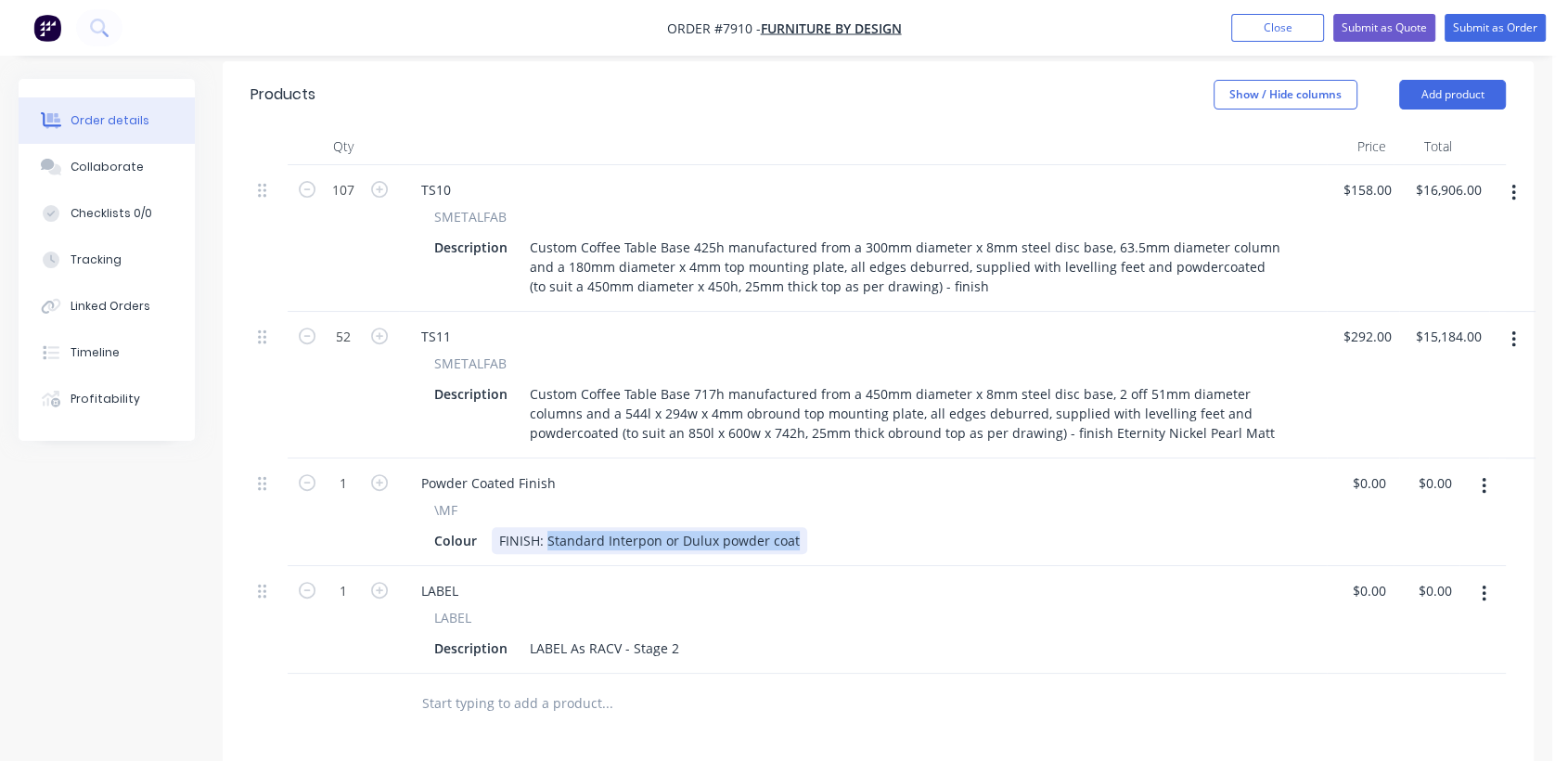
drag, startPoint x: 547, startPoint y: 512, endPoint x: 865, endPoint y: 534, distance: 318.8
click at [865, 534] on div "Powder Coated Finish \MF Colour FINISH: Standard Interpon or Dulux powder coat" at bounding box center [863, 511] width 927 height 107
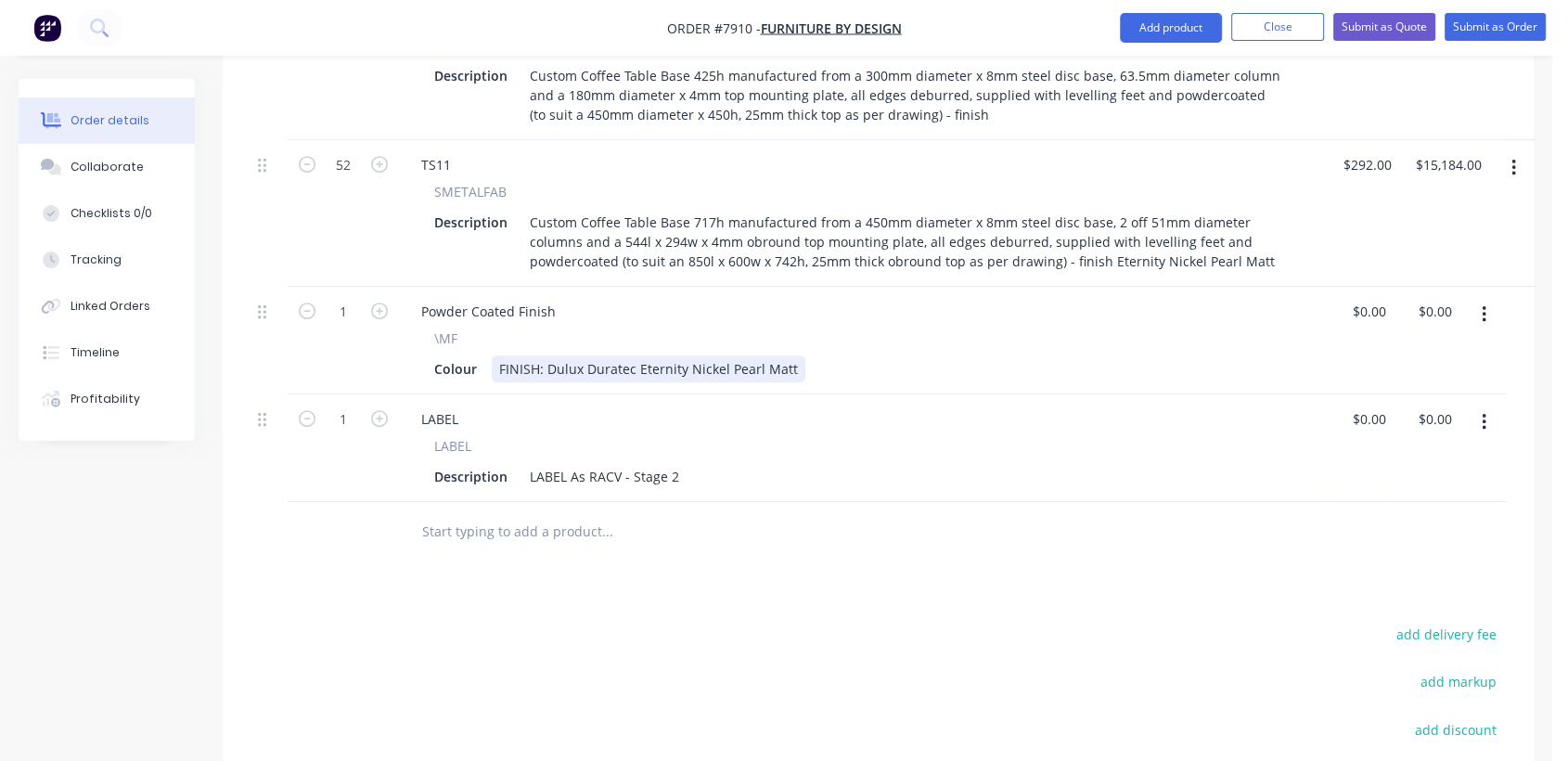
scroll to position [686, 0]
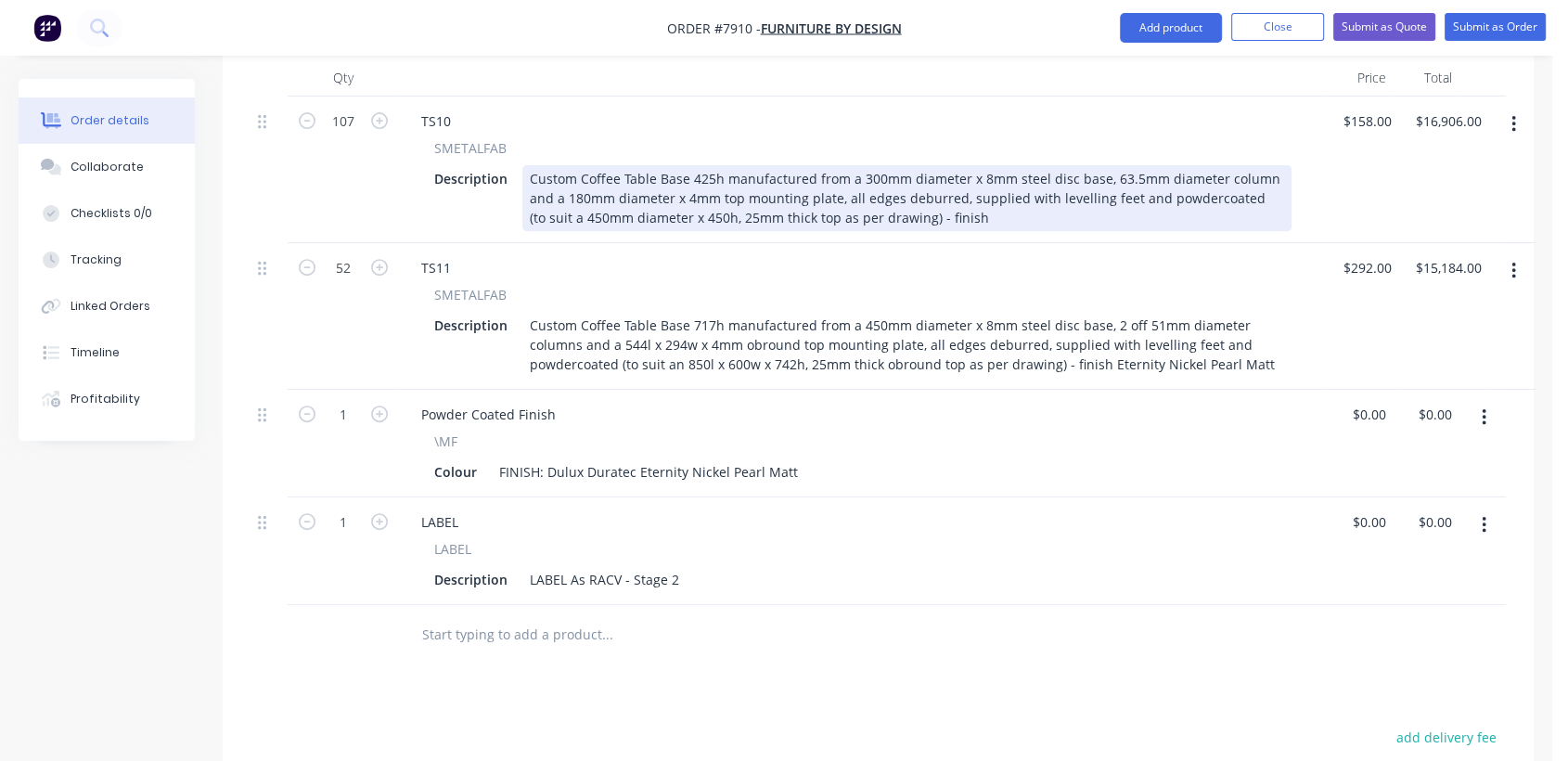
drag, startPoint x: 950, startPoint y: 189, endPoint x: 913, endPoint y: 191, distance: 37.1
click at [913, 191] on div "Custom Coffee Table Base 425h manufactured from a 300mm diameter x 8mm steel di…" at bounding box center [907, 198] width 769 height 66
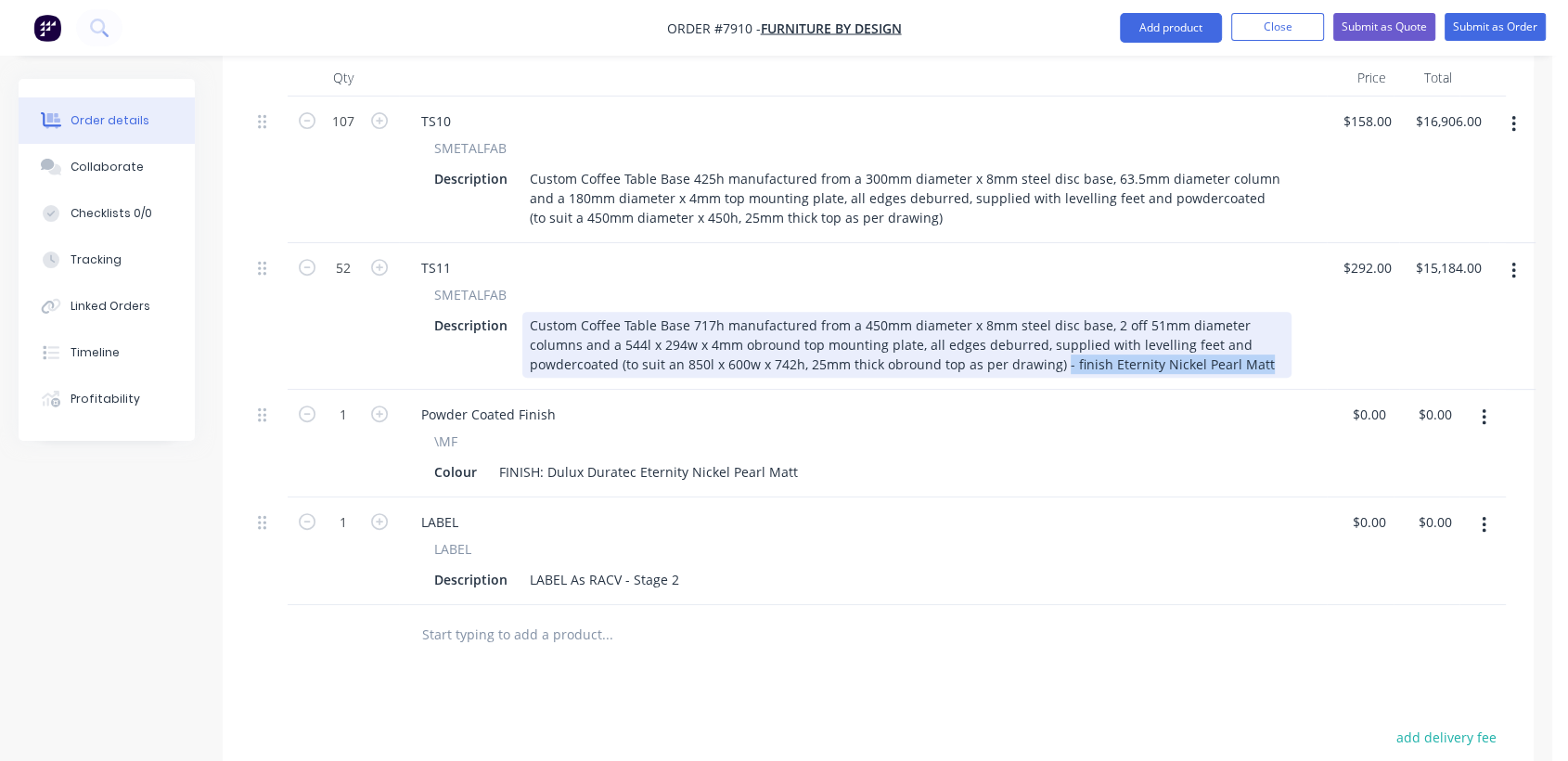
drag, startPoint x: 1257, startPoint y: 336, endPoint x: 1057, endPoint y: 339, distance: 200.0
click at [1057, 339] on div "Custom Coffee Table Base 717h manufactured from a 450mm diameter x 8mm steel di…" at bounding box center [907, 344] width 769 height 66
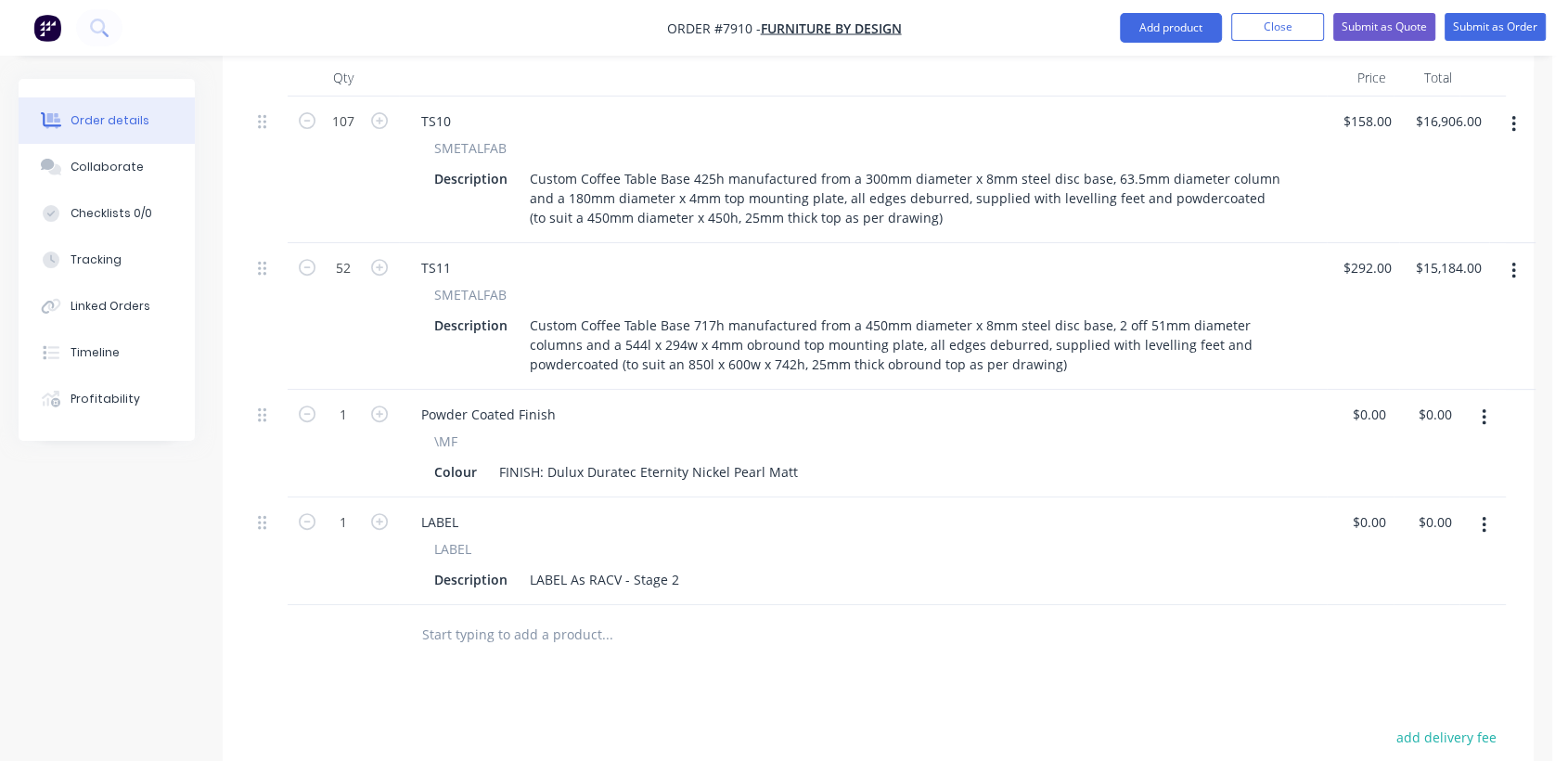
click at [523, 616] on input "text" at bounding box center [606, 634] width 372 height 37
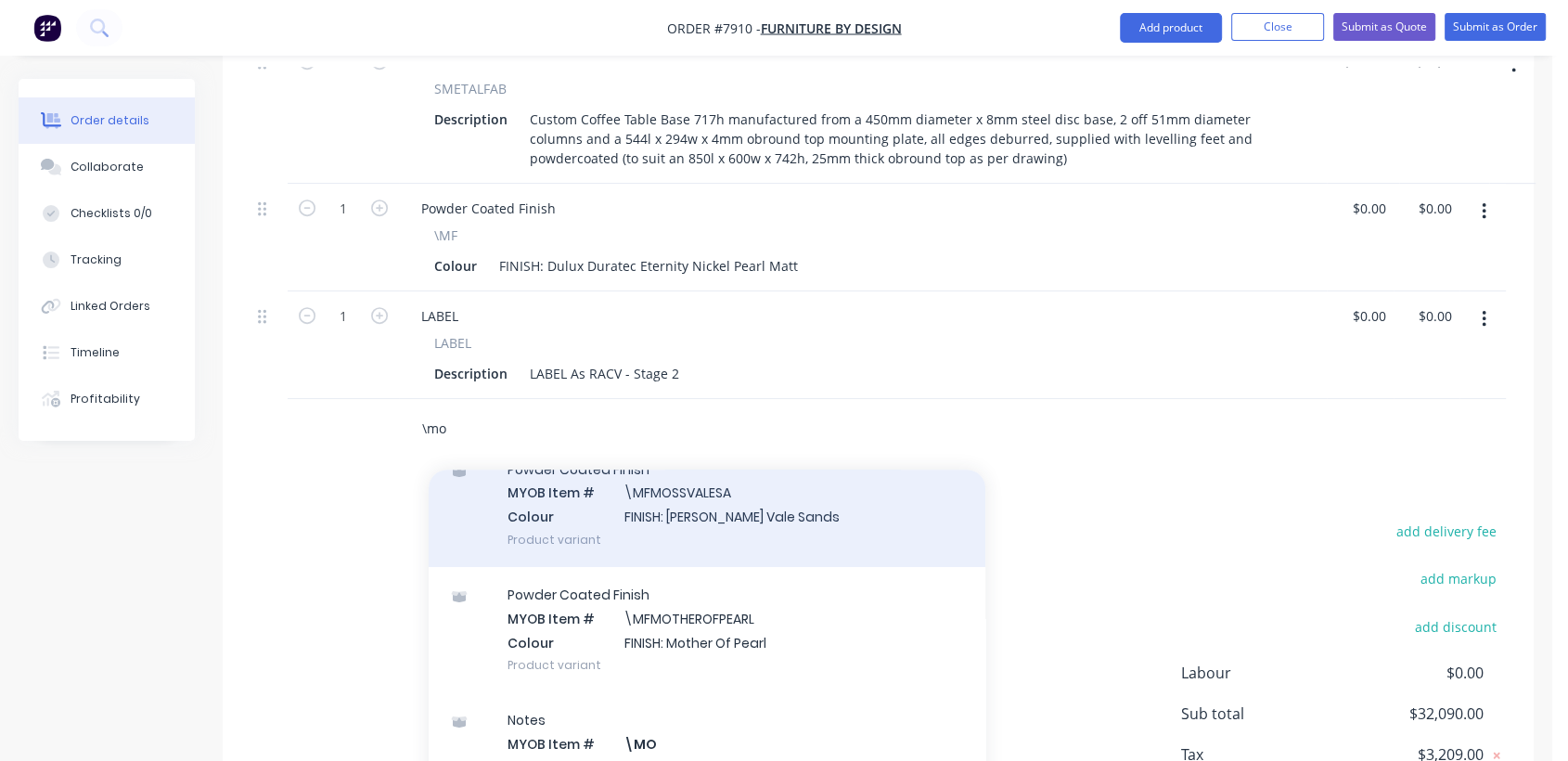
scroll to position [206, 0]
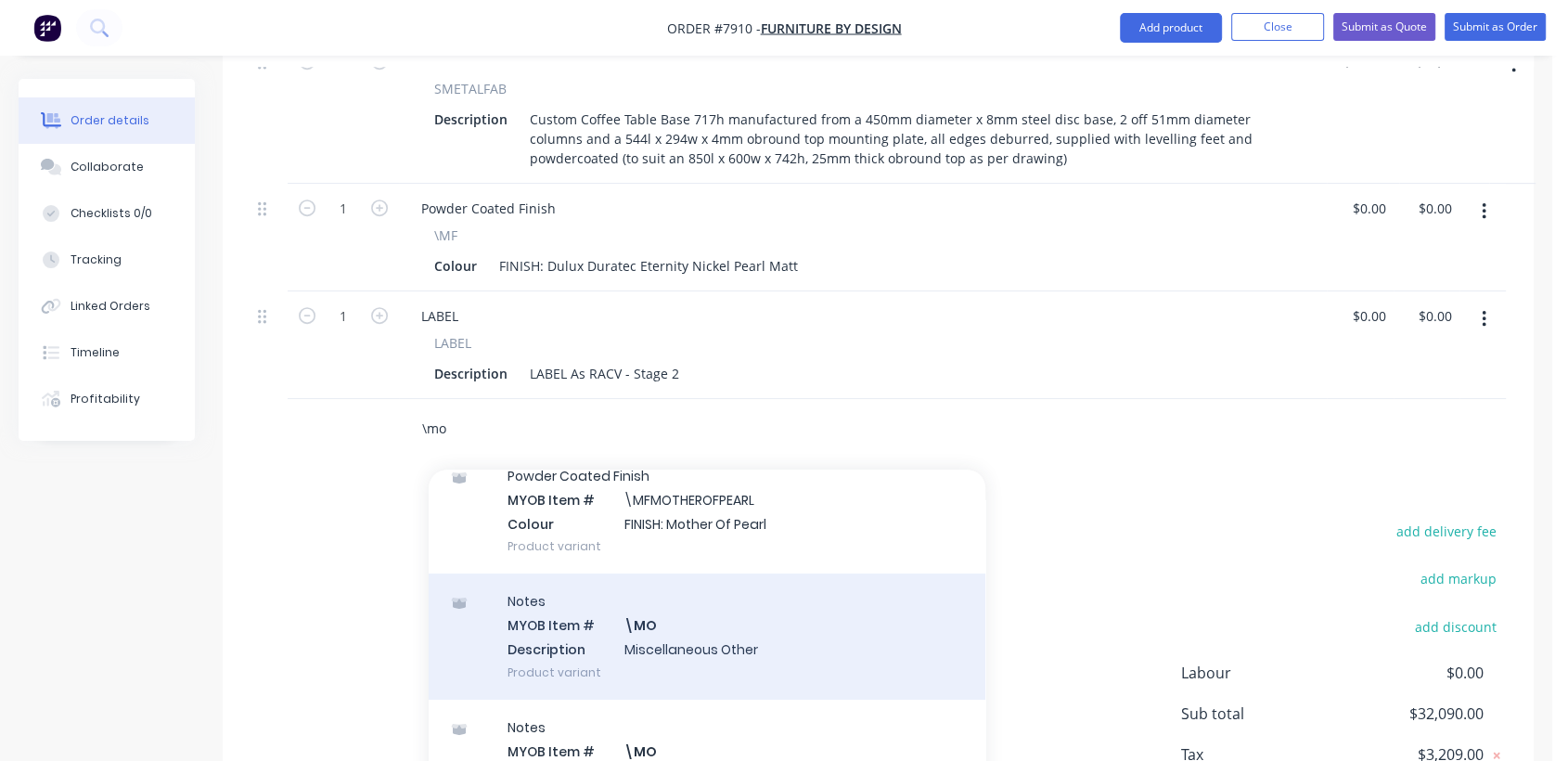
type input "\mo"
click at [675, 605] on div "Notes MYOB Item # \MO Description Miscellaneous Other Product variant" at bounding box center [707, 636] width 557 height 125
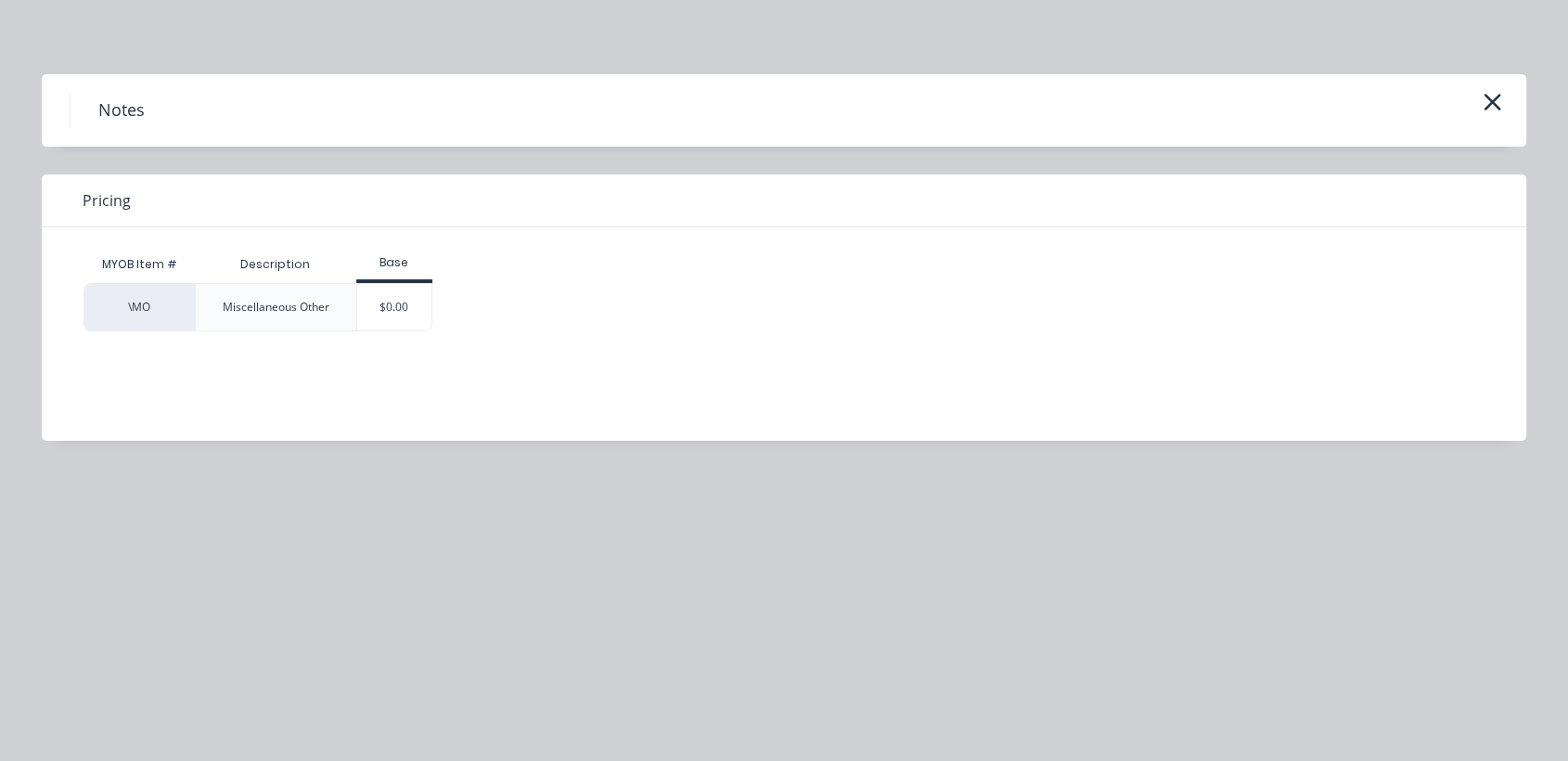
click at [406, 316] on div "$0.00" at bounding box center [394, 307] width 75 height 47
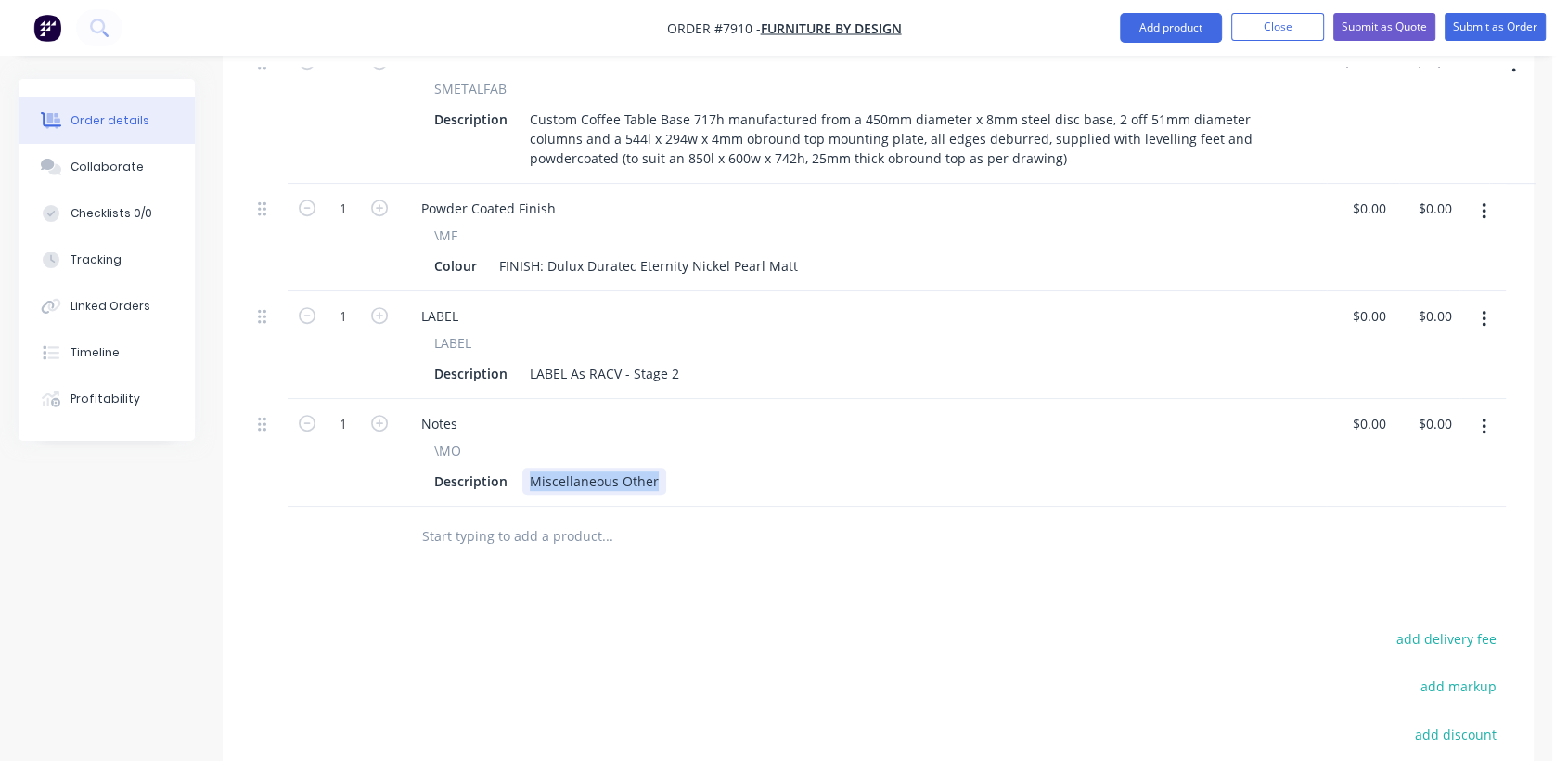
drag, startPoint x: 527, startPoint y: 448, endPoint x: 751, endPoint y: 460, distance: 224.3
click at [751, 467] on div "Description Miscellaneous Other" at bounding box center [859, 481] width 865 height 27
type input "$0.00"
click at [114, 174] on div "Collaborate" at bounding box center [106, 167] width 73 height 17
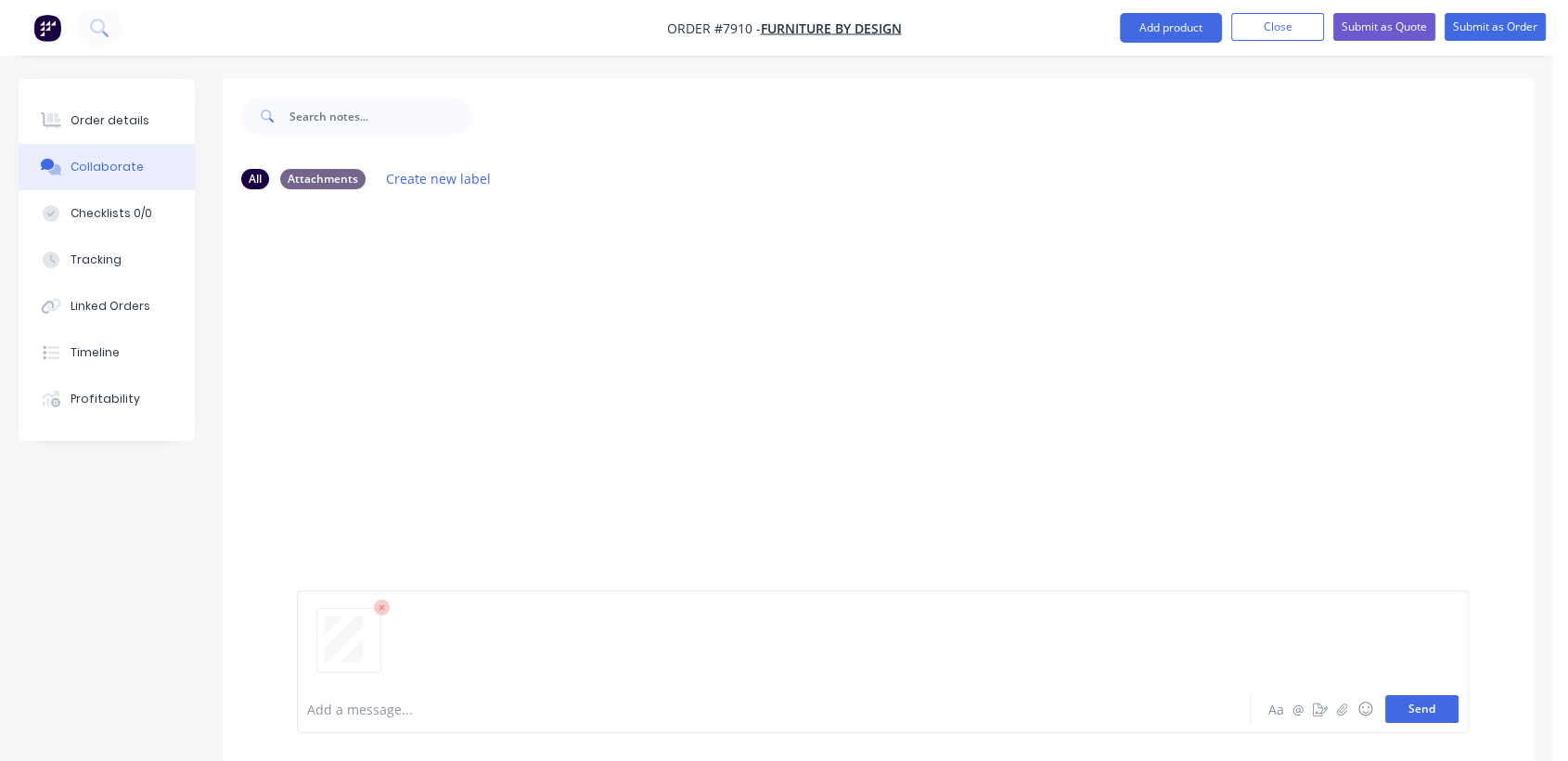
click at [1408, 701] on button "Send" at bounding box center [1422, 708] width 73 height 28
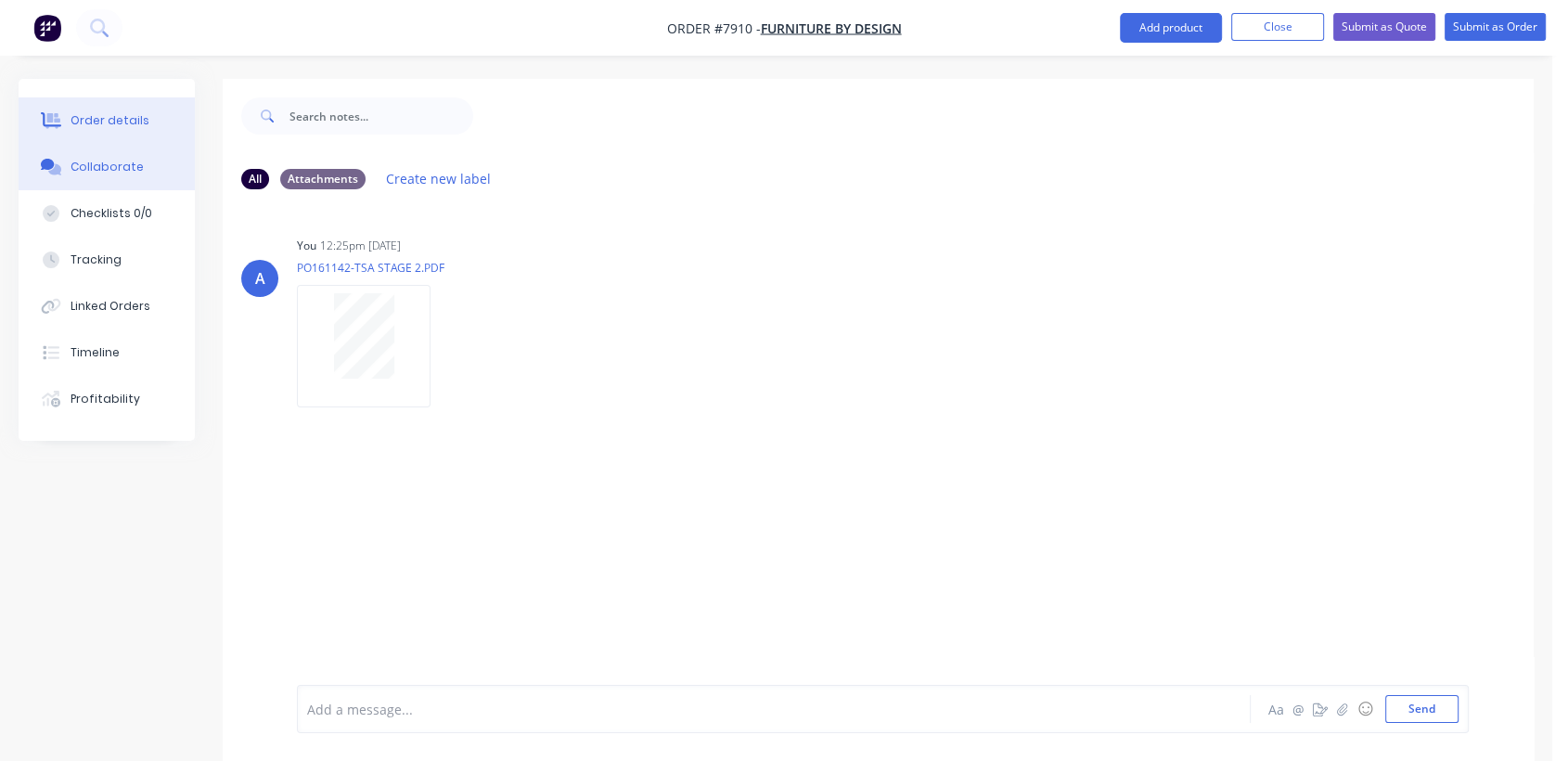
click at [137, 116] on div "Order details" at bounding box center [109, 121] width 79 height 17
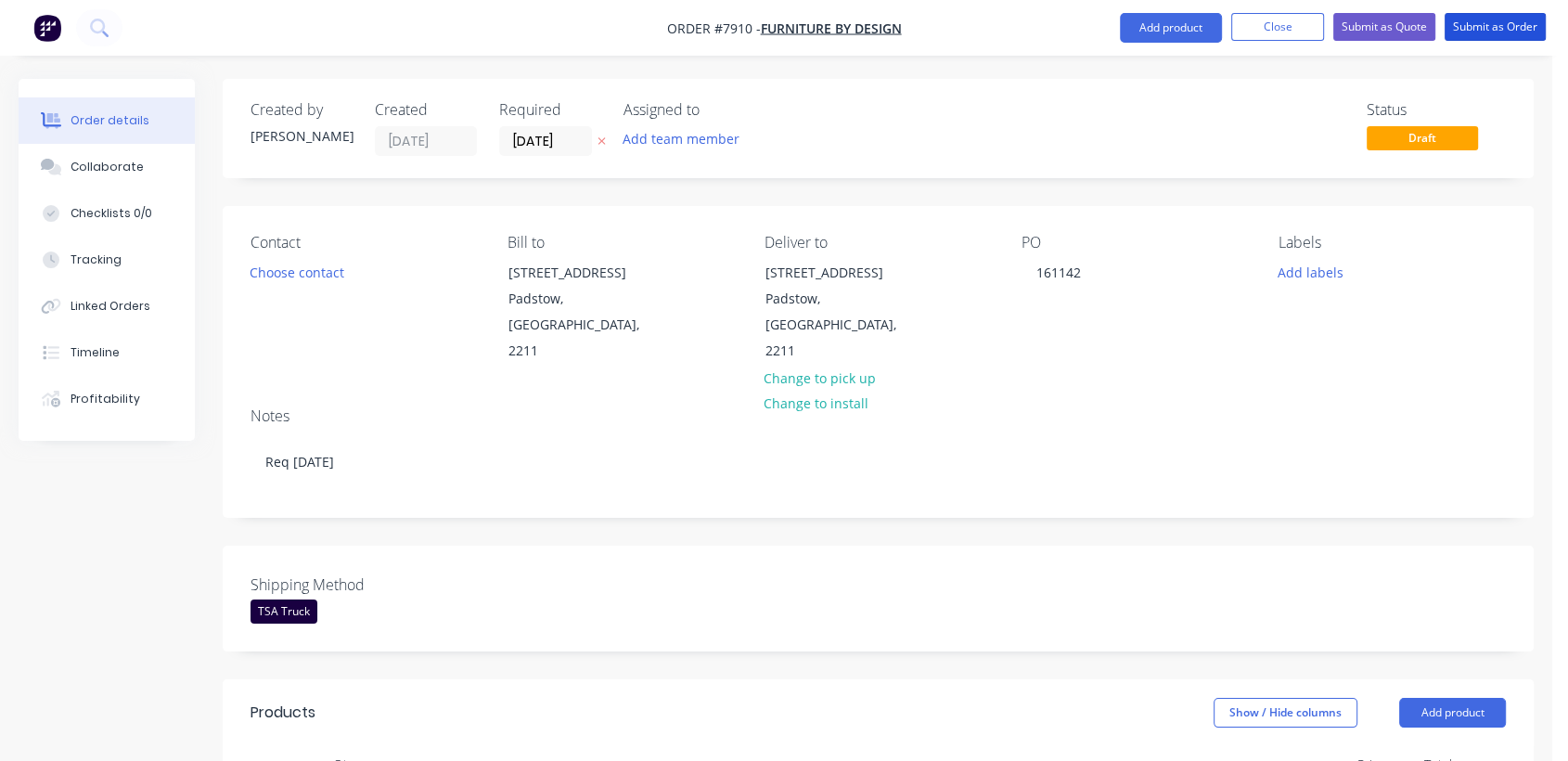
drag, startPoint x: 1514, startPoint y: 31, endPoint x: 1374, endPoint y: 42, distance: 140.4
click at [1510, 31] on button "Submit as Order" at bounding box center [1495, 27] width 101 height 28
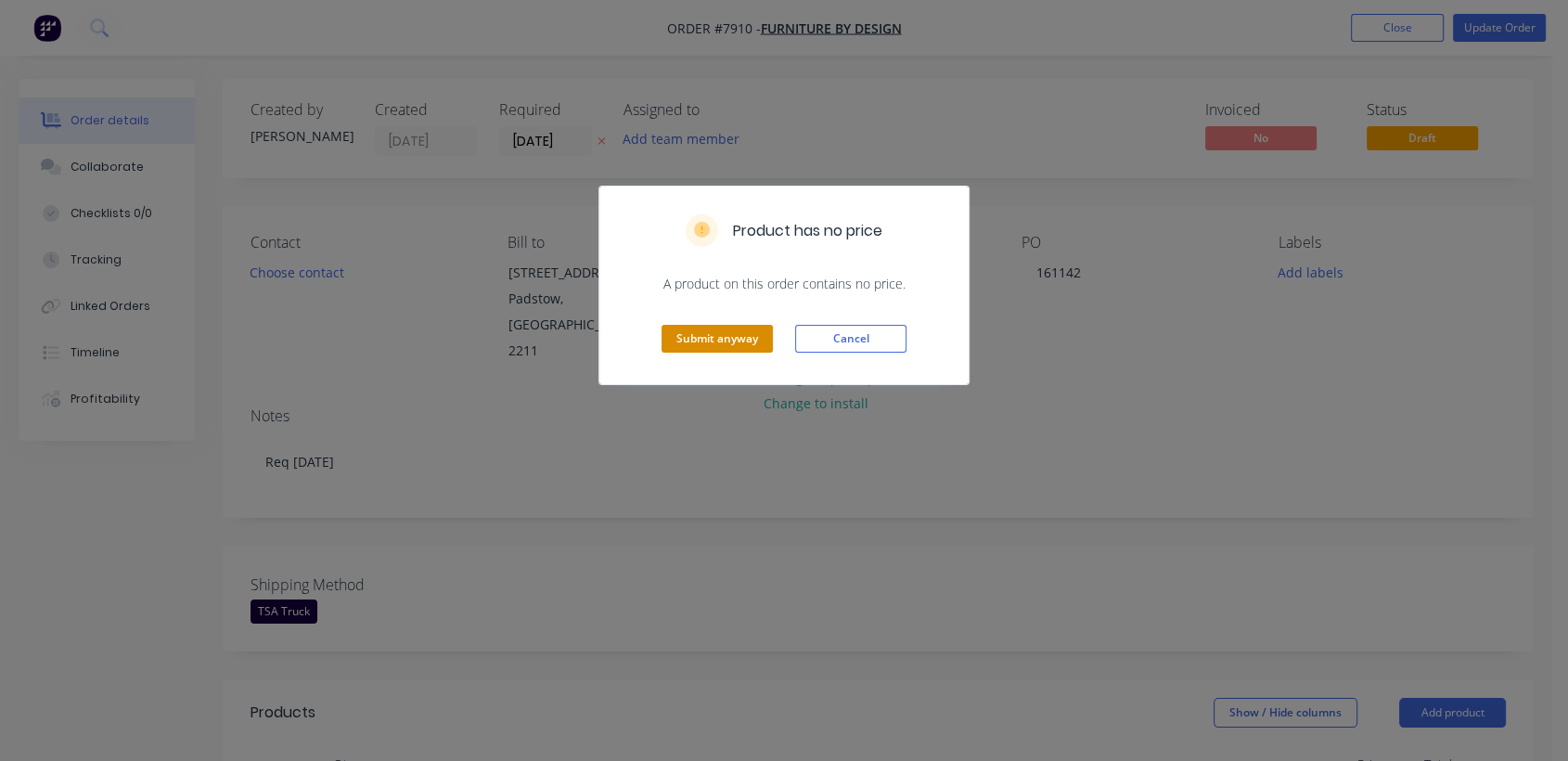
click at [755, 344] on button "Submit anyway" at bounding box center [717, 338] width 111 height 28
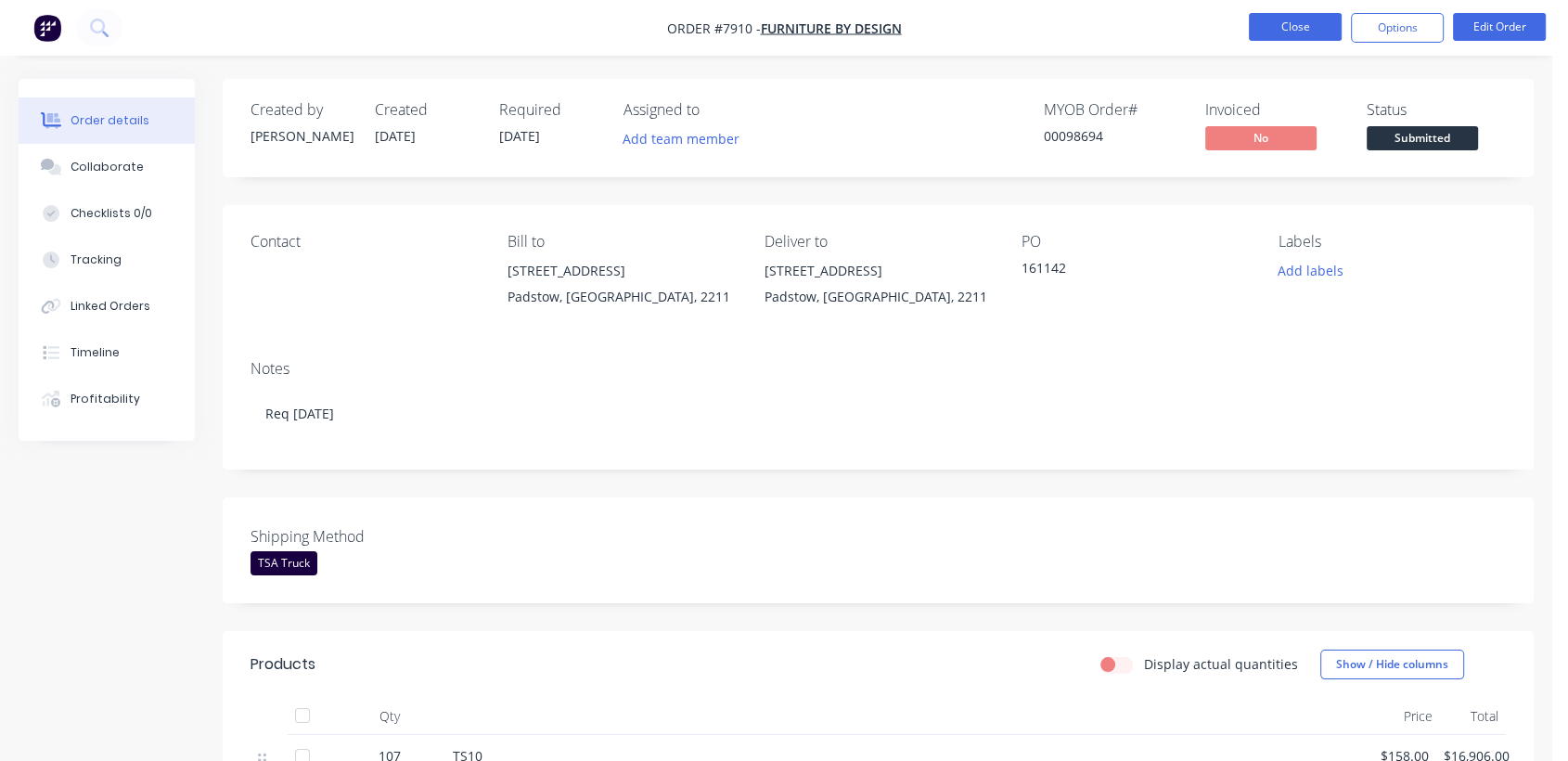
click at [1284, 22] on button "Close" at bounding box center [1295, 27] width 93 height 28
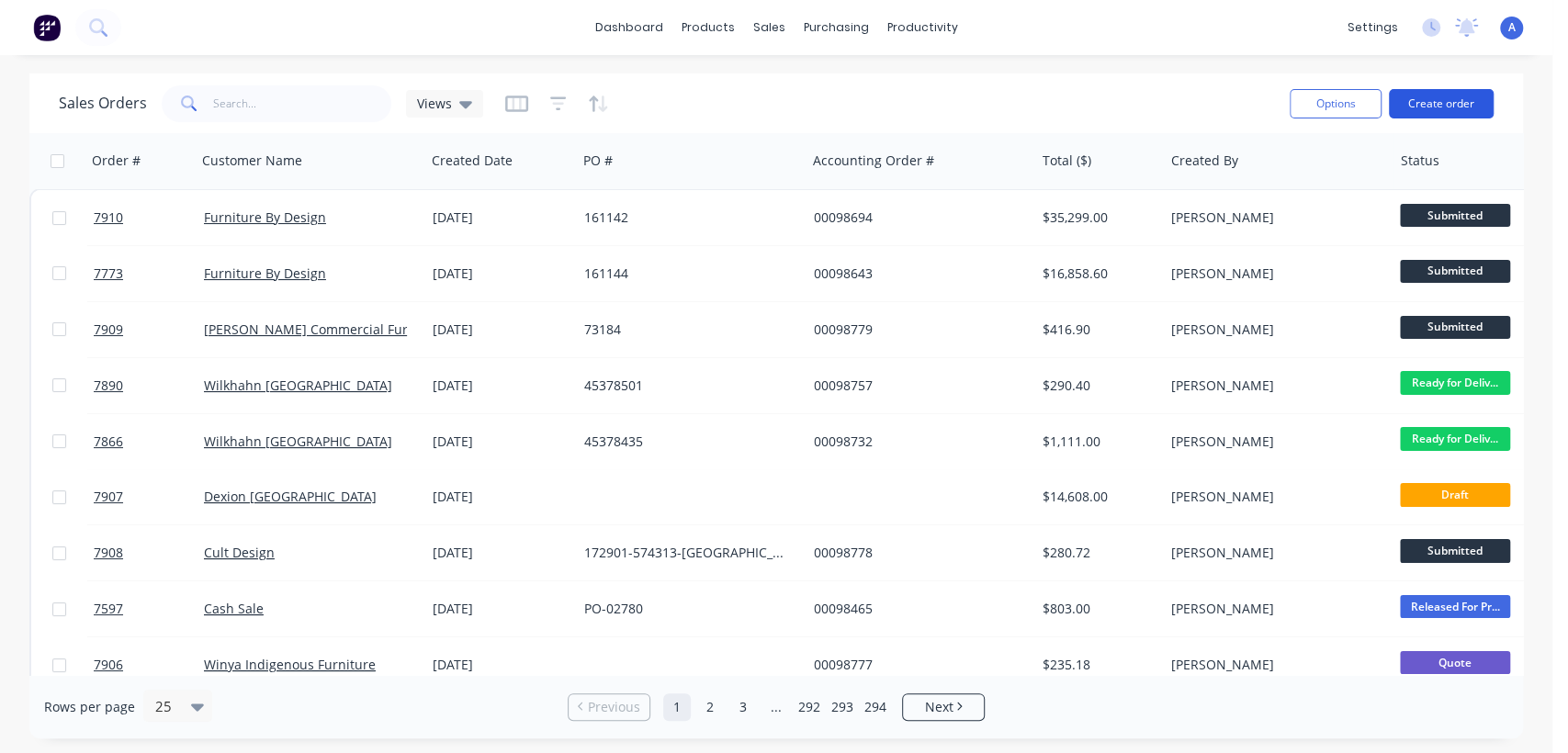
click at [1433, 90] on button "Create order" at bounding box center [1440, 103] width 104 height 29
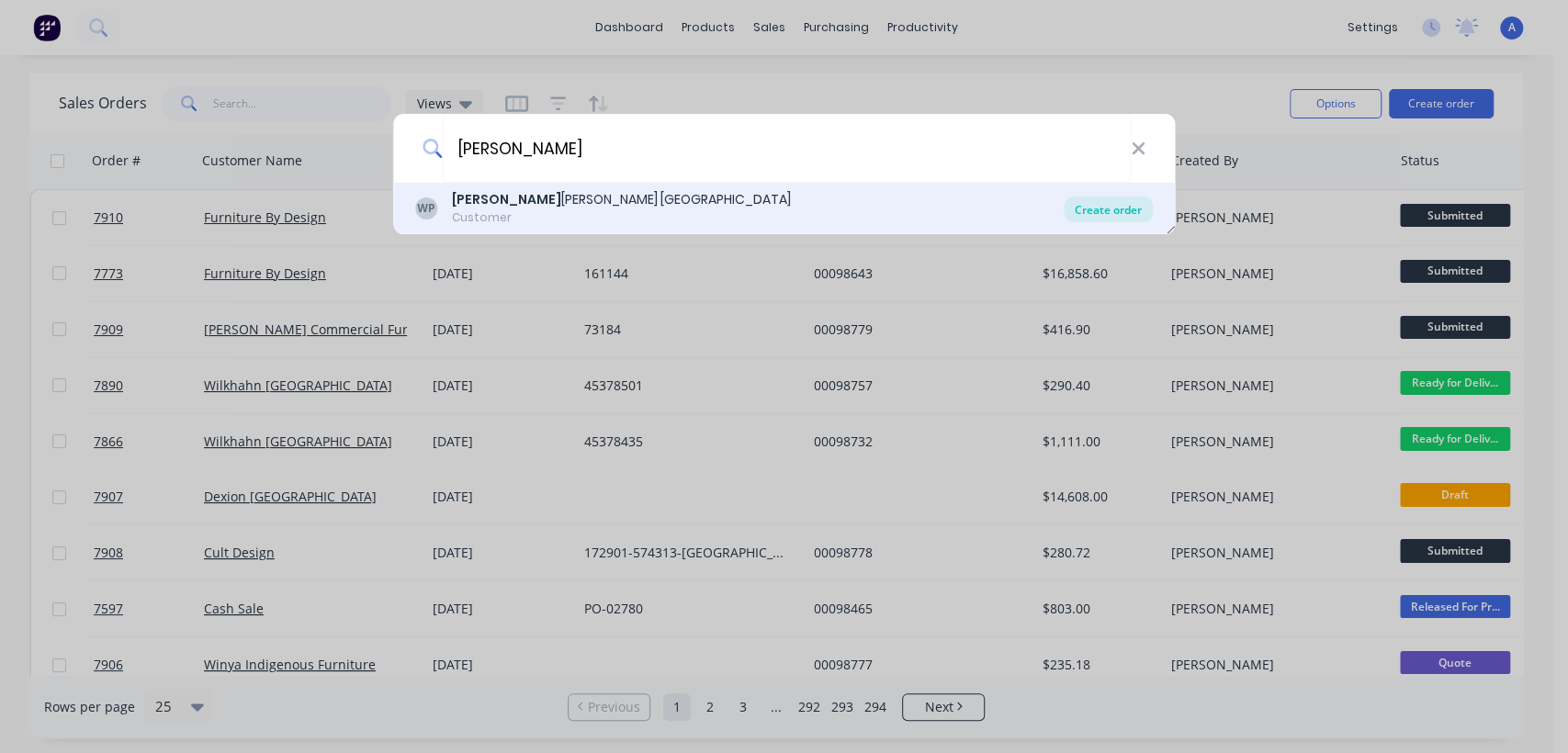
type input "[PERSON_NAME]"
drag, startPoint x: 1119, startPoint y: 203, endPoint x: 1032, endPoint y: 212, distance: 87.5
click at [1118, 203] on div "Create order" at bounding box center [1108, 209] width 89 height 25
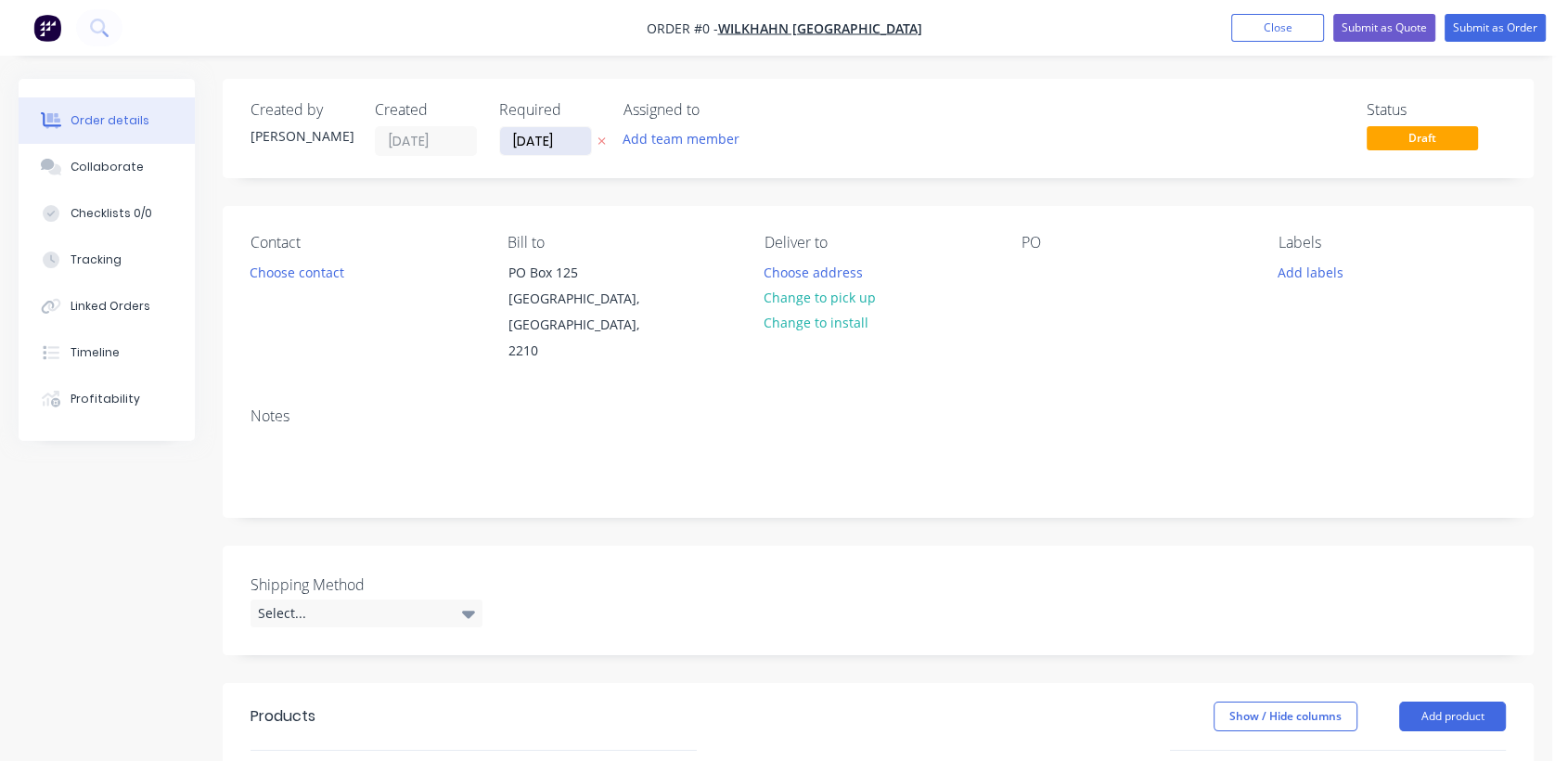
click at [571, 137] on input "[DATE]" at bounding box center [545, 141] width 91 height 28
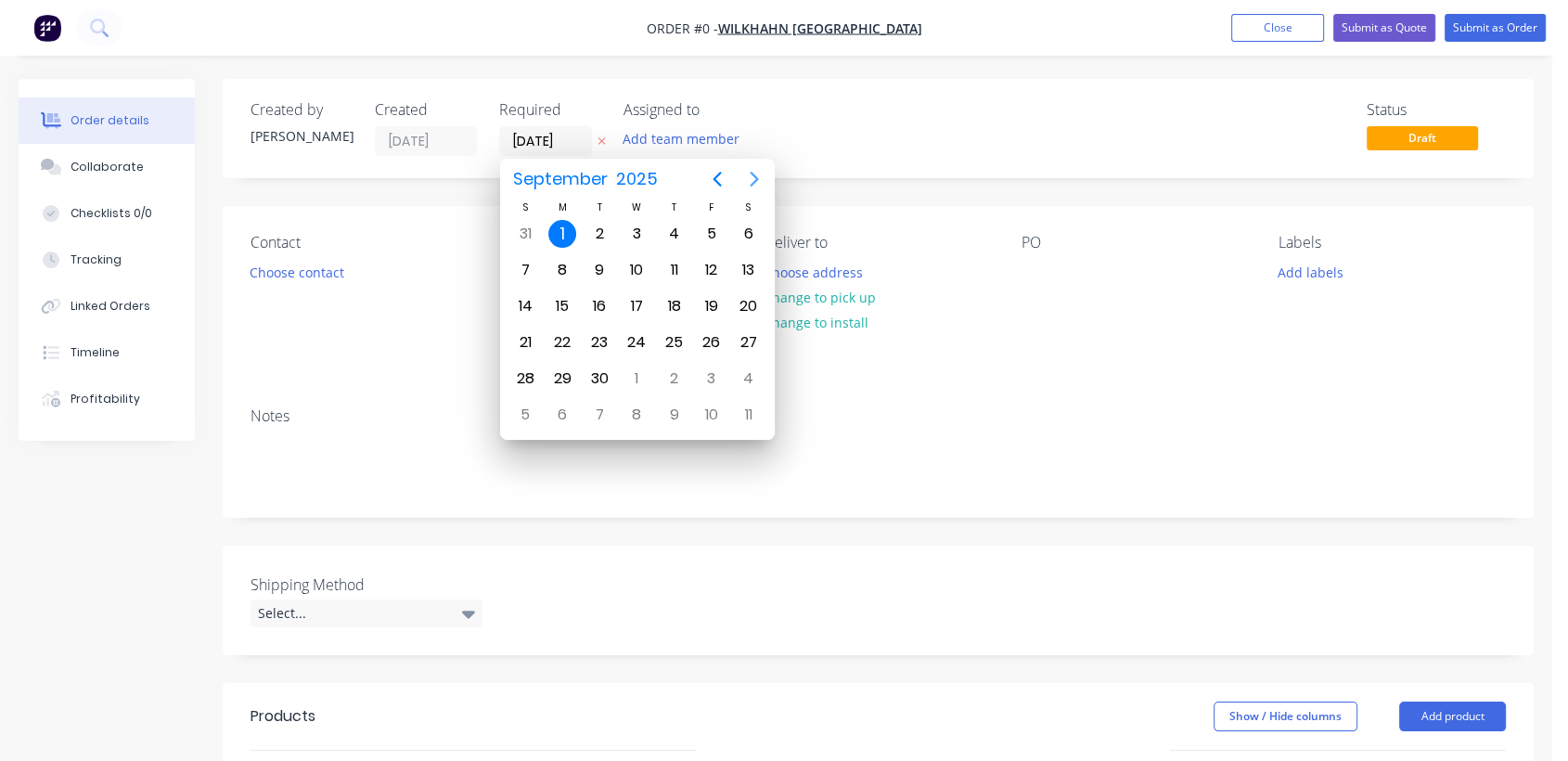
click at [763, 174] on icon "Next page" at bounding box center [754, 179] width 22 height 22
click at [624, 368] on div "31" at bounding box center [636, 378] width 28 height 28
type input "[DATE]"
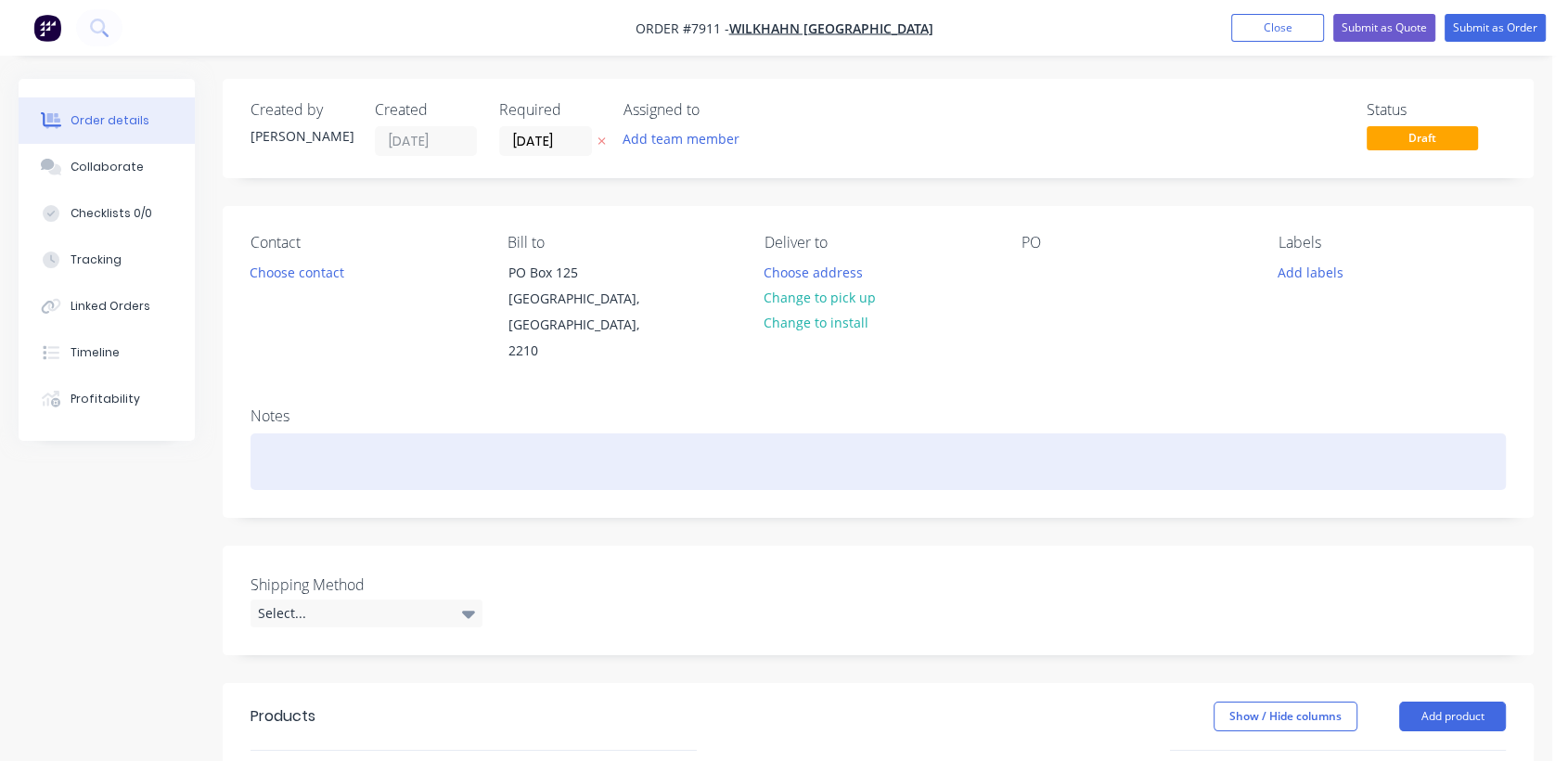
drag, startPoint x: 290, startPoint y: 444, endPoint x: 404, endPoint y: 418, distance: 116.9
click at [289, 444] on div at bounding box center [878, 462] width 1255 height 57
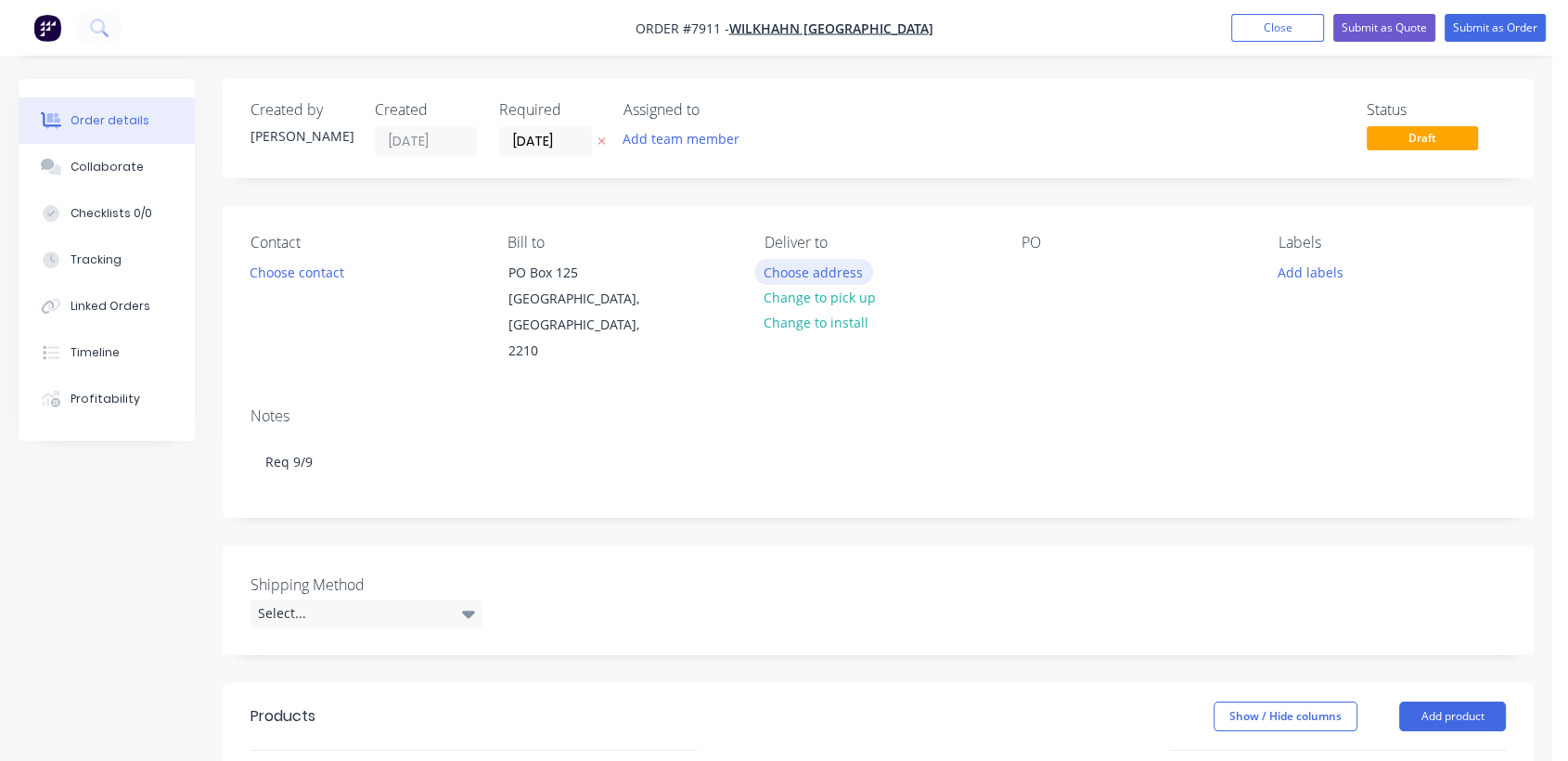
click at [850, 269] on button "Choose address" at bounding box center [813, 271] width 119 height 25
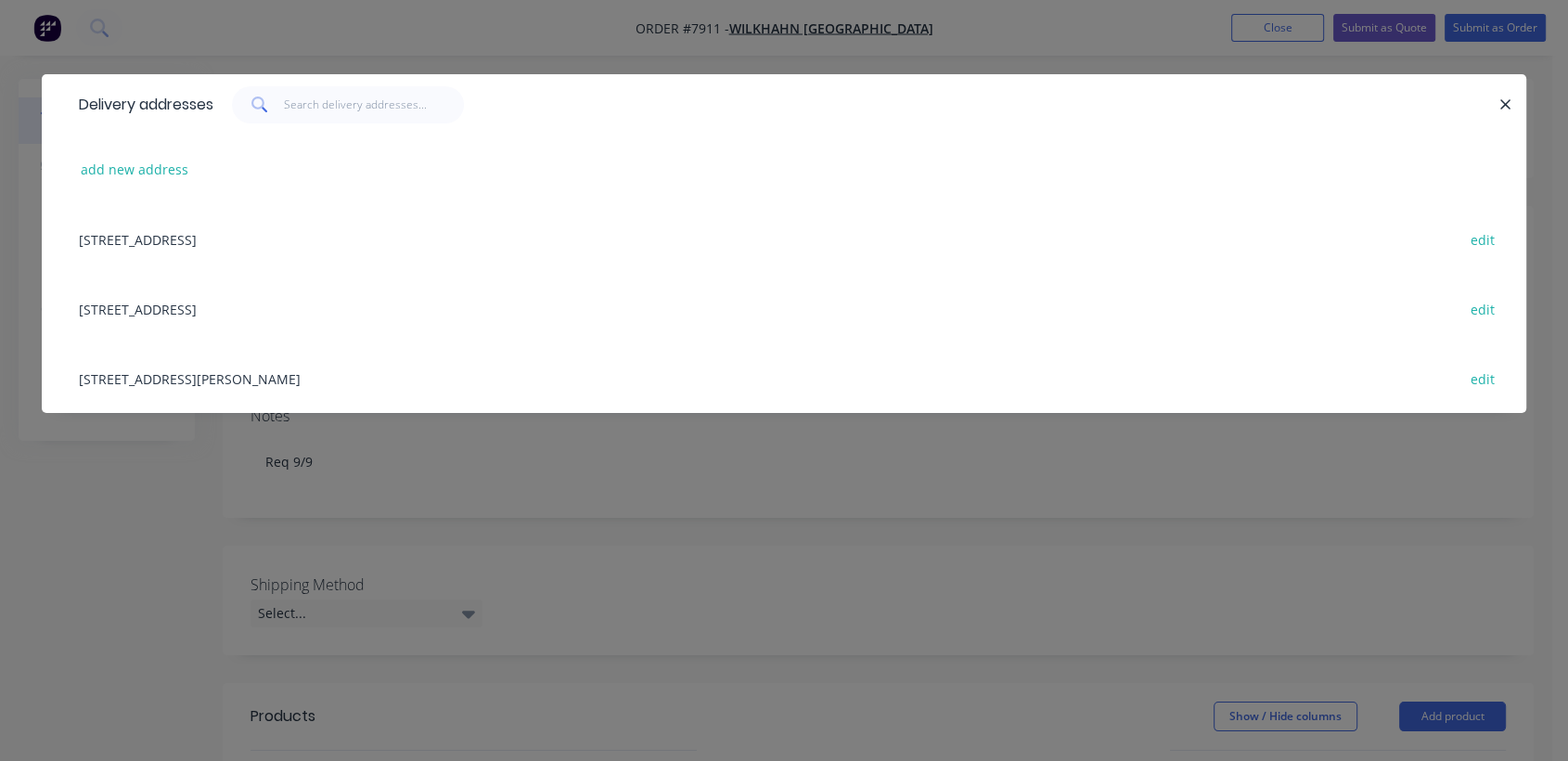
click at [155, 303] on div "[STREET_ADDRESS] edit" at bounding box center [784, 308] width 1429 height 69
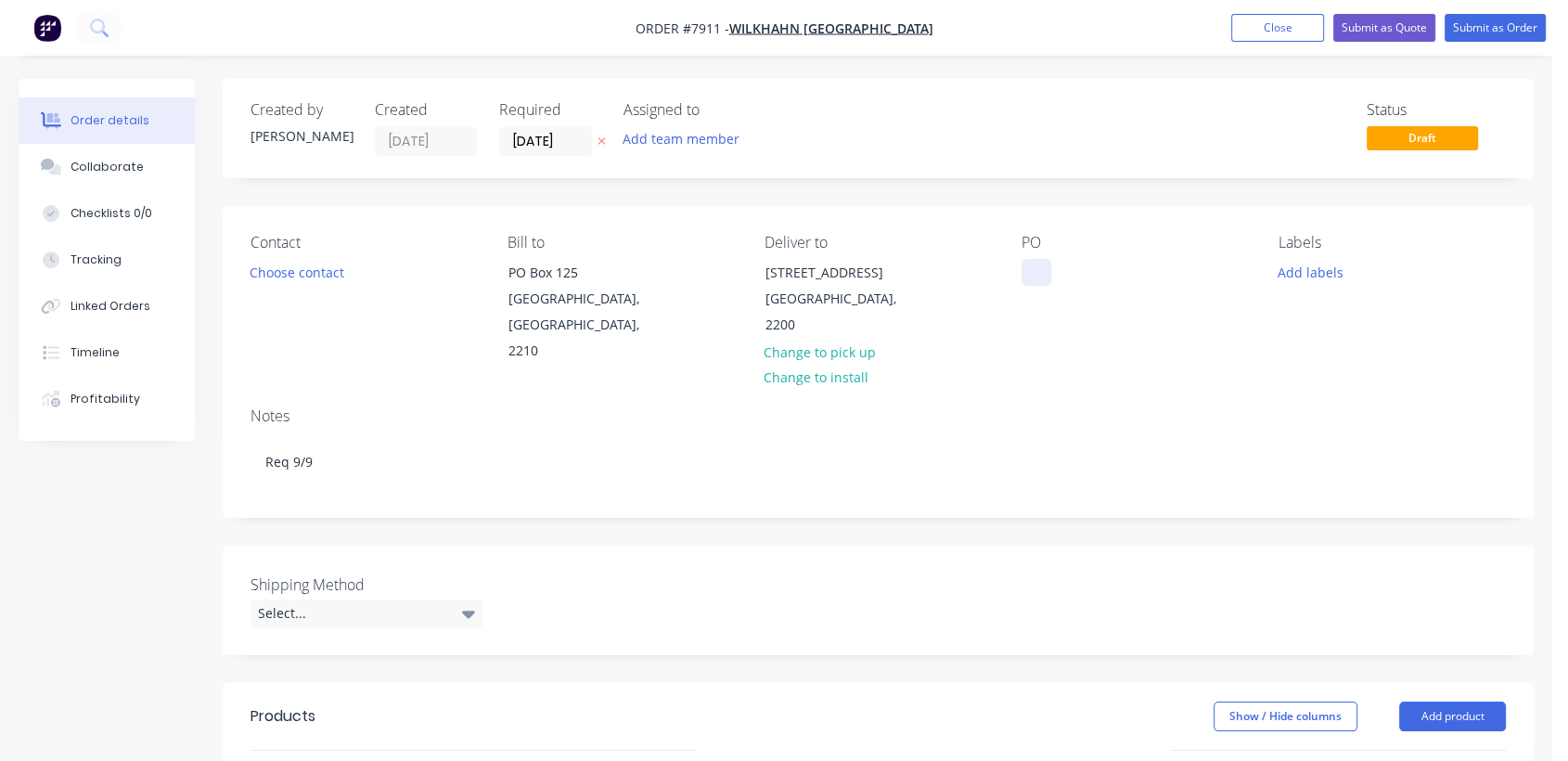
click at [1043, 277] on div at bounding box center [1036, 272] width 29 height 27
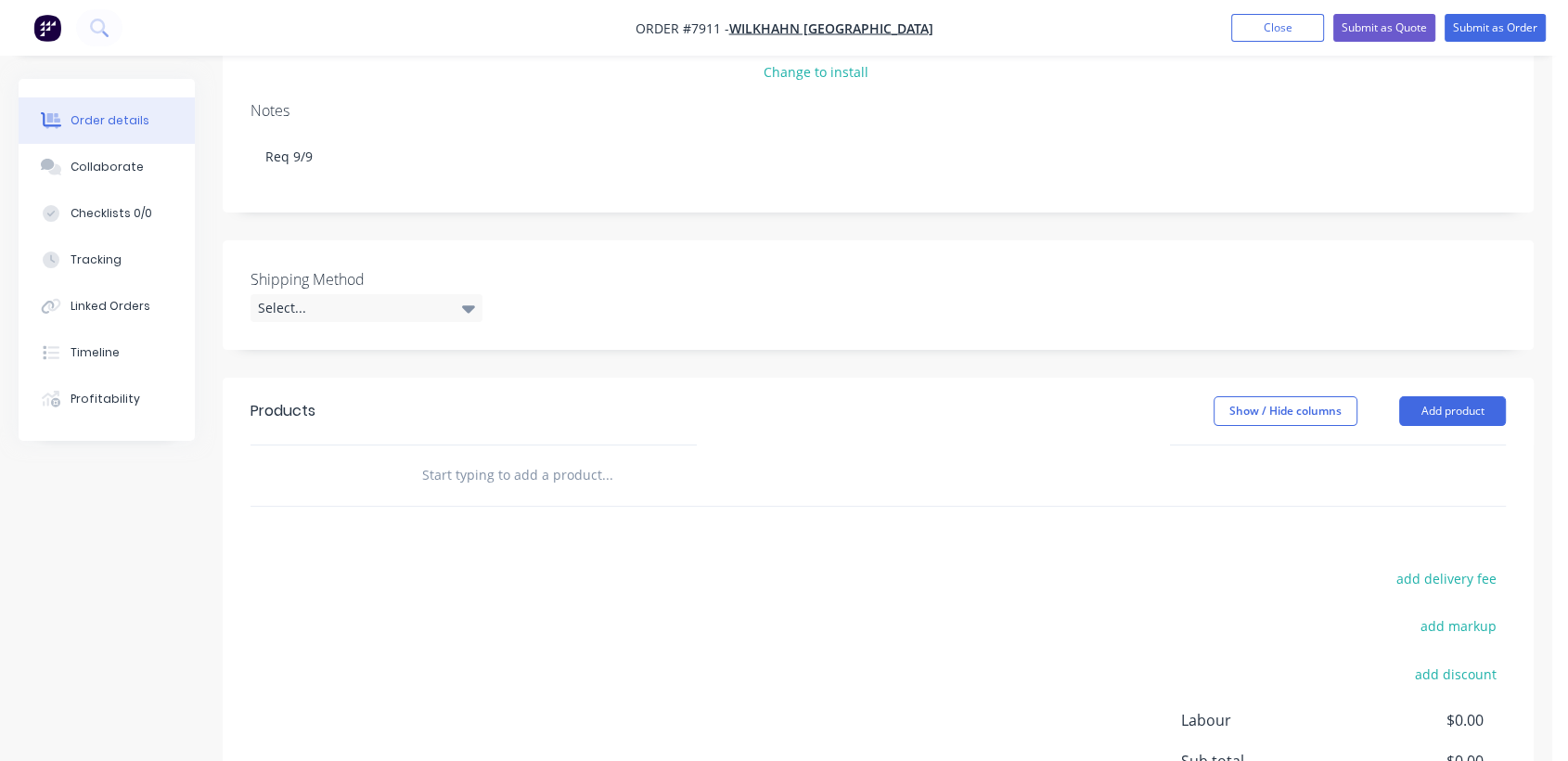
scroll to position [309, 0]
click at [352, 291] on div "Select..." at bounding box center [367, 304] width 232 height 28
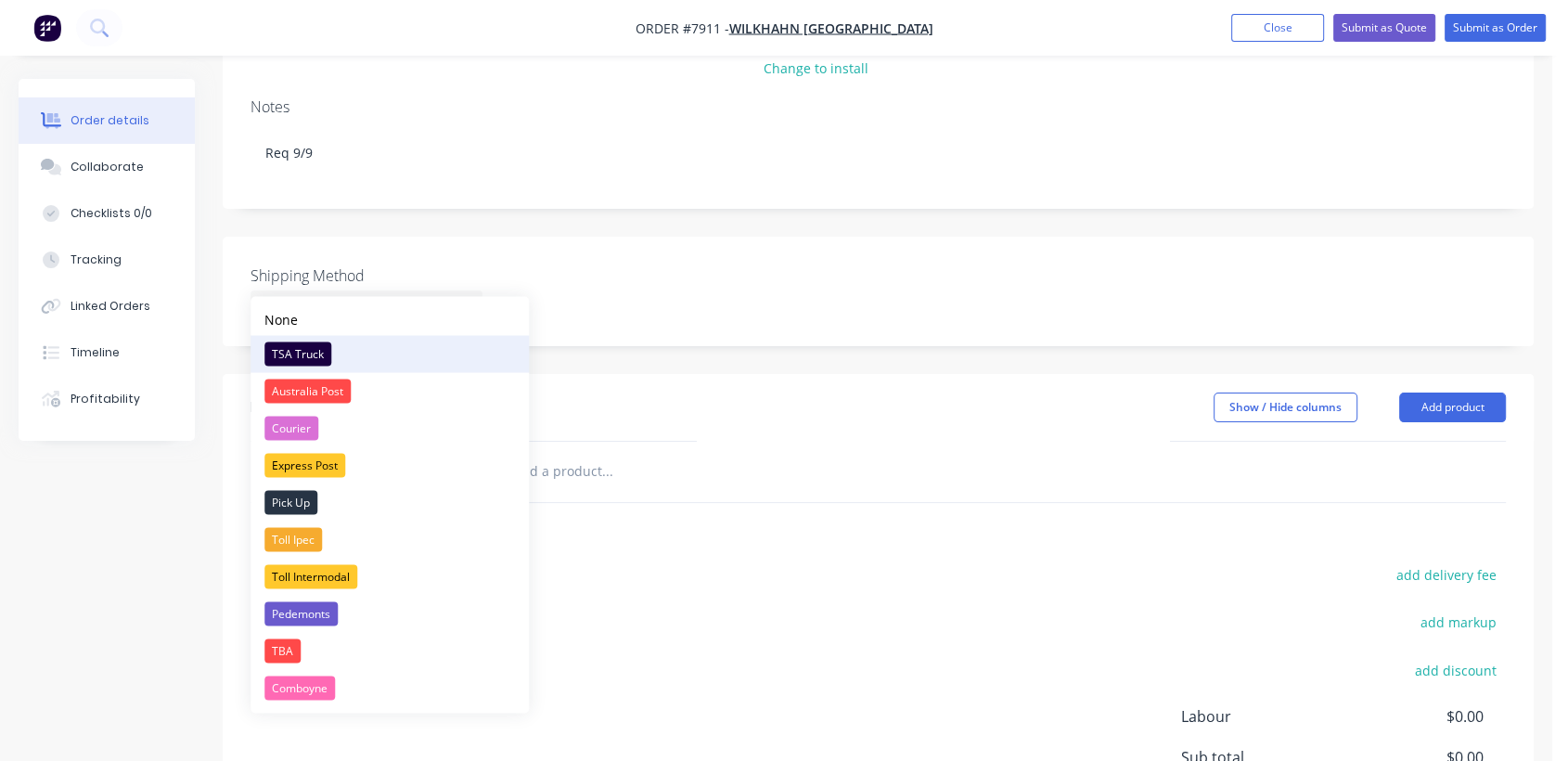
click at [317, 351] on div "TSA Truck" at bounding box center [297, 352] width 67 height 24
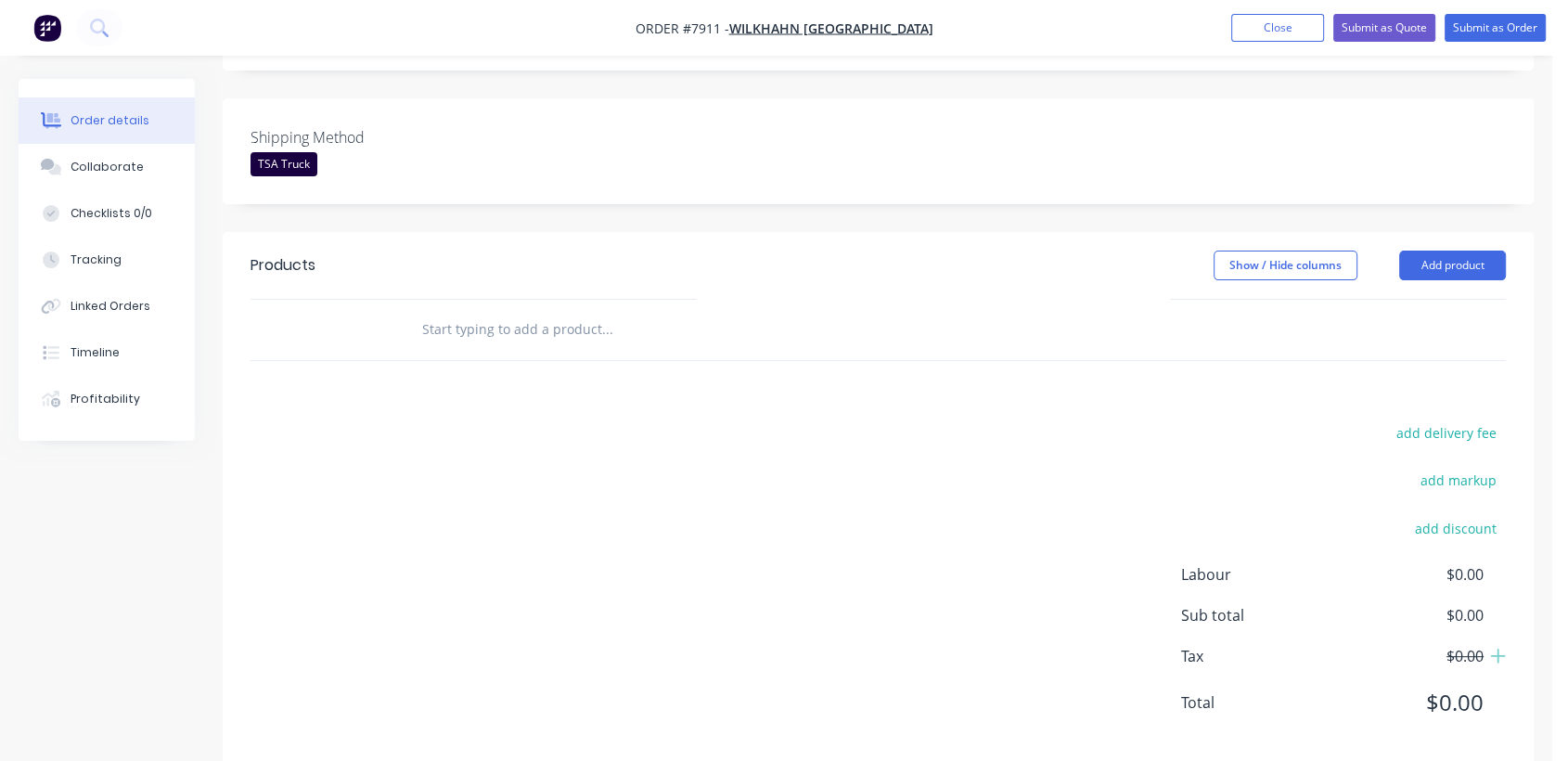
scroll to position [452, 0]
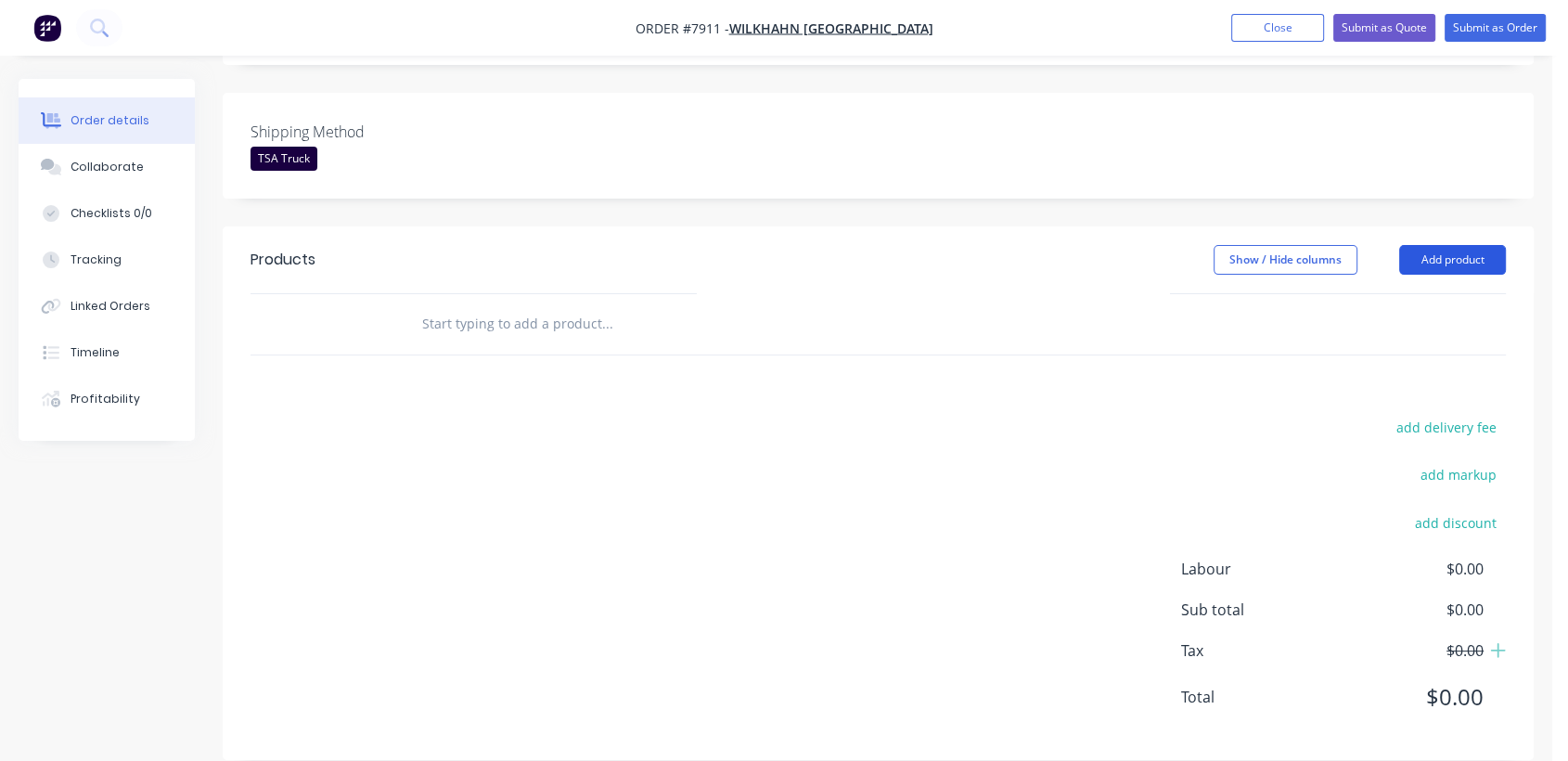
click at [1439, 245] on button "Add product" at bounding box center [1452, 259] width 106 height 29
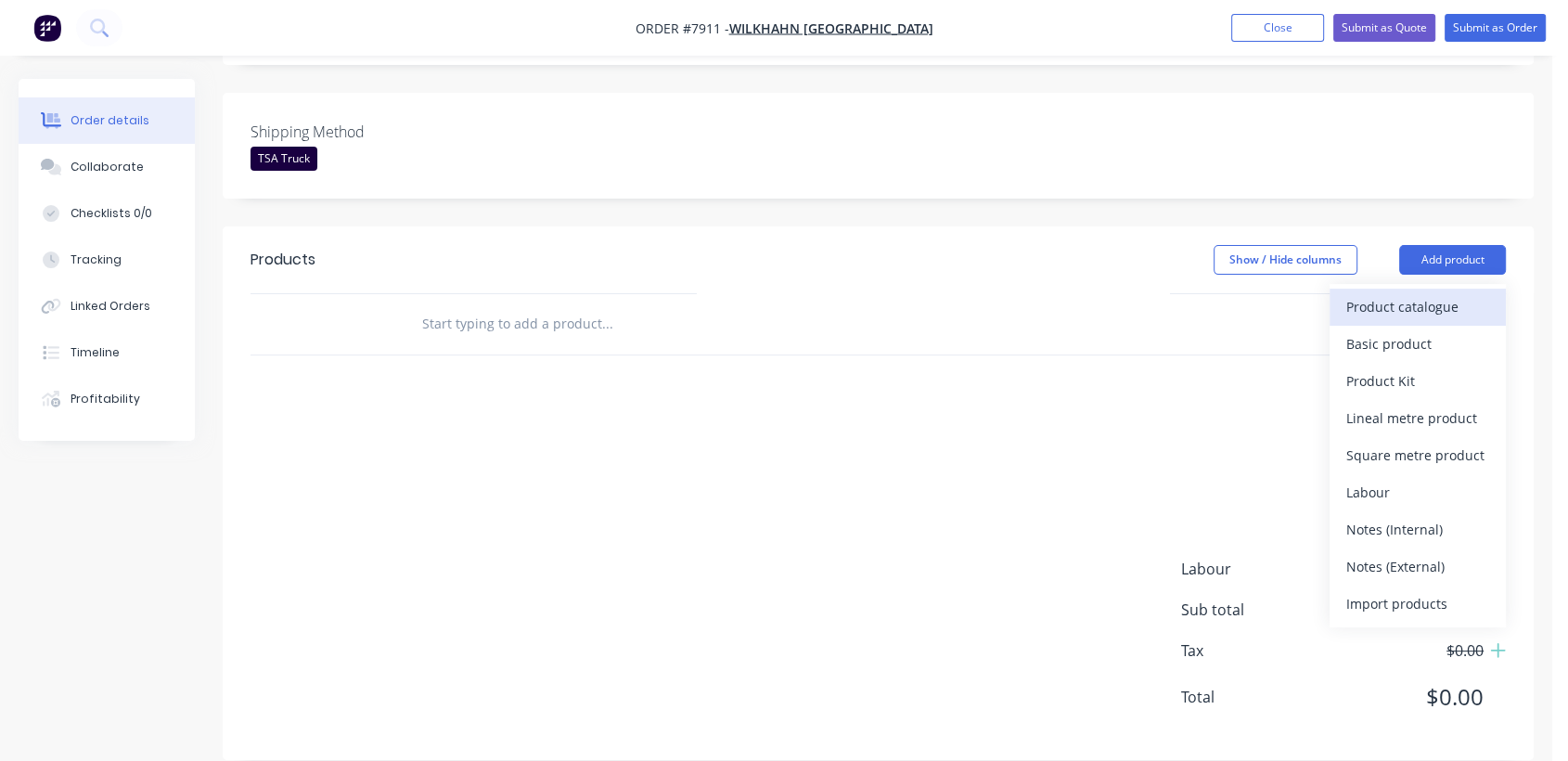
click at [1386, 294] on div "Product catalogue" at bounding box center [1418, 307] width 143 height 27
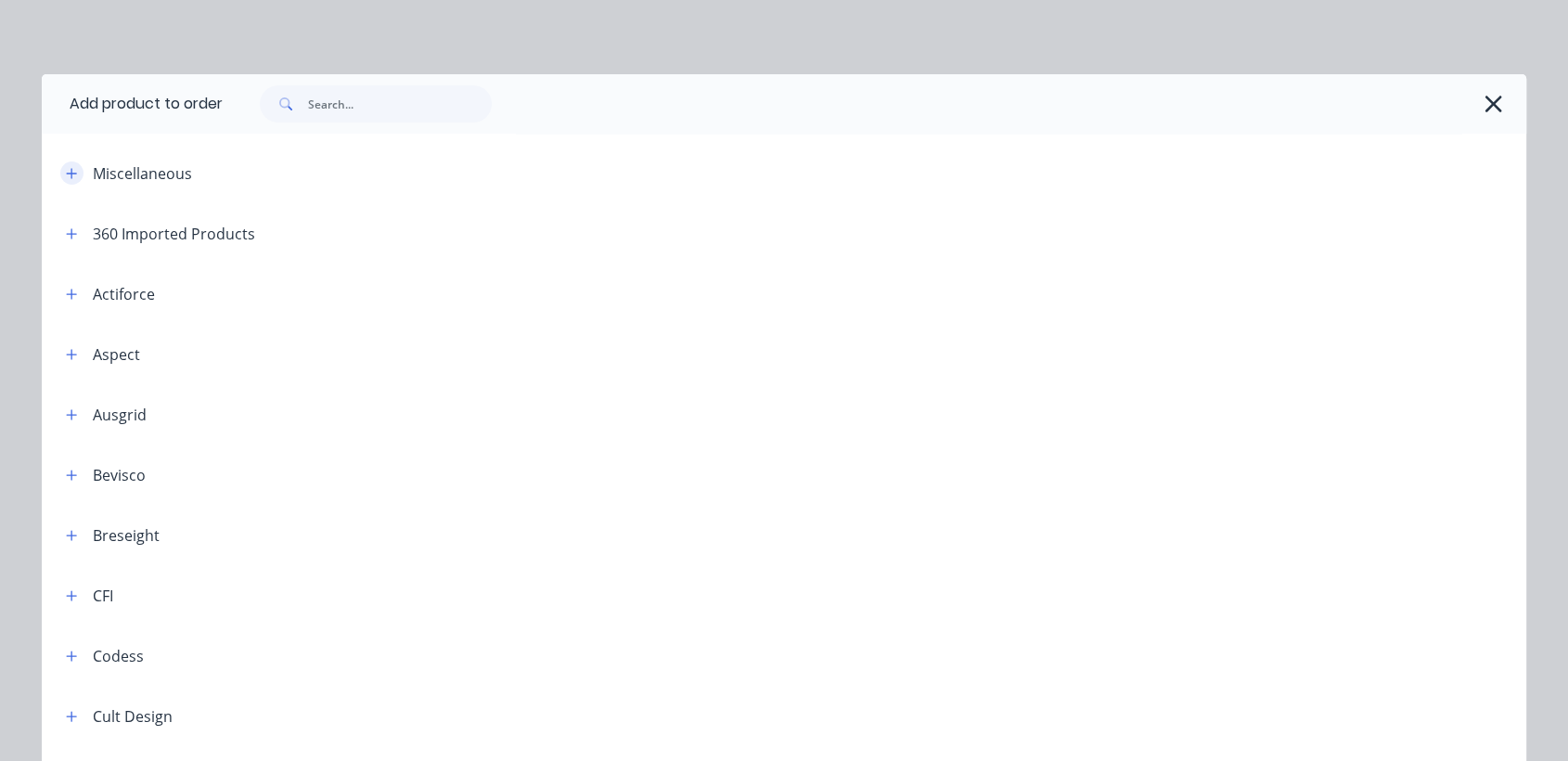
click at [66, 168] on icon "button" at bounding box center [71, 174] width 11 height 13
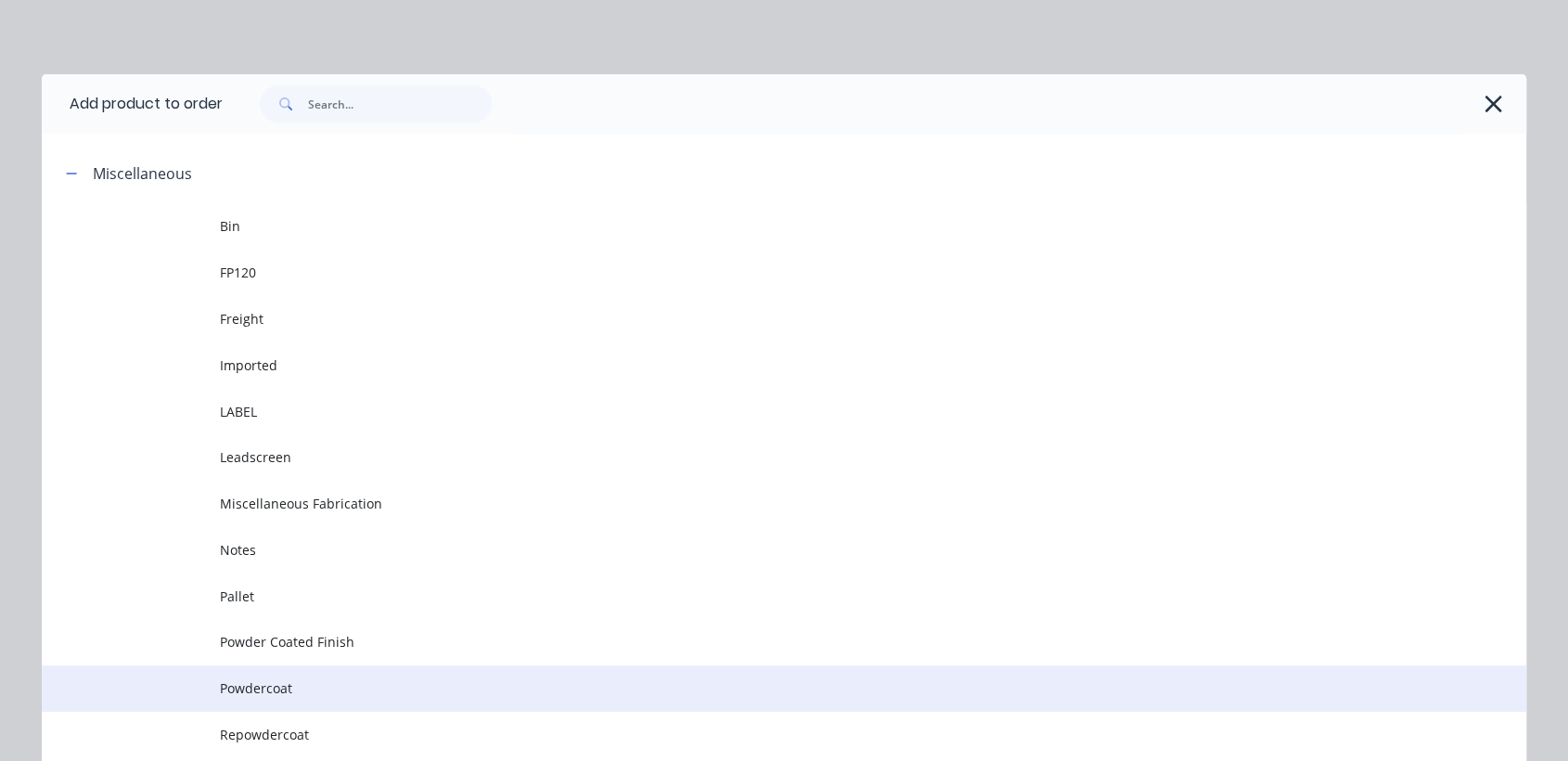
click at [285, 686] on span "Powdercoat" at bounding box center [741, 688] width 1044 height 20
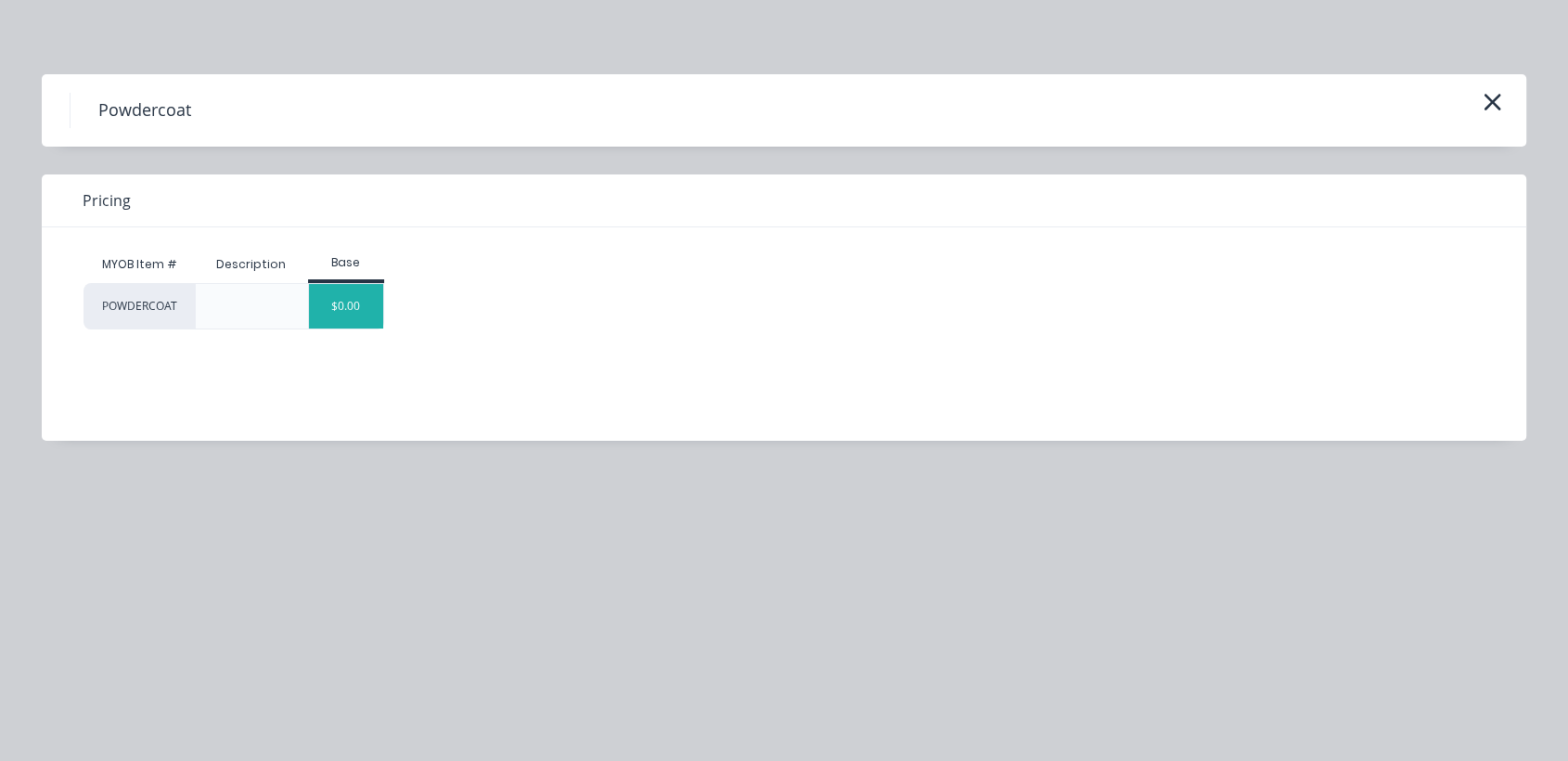
click at [371, 313] on div "$0.00" at bounding box center [346, 306] width 75 height 45
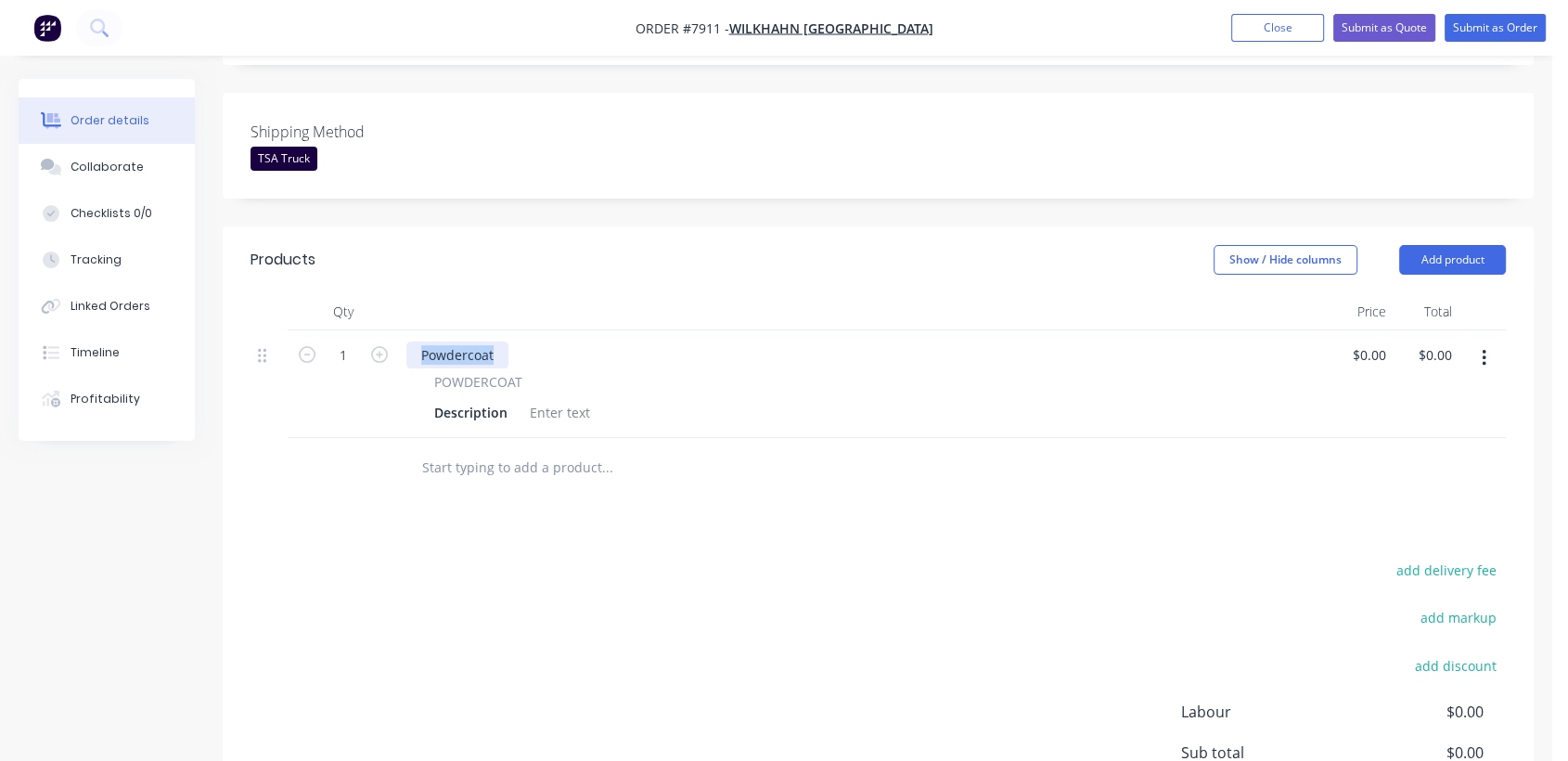
drag, startPoint x: 503, startPoint y: 329, endPoint x: 401, endPoint y: 316, distance: 102.8
click at [401, 331] on div "Powdercoat POWDERCOAT Description" at bounding box center [863, 384] width 927 height 107
click at [562, 399] on div at bounding box center [560, 412] width 75 height 27
paste div
click at [1483, 350] on icon "button" at bounding box center [1483, 358] width 4 height 17
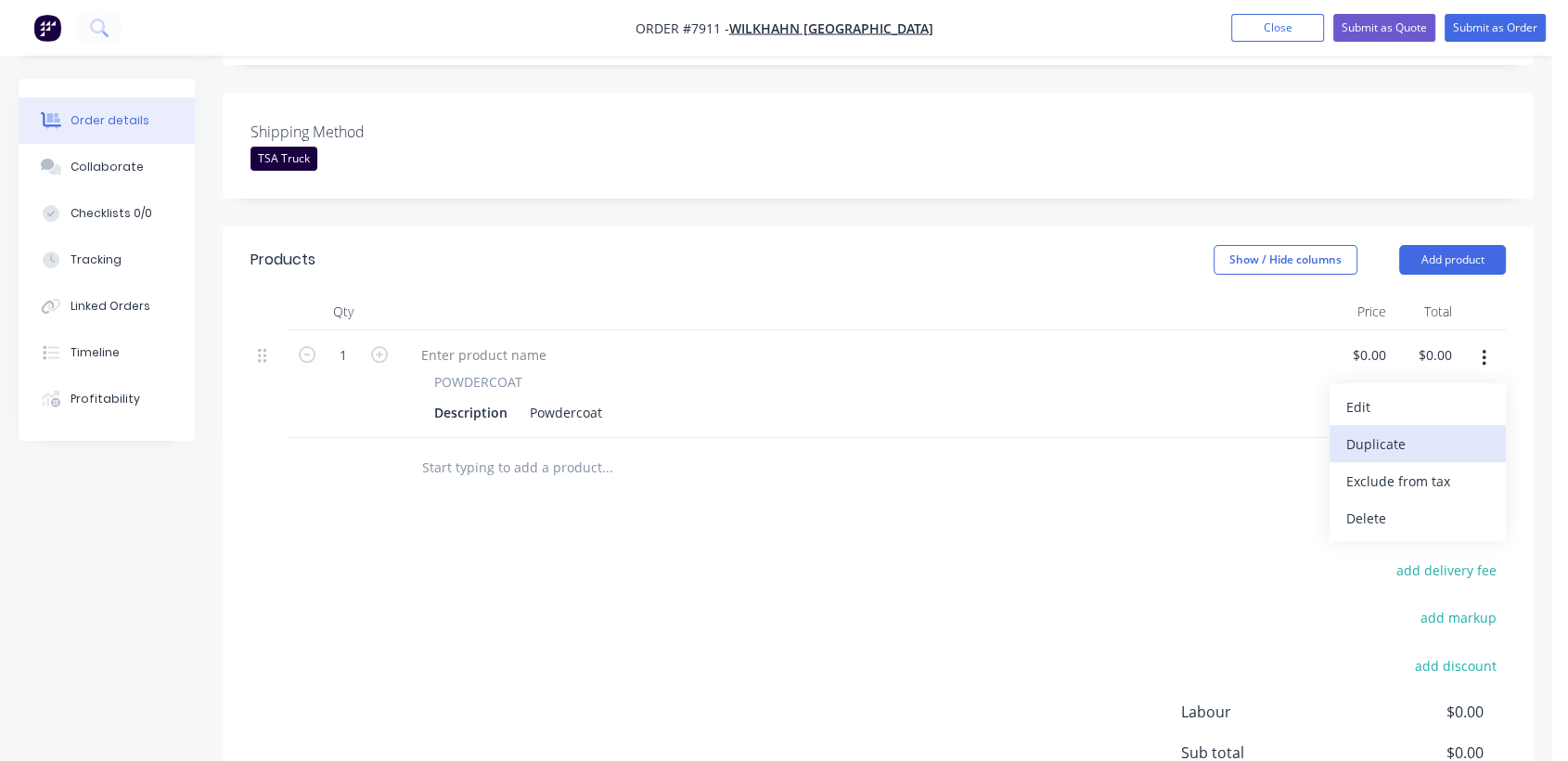
click at [1435, 430] on div "Duplicate" at bounding box center [1418, 444] width 143 height 27
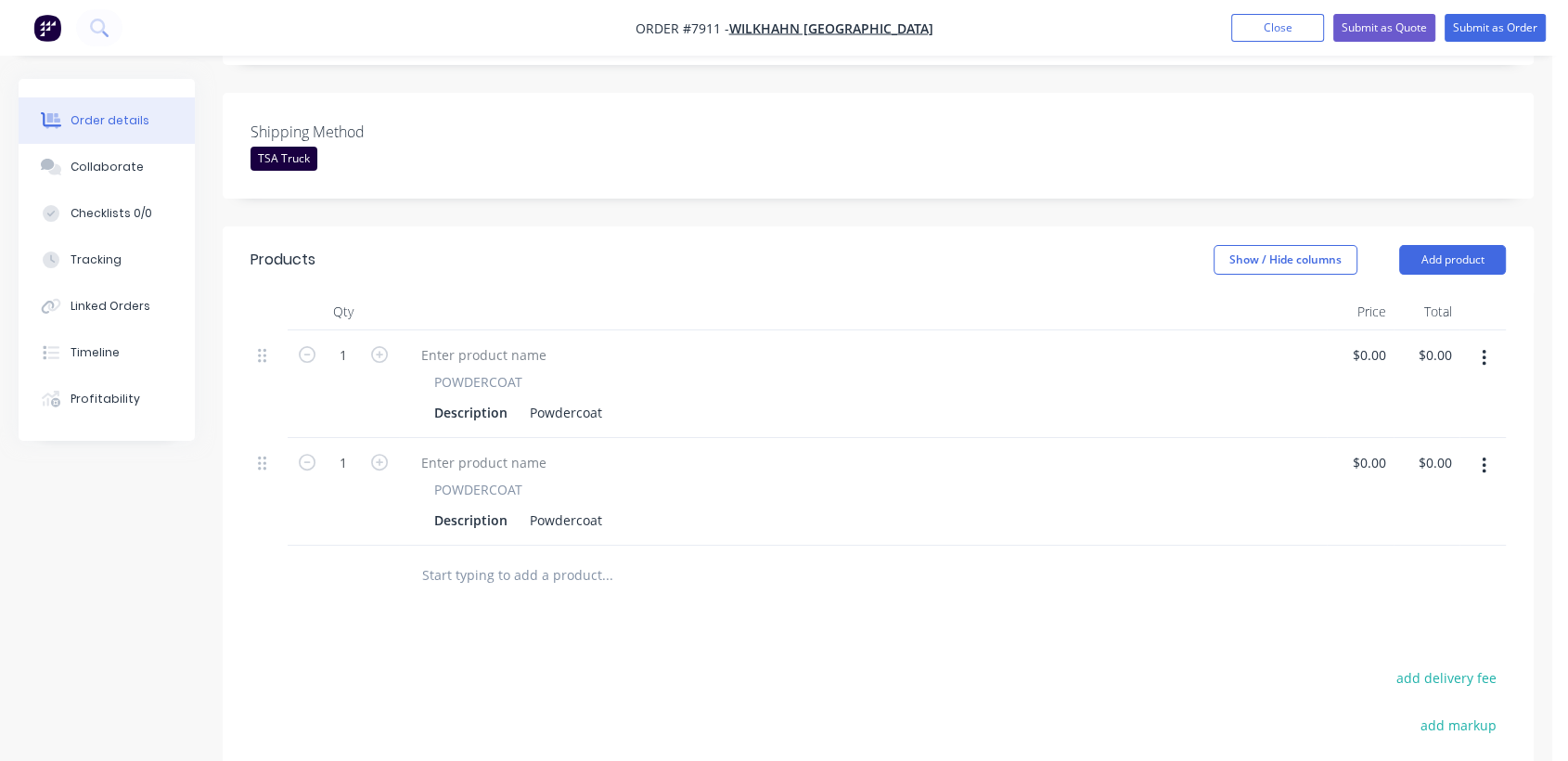
click at [1477, 341] on button "button" at bounding box center [1484, 357] width 44 height 33
click at [1426, 430] on div "Duplicate" at bounding box center [1418, 444] width 143 height 27
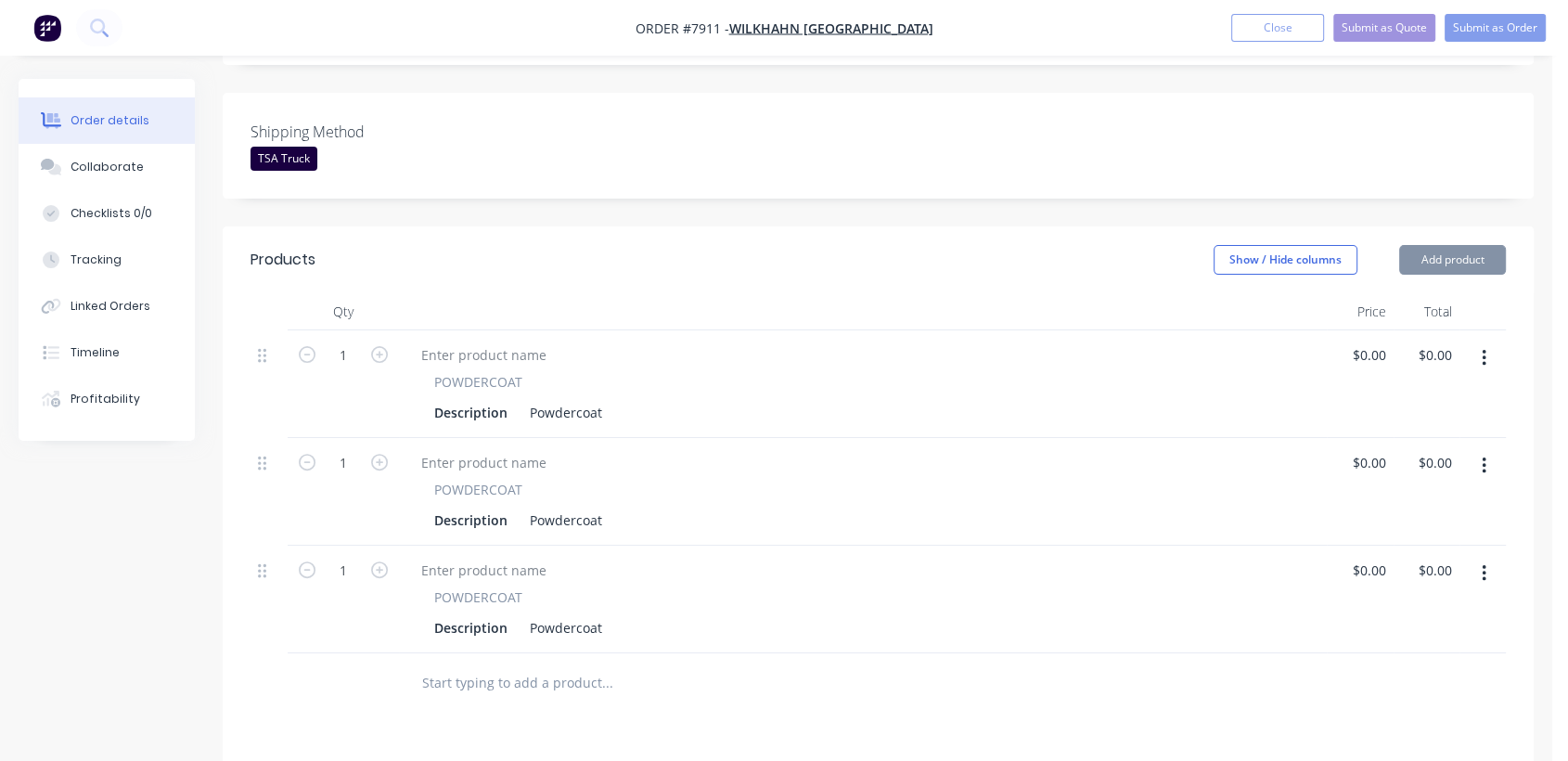
click at [1484, 348] on icon "button" at bounding box center [1483, 357] width 5 height 20
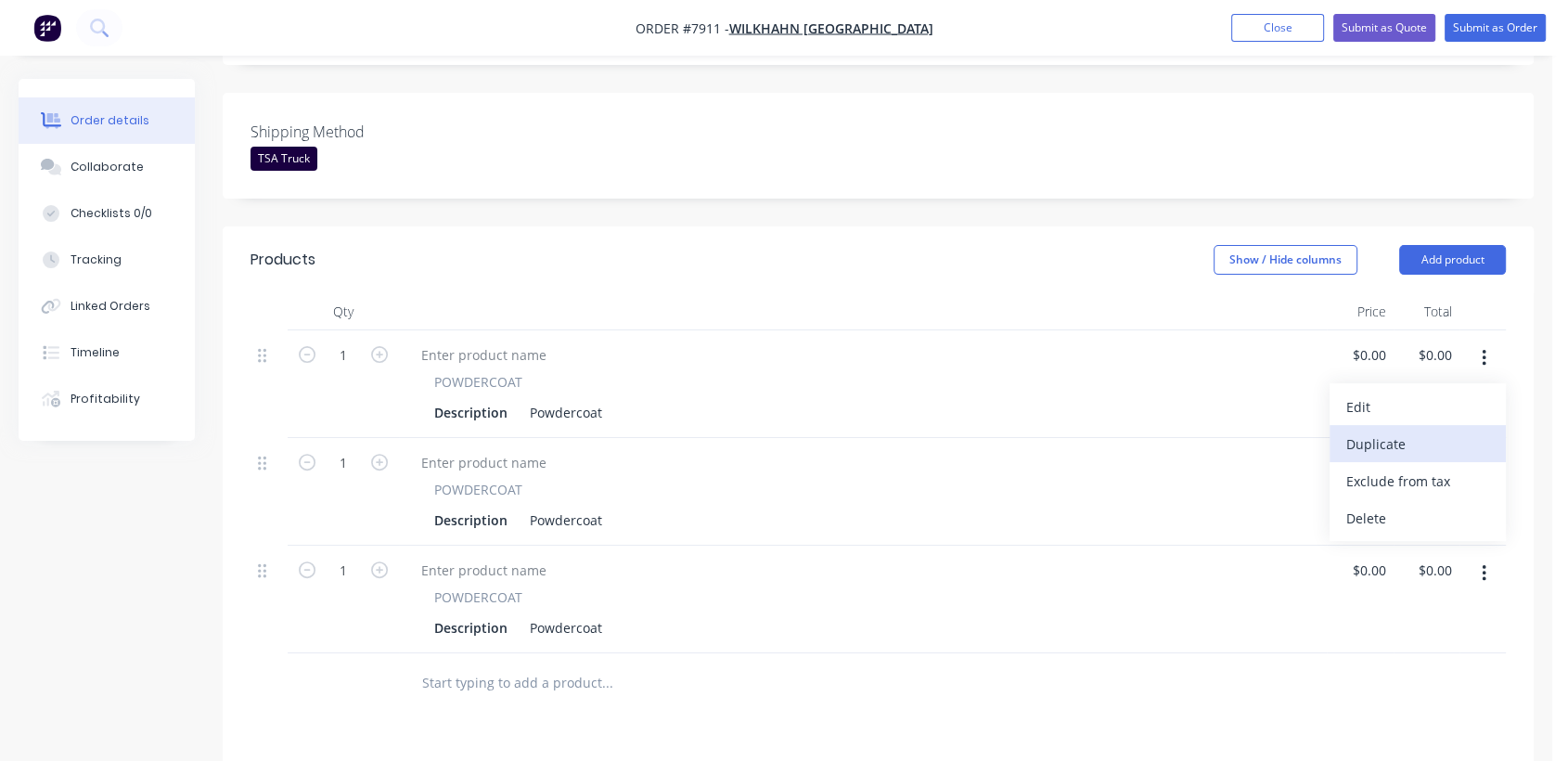
click at [1440, 430] on div "Duplicate" at bounding box center [1418, 444] width 143 height 27
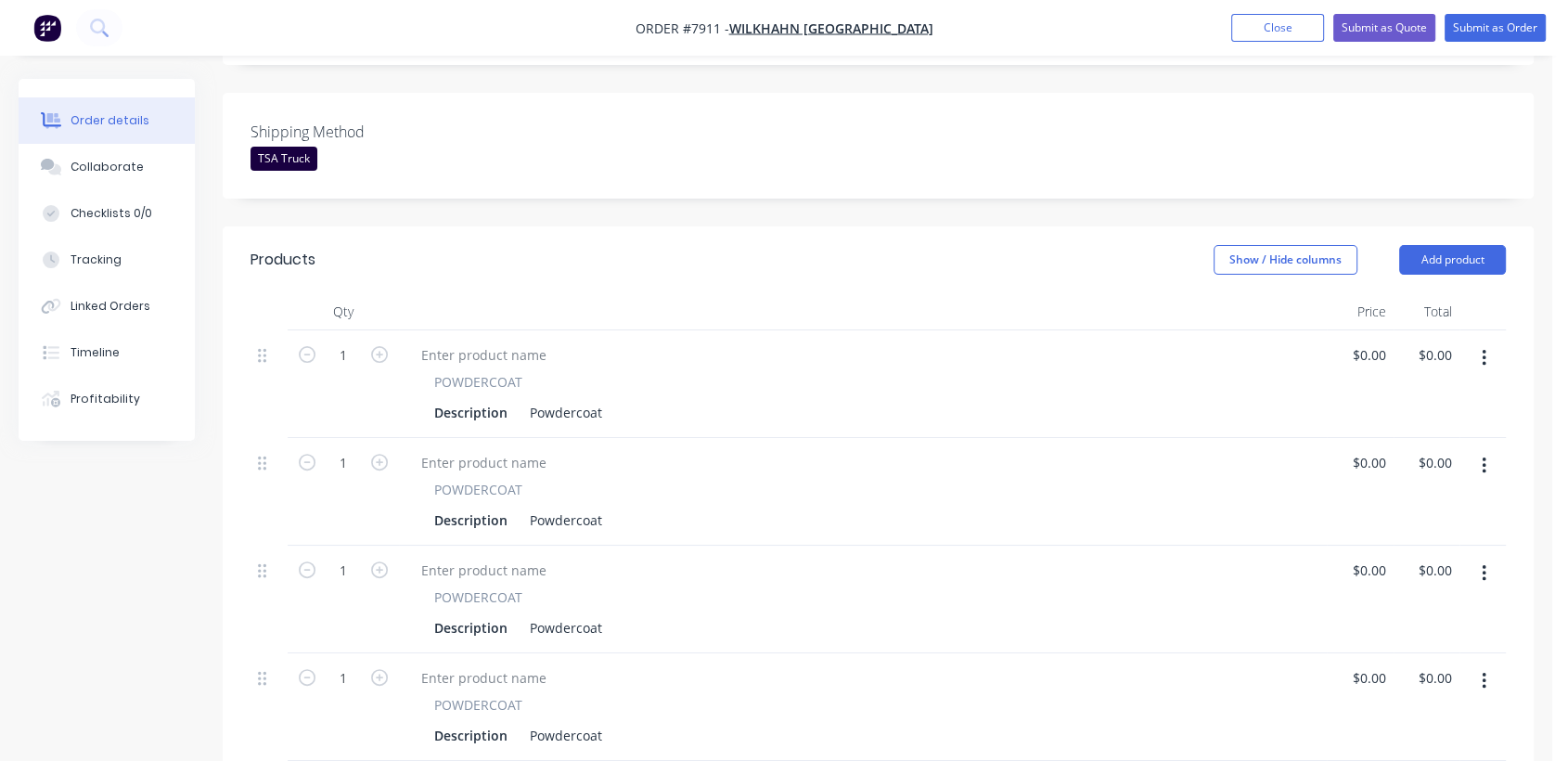
click at [1484, 350] on icon "button" at bounding box center [1483, 358] width 4 height 17
click at [1433, 430] on div "Duplicate" at bounding box center [1418, 444] width 143 height 27
click at [355, 341] on input "1" at bounding box center [343, 354] width 48 height 28
type input "32"
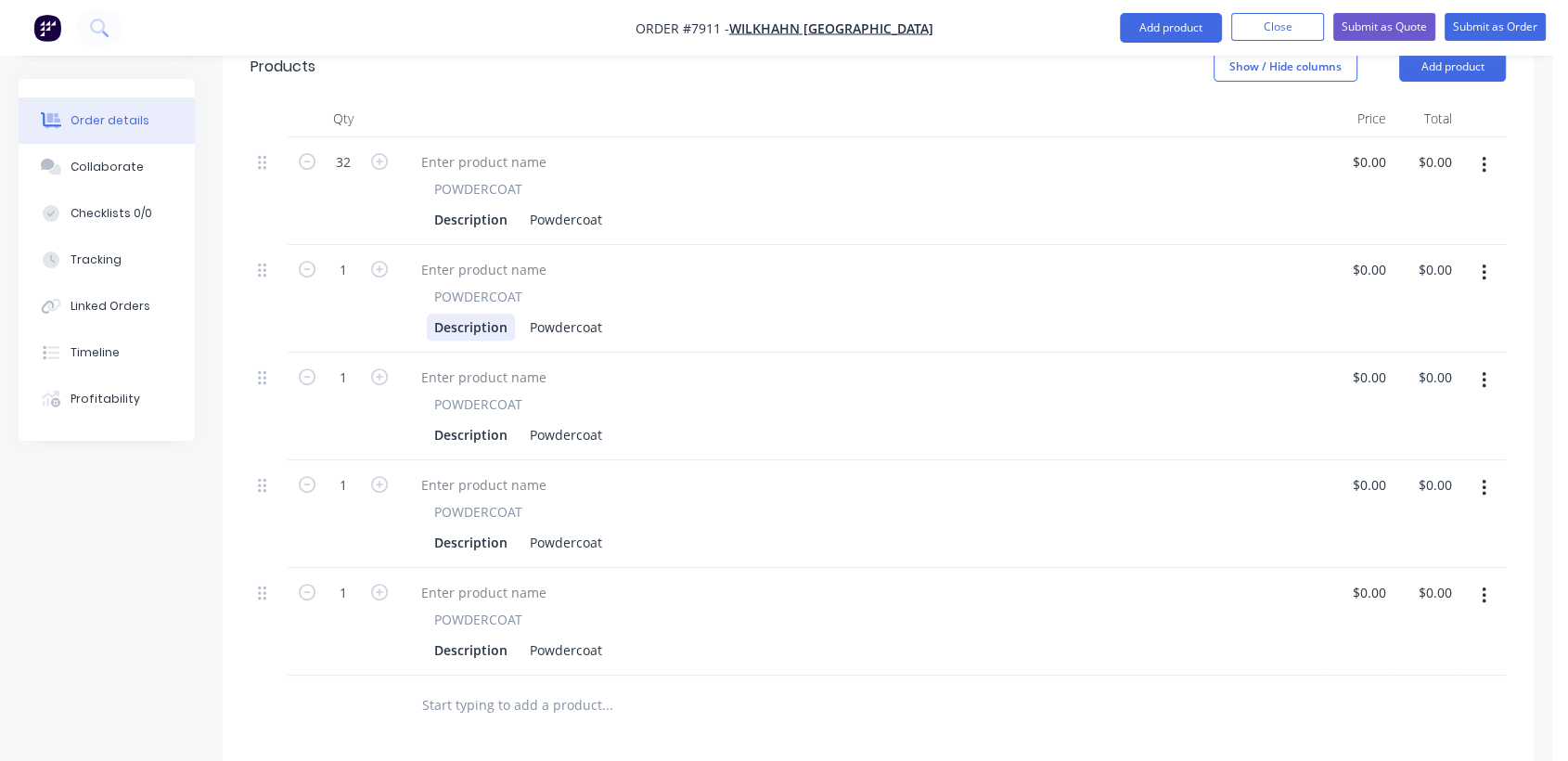
scroll to position [658, 0]
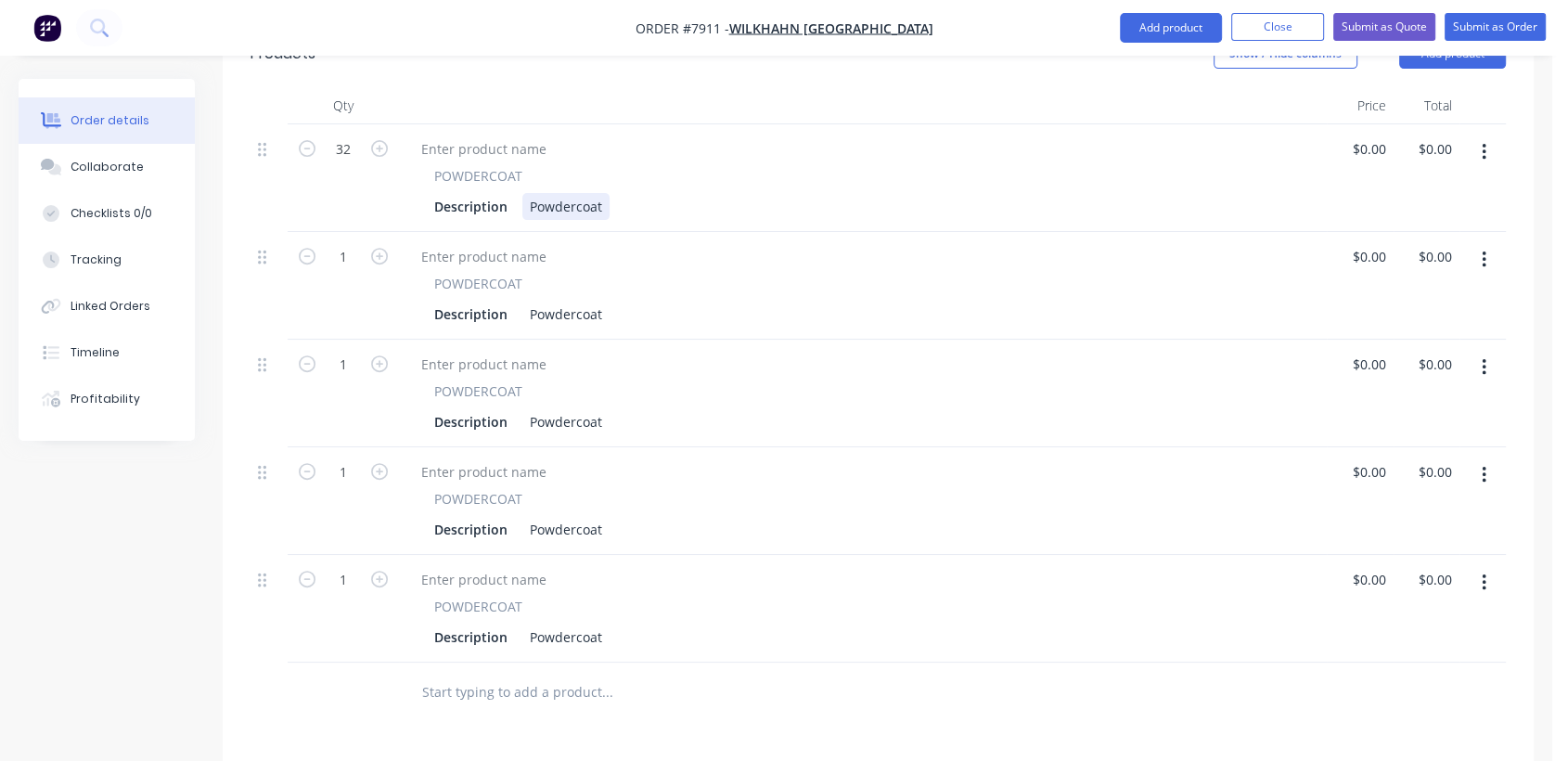
click at [613, 193] on div "Description Powdercoat" at bounding box center [859, 206] width 865 height 27
type input "$4.03"
type input "$128.96"
click at [356, 163] on input "1" at bounding box center [343, 149] width 48 height 28
type input "32"
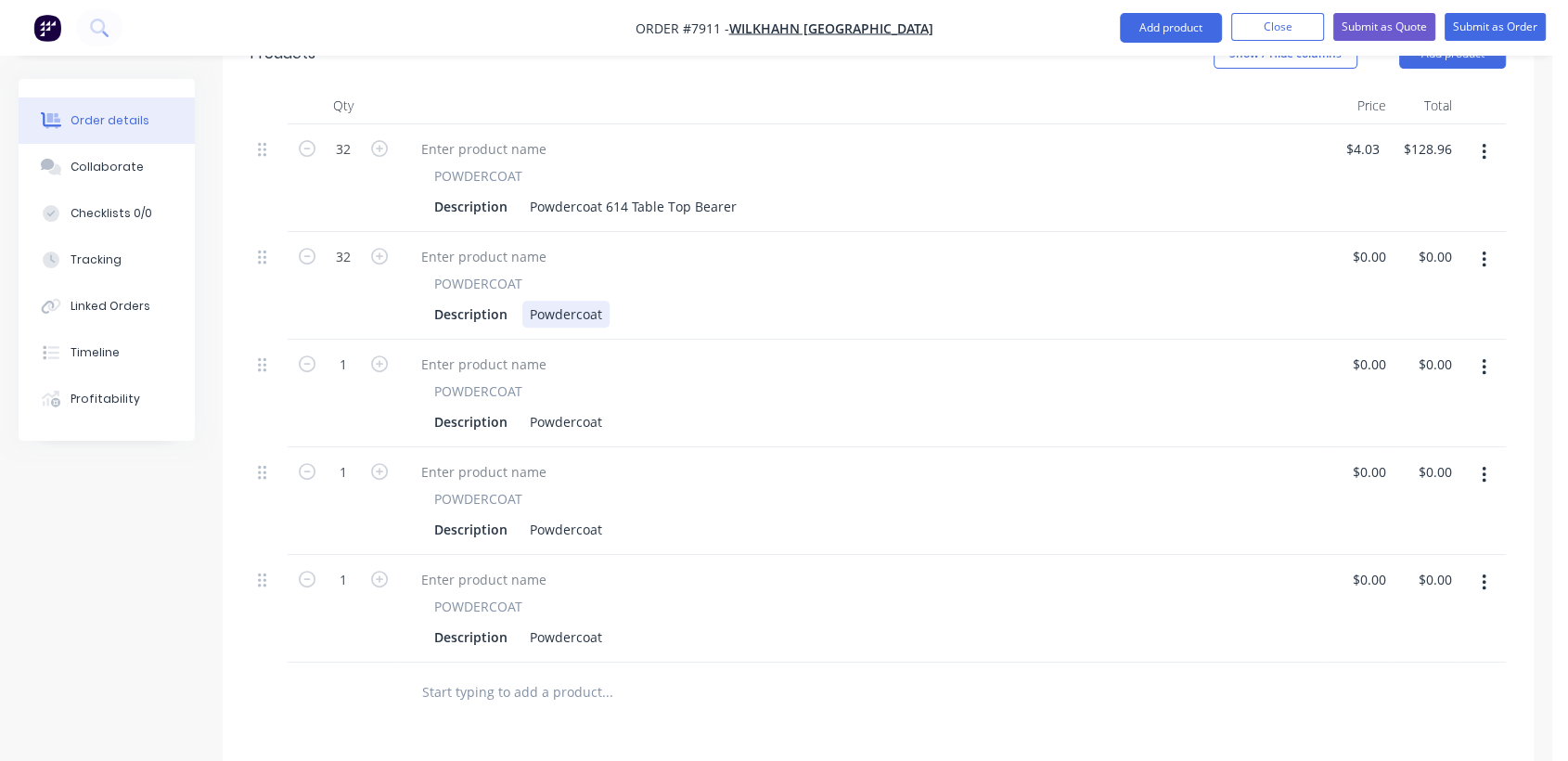
click at [606, 300] on div "Powdercoat" at bounding box center [566, 314] width 87 height 27
type input "$4.03"
type input "$128.96"
click at [353, 163] on input "1" at bounding box center [343, 149] width 48 height 28
type input "8"
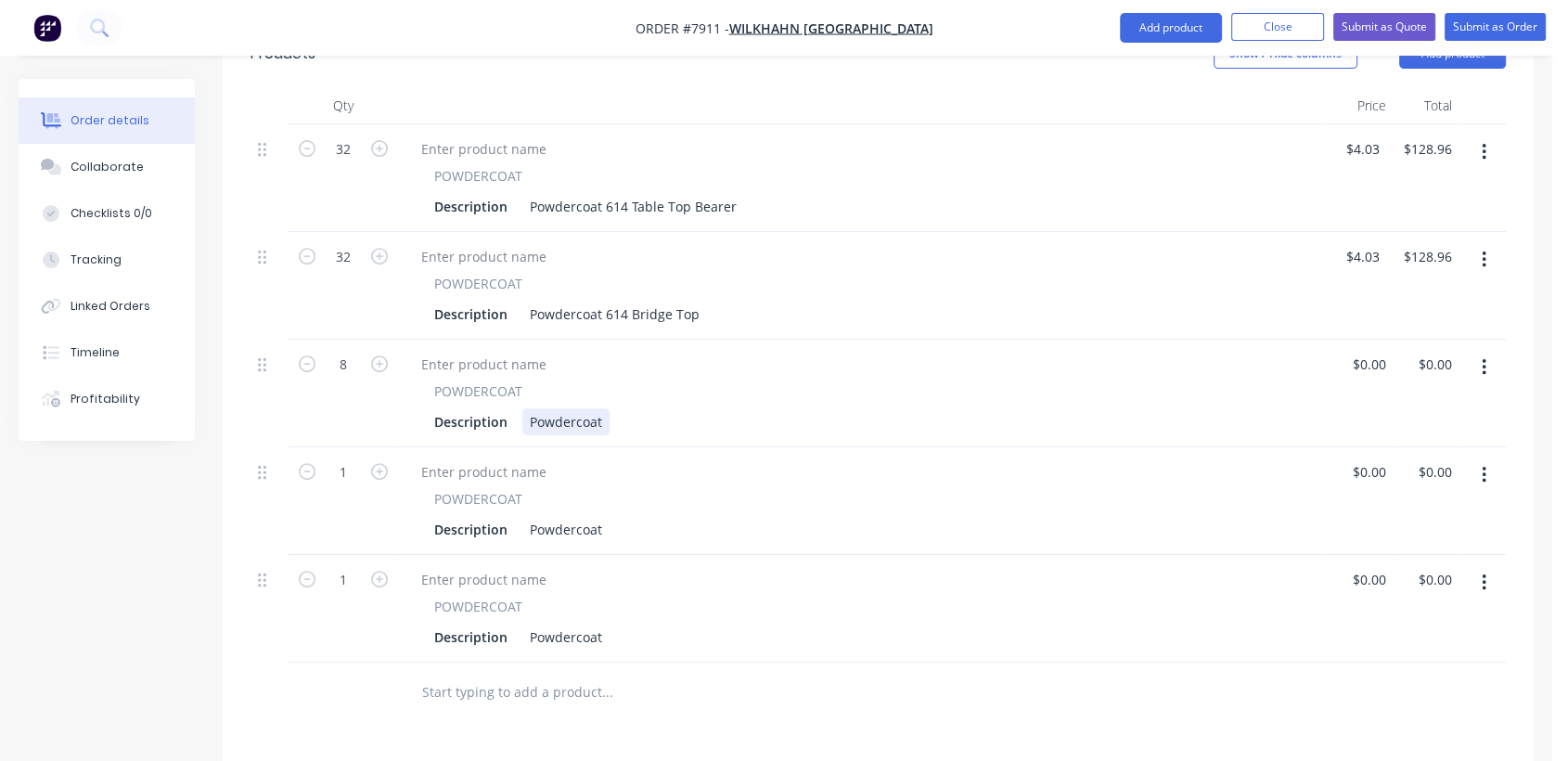
click at [602, 409] on div "Powdercoat" at bounding box center [566, 422] width 87 height 27
type input "$5.41"
type input "$43.28"
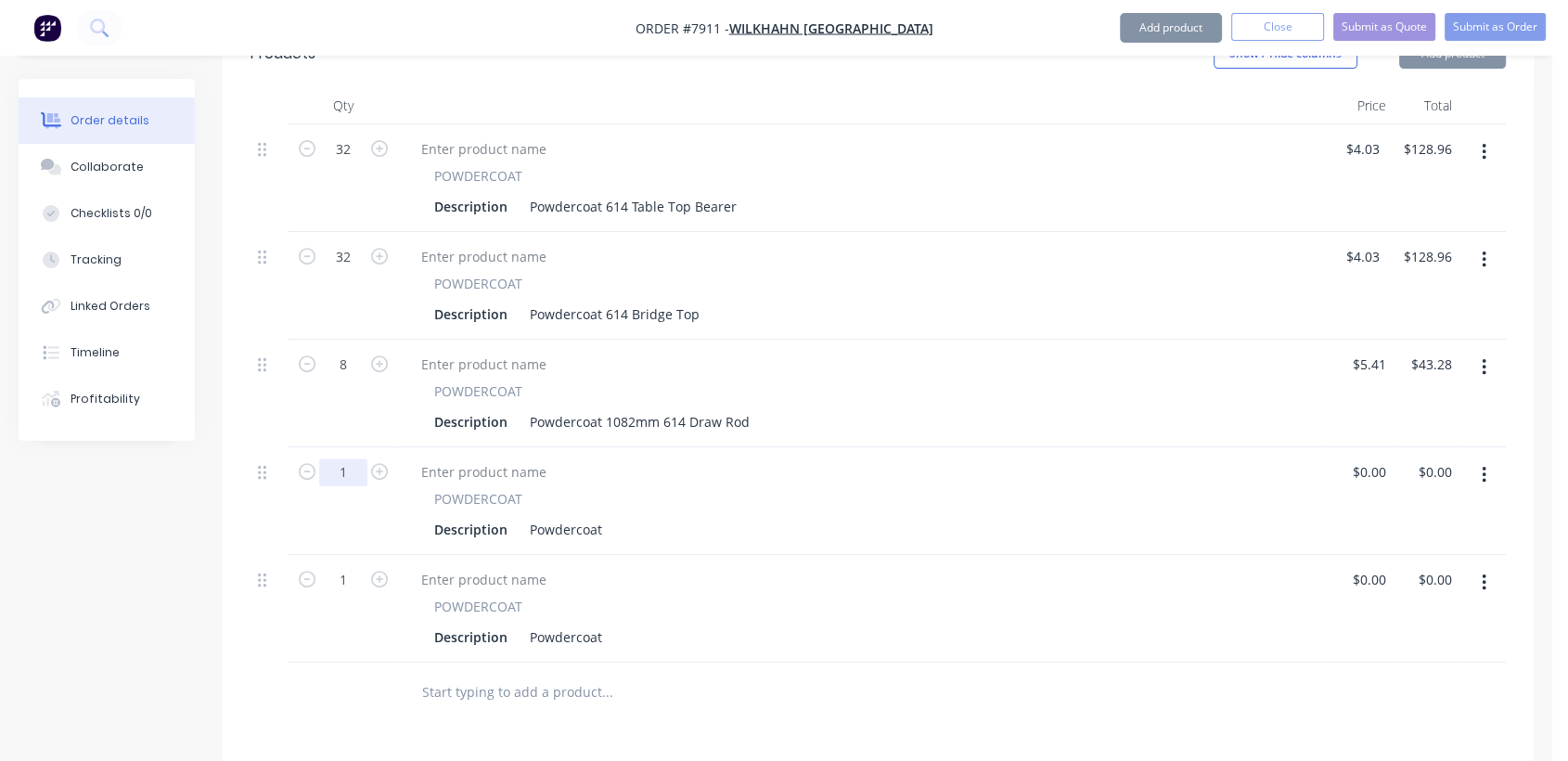
click at [358, 163] on input "1" at bounding box center [343, 149] width 48 height 28
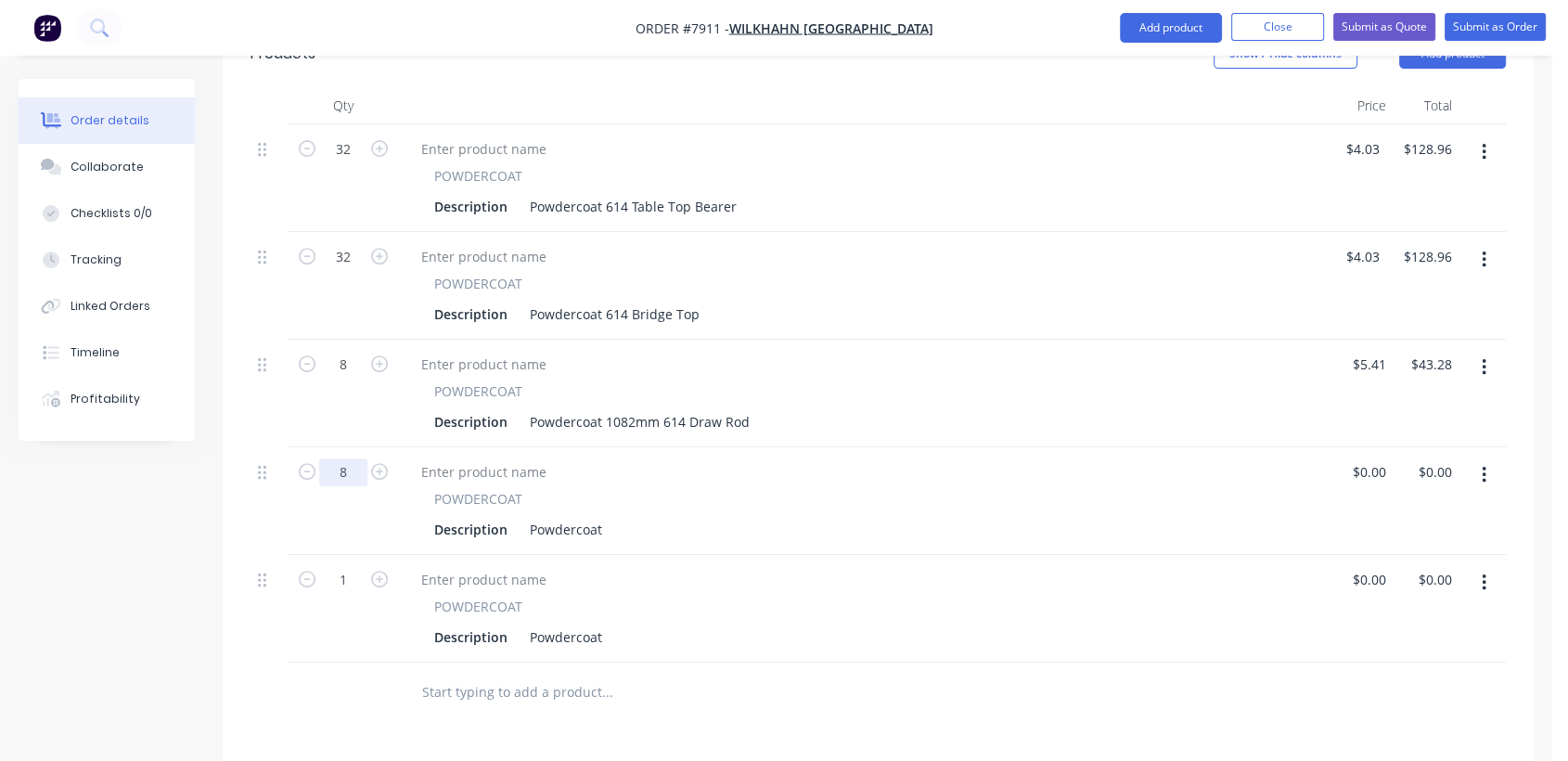
type input "8"
click at [603, 516] on div "Powdercoat" at bounding box center [566, 529] width 87 height 27
type input "$7.16"
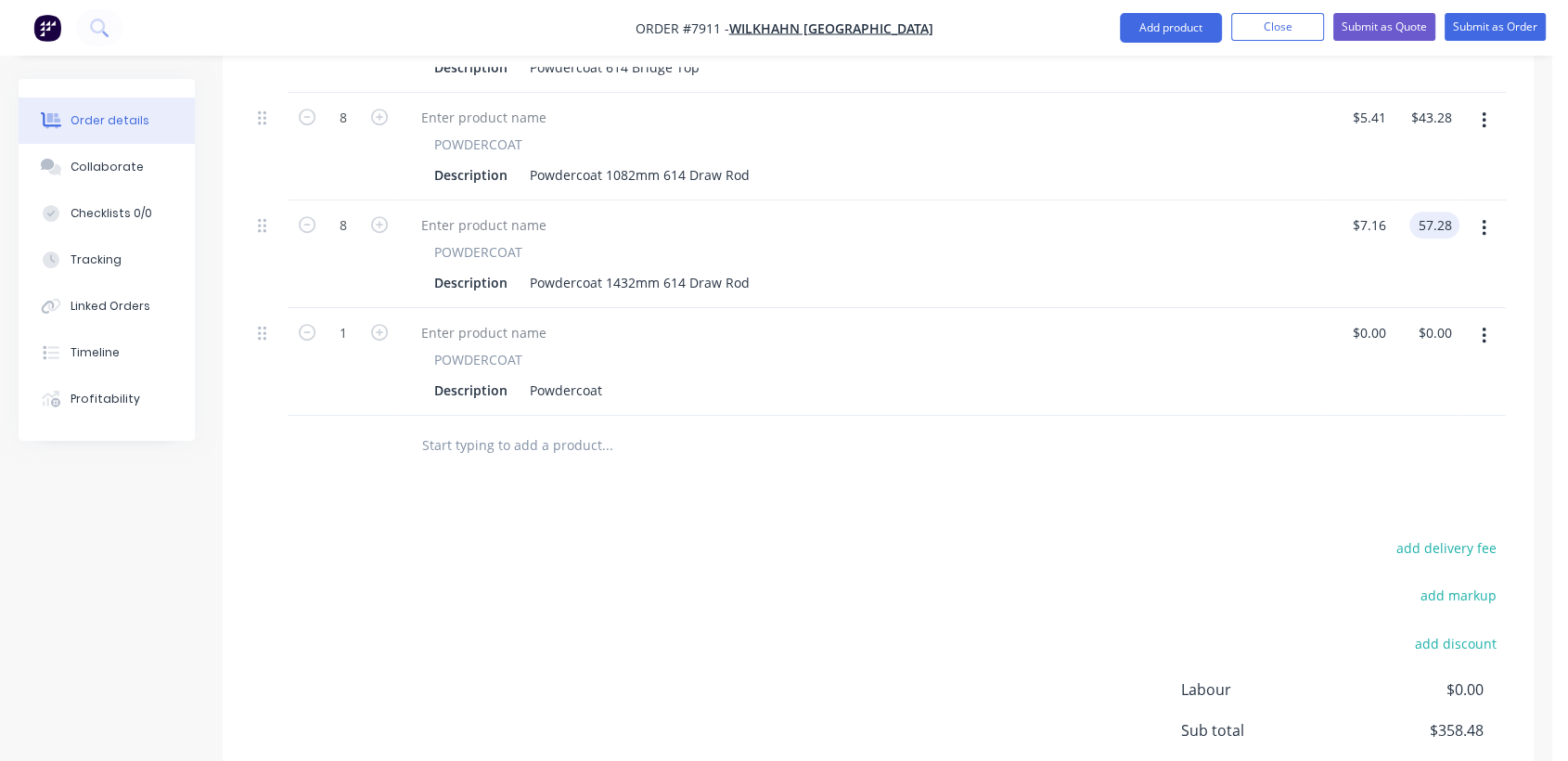
scroll to position [967, 0]
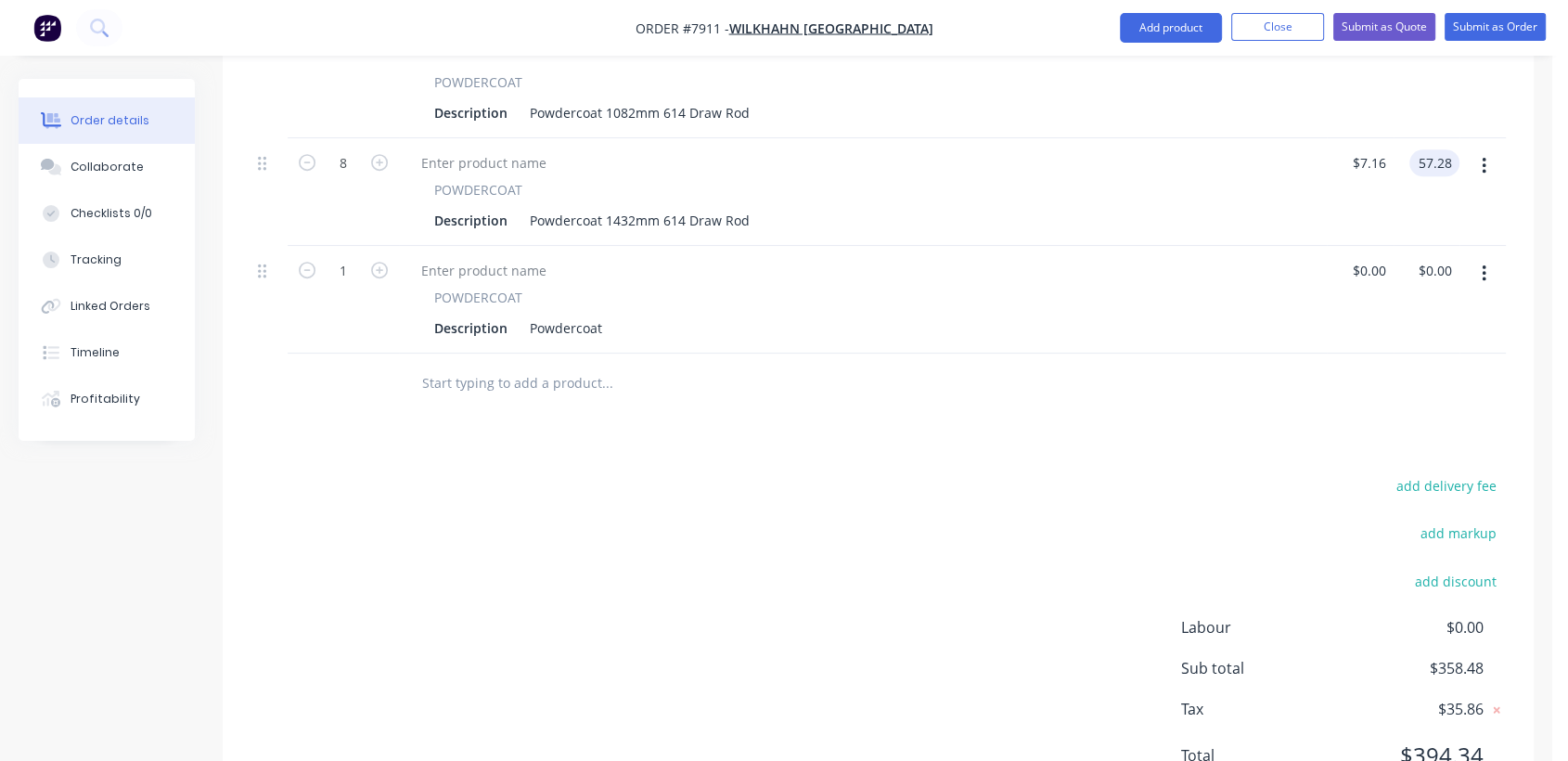
type input "$57.28"
click at [1484, 265] on icon "button" at bounding box center [1483, 274] width 4 height 17
click at [1432, 346] on div "Duplicate" at bounding box center [1418, 359] width 143 height 27
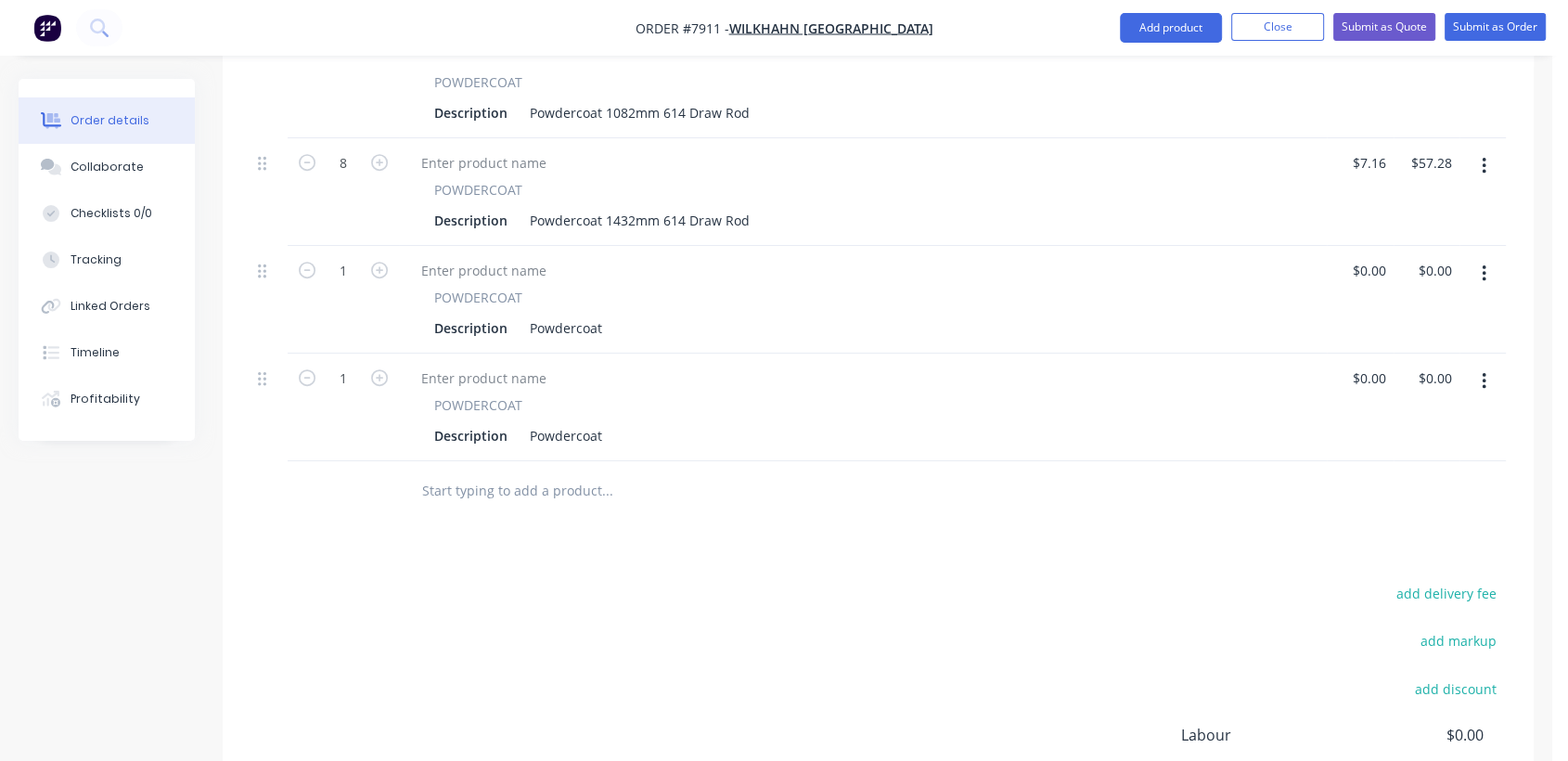
click at [1480, 365] on button "button" at bounding box center [1484, 381] width 44 height 33
click at [1440, 453] on div "Duplicate" at bounding box center [1418, 466] width 143 height 27
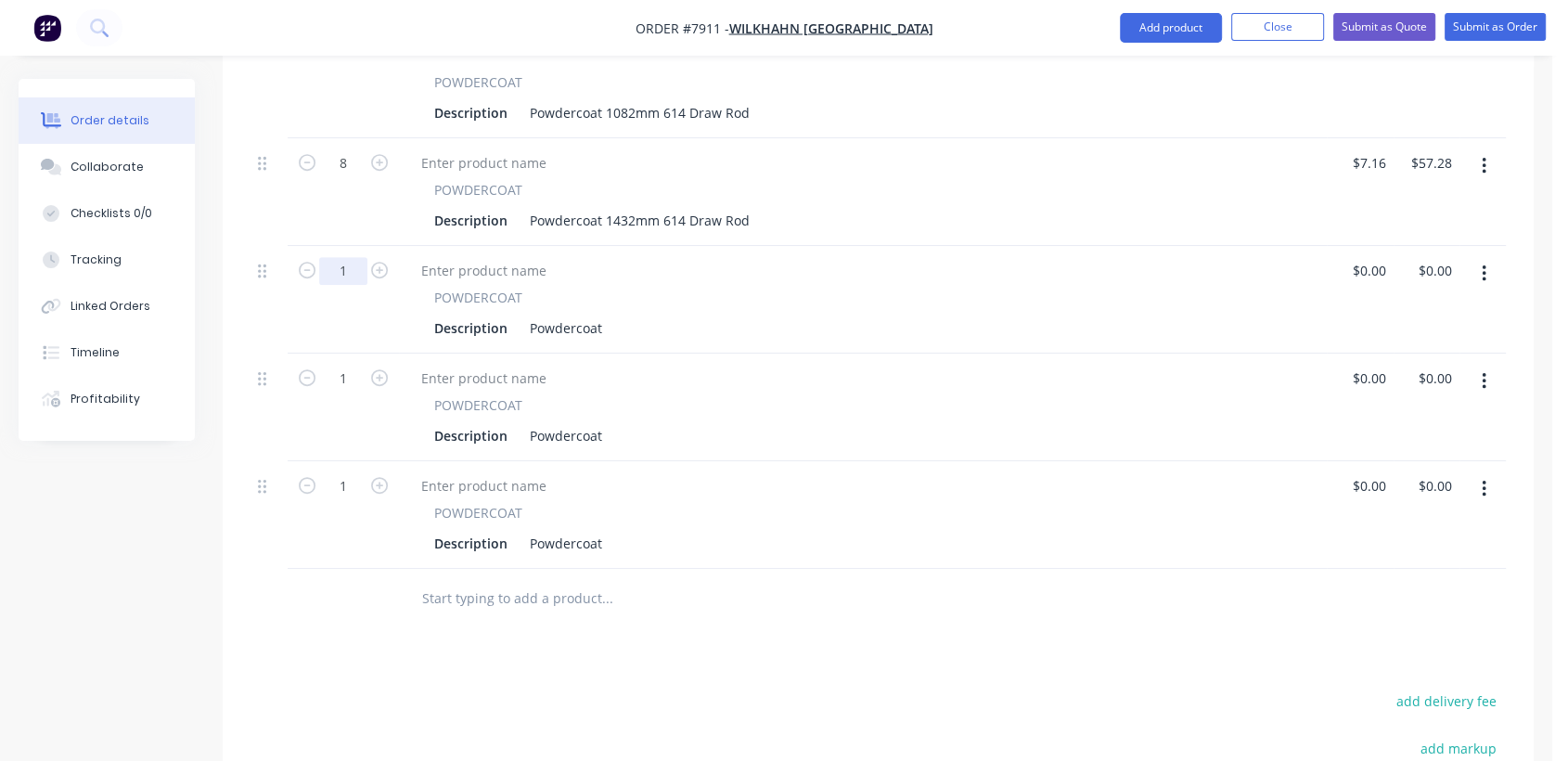
type input "8"
click at [602, 314] on div "Powdercoat" at bounding box center [566, 328] width 87 height 27
type input "$5.92"
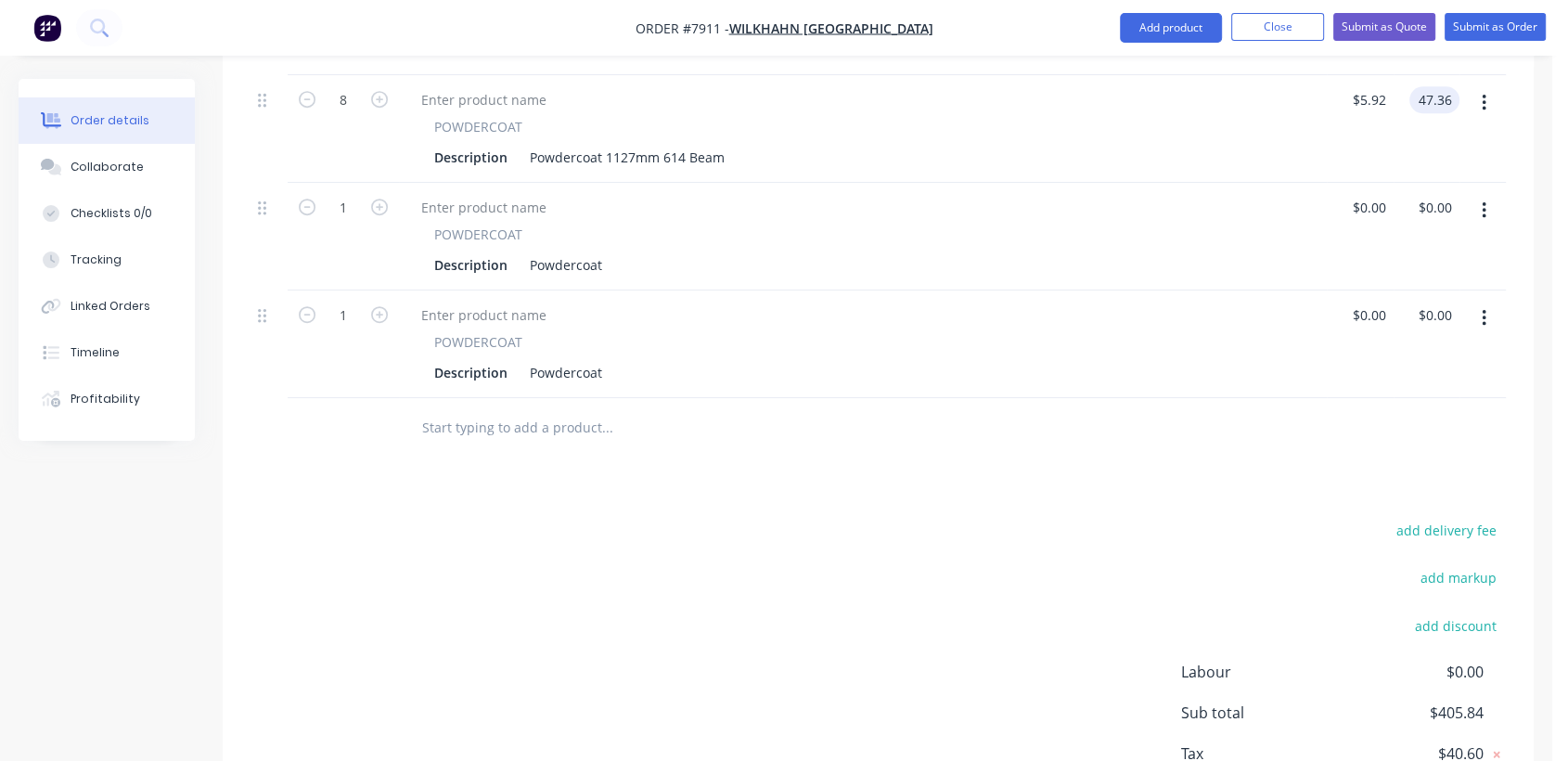
scroll to position [1173, 0]
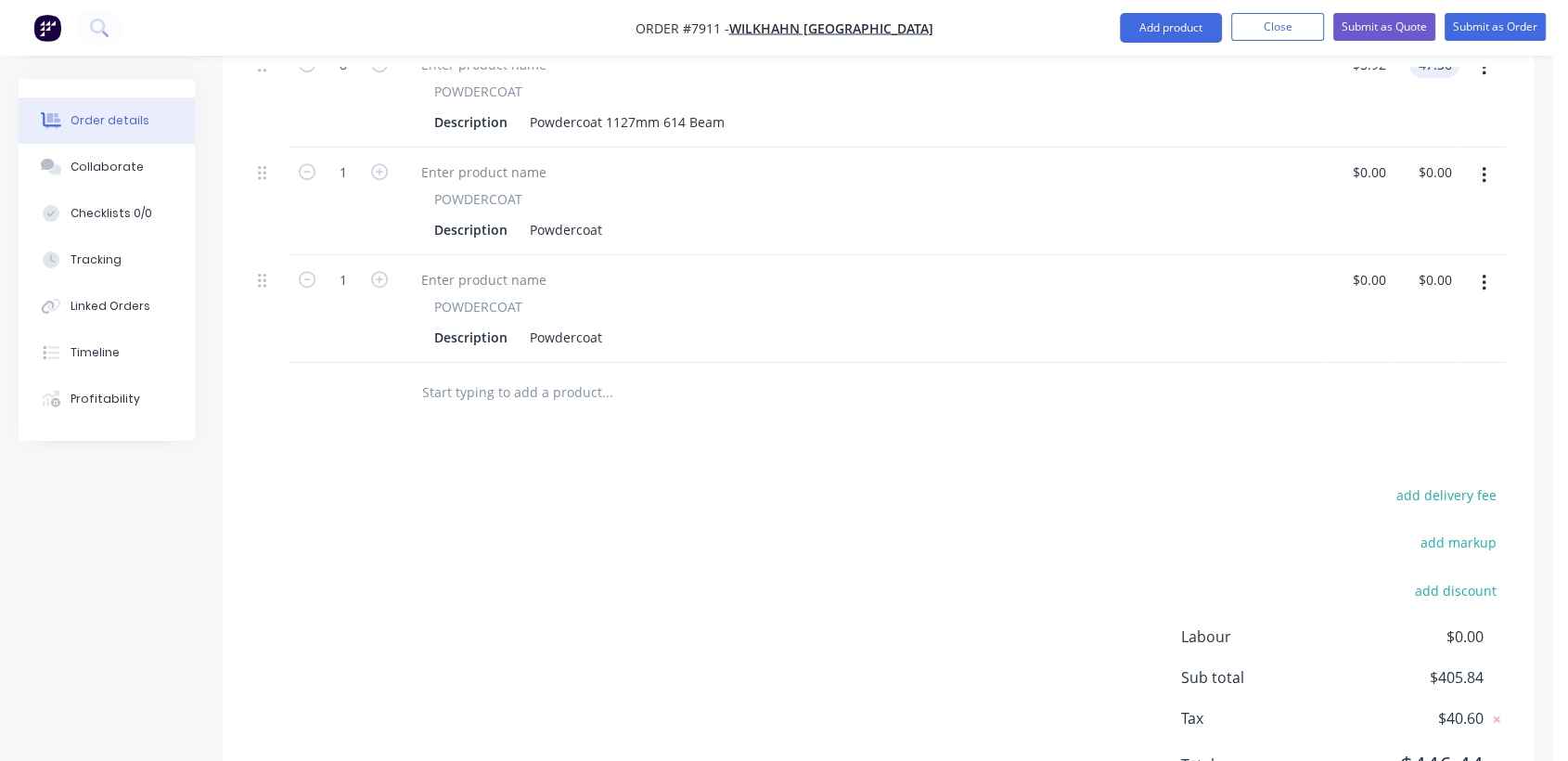
type input "$47.36"
click at [371, 161] on button "button" at bounding box center [379, 170] width 24 height 20
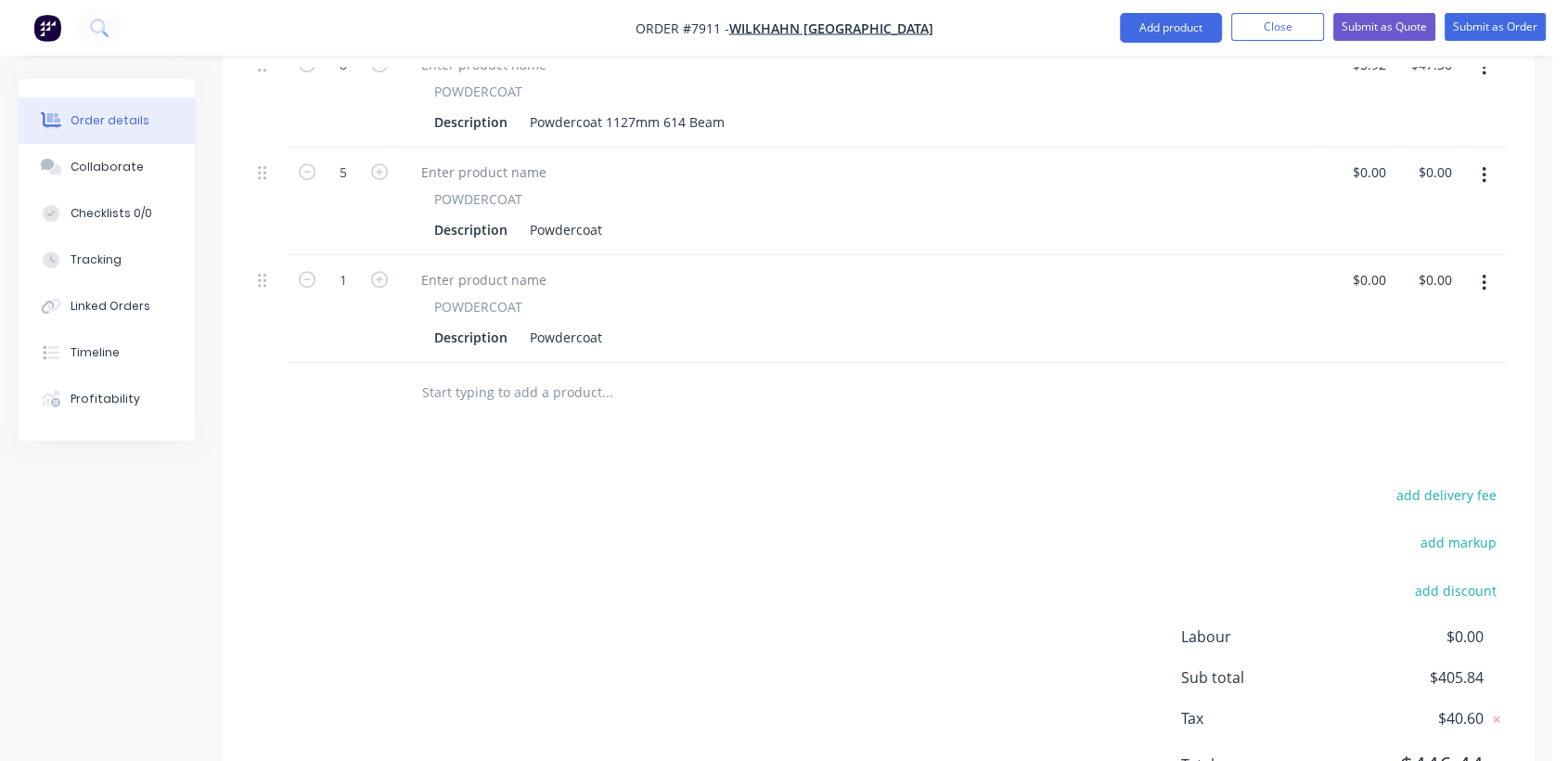
click at [371, 161] on button "button" at bounding box center [379, 170] width 24 height 20
type input "8"
click at [606, 216] on div "Powdercoat" at bounding box center [566, 229] width 87 height 27
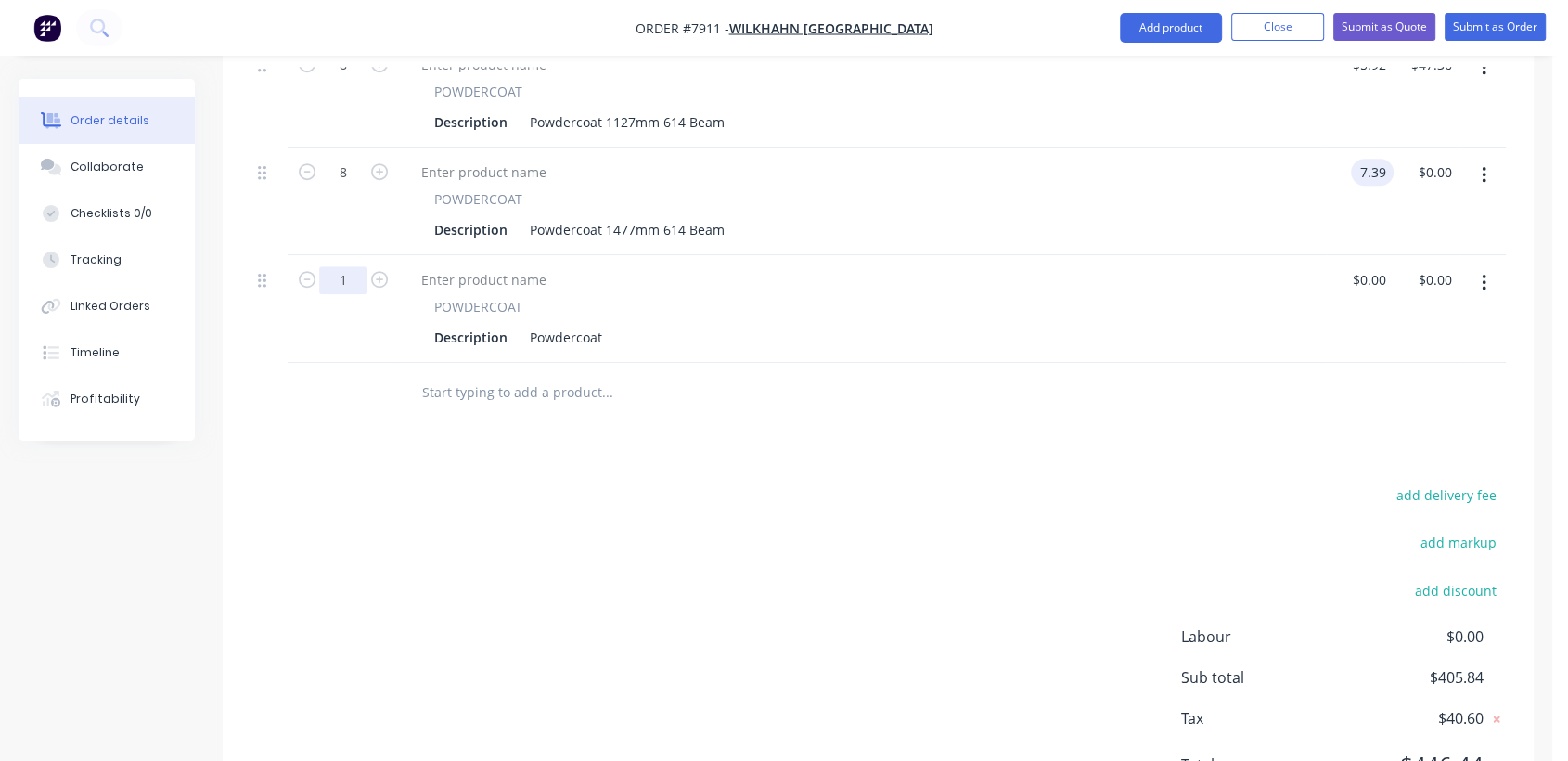
type input "$7.39"
type input "$59.12"
type input "32"
click at [606, 324] on div "Powdercoat" at bounding box center [566, 337] width 87 height 27
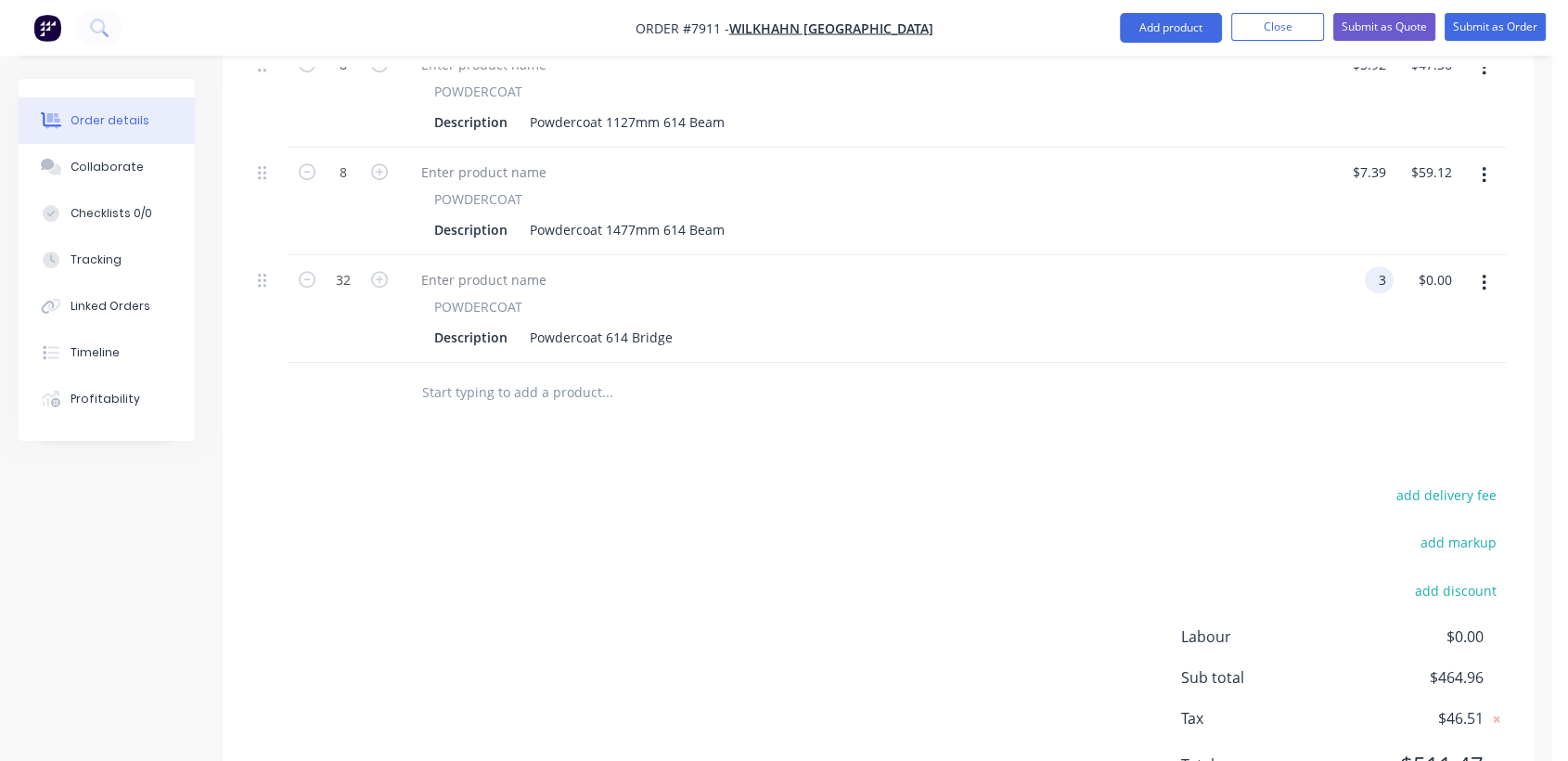
type input "$3.00"
type input "$96.00"
click at [477, 373] on input "text" at bounding box center [606, 391] width 372 height 37
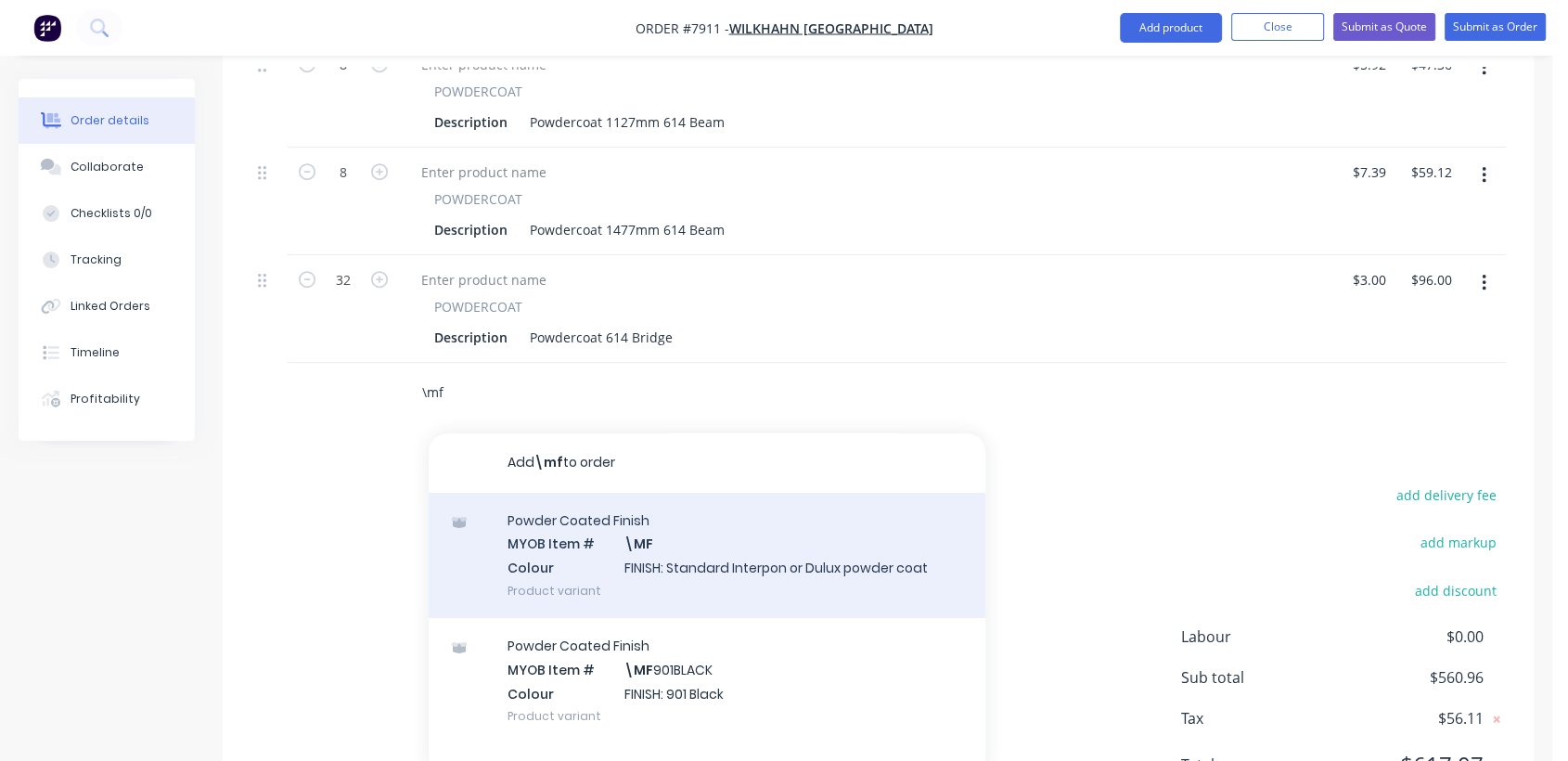
type input "\mf"
click at [698, 529] on div "Powder Coated Finish MYOB Item # \MF Colour FINISH: Standard Interpon or Dulux …" at bounding box center [707, 555] width 557 height 125
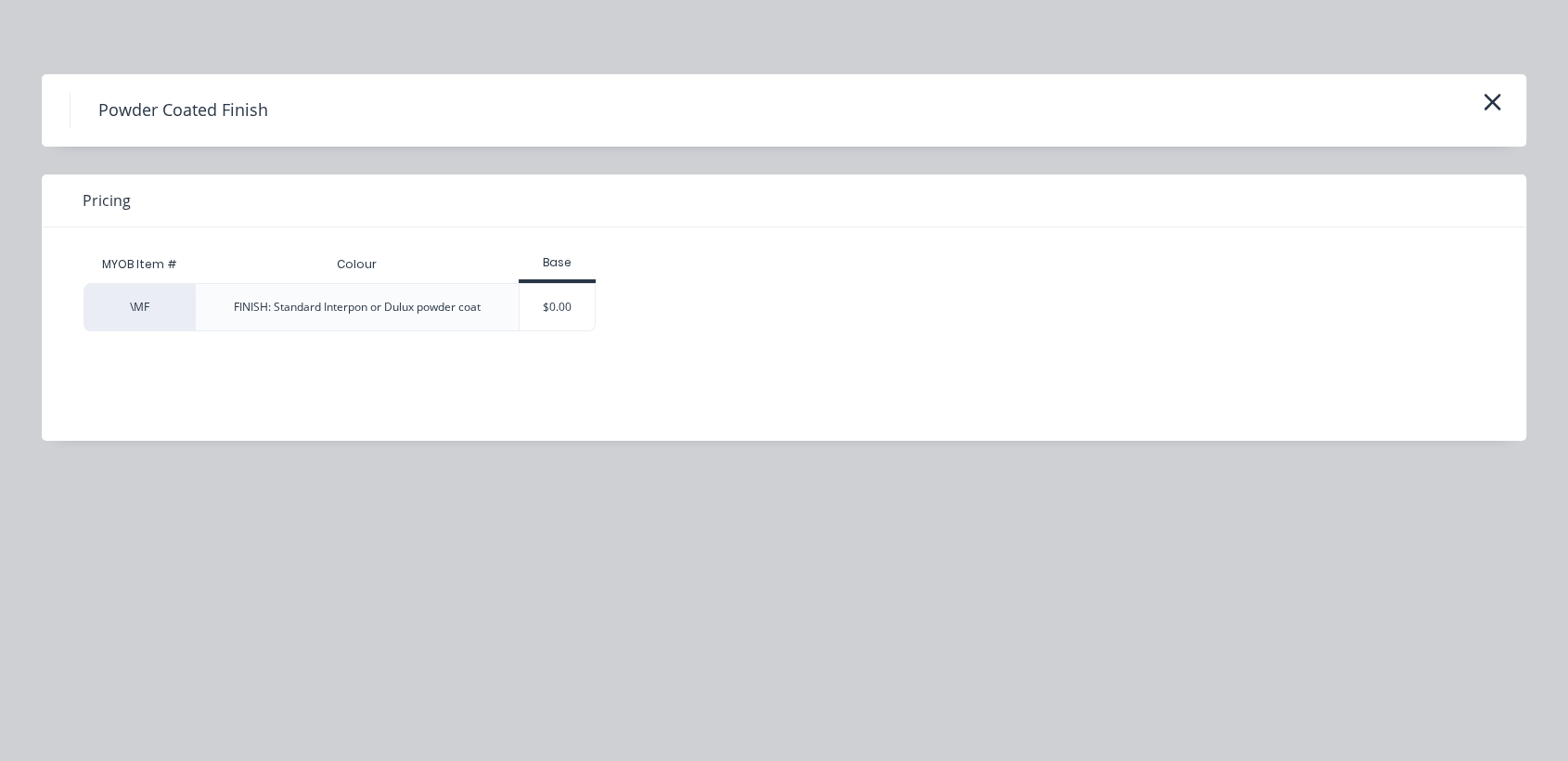
click at [558, 296] on div "$0.00" at bounding box center [557, 307] width 75 height 47
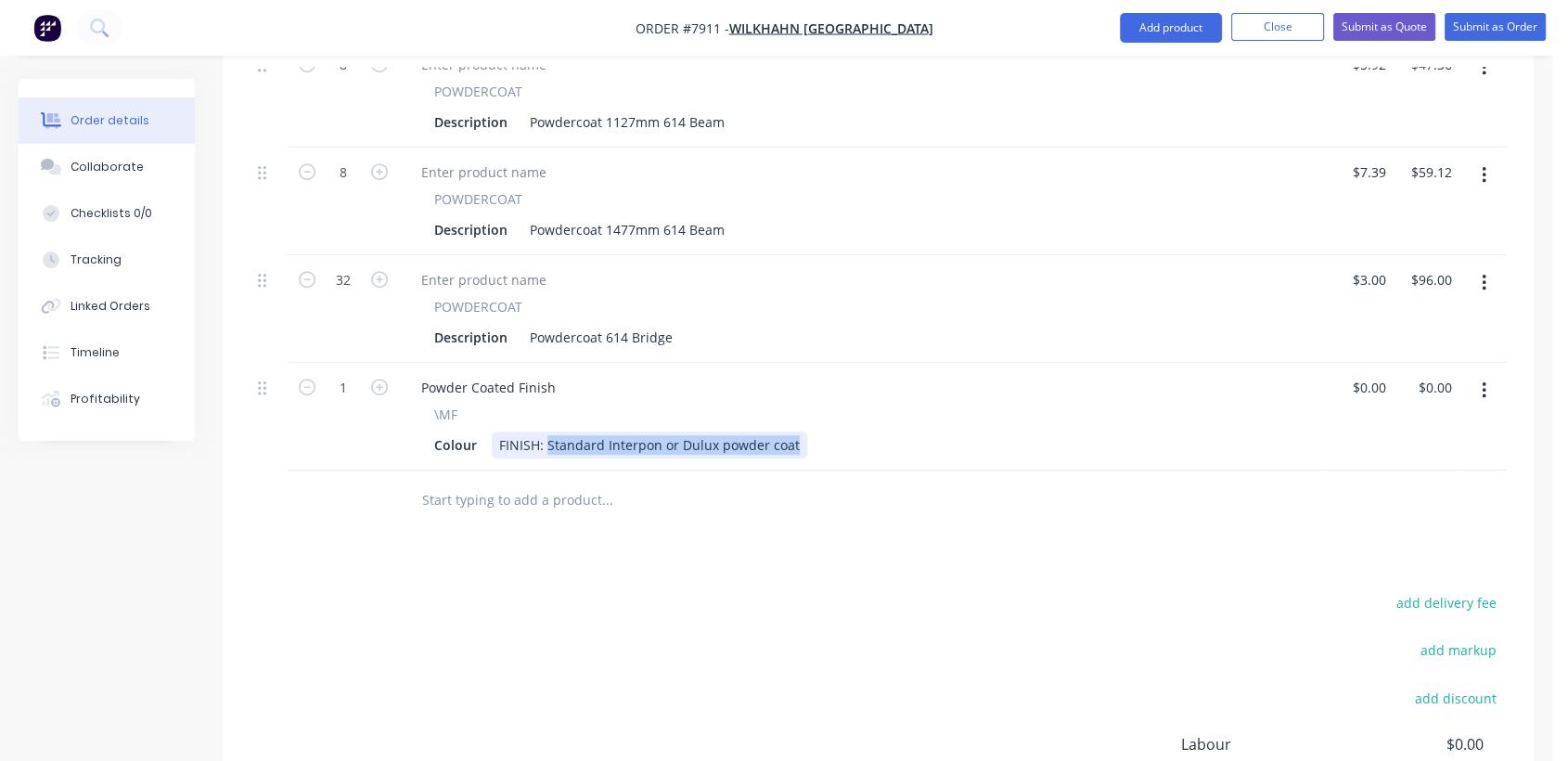
drag, startPoint x: 547, startPoint y: 413, endPoint x: 865, endPoint y: 424, distance: 318.2
click at [865, 431] on div "Colour FINISH: Standard Interpon or Dulux powder coat" at bounding box center [859, 445] width 865 height 27
type input "$0.00"
click at [535, 482] on input "text" at bounding box center [606, 500] width 372 height 37
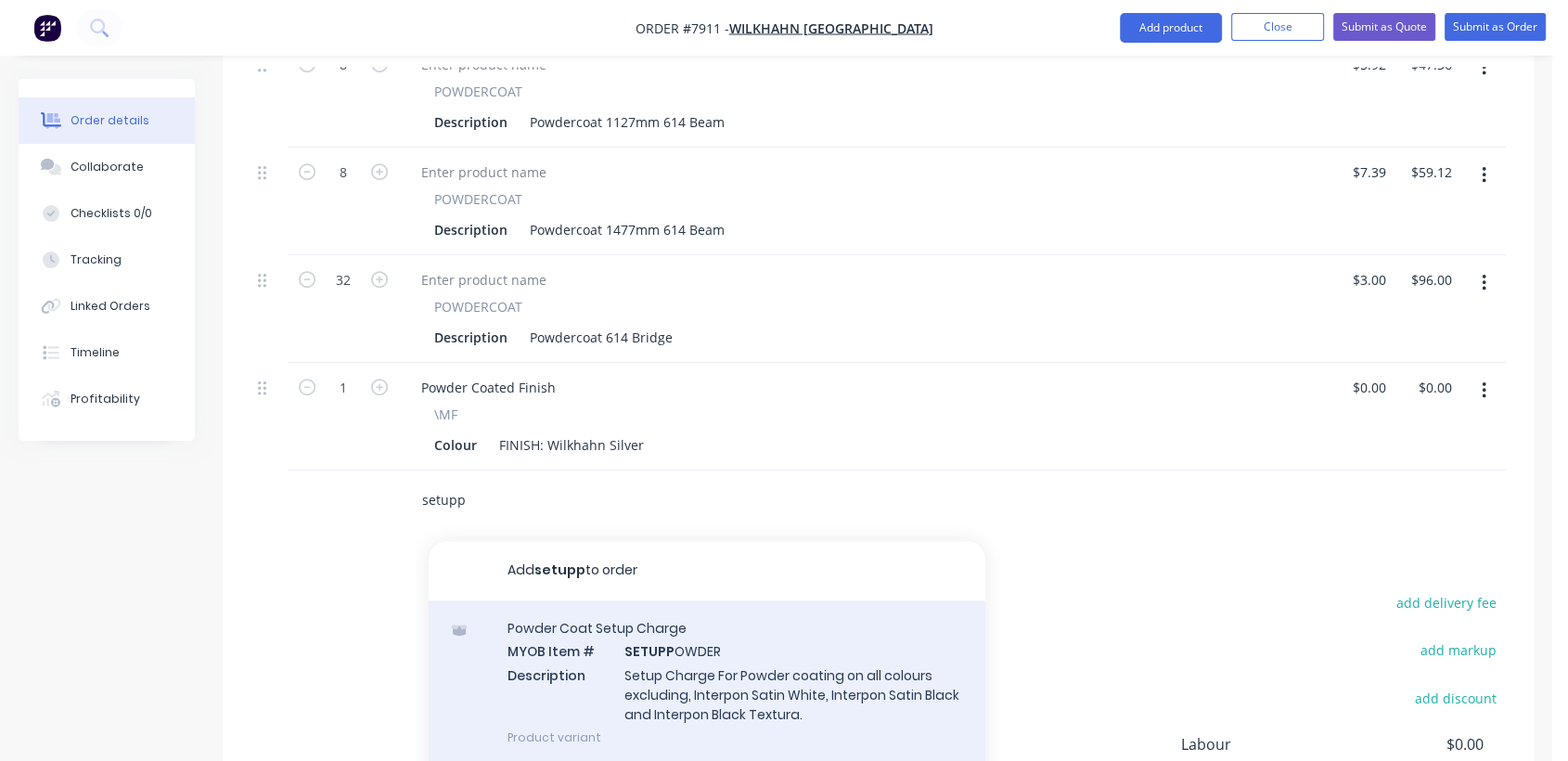
type input "setupp"
click at [729, 625] on div "Powder Coat Setup Charge MYOB Item # SETUPP OWDER Description Setup Charge For …" at bounding box center [707, 682] width 557 height 164
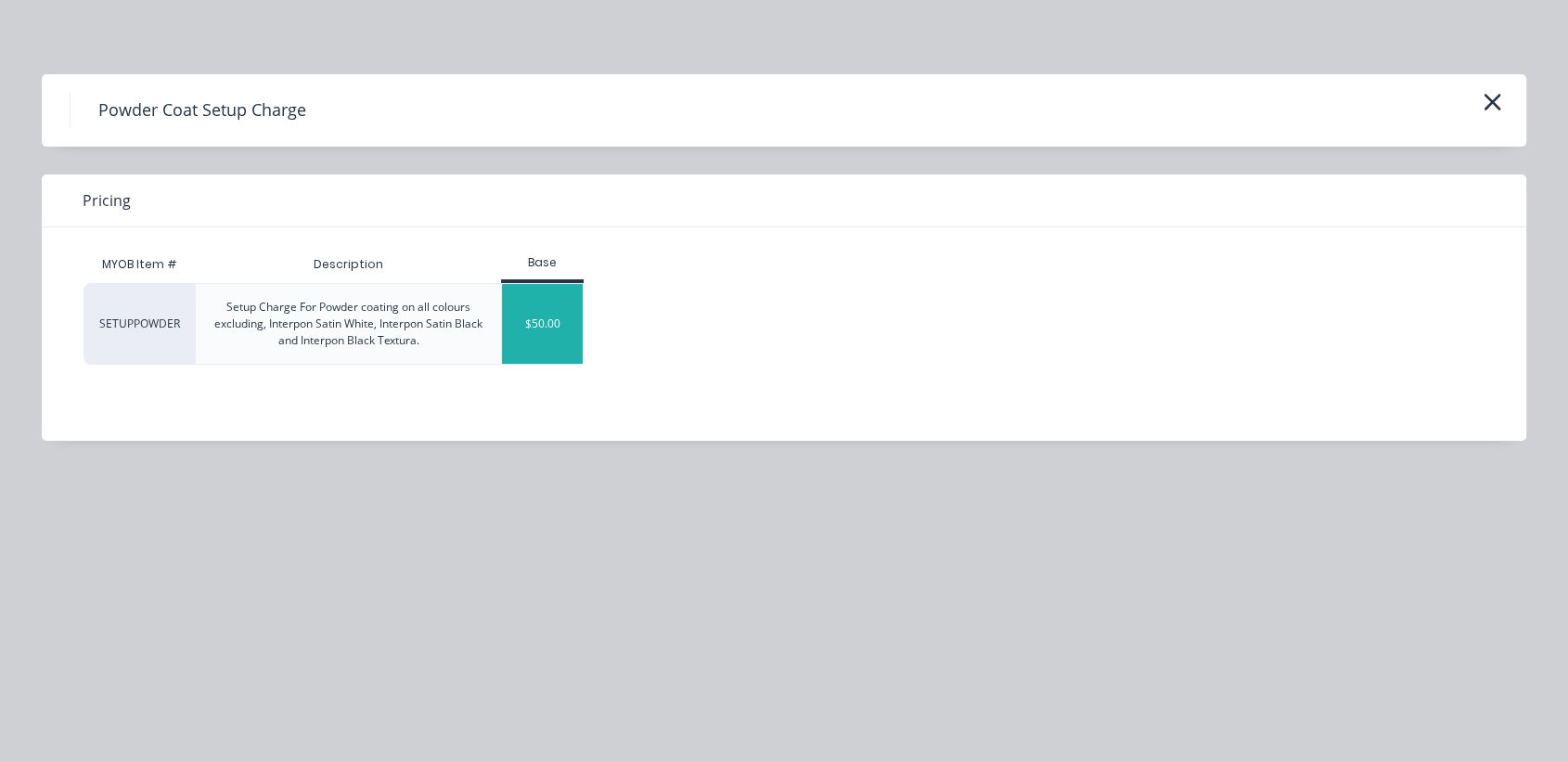
click at [542, 339] on div "$50.00" at bounding box center [542, 324] width 81 height 80
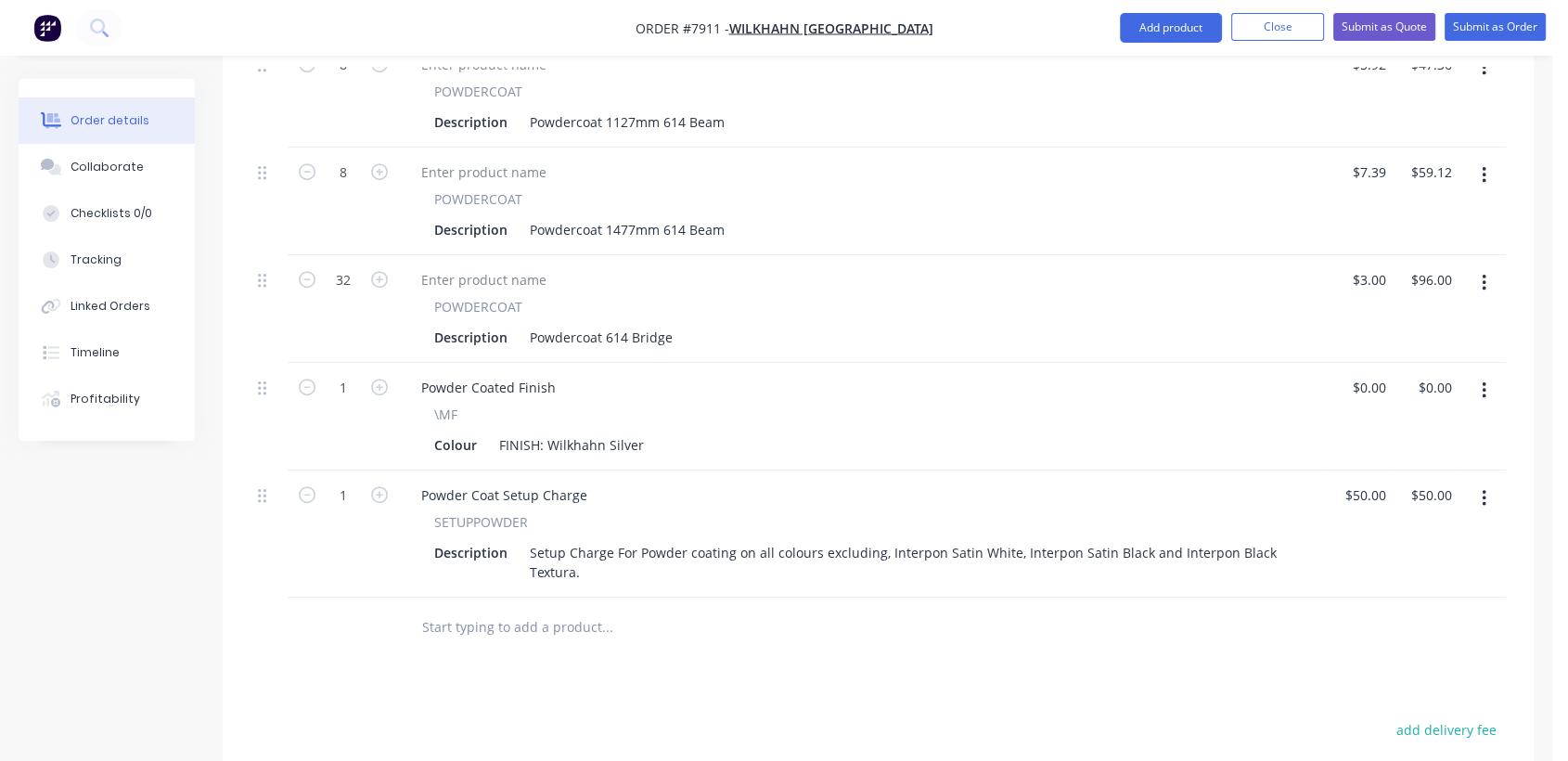
click at [479, 608] on input "text" at bounding box center [606, 626] width 372 height 37
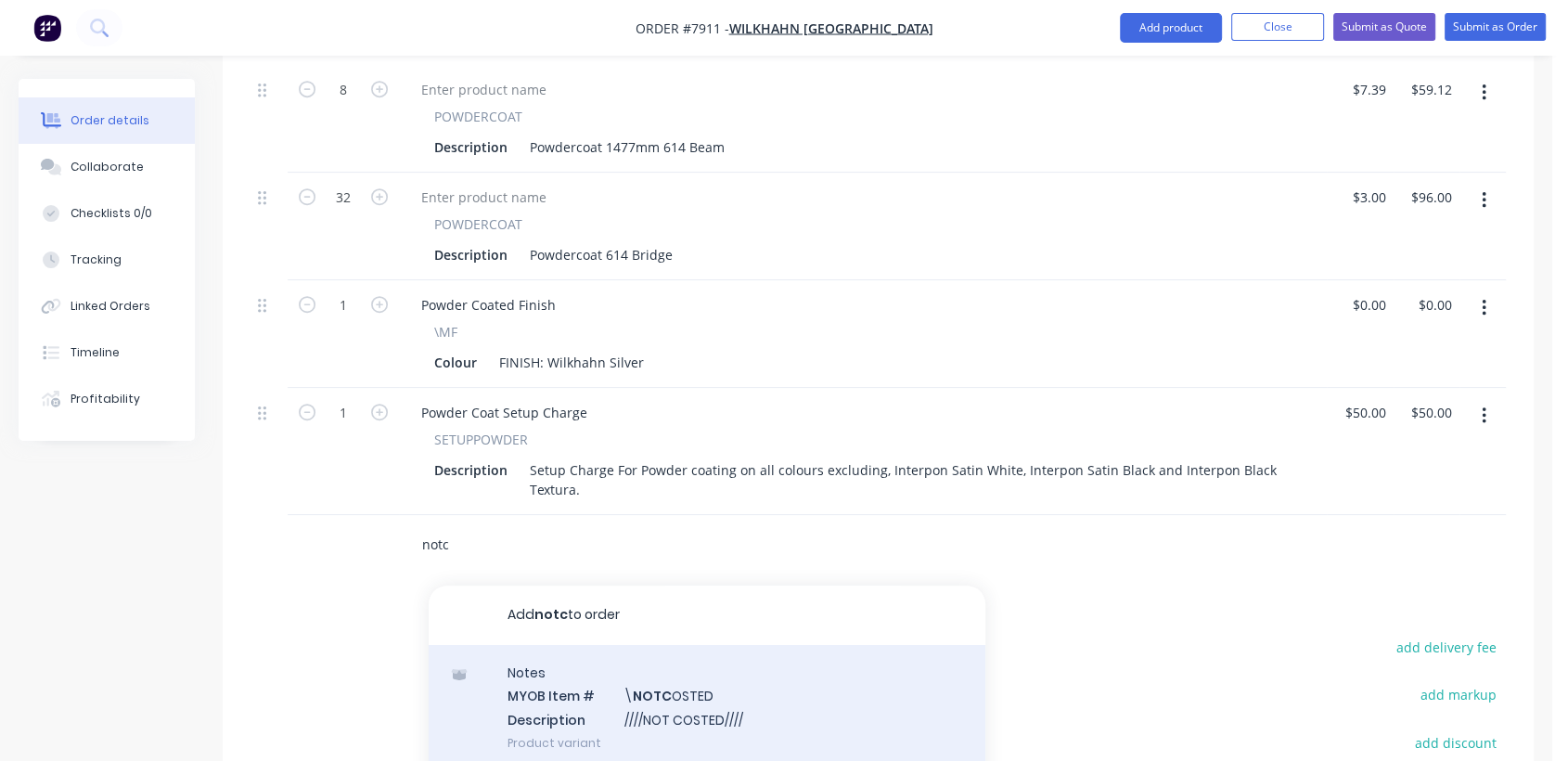
scroll to position [1380, 0]
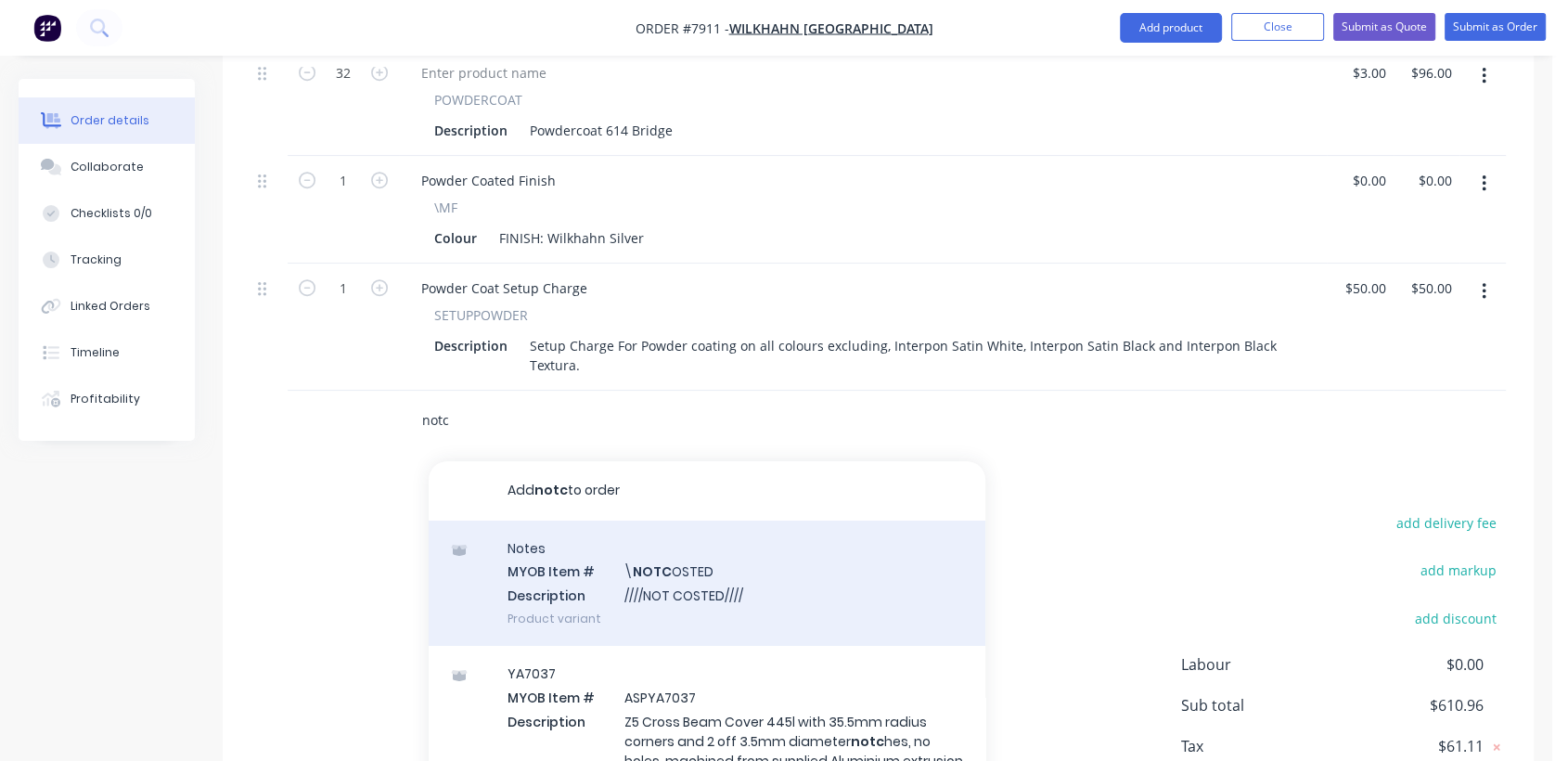
type input "notc"
click at [699, 560] on div "Notes MYOB Item # \ NOTC OSTED Description ////NOT COSTED//// Product variant" at bounding box center [707, 583] width 557 height 125
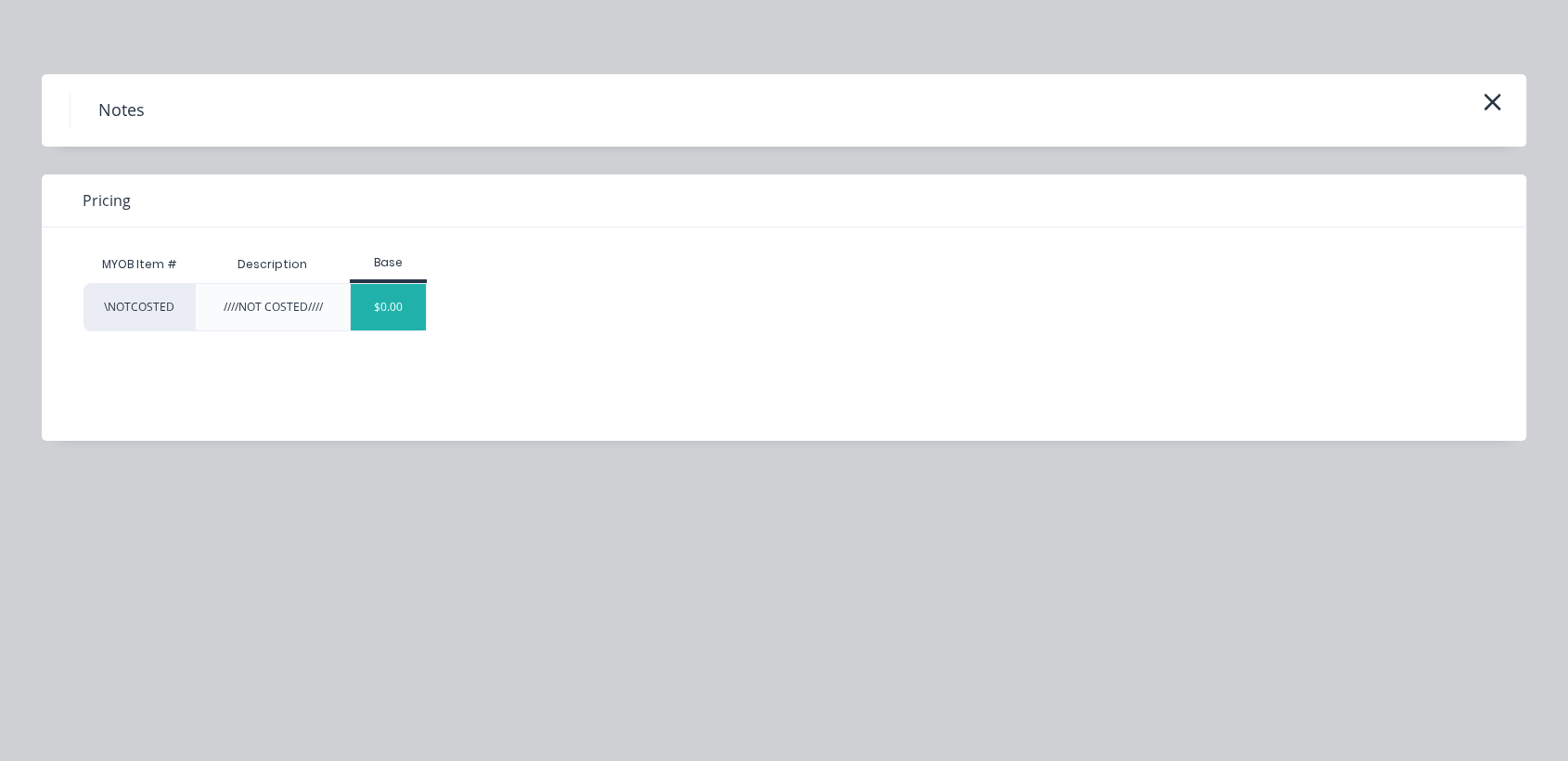
click at [401, 314] on div "$0.00" at bounding box center [388, 307] width 75 height 47
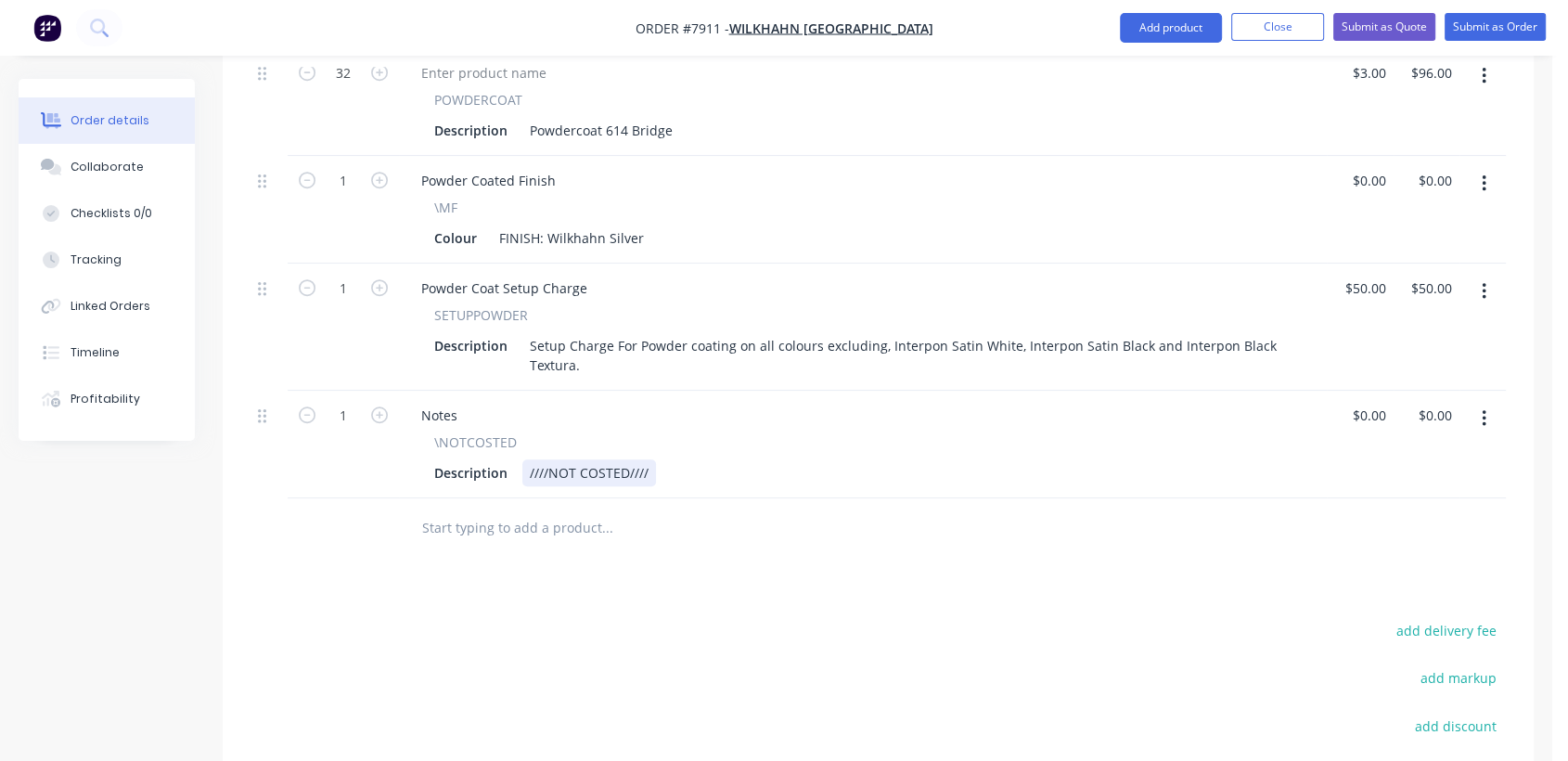
click at [652, 459] on div "////NOT COSTED////" at bounding box center [589, 472] width 134 height 27
drag, startPoint x: 819, startPoint y: 440, endPoint x: 723, endPoint y: 432, distance: 96.3
click at [723, 459] on div "////NOT COSTED//// check Prices - they look out" at bounding box center [675, 472] width 305 height 27
click at [119, 153] on button "Collaborate" at bounding box center [107, 166] width 177 height 47
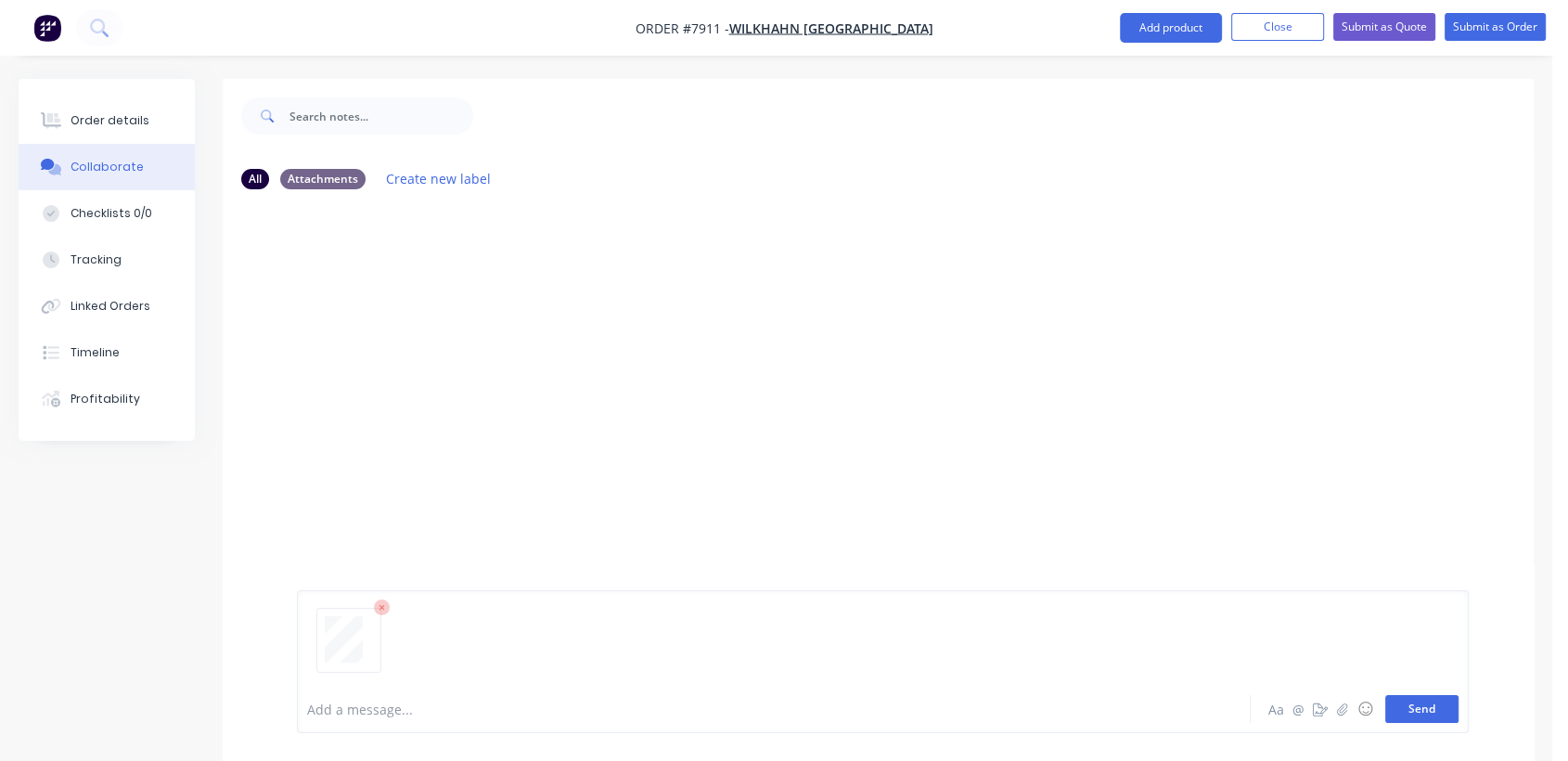
click at [1419, 707] on button "Send" at bounding box center [1422, 708] width 73 height 28
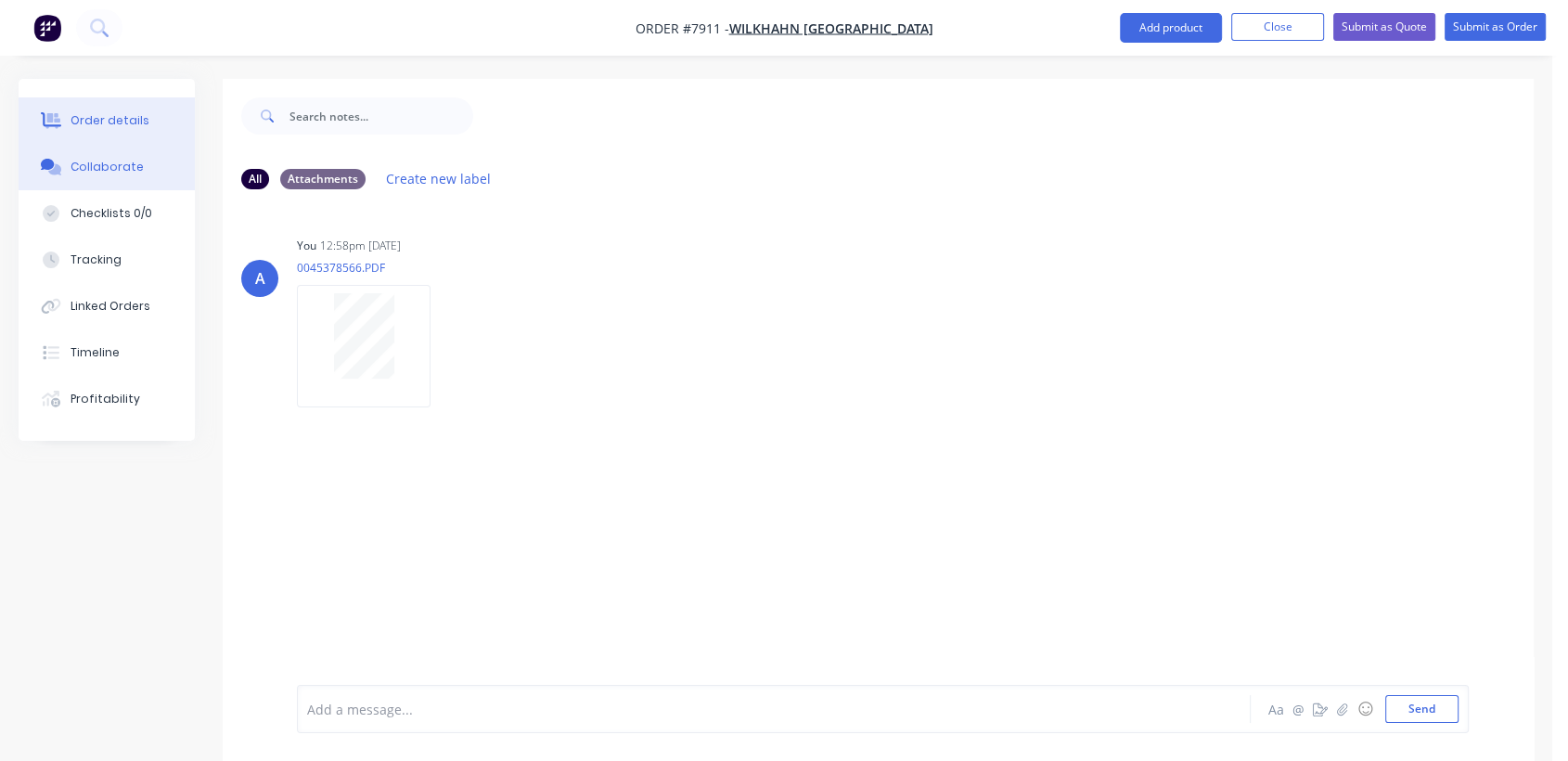
click at [132, 117] on div "Order details" at bounding box center [109, 121] width 79 height 17
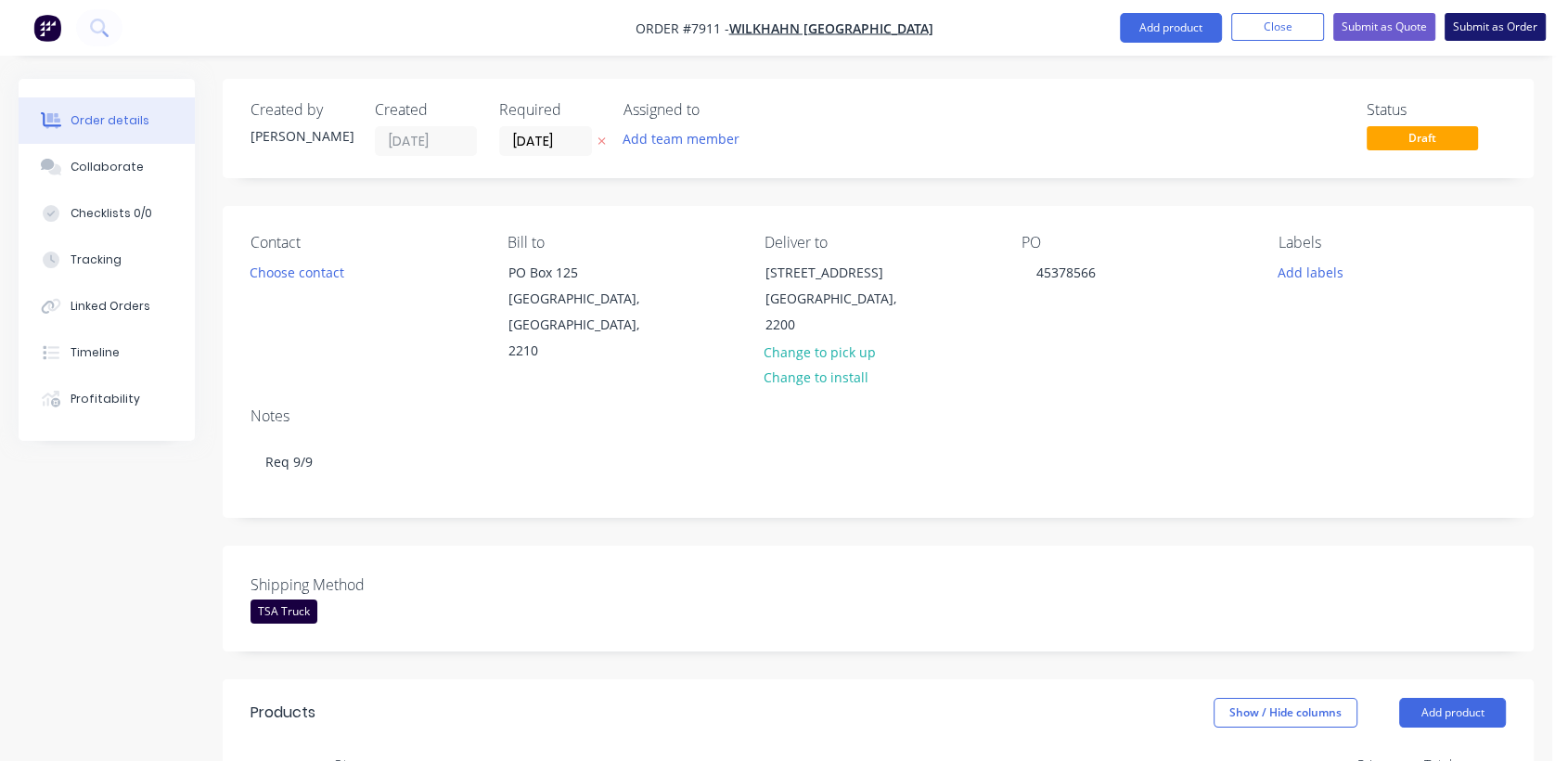
click at [1514, 30] on button "Submit as Order" at bounding box center [1495, 27] width 101 height 28
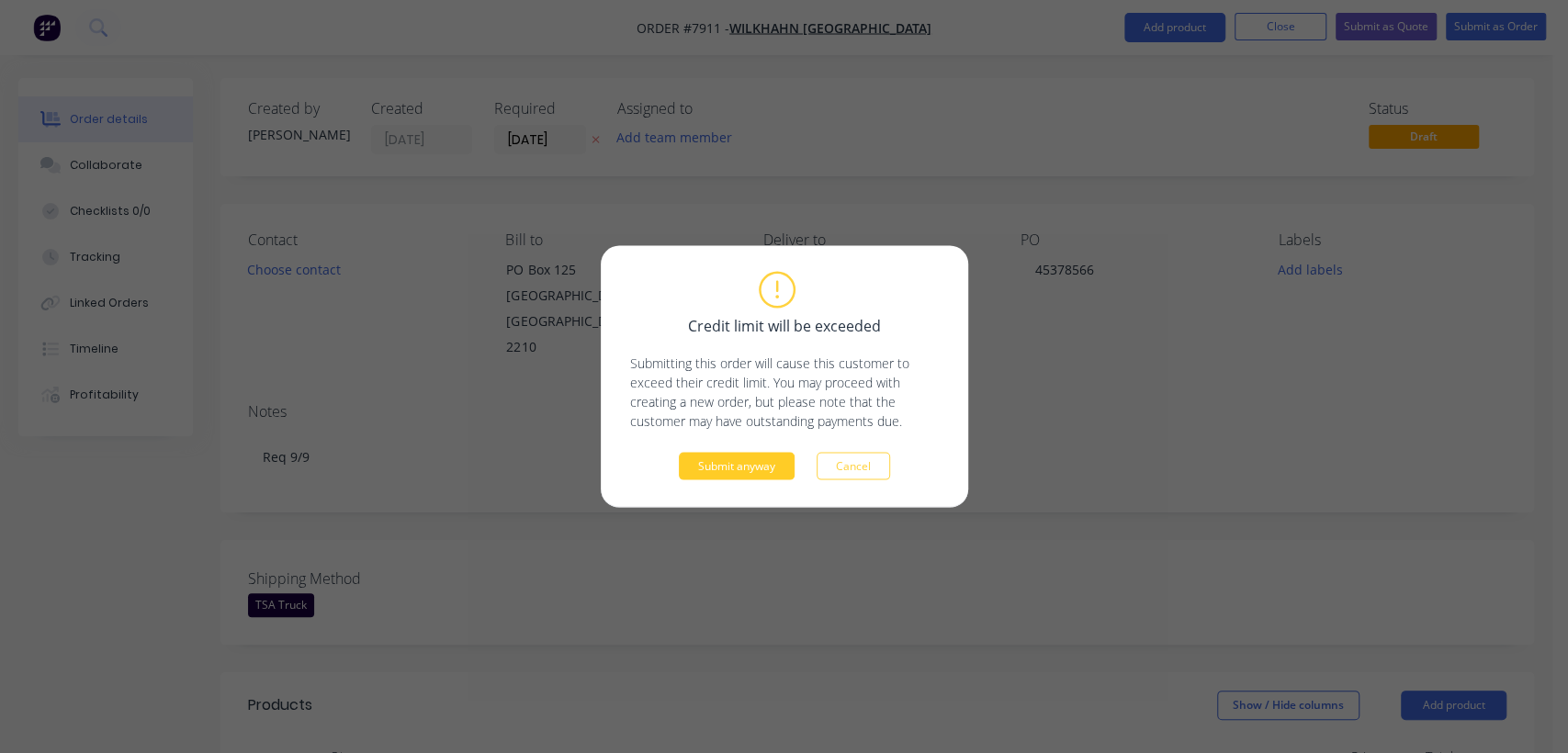
click at [717, 471] on button "Submit anyway" at bounding box center [736, 465] width 116 height 27
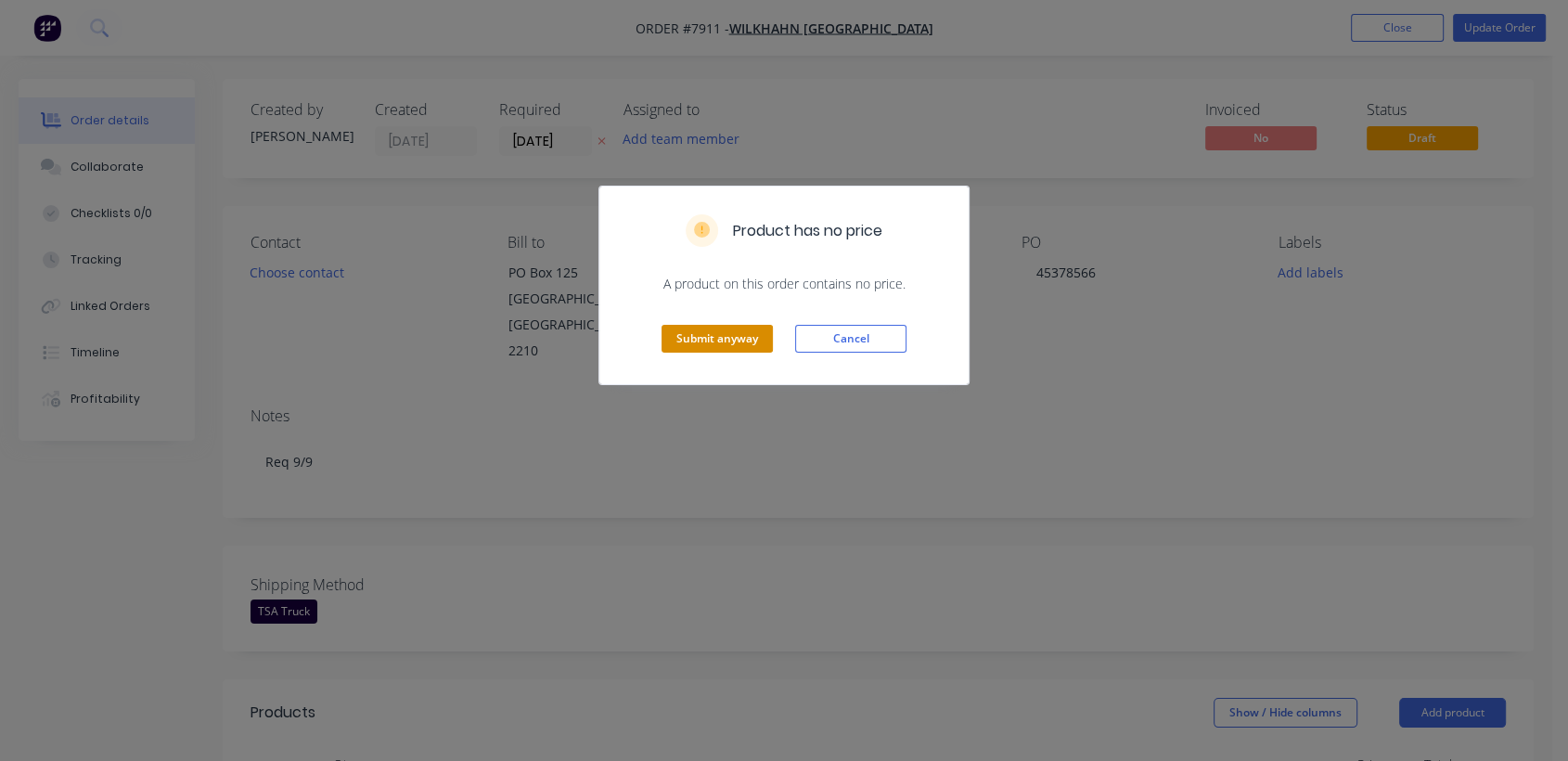
click at [694, 331] on button "Submit anyway" at bounding box center [717, 338] width 111 height 28
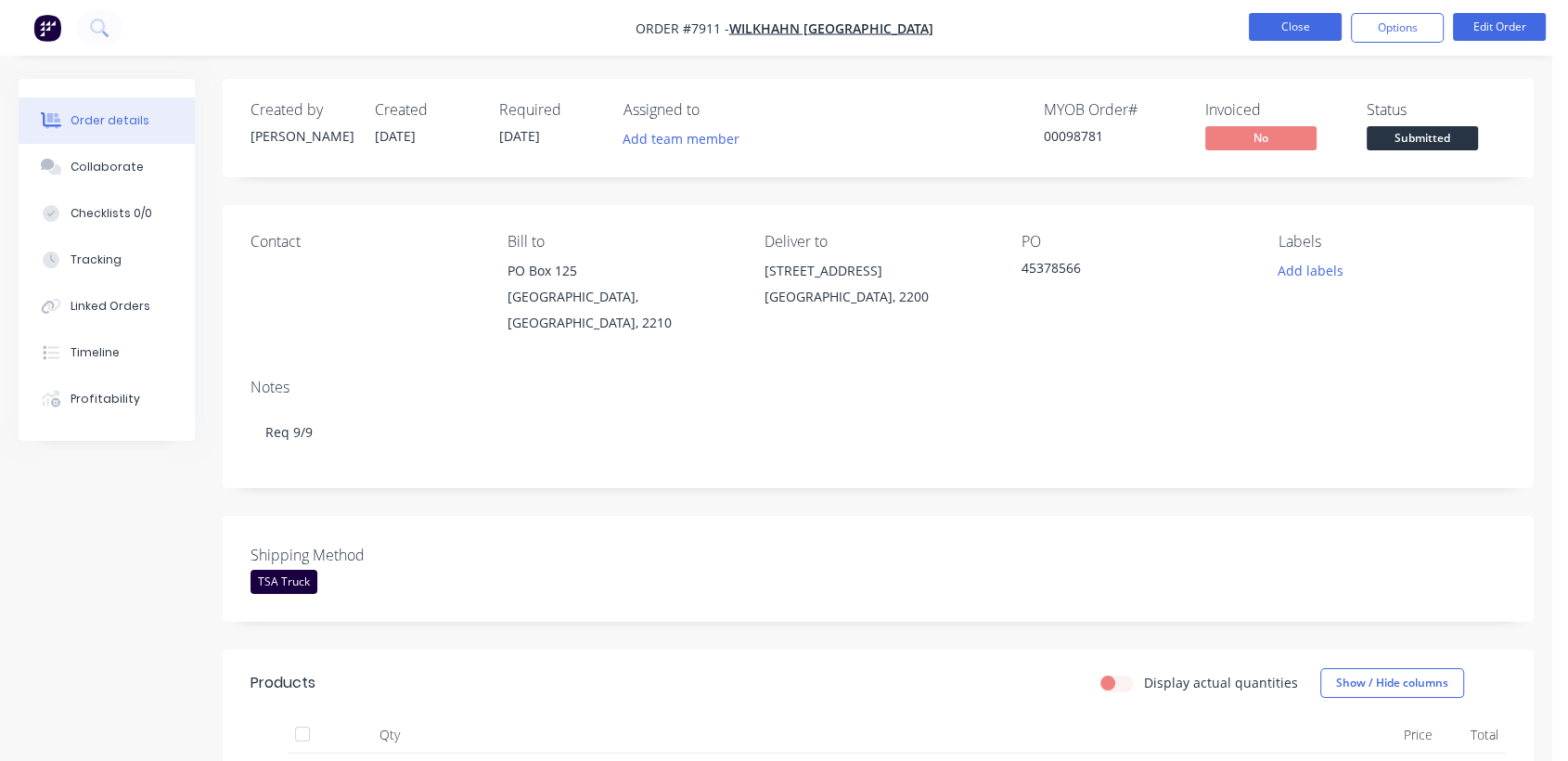
click at [1284, 23] on button "Close" at bounding box center [1295, 27] width 93 height 28
